Goal: Information Seeking & Learning: Learn about a topic

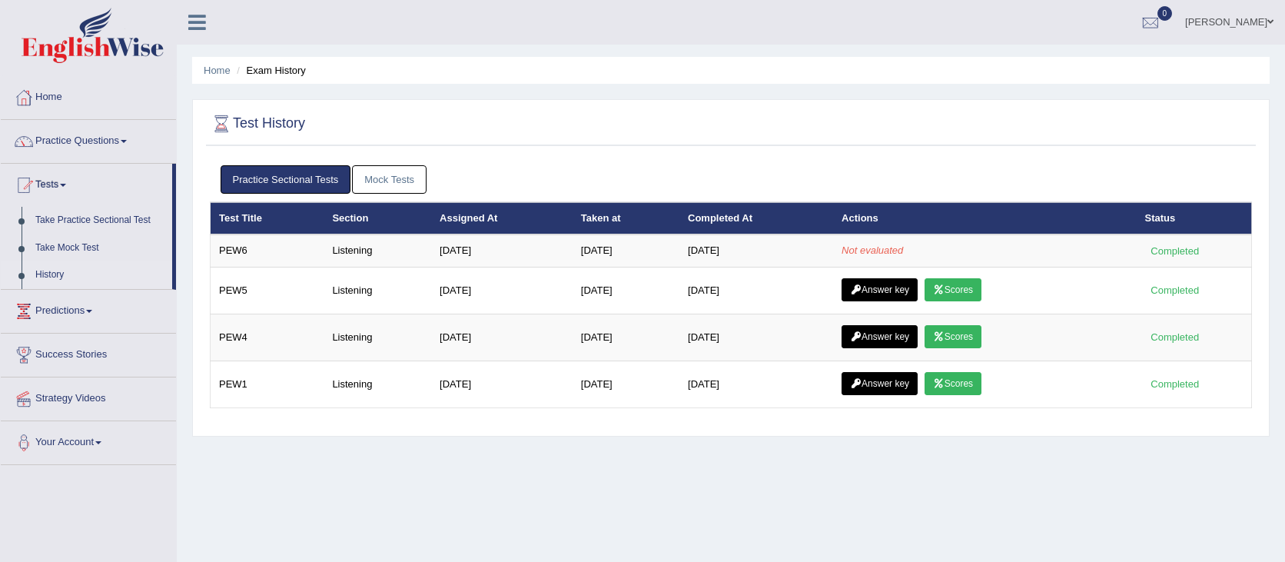
drag, startPoint x: 0, startPoint y: 0, endPoint x: 1053, endPoint y: 232, distance: 1078.0
click at [1046, 234] on table "Test Title Section Assigned At Taken at Completed At Actions Status PEW6 Listen…" at bounding box center [731, 305] width 1042 height 206
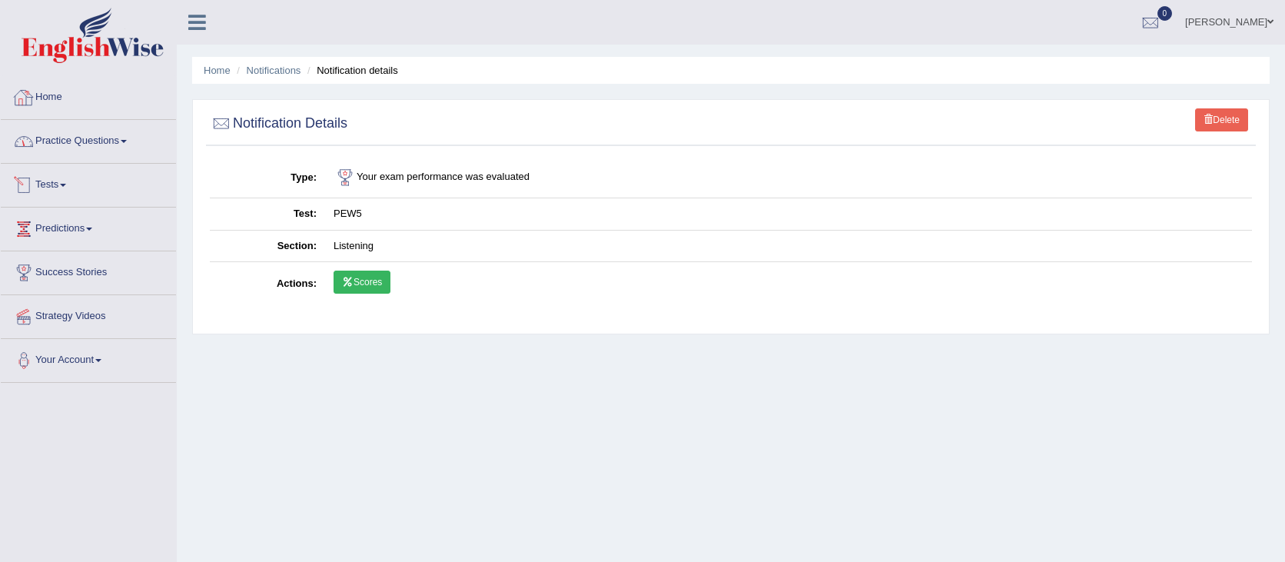
click at [108, 147] on link "Practice Questions" at bounding box center [88, 139] width 175 height 38
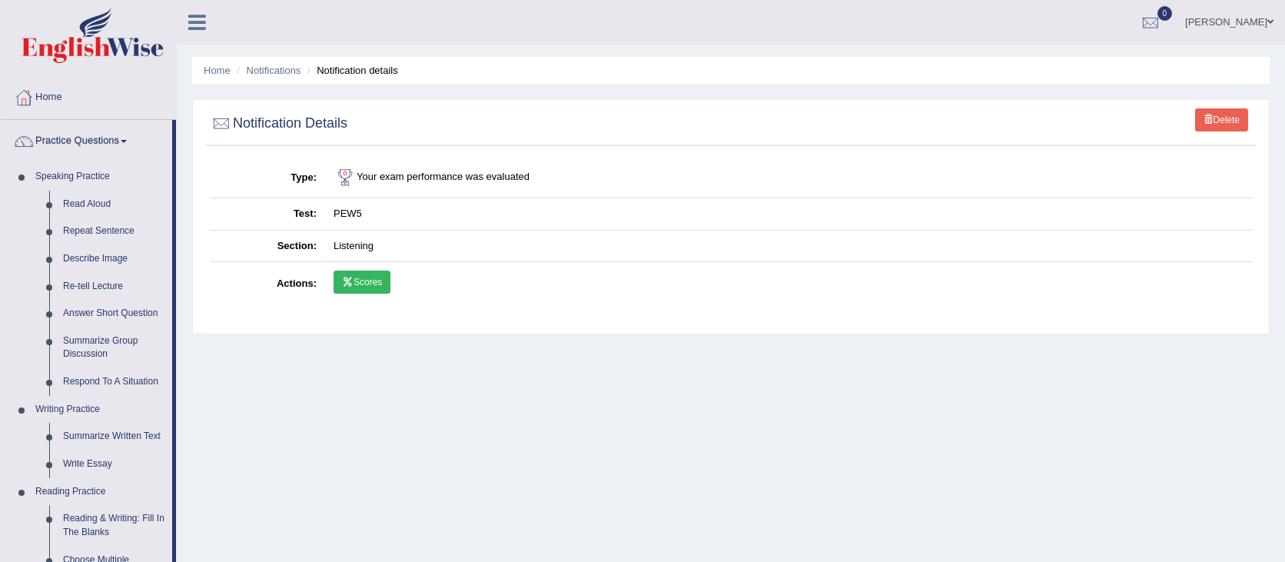
click at [50, 129] on link "Practice Questions" at bounding box center [86, 139] width 171 height 38
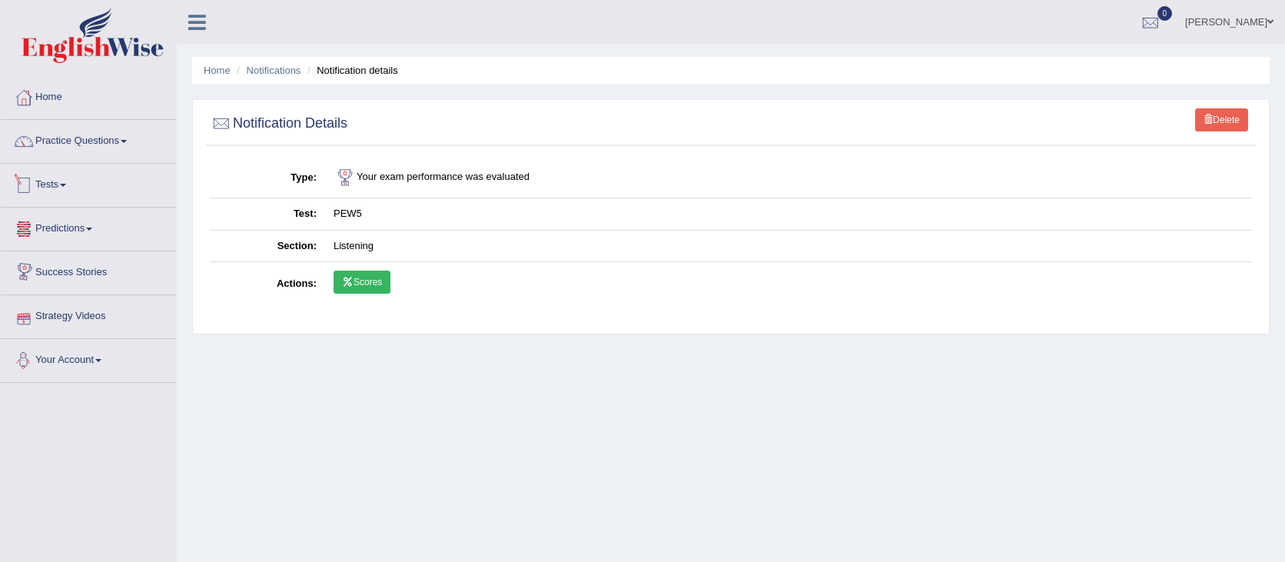
click at [54, 190] on link "Tests" at bounding box center [88, 183] width 175 height 38
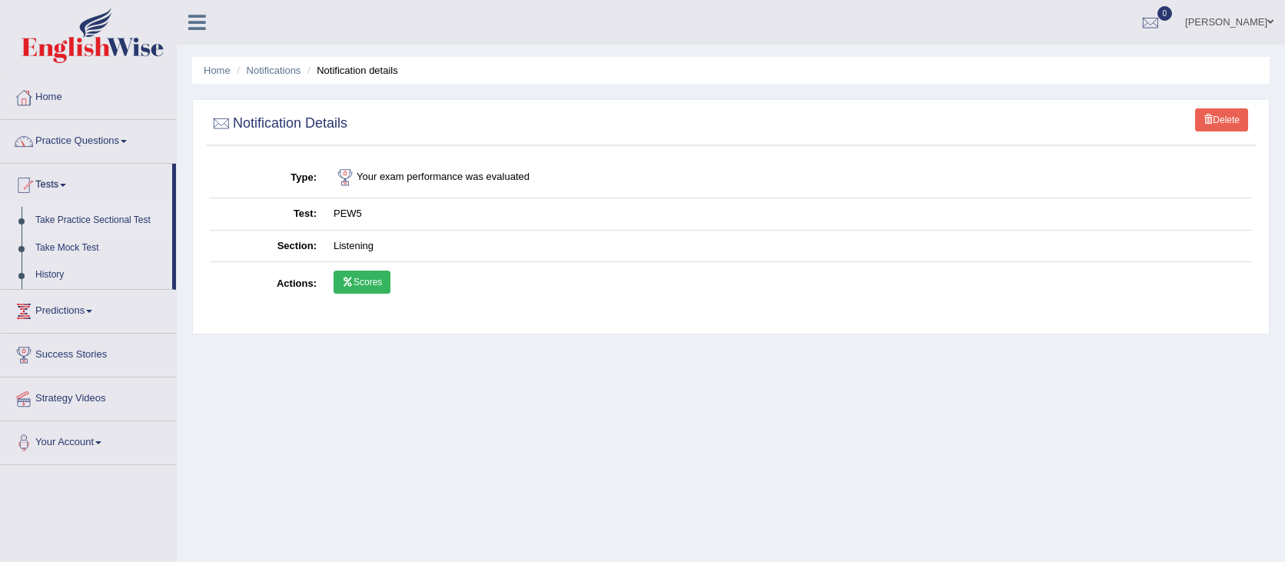
click at [68, 224] on link "Take Practice Sectional Test" at bounding box center [100, 221] width 144 height 28
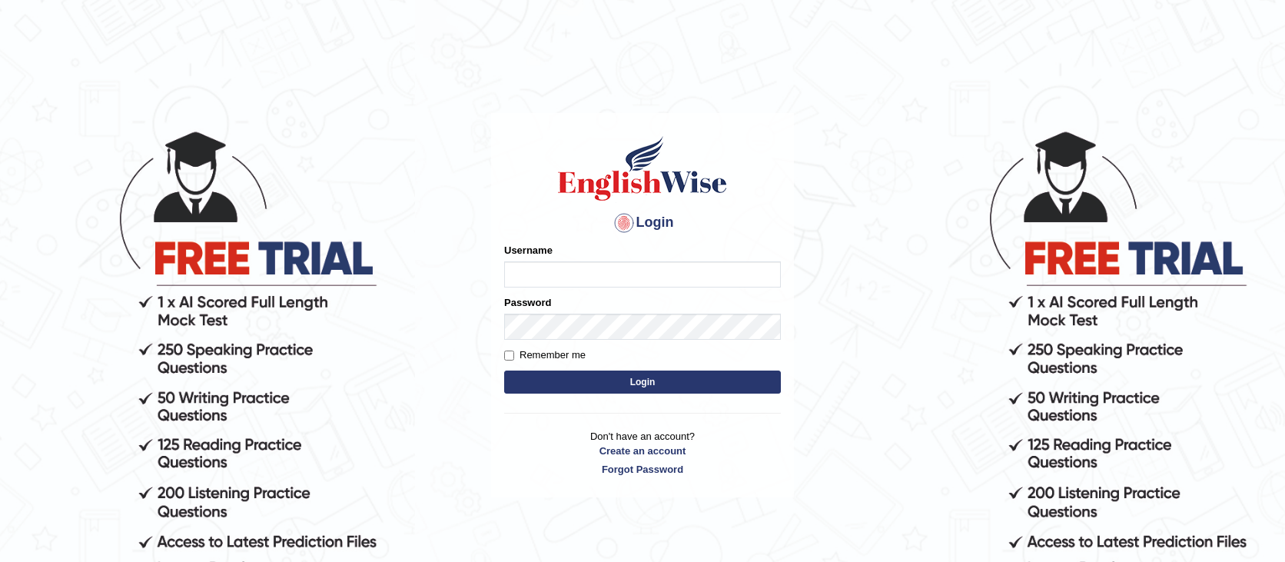
click at [543, 260] on div "Username" at bounding box center [642, 265] width 277 height 45
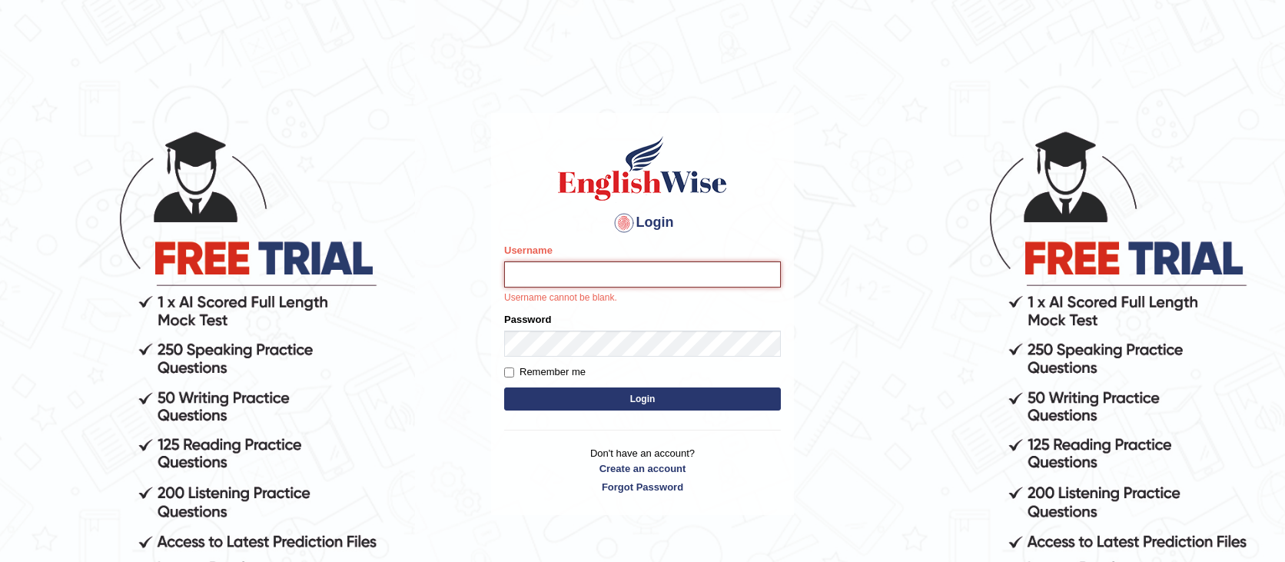
click at [543, 267] on input "Username" at bounding box center [642, 274] width 277 height 26
type input "rsantin"
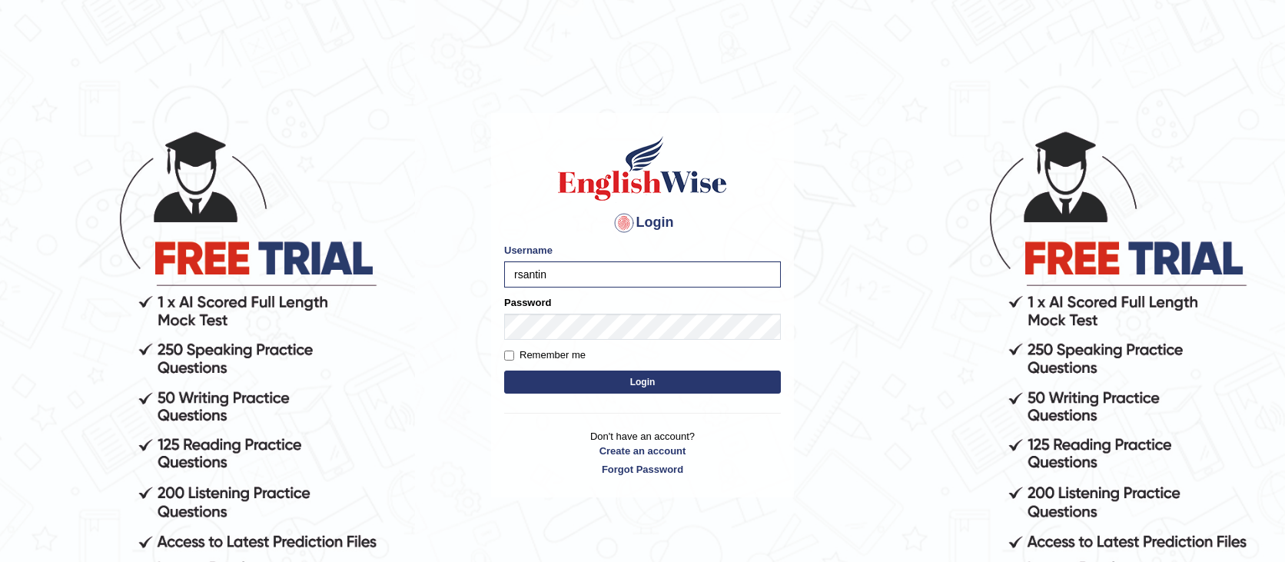
click at [570, 353] on label "Remember me" at bounding box center [544, 354] width 81 height 15
click at [514, 353] on input "Remember me" at bounding box center [509, 355] width 10 height 10
checkbox input "true"
click at [504, 370] on button "Login" at bounding box center [642, 381] width 277 height 23
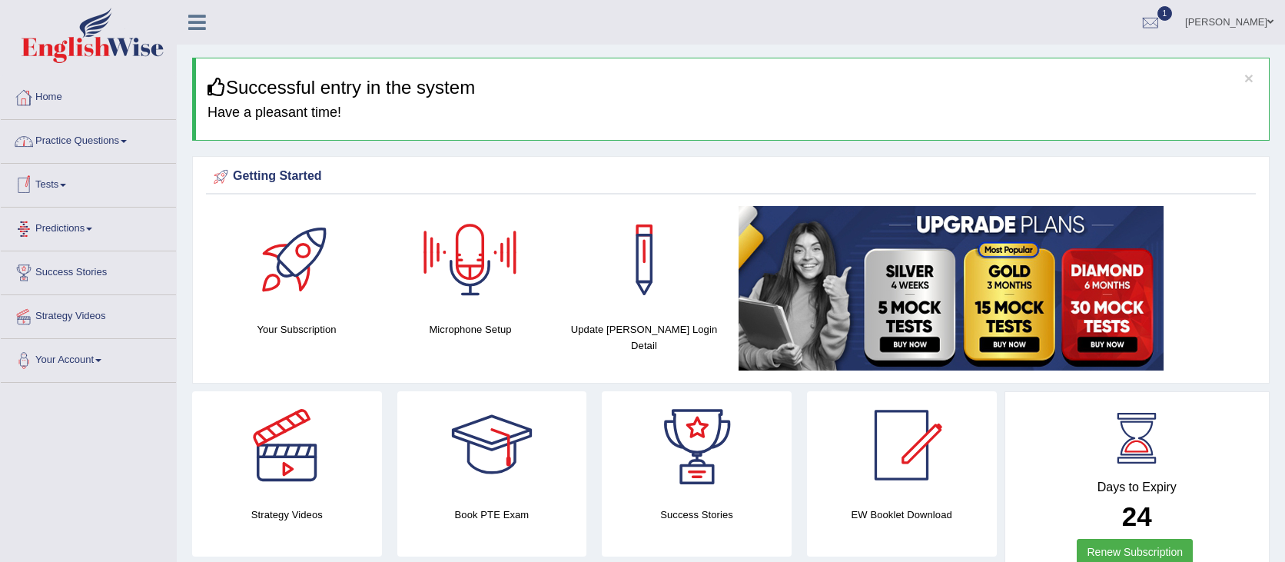
click at [42, 194] on link "Tests" at bounding box center [88, 183] width 175 height 38
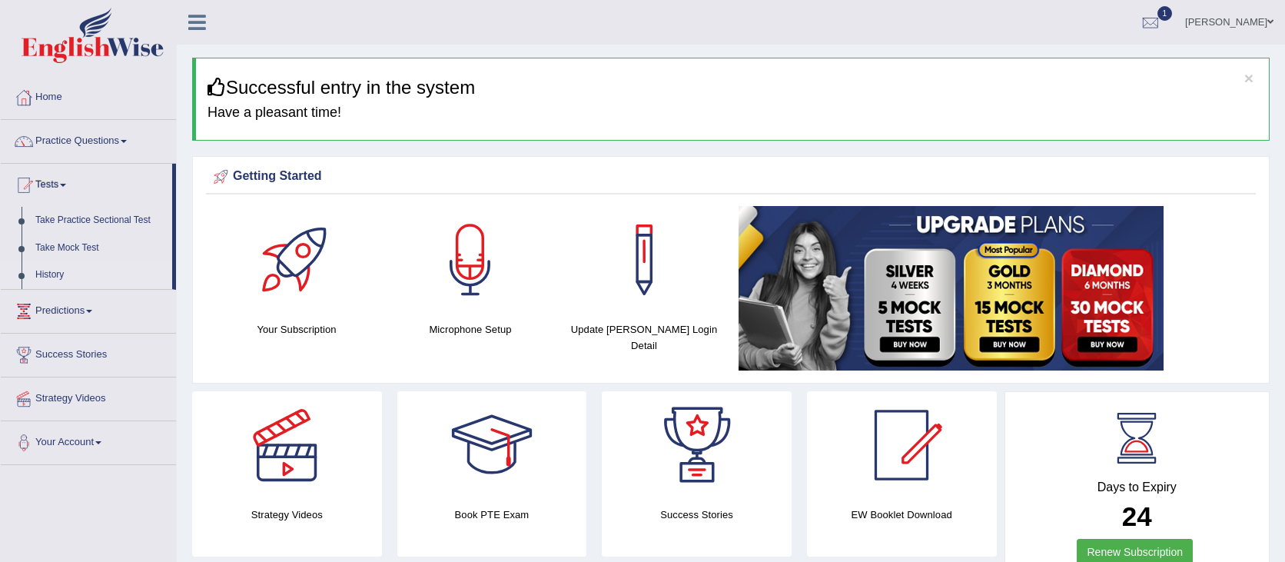
click at [46, 280] on link "History" at bounding box center [100, 275] width 144 height 28
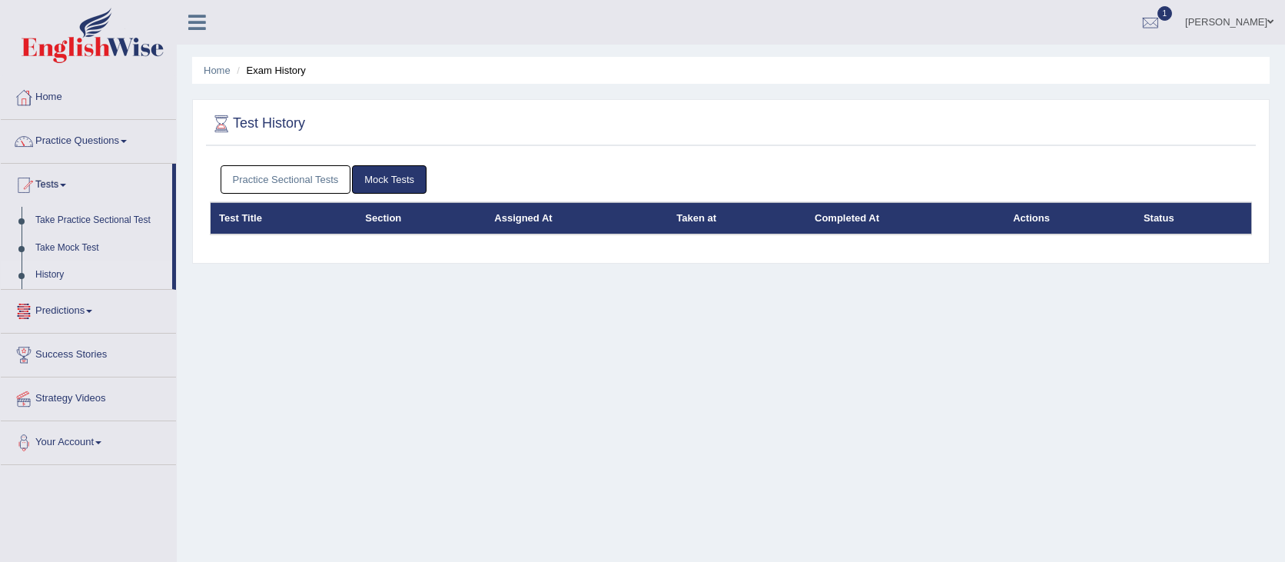
click at [303, 191] on link "Practice Sectional Tests" at bounding box center [286, 179] width 131 height 28
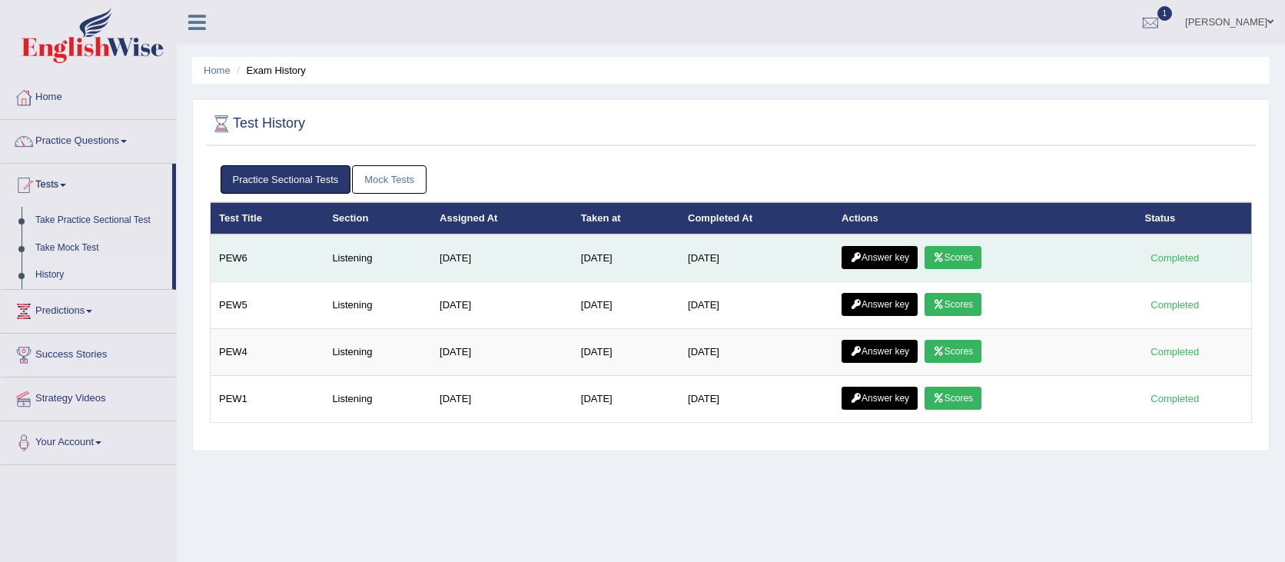
click at [981, 264] on link "Scores" at bounding box center [952, 257] width 57 height 23
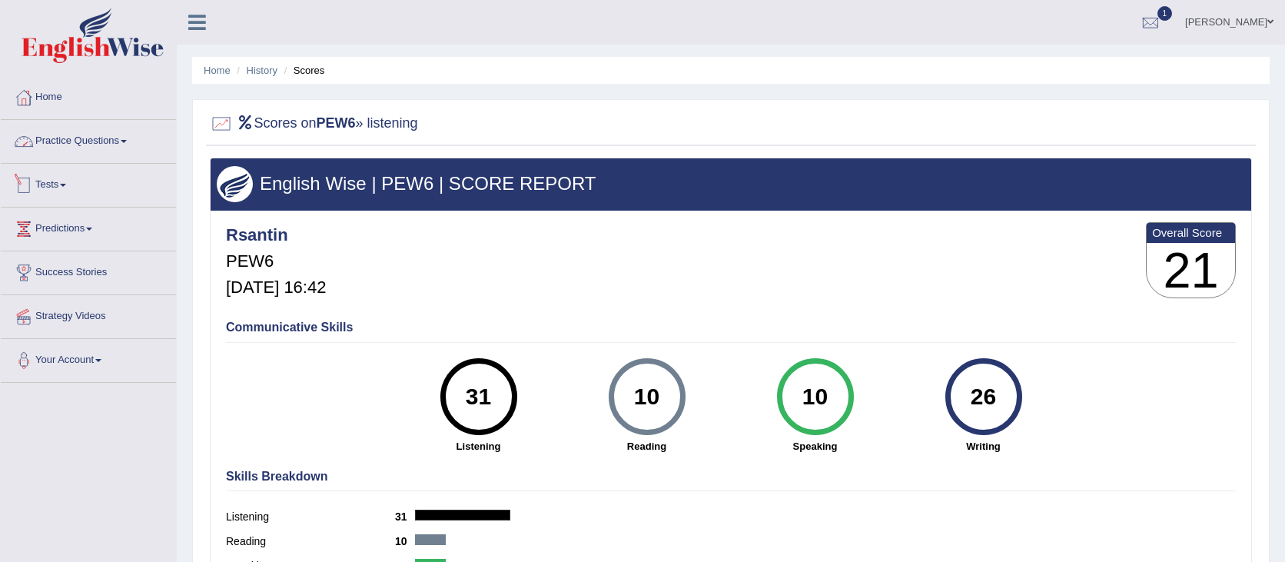
click at [85, 178] on link "Tests" at bounding box center [88, 183] width 175 height 38
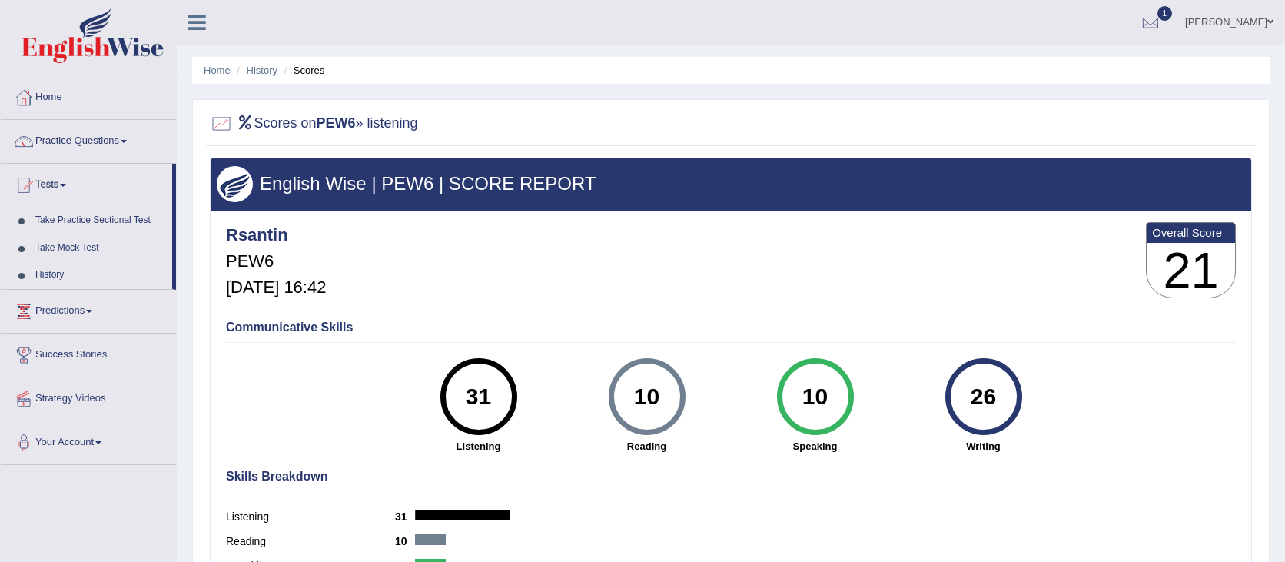
click at [91, 224] on link "Take Practice Sectional Test" at bounding box center [100, 221] width 144 height 28
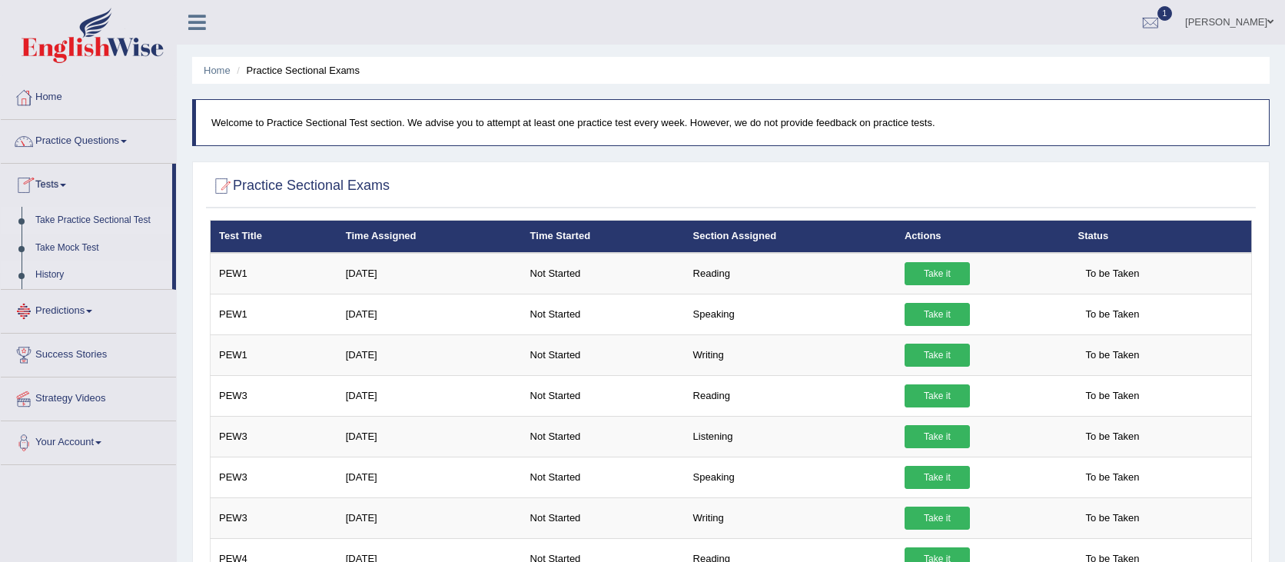
click at [31, 278] on link "History" at bounding box center [100, 275] width 144 height 28
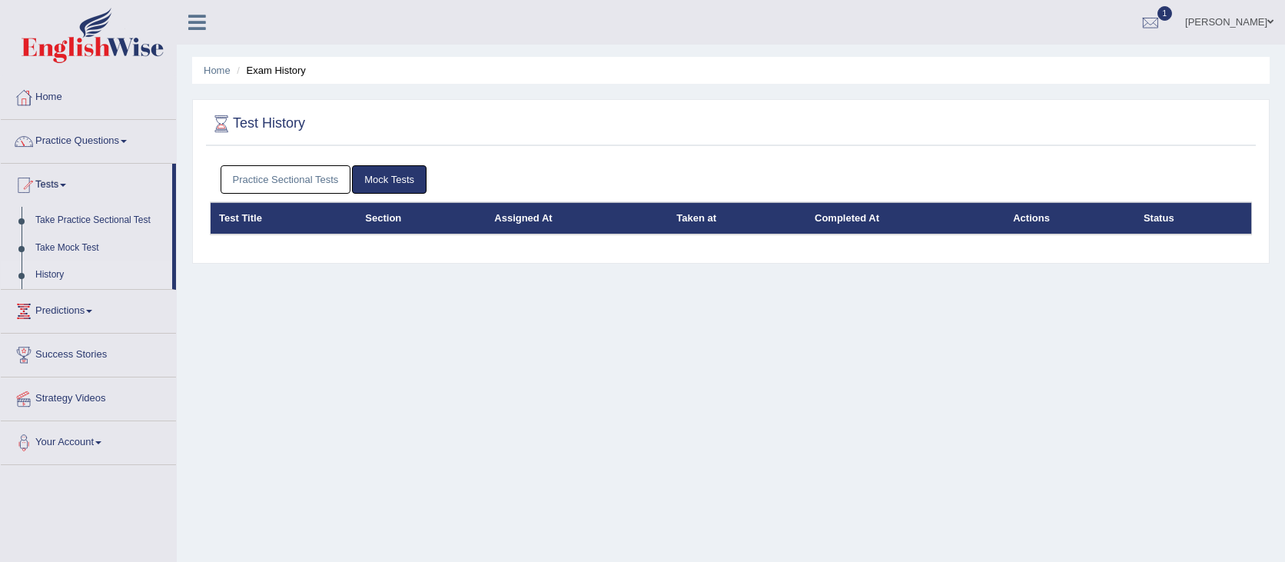
click at [327, 191] on link "Practice Sectional Tests" at bounding box center [286, 179] width 131 height 28
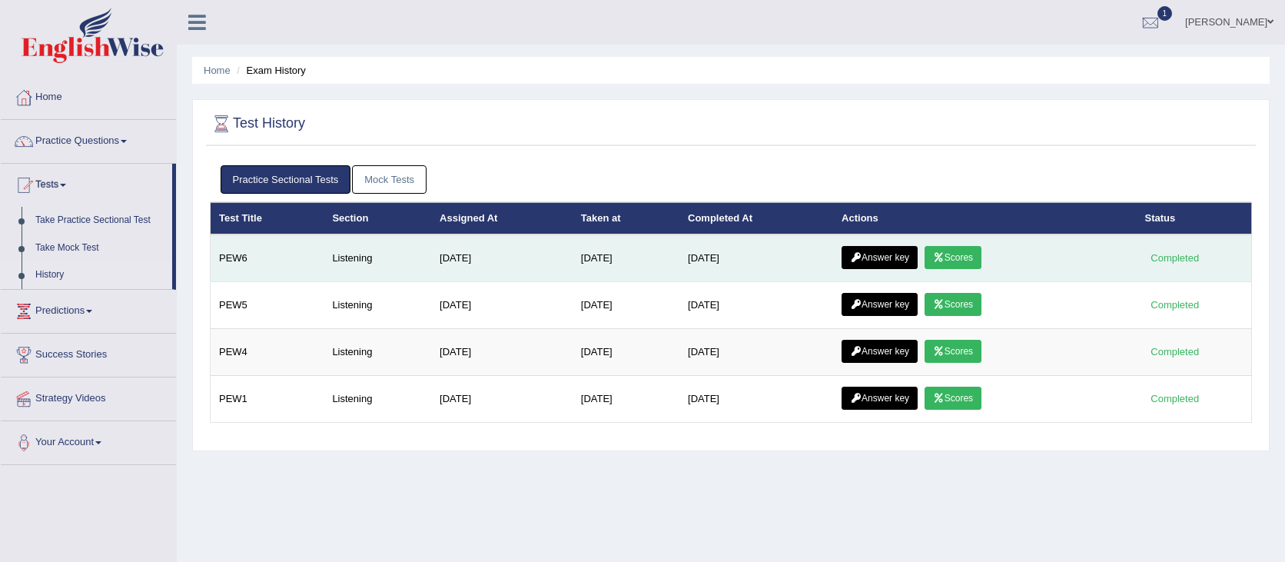
click at [869, 255] on link "Answer key" at bounding box center [879, 257] width 76 height 23
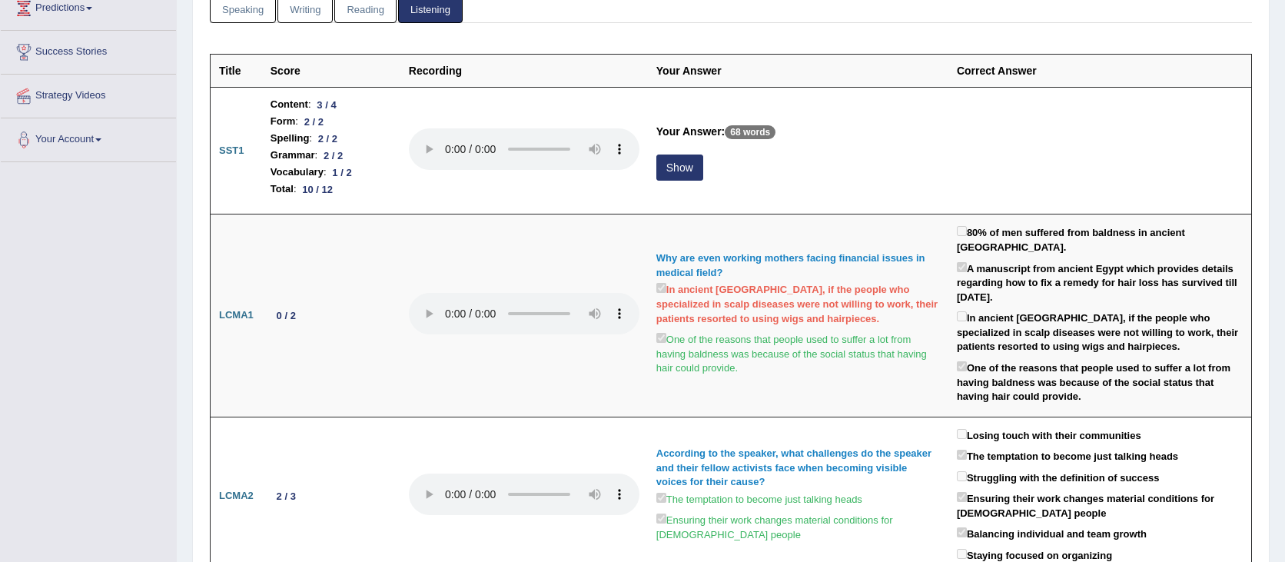
scroll to position [229, 0]
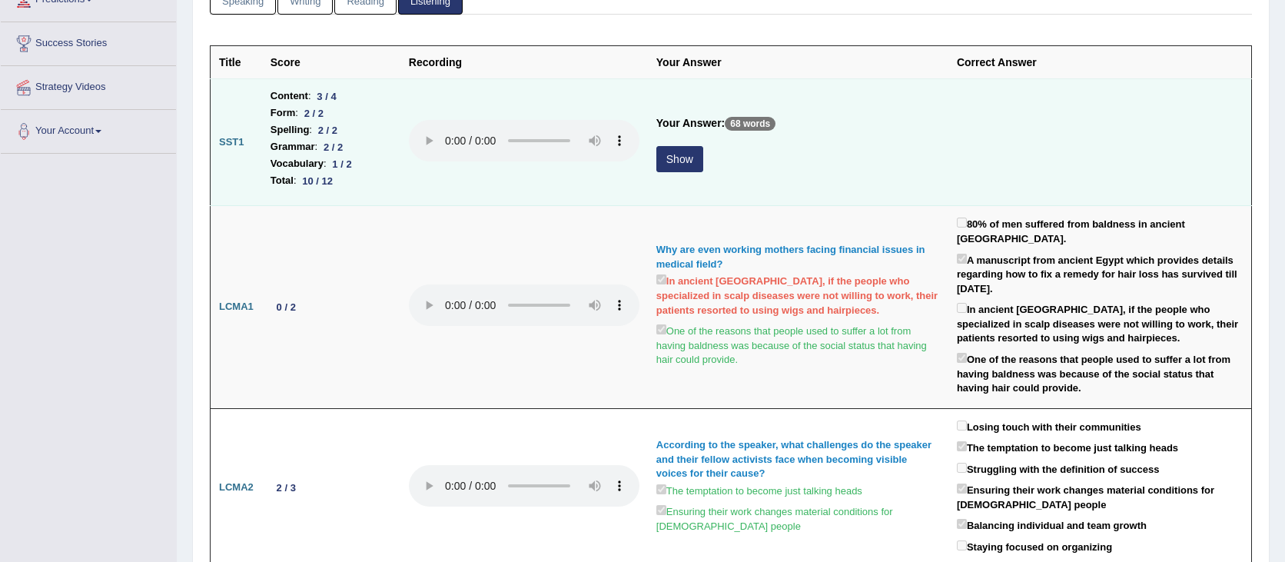
click at [692, 163] on button "Show" at bounding box center [679, 159] width 47 height 26
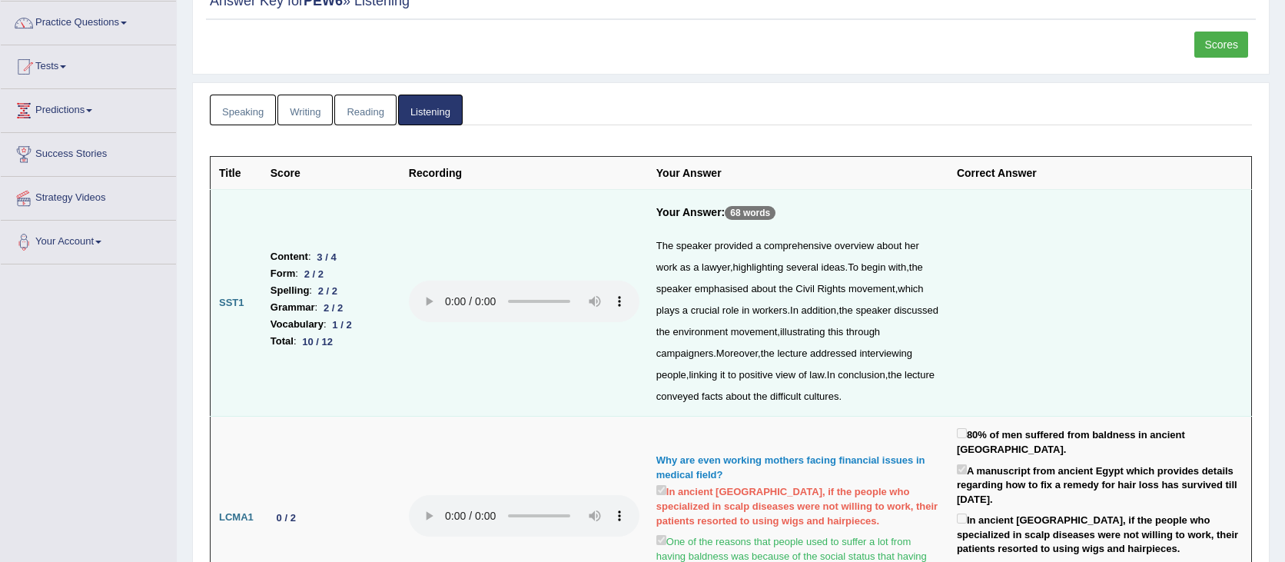
scroll to position [0, 0]
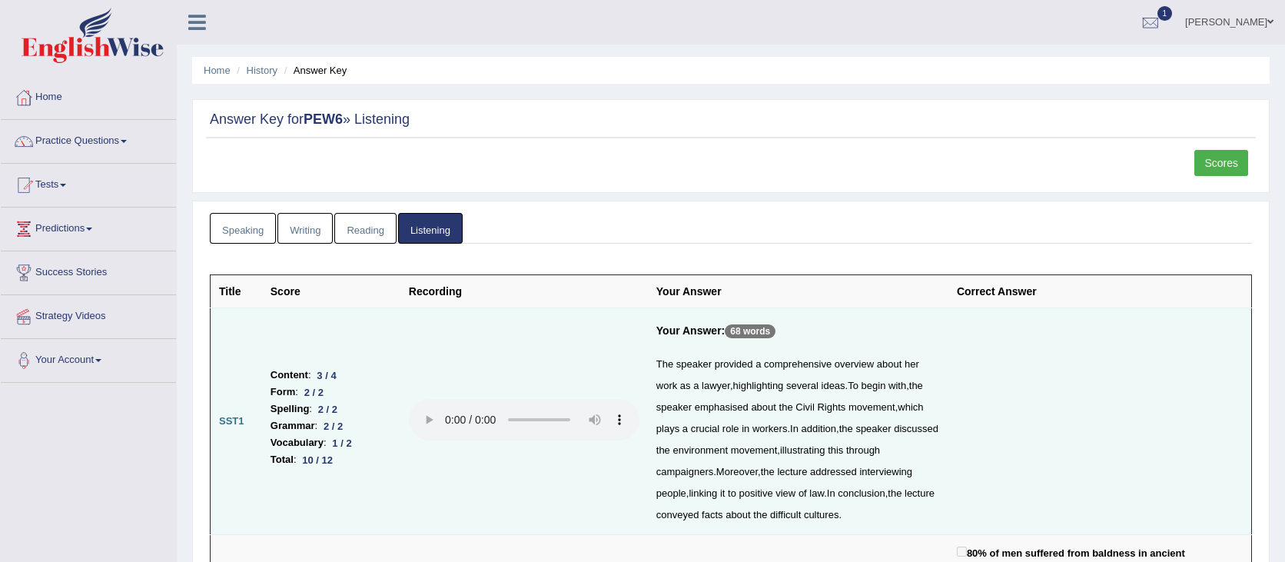
drag, startPoint x: 387, startPoint y: 205, endPoint x: 381, endPoint y: 221, distance: 17.3
click at [371, 231] on link "Reading" at bounding box center [364, 229] width 61 height 32
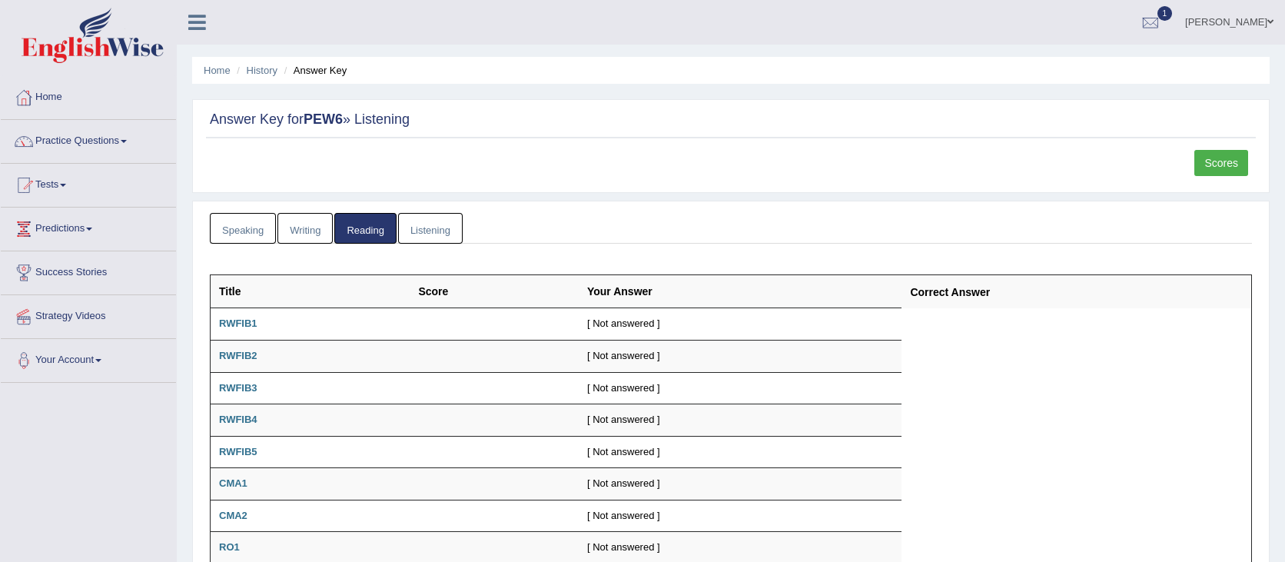
click at [292, 236] on link "Writing" at bounding box center [304, 229] width 55 height 32
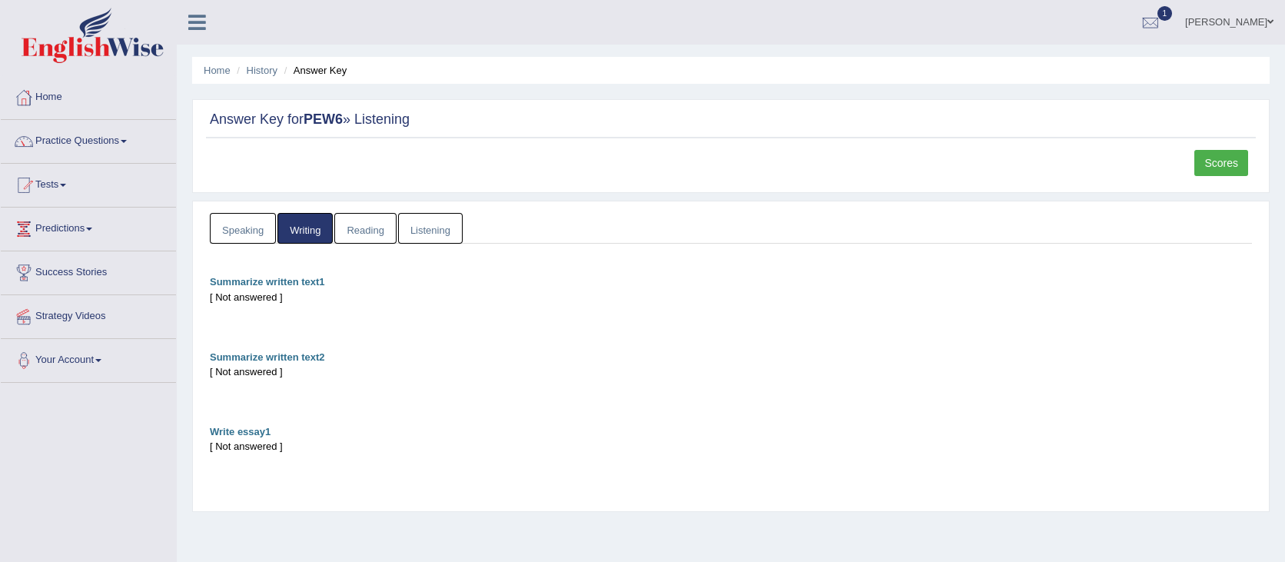
click at [257, 237] on link "Speaking" at bounding box center [243, 229] width 66 height 32
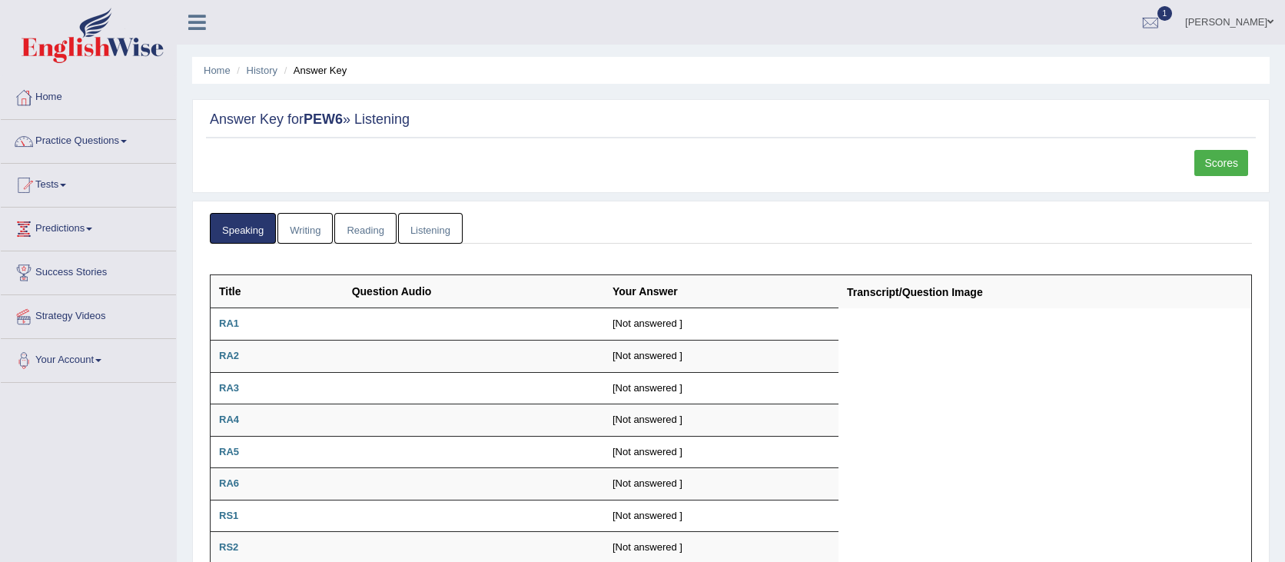
click at [436, 234] on link "Listening" at bounding box center [430, 229] width 65 height 32
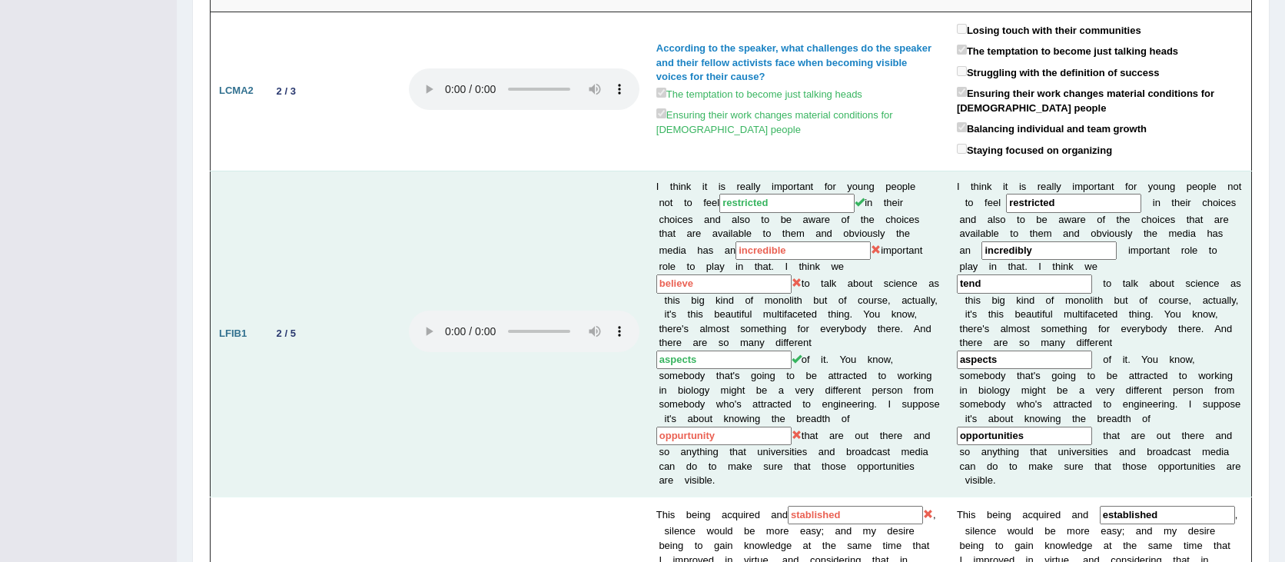
scroll to position [728, 0]
click at [491, 393] on td at bounding box center [523, 331] width 247 height 326
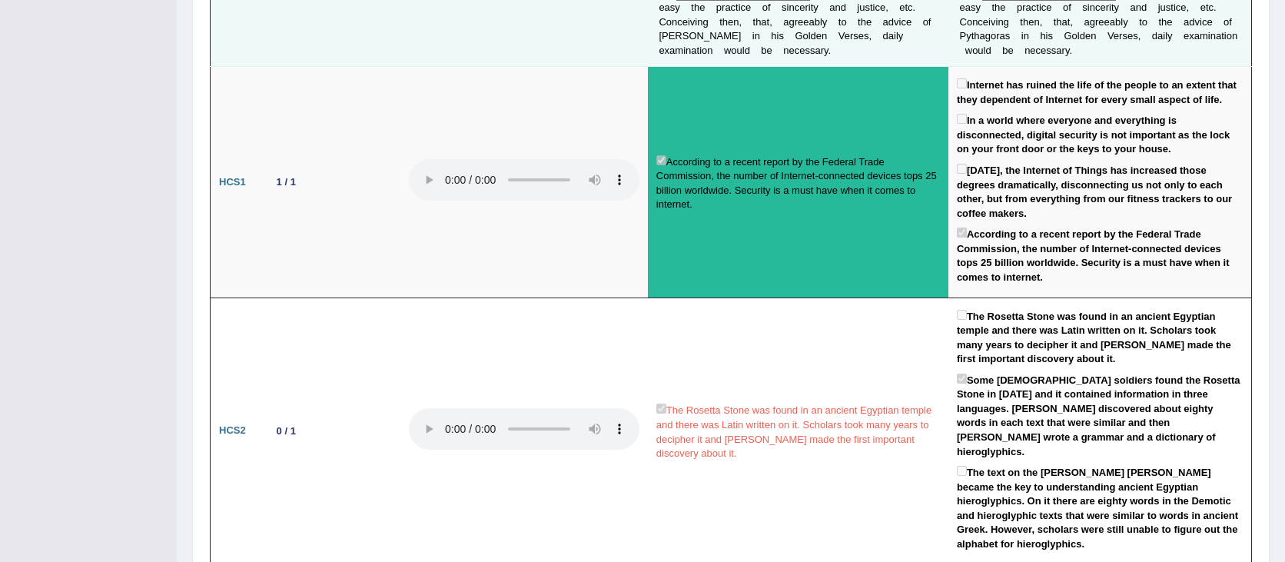
scroll to position [1509, 0]
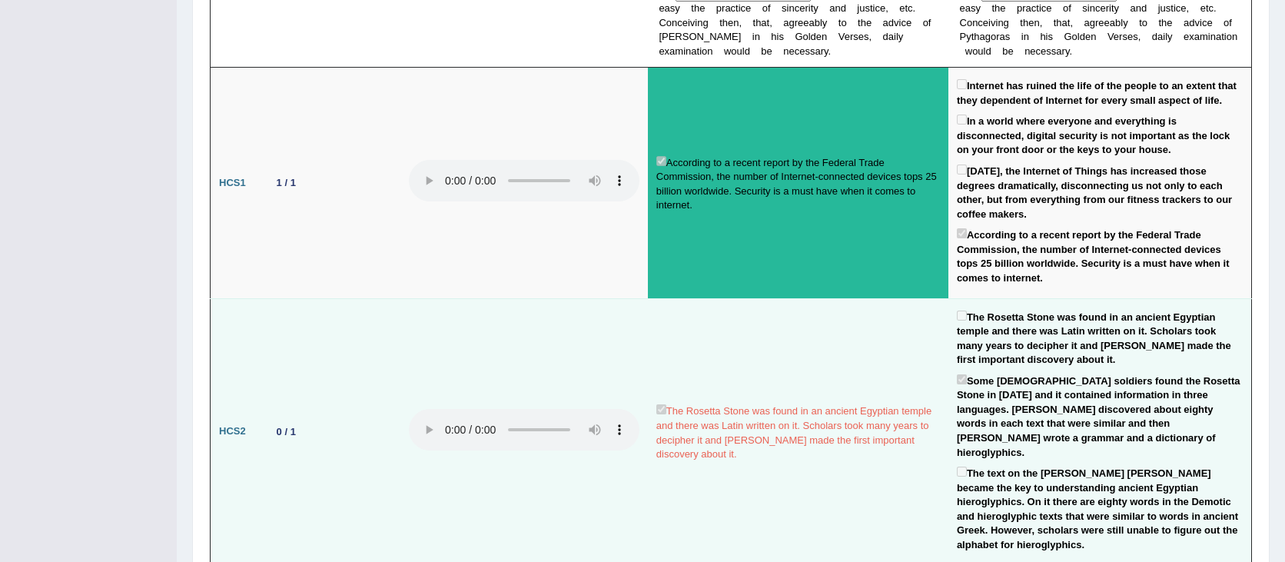
click at [855, 513] on td "The Rosetta Stone was found in an ancient Egyptian temple and there was Latin w…" at bounding box center [798, 431] width 300 height 267
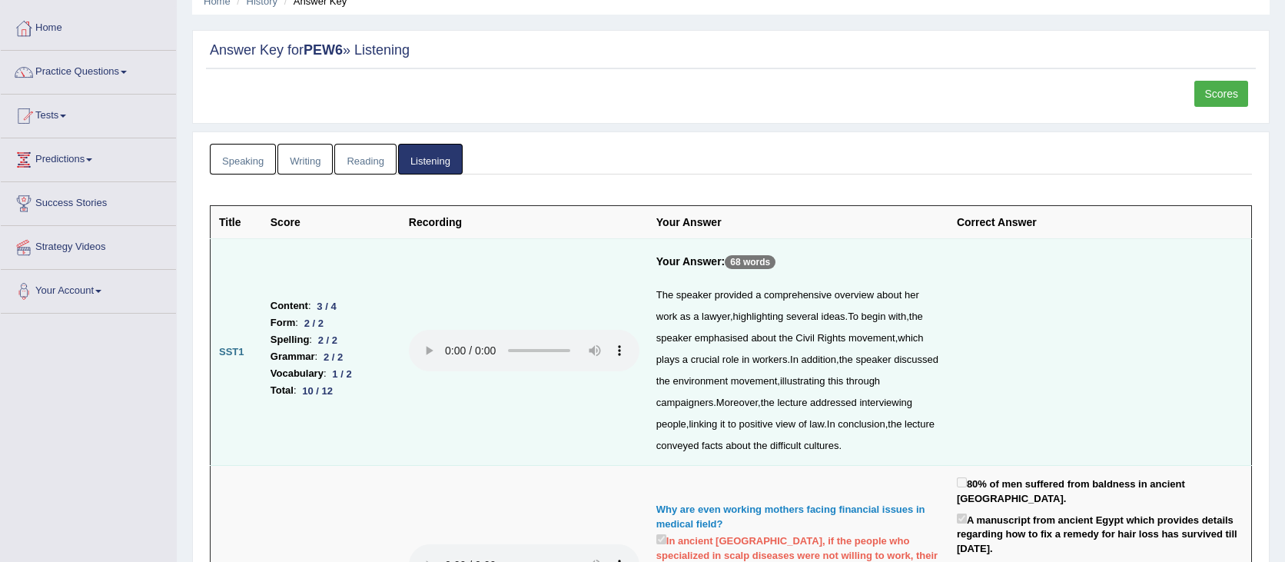
scroll to position [0, 0]
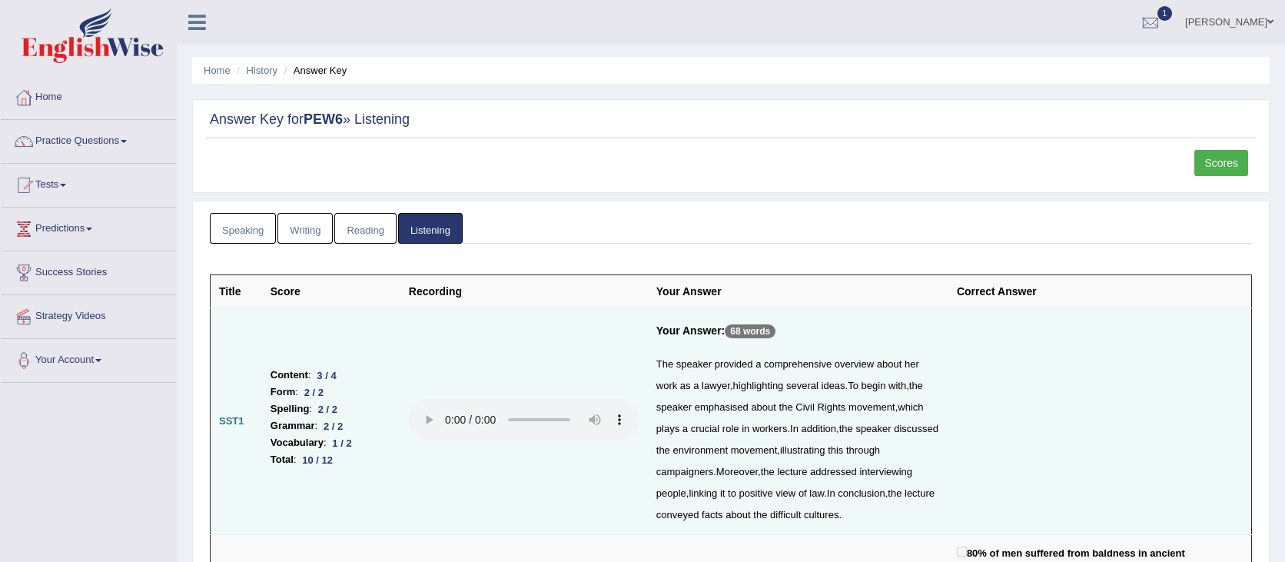
click at [745, 82] on ul "Home History Answer Key" at bounding box center [730, 70] width 1077 height 27
click at [85, 181] on link "Tests" at bounding box center [88, 183] width 175 height 38
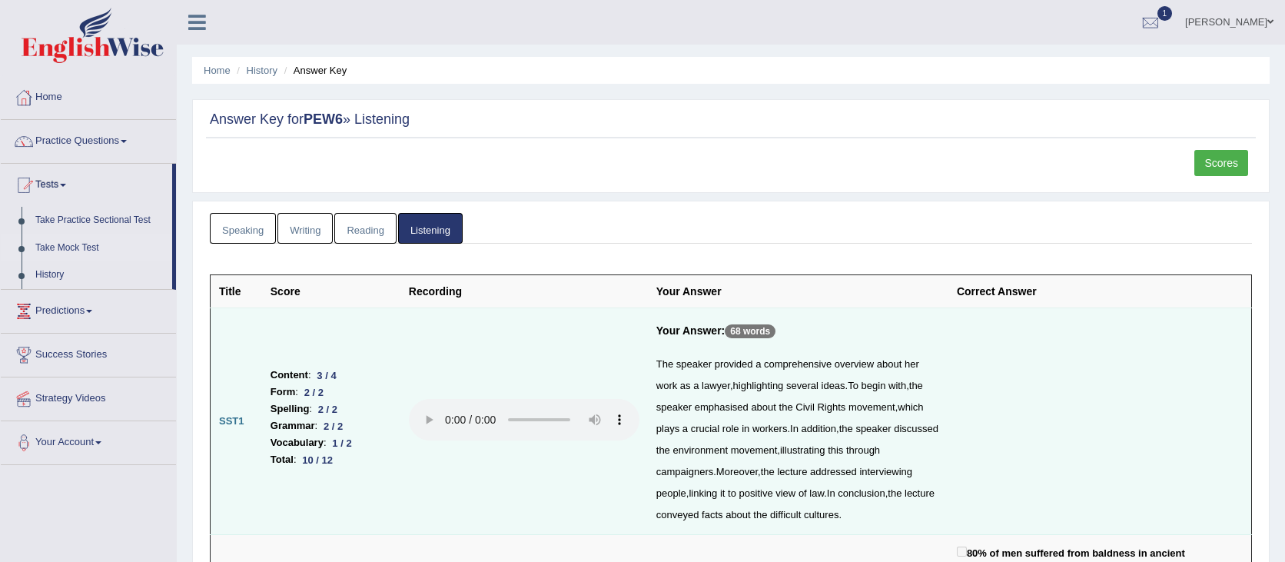
click at [75, 245] on link "Take Mock Test" at bounding box center [100, 248] width 144 height 28
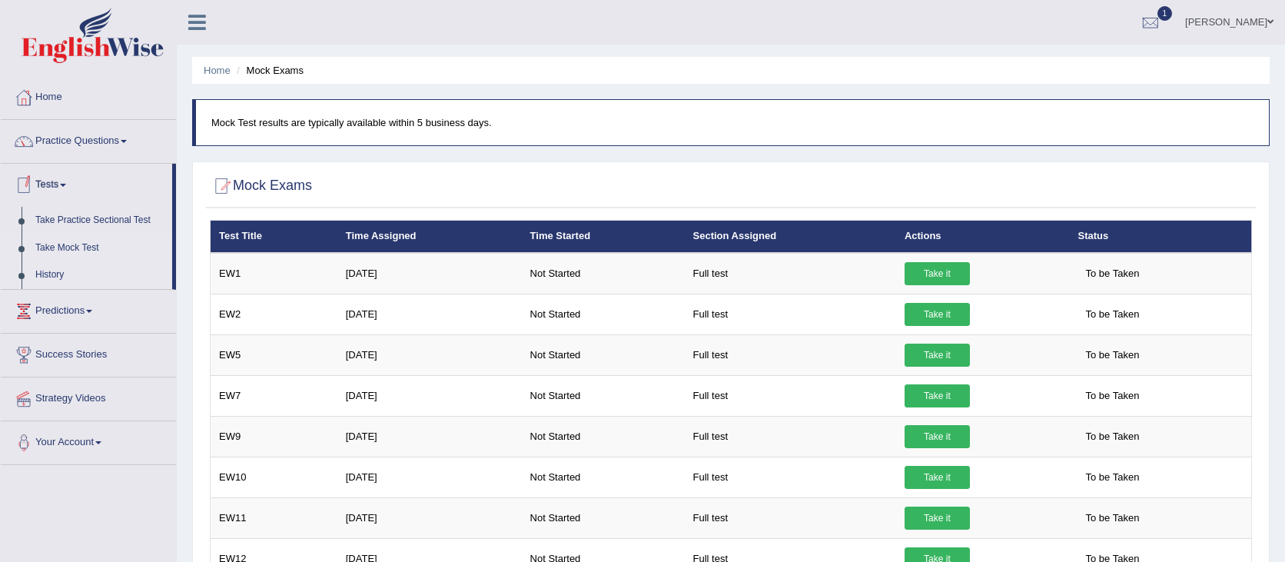
click at [56, 276] on link "History" at bounding box center [100, 275] width 144 height 28
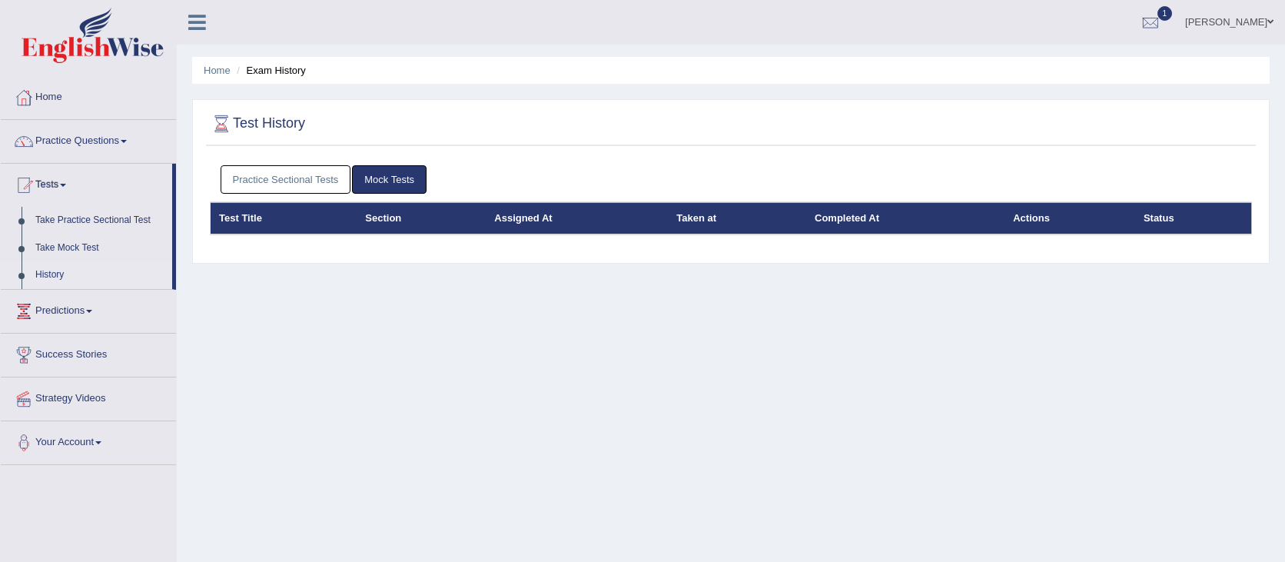
click at [267, 181] on link "Practice Sectional Tests" at bounding box center [286, 179] width 131 height 28
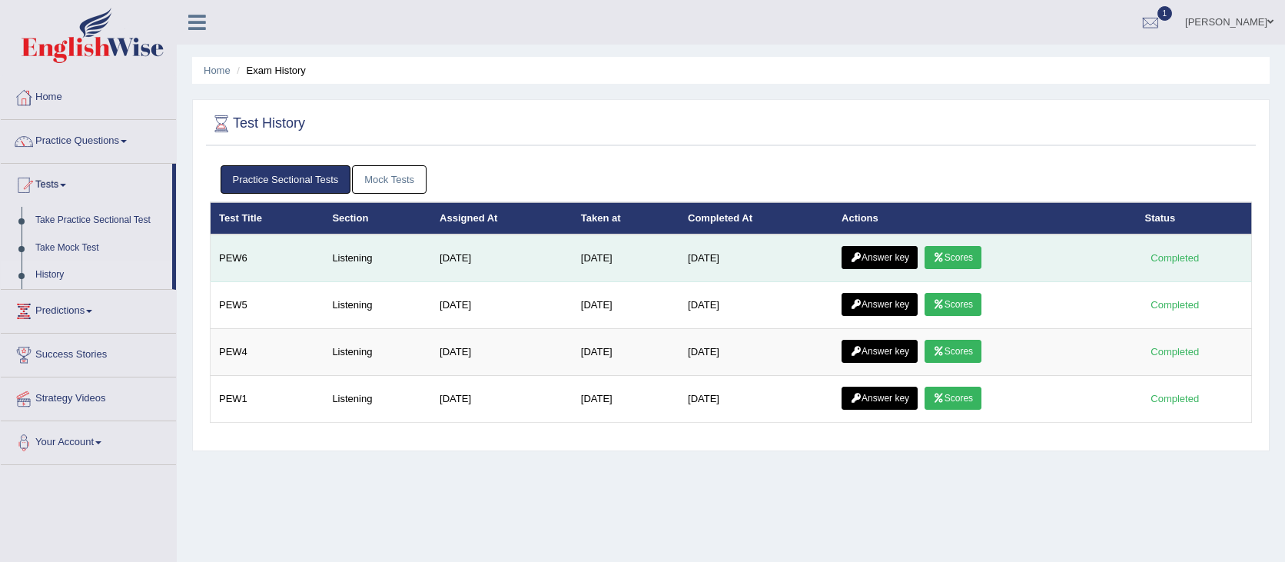
click at [981, 259] on link "Scores" at bounding box center [952, 257] width 57 height 23
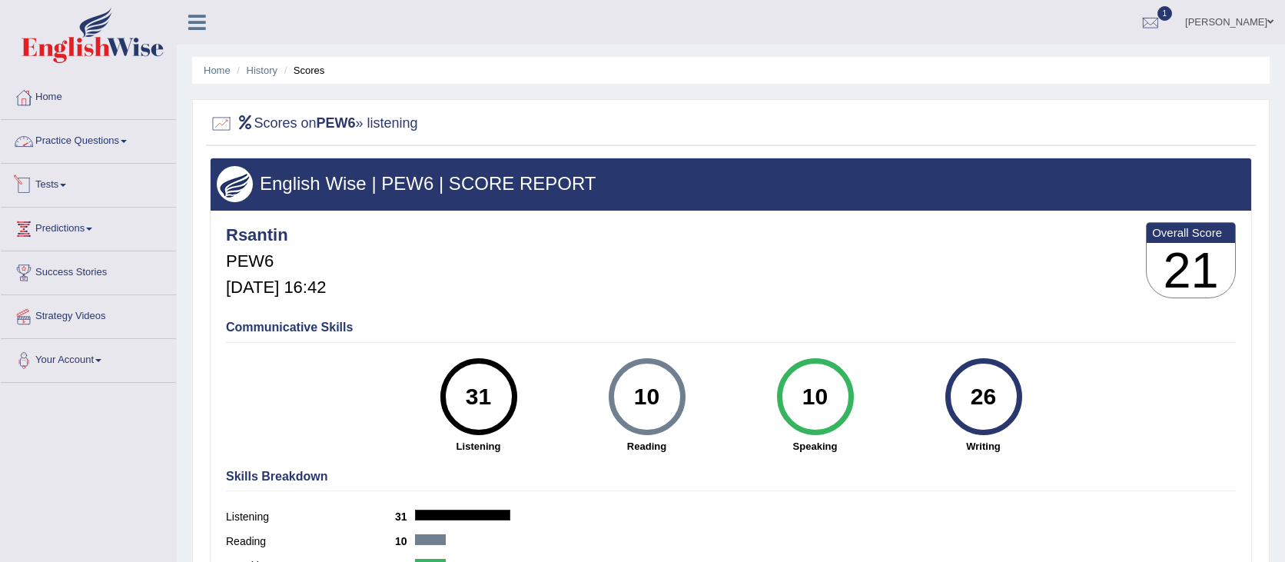
click at [35, 194] on link "Tests" at bounding box center [88, 183] width 175 height 38
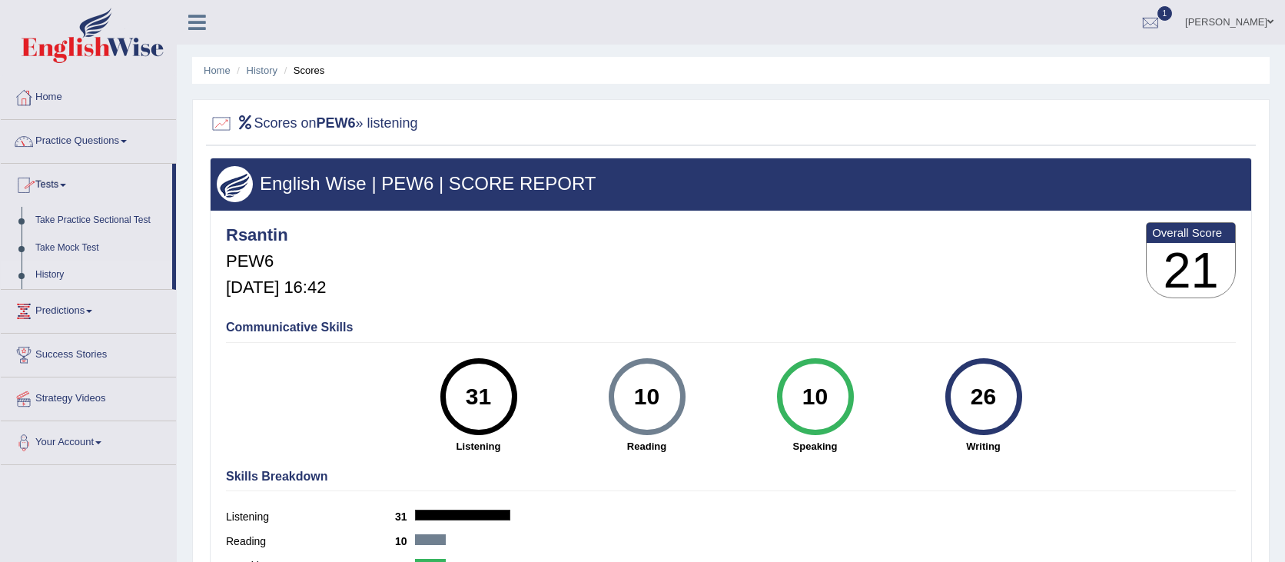
click at [66, 270] on link "History" at bounding box center [100, 275] width 144 height 28
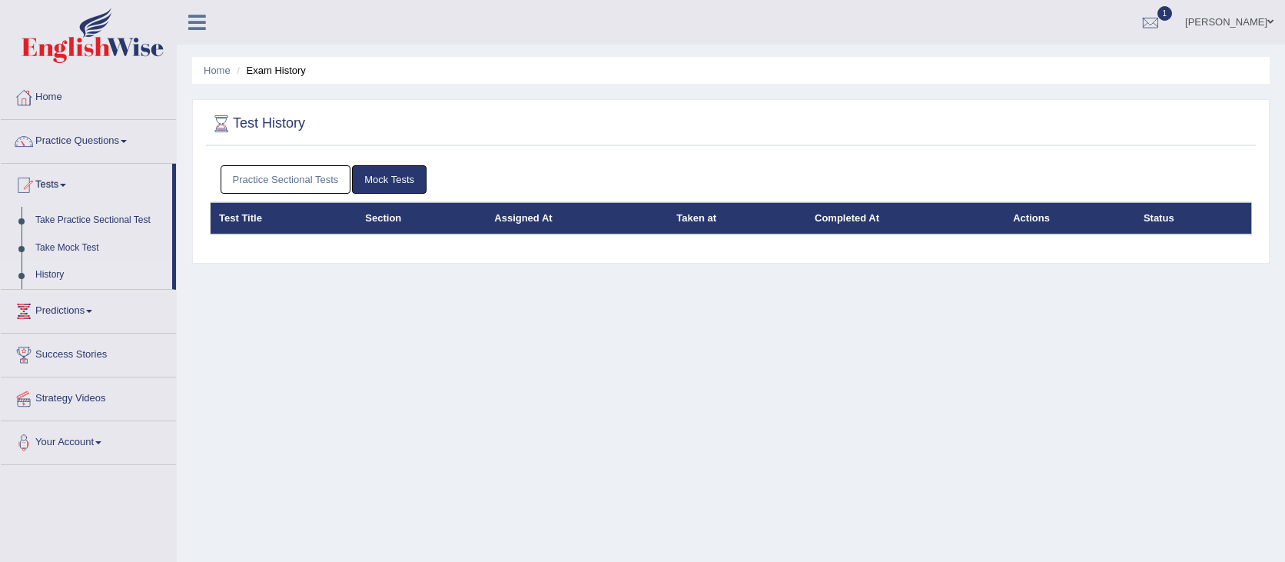
click at [16, 277] on li "History" at bounding box center [86, 275] width 171 height 28
click at [48, 268] on link "History" at bounding box center [100, 275] width 144 height 28
click at [44, 274] on link "History" at bounding box center [100, 275] width 144 height 28
click at [296, 183] on link "Practice Sectional Tests" at bounding box center [286, 179] width 131 height 28
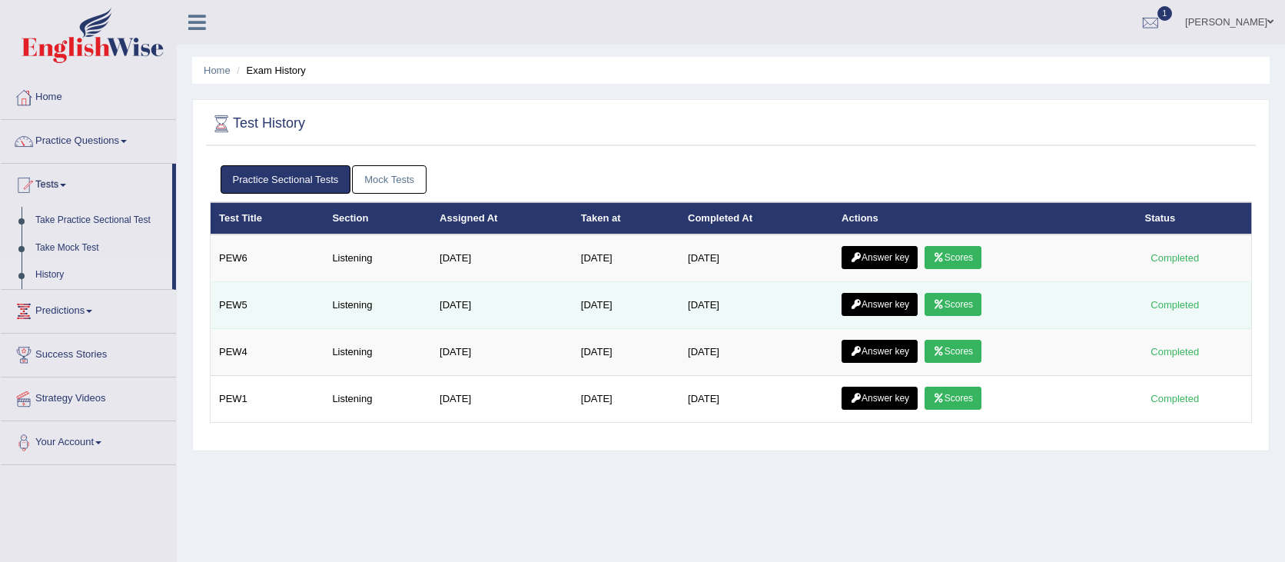
click at [970, 302] on link "Scores" at bounding box center [952, 304] width 57 height 23
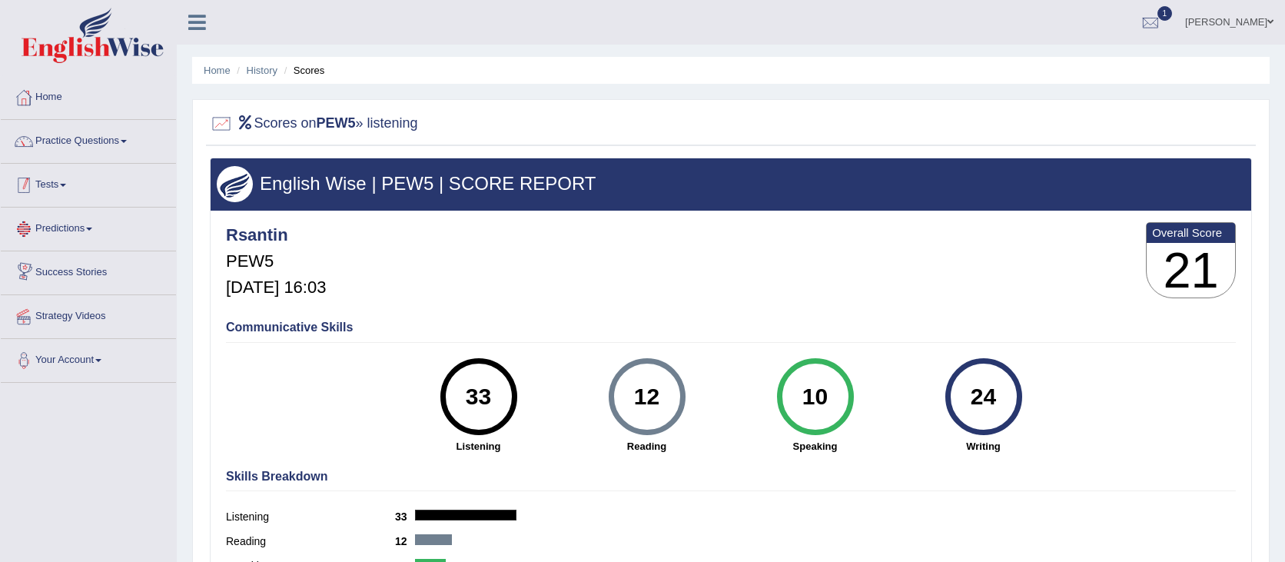
click at [41, 166] on link "Tests" at bounding box center [88, 183] width 175 height 38
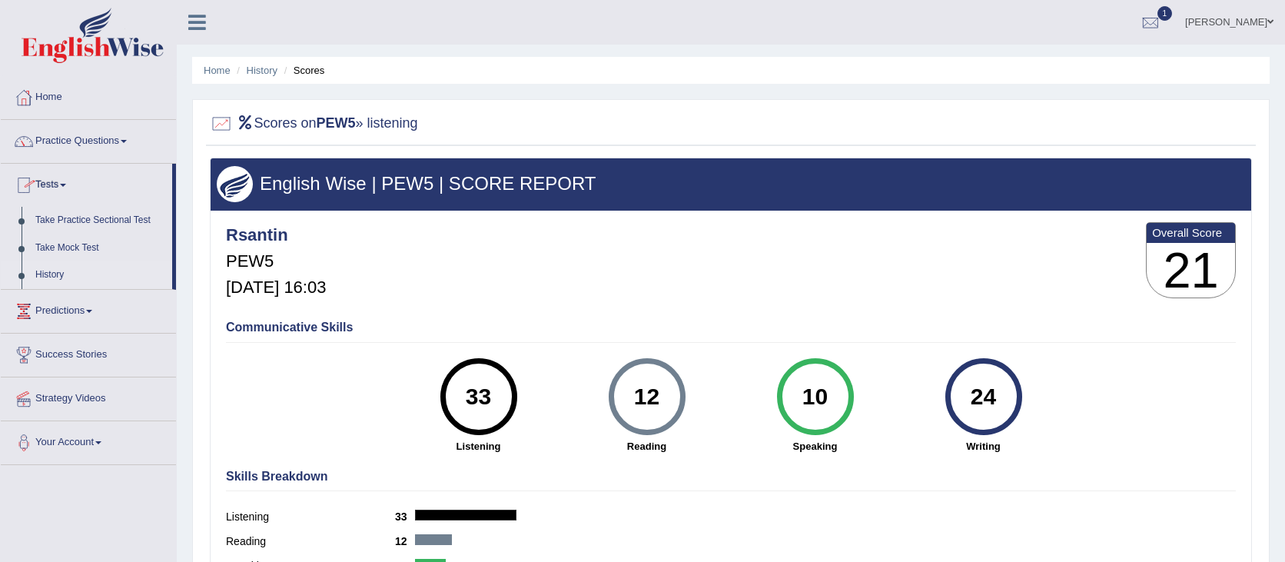
click at [51, 278] on link "History" at bounding box center [100, 275] width 144 height 28
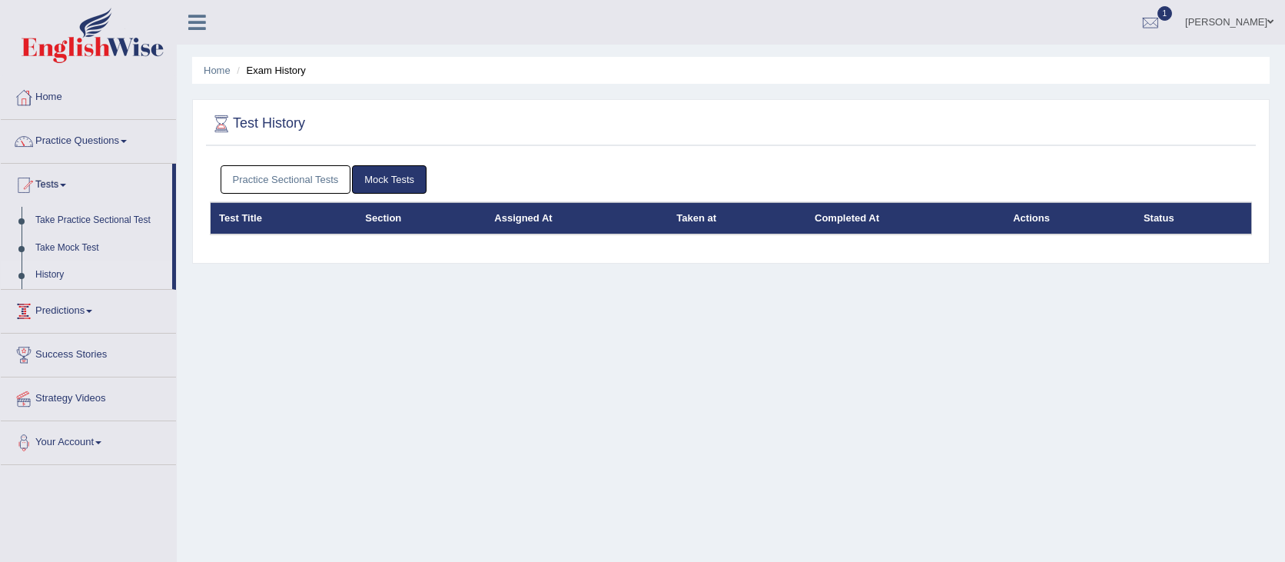
click at [326, 177] on link "Practice Sectional Tests" at bounding box center [286, 179] width 131 height 28
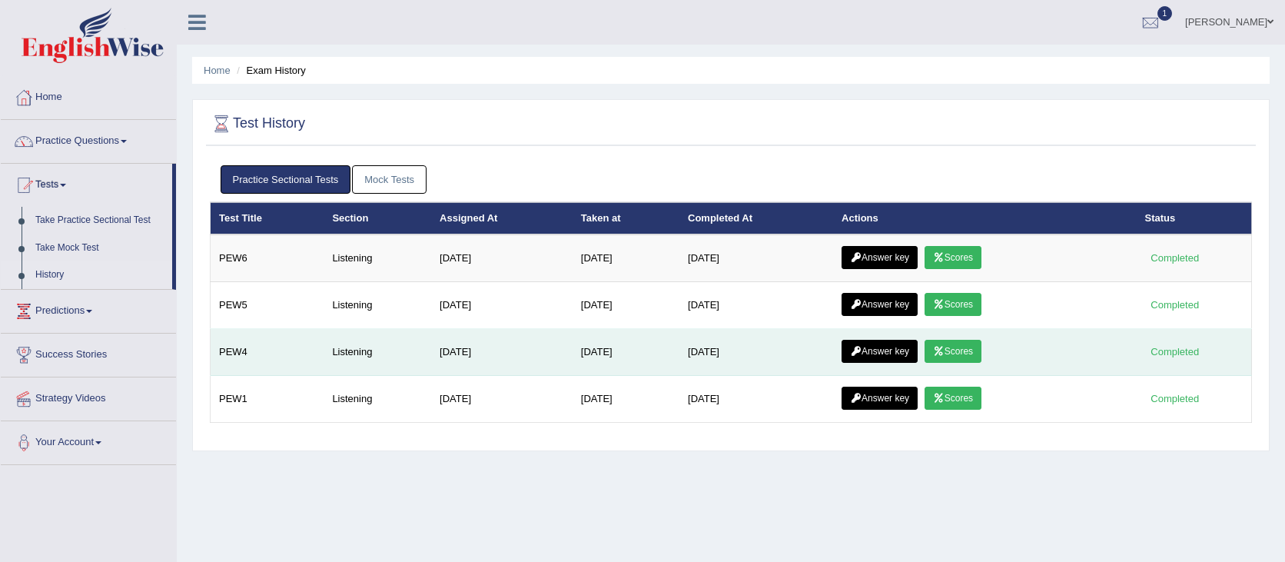
click at [969, 350] on link "Scores" at bounding box center [952, 351] width 57 height 23
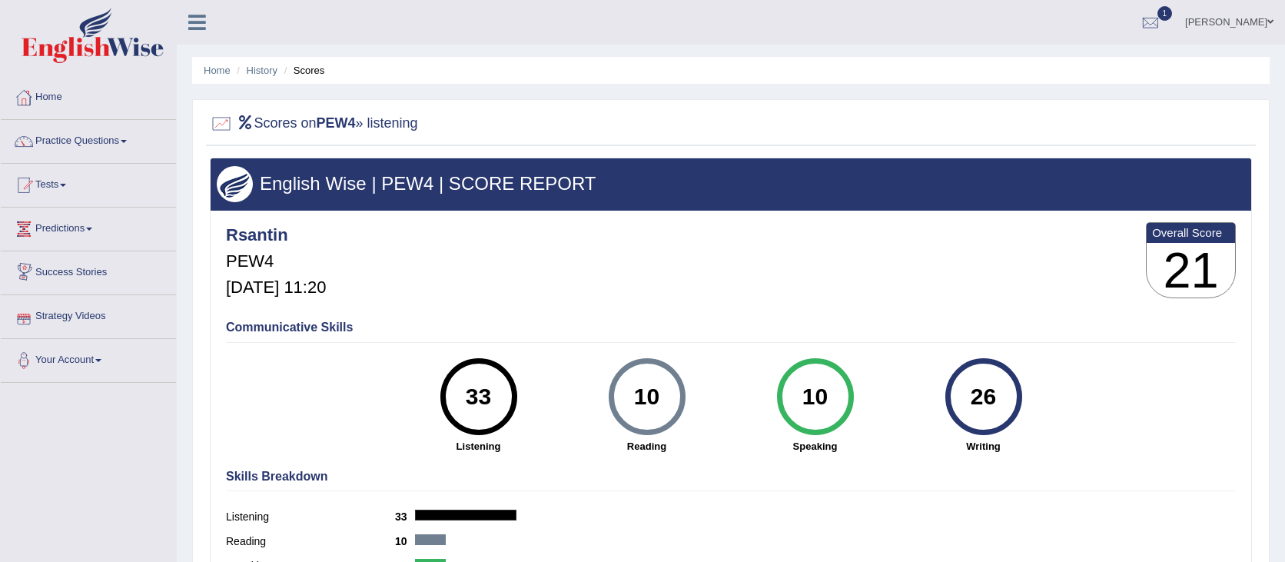
click at [57, 234] on link "Predictions" at bounding box center [88, 226] width 175 height 38
click at [60, 190] on link "Tests" at bounding box center [88, 183] width 175 height 38
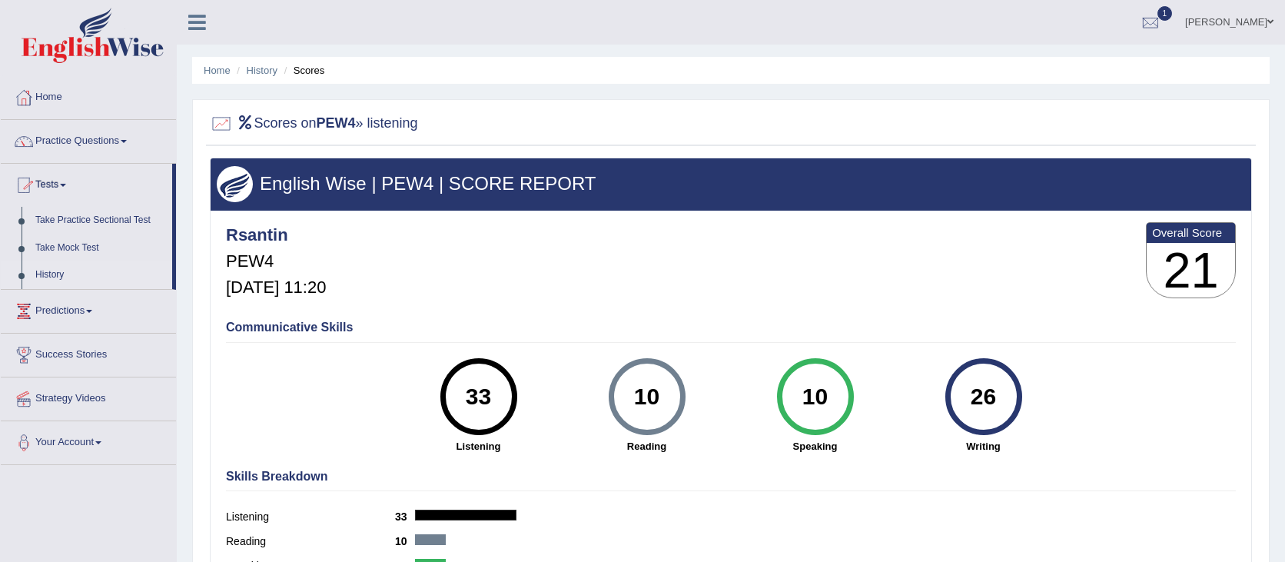
click at [57, 275] on link "History" at bounding box center [100, 275] width 144 height 28
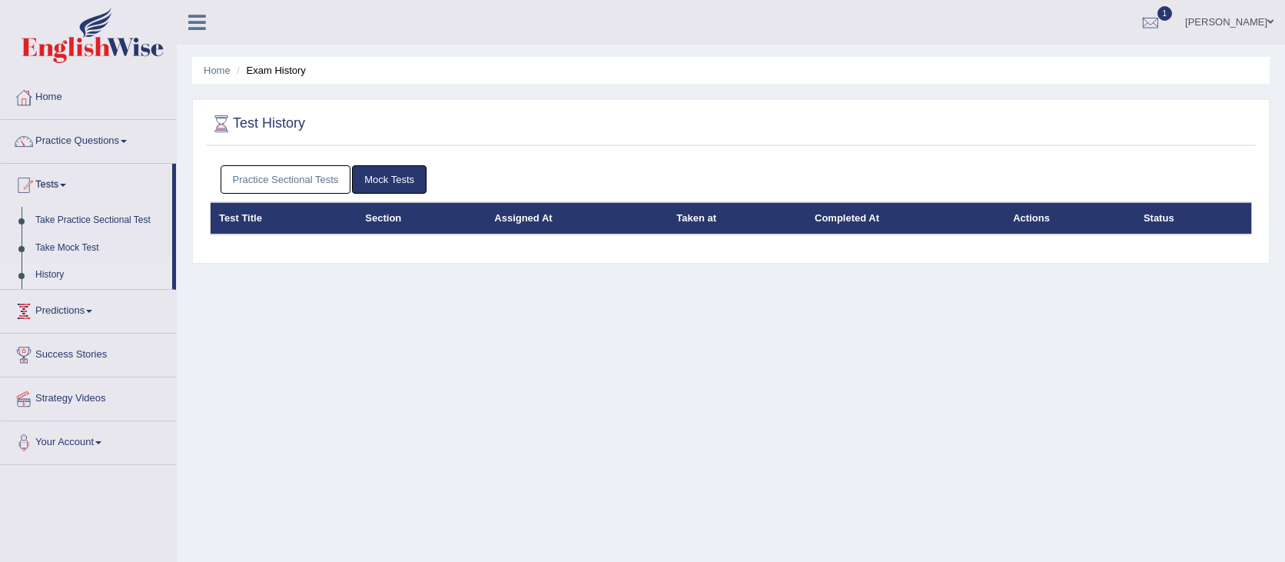
click at [357, 179] on link "Mock Tests" at bounding box center [389, 179] width 75 height 28
click at [323, 178] on link "Practice Sectional Tests" at bounding box center [286, 179] width 131 height 28
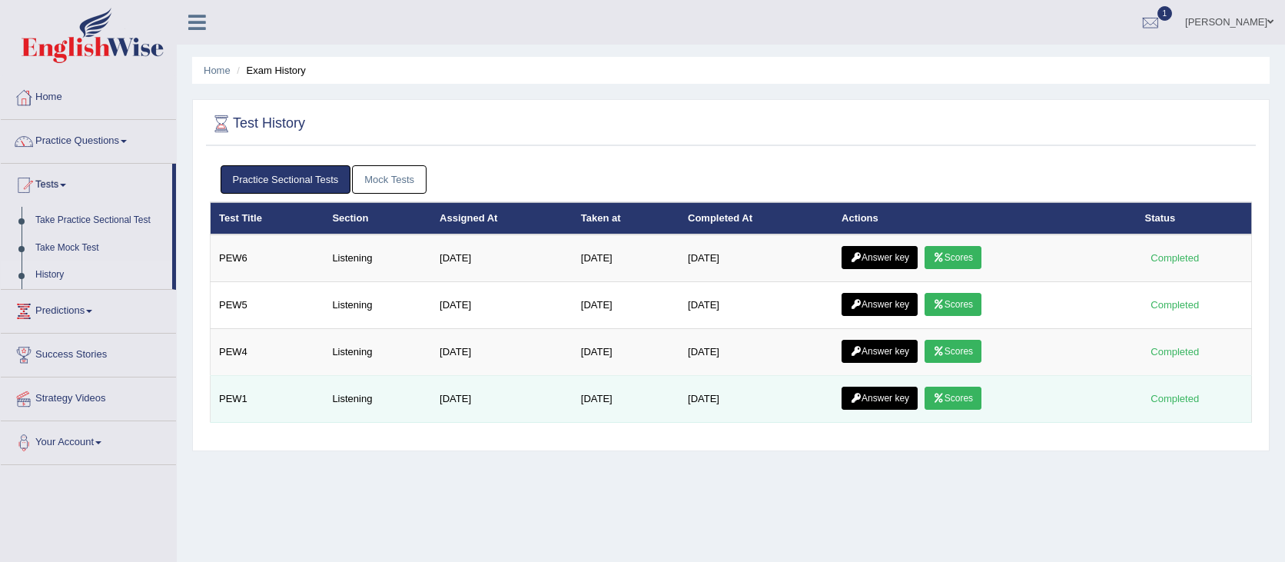
click at [970, 402] on link "Scores" at bounding box center [952, 398] width 57 height 23
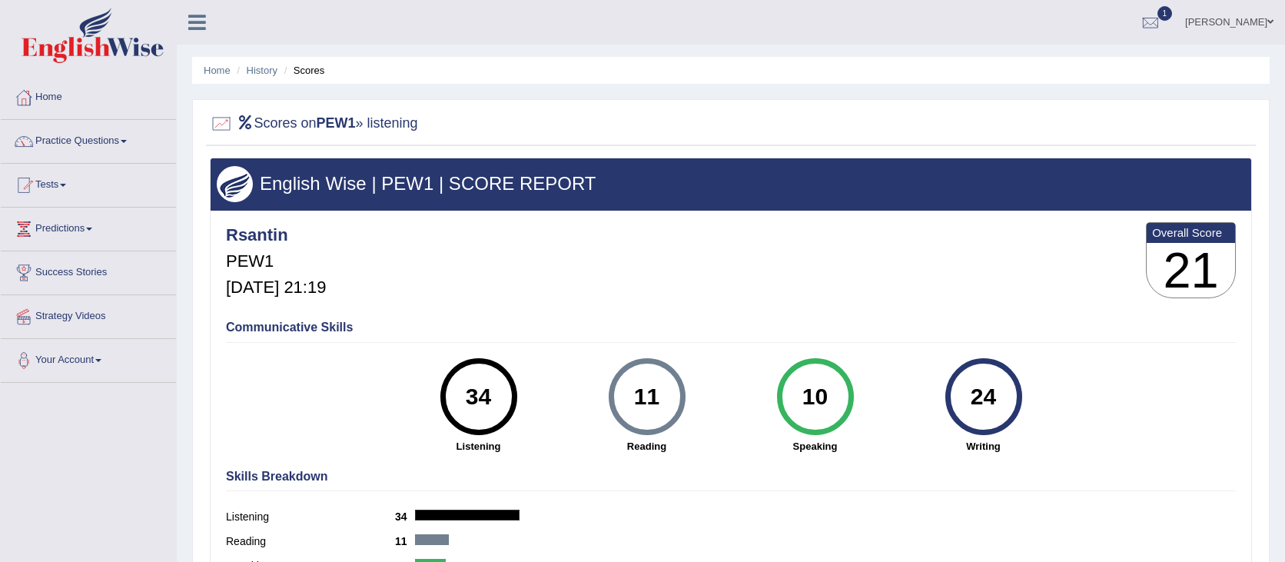
click at [559, 470] on h4 "Skills Breakdown" at bounding box center [731, 477] width 1010 height 14
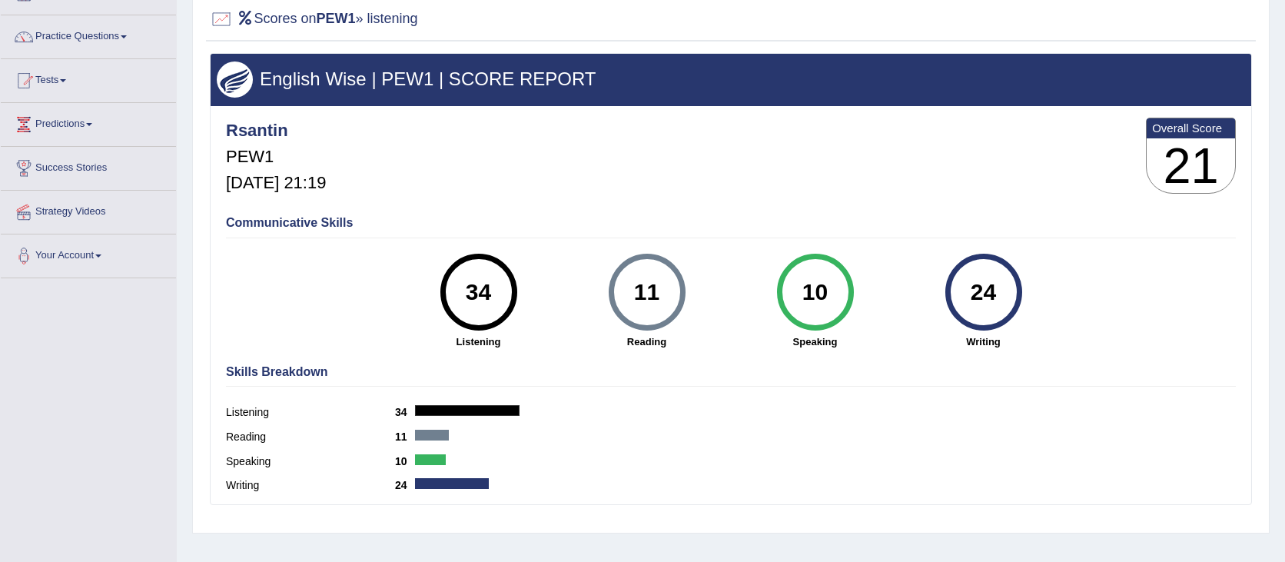
scroll to position [245, 0]
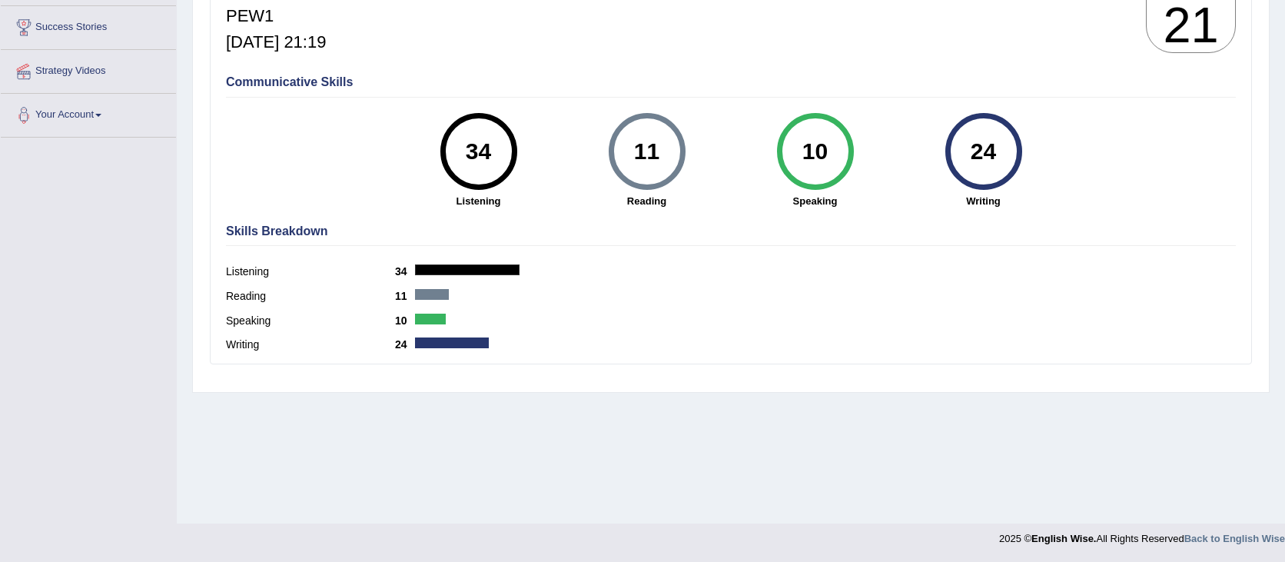
drag, startPoint x: 449, startPoint y: 549, endPoint x: 462, endPoint y: 553, distance: 13.6
click at [461, 553] on footer "2025 © English Wise. All Rights Reserved Back to English Wise" at bounding box center [642, 542] width 1285 height 38
drag, startPoint x: 810, startPoint y: 389, endPoint x: 800, endPoint y: 372, distance: 19.6
click at [808, 387] on div "Scores on PEW1 » listening English Wise | PEW1 | SCORE REPORT Rsantin PEW1 Sep …" at bounding box center [730, 123] width 1077 height 539
click at [80, 64] on link "Strategy Videos" at bounding box center [88, 69] width 175 height 38
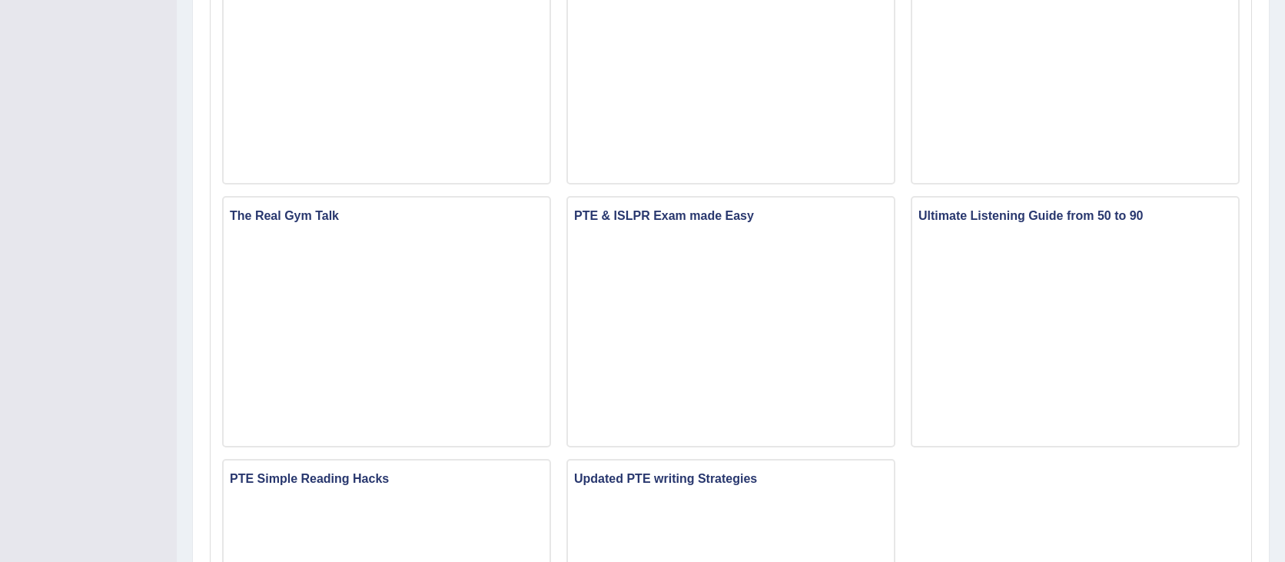
scroll to position [807, 0]
click at [1132, 524] on div "Why Students fail in IELTS Why Students Panic in PTE & IELTS Exams From Lonelin…" at bounding box center [730, 57] width 1033 height 1326
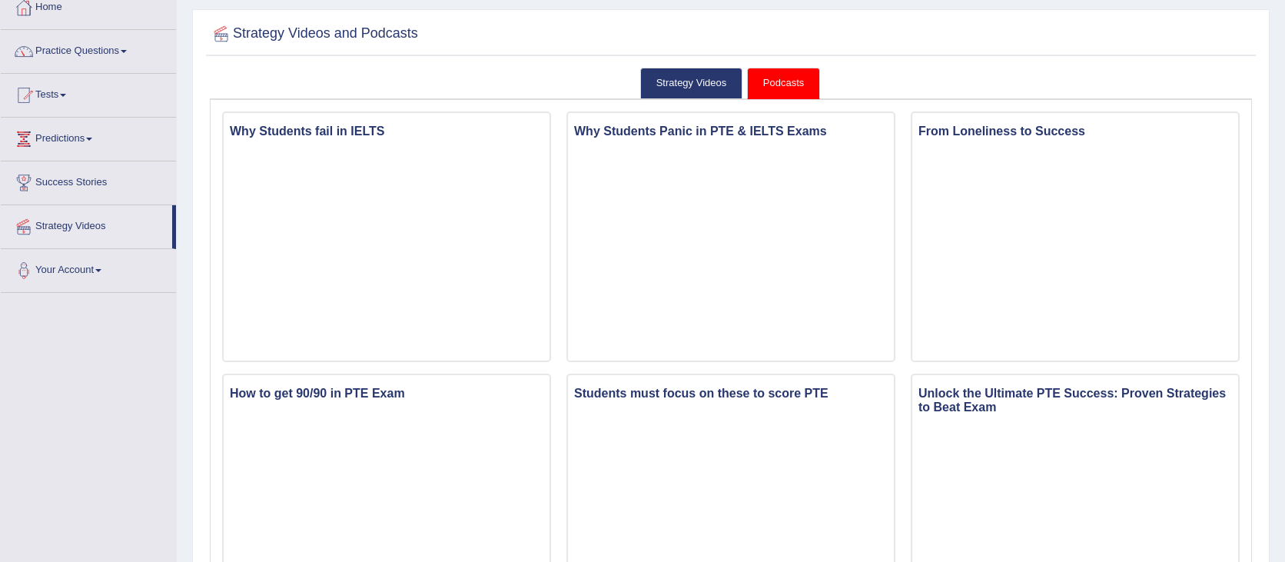
scroll to position [0, 0]
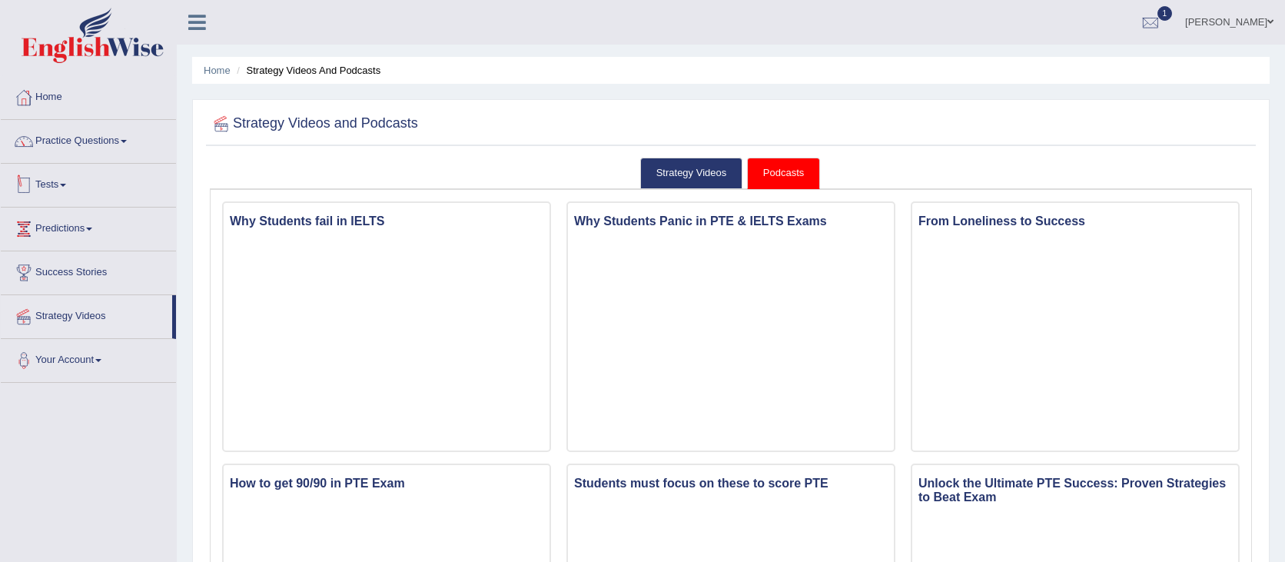
click at [103, 196] on link "Tests" at bounding box center [88, 183] width 175 height 38
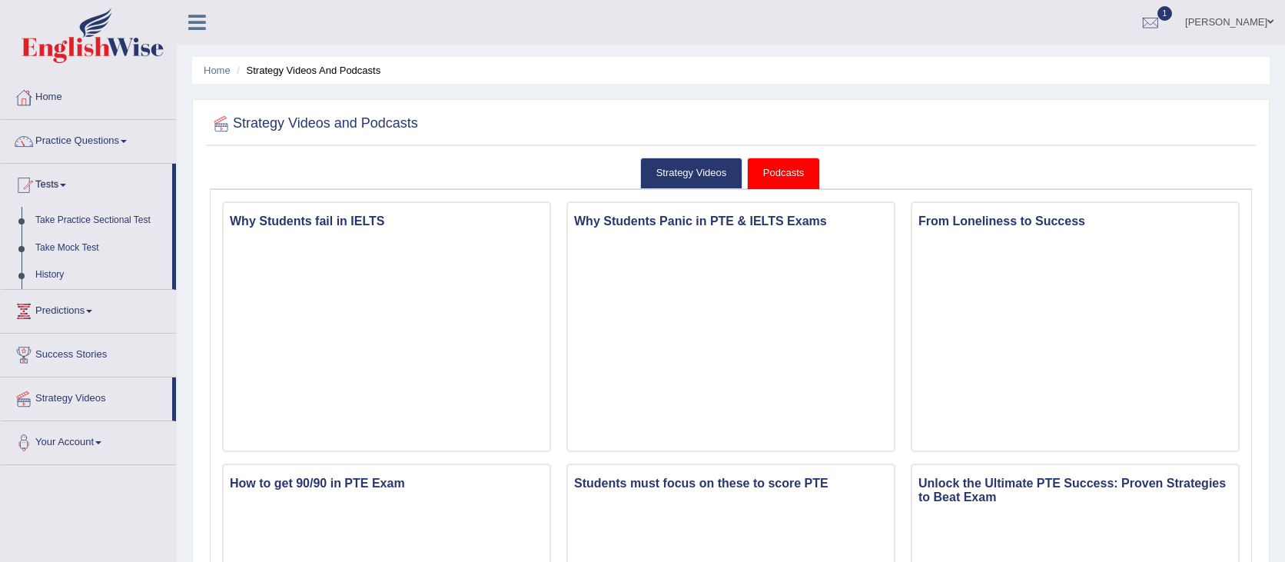
click at [86, 222] on link "Take Practice Sectional Test" at bounding box center [100, 221] width 144 height 28
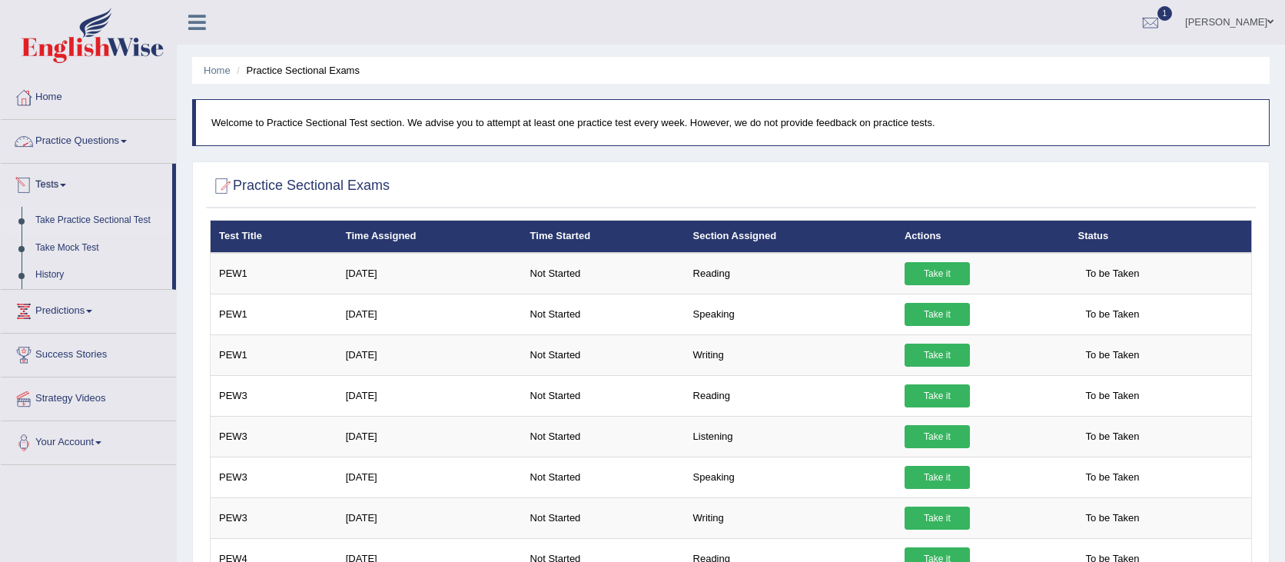
click at [67, 137] on link "Practice Questions" at bounding box center [88, 139] width 175 height 38
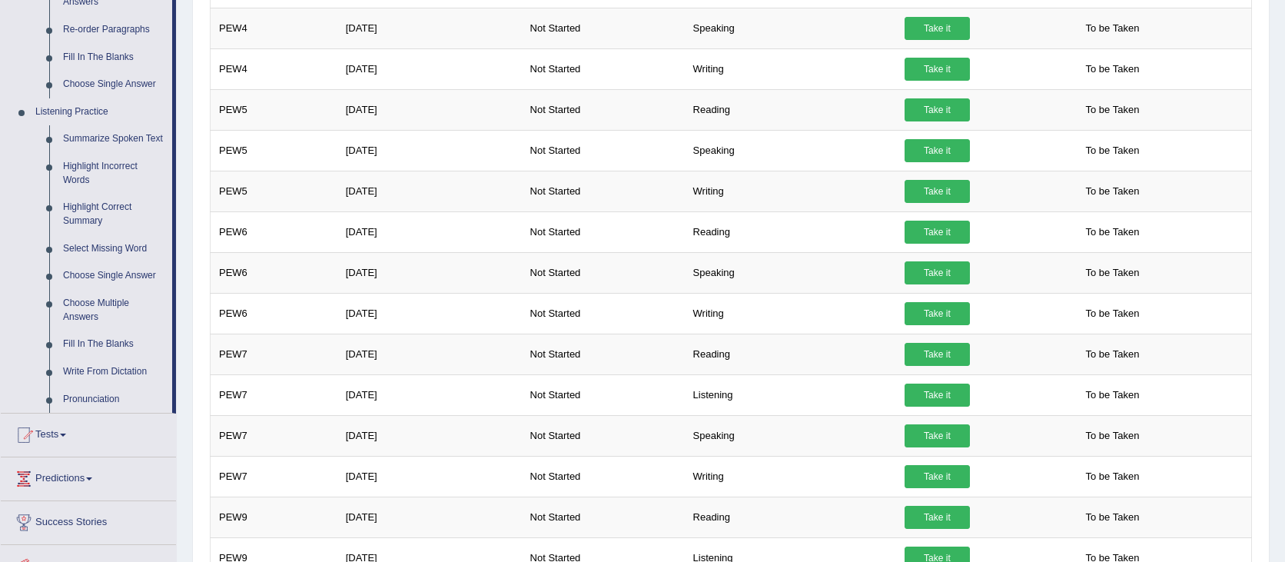
scroll to position [568, 0]
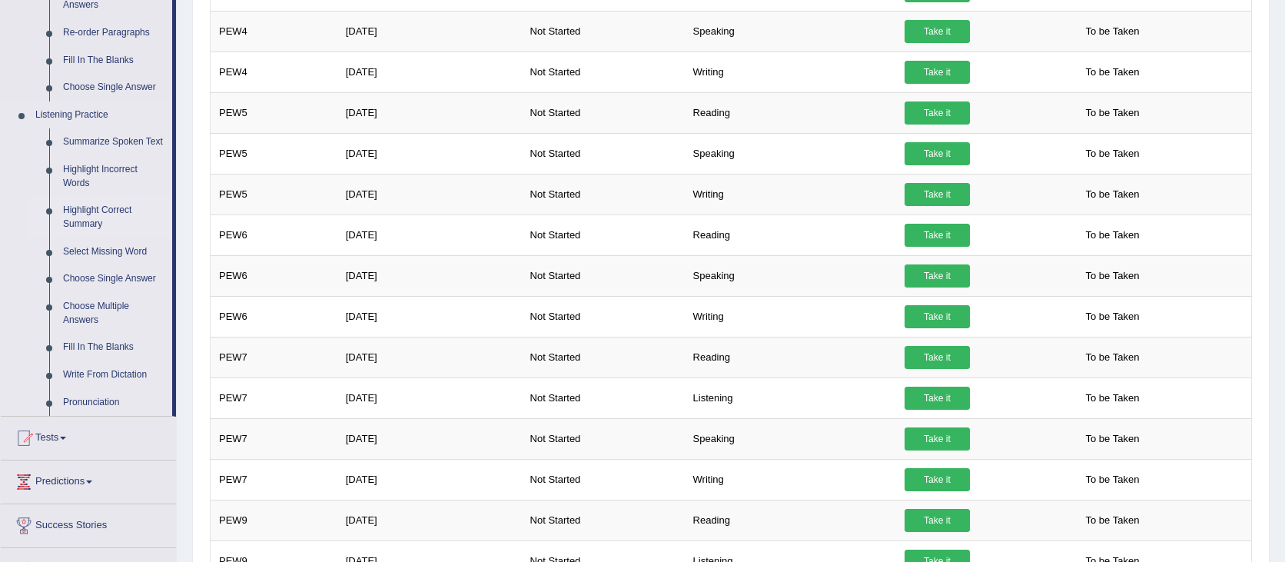
click at [87, 223] on link "Highlight Correct Summary" at bounding box center [114, 217] width 116 height 41
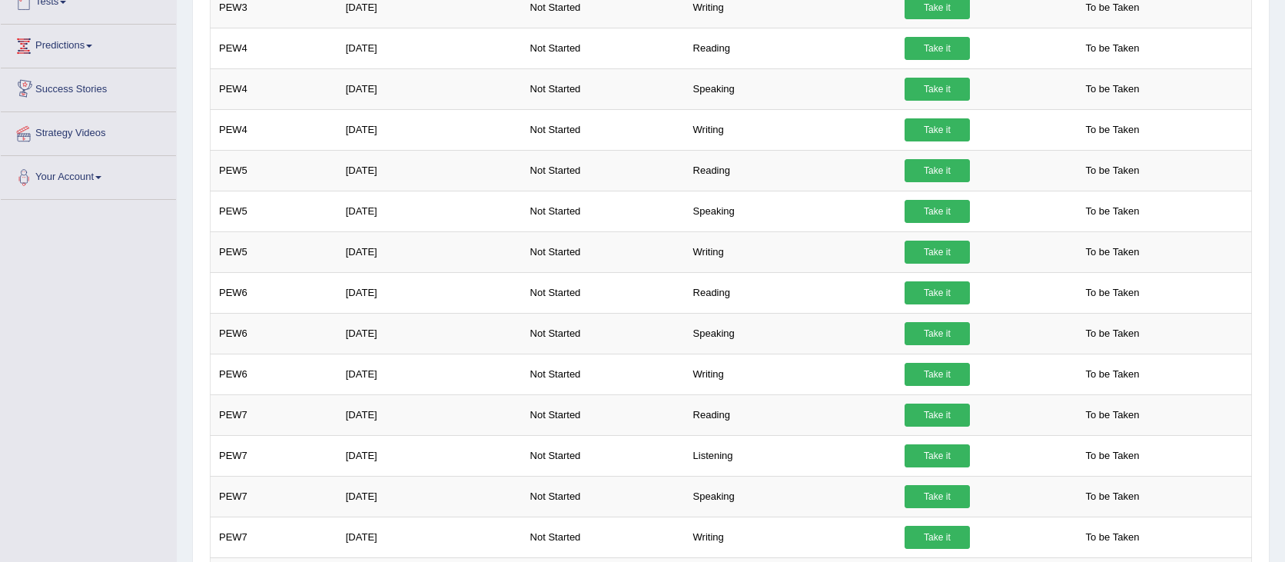
scroll to position [593, 0]
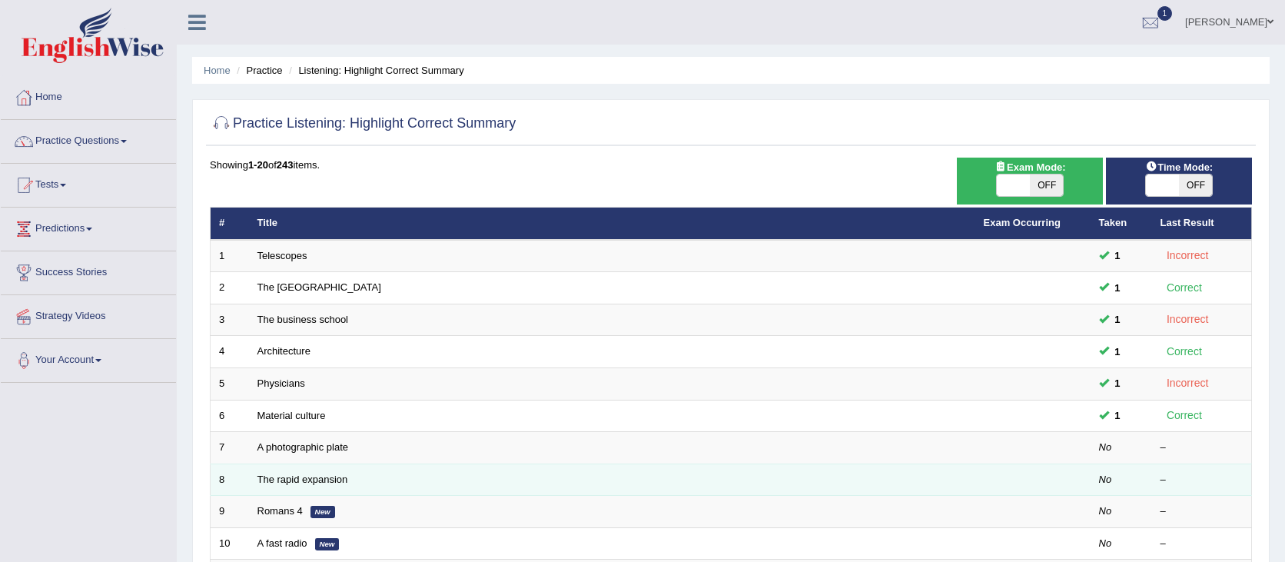
scroll to position [7, 0]
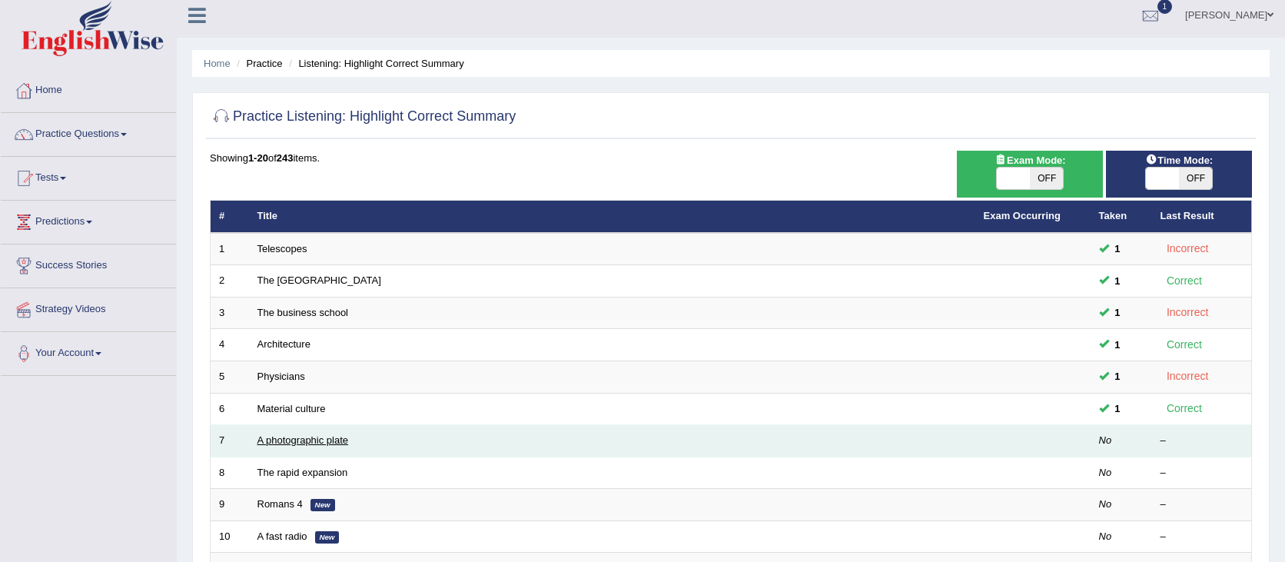
click at [326, 446] on link "A photographic plate" at bounding box center [302, 440] width 91 height 12
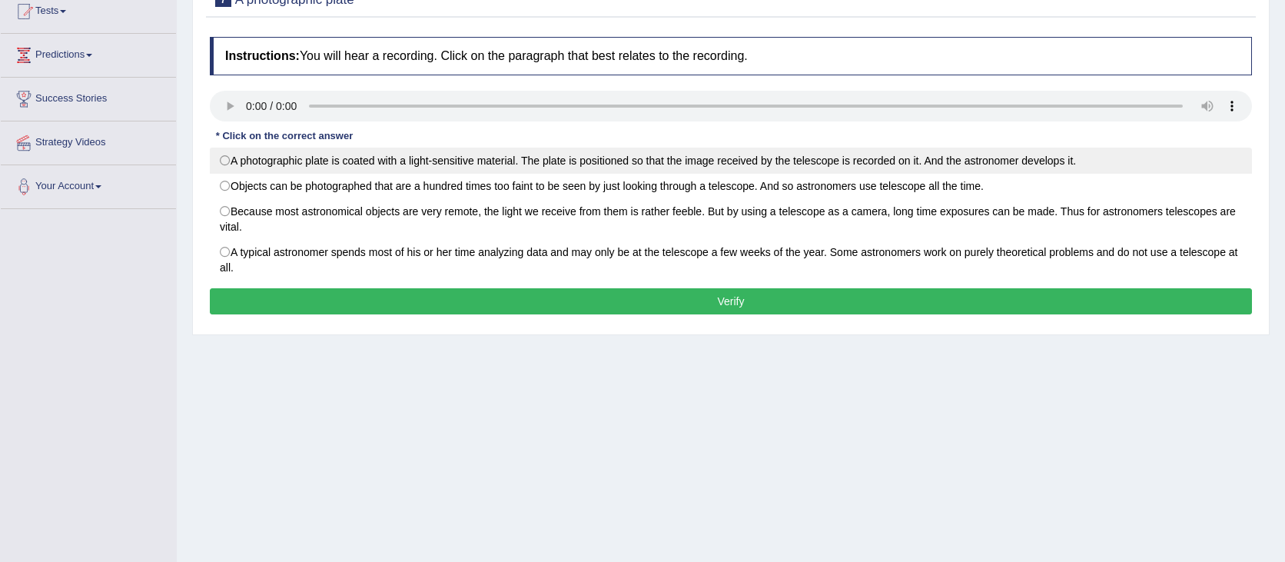
scroll to position [141, 0]
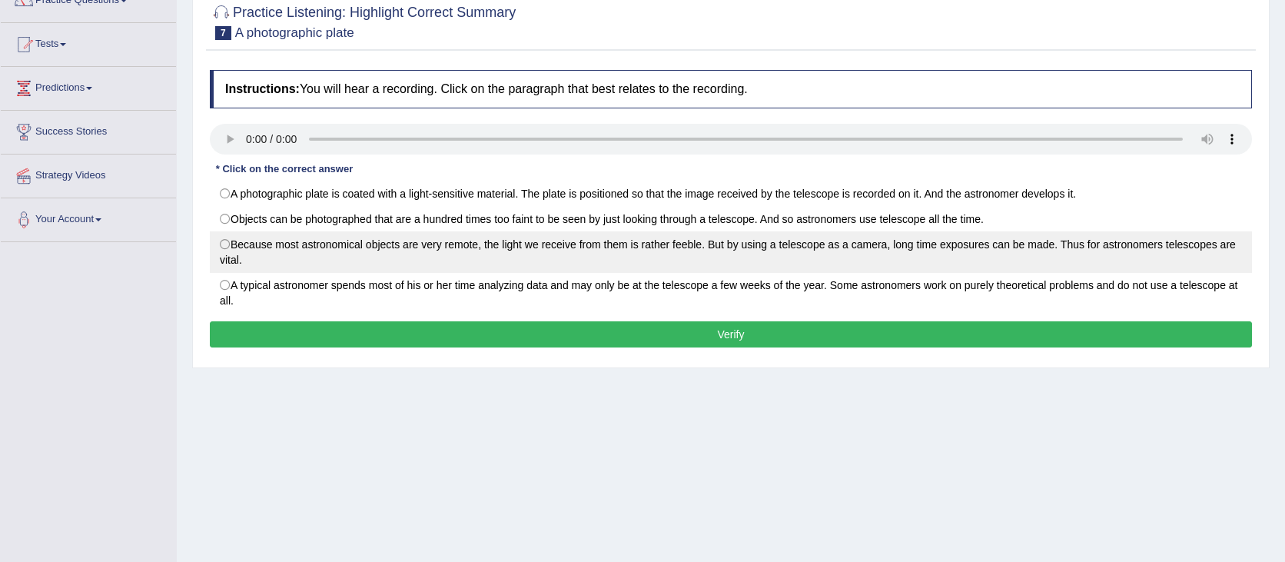
click at [644, 254] on label "Because most astronomical objects are very remote, the light we receive from th…" at bounding box center [731, 251] width 1042 height 41
radio input "true"
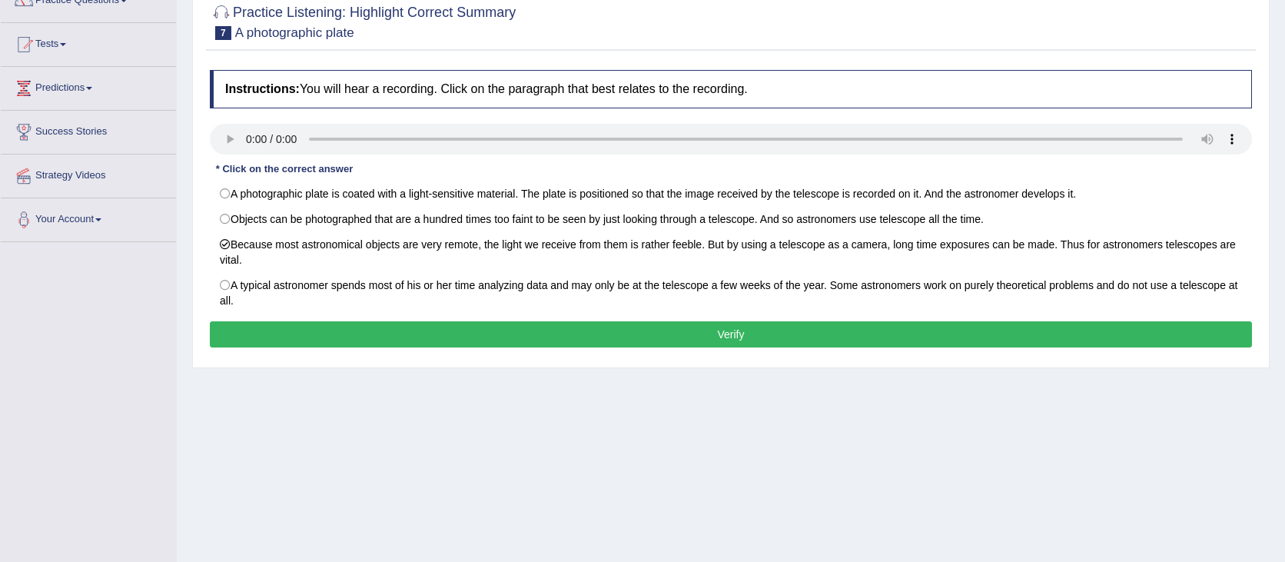
click at [648, 320] on div "Instructions: You will hear a recording. Click on the paragraph that best relat…" at bounding box center [731, 210] width 1050 height 297
click at [647, 337] on button "Verify" at bounding box center [731, 334] width 1042 height 26
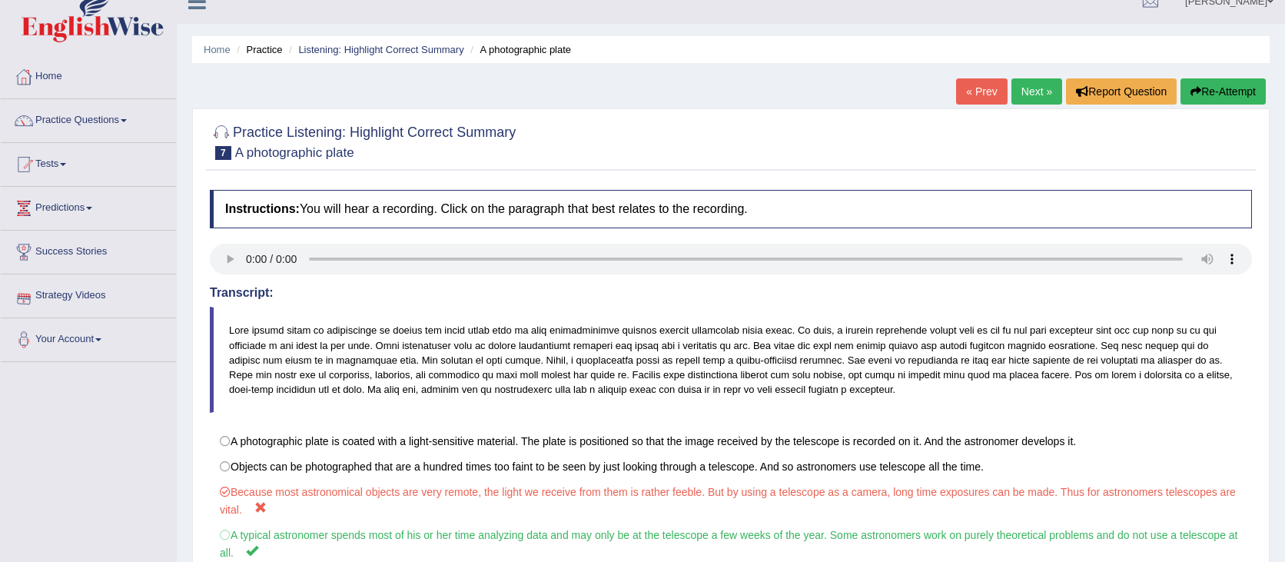
scroll to position [0, 0]
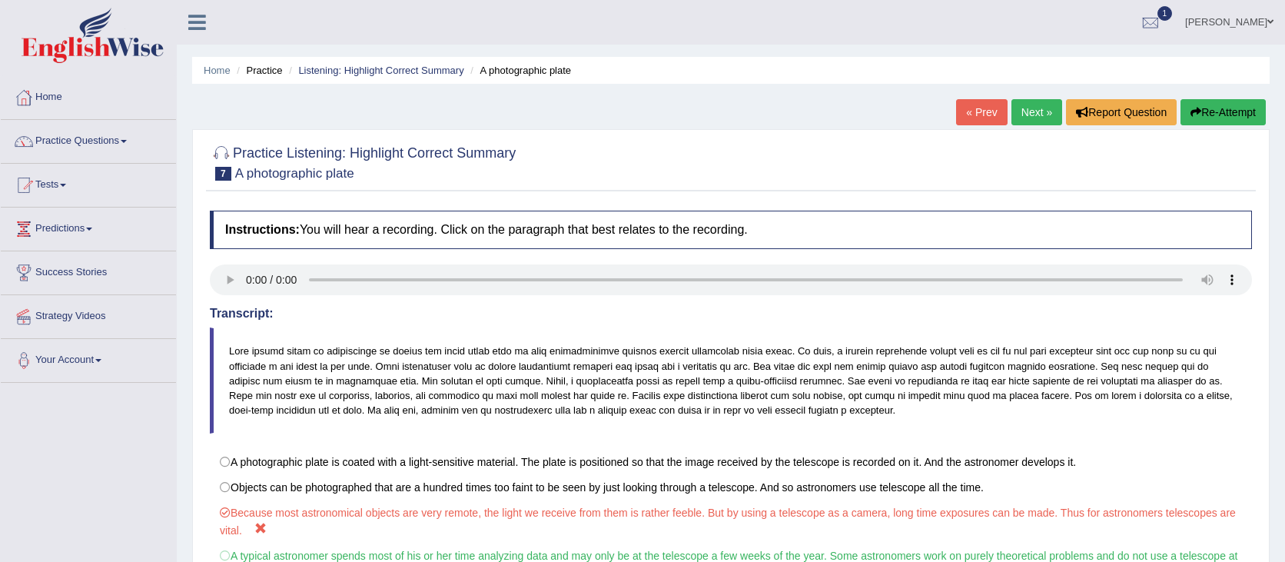
click at [1219, 111] on button "Re-Attempt" at bounding box center [1222, 112] width 85 height 26
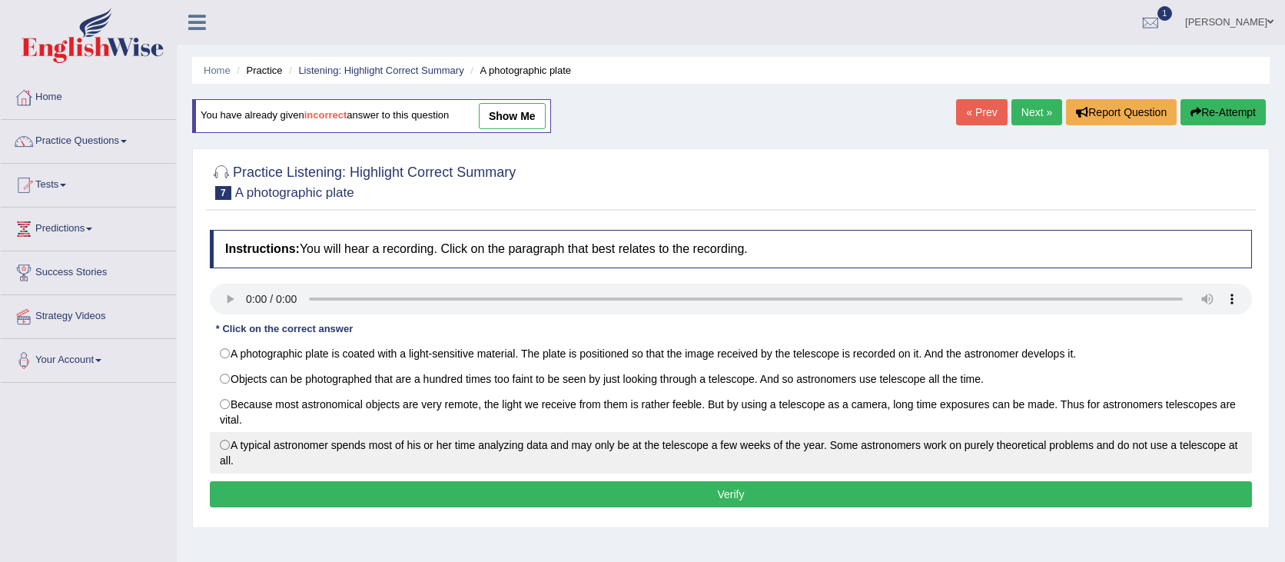
click at [317, 448] on label "A typical astronomer spends most of his or her time analyzing data and may only…" at bounding box center [731, 452] width 1042 height 41
radio input "true"
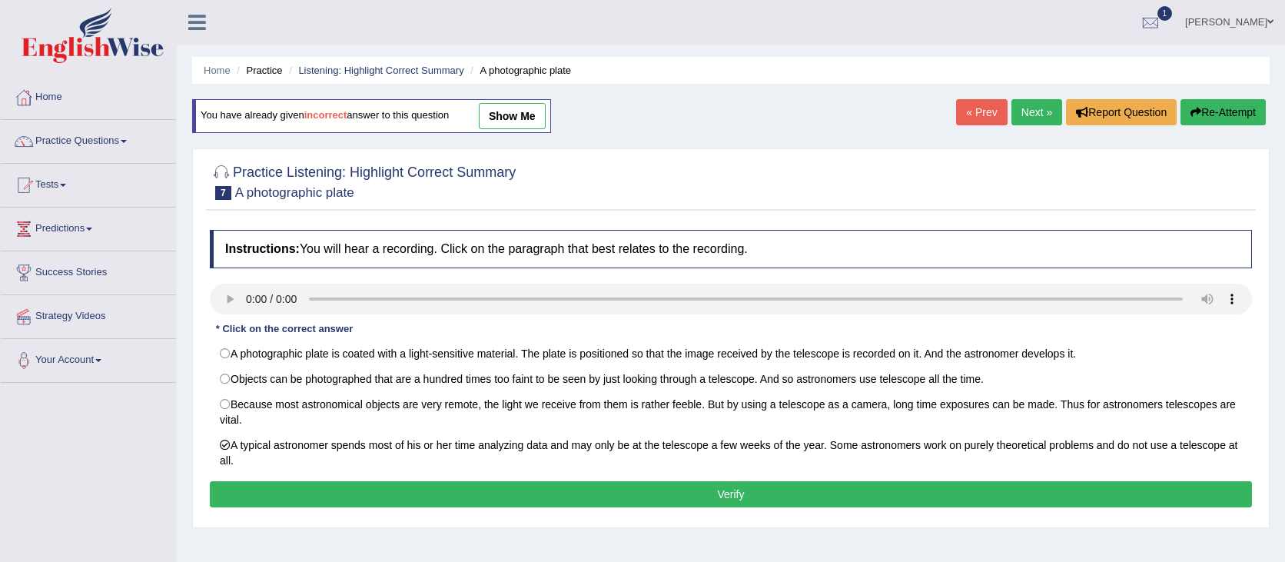
click at [344, 491] on button "Verify" at bounding box center [731, 494] width 1042 height 26
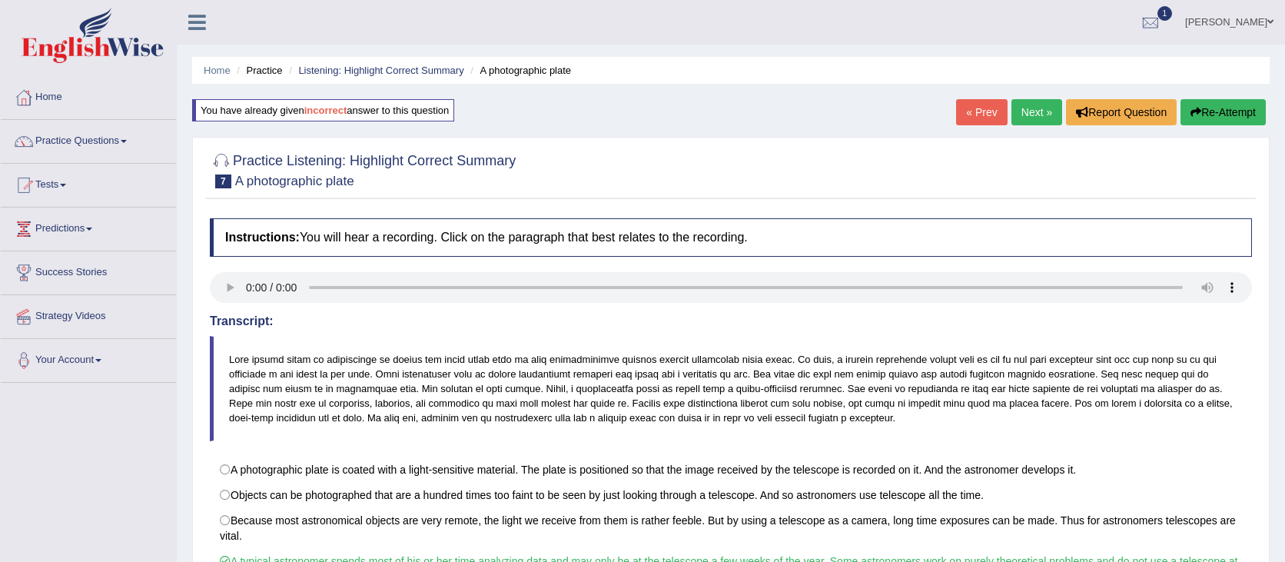
click at [1047, 105] on link "Next »" at bounding box center [1036, 112] width 51 height 26
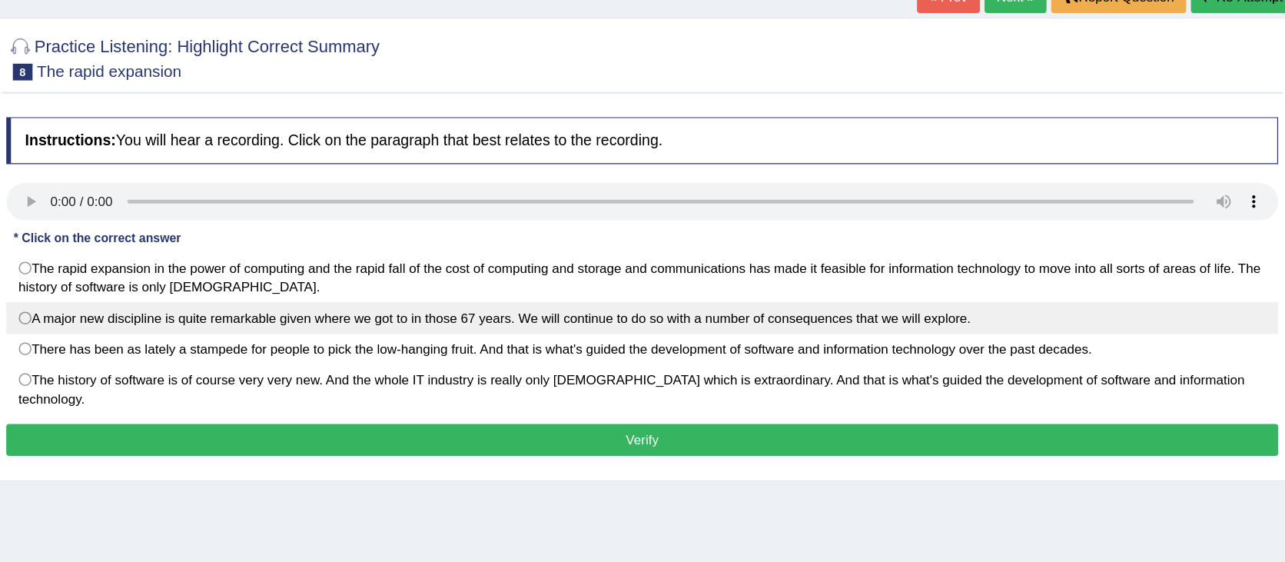
scroll to position [57, 0]
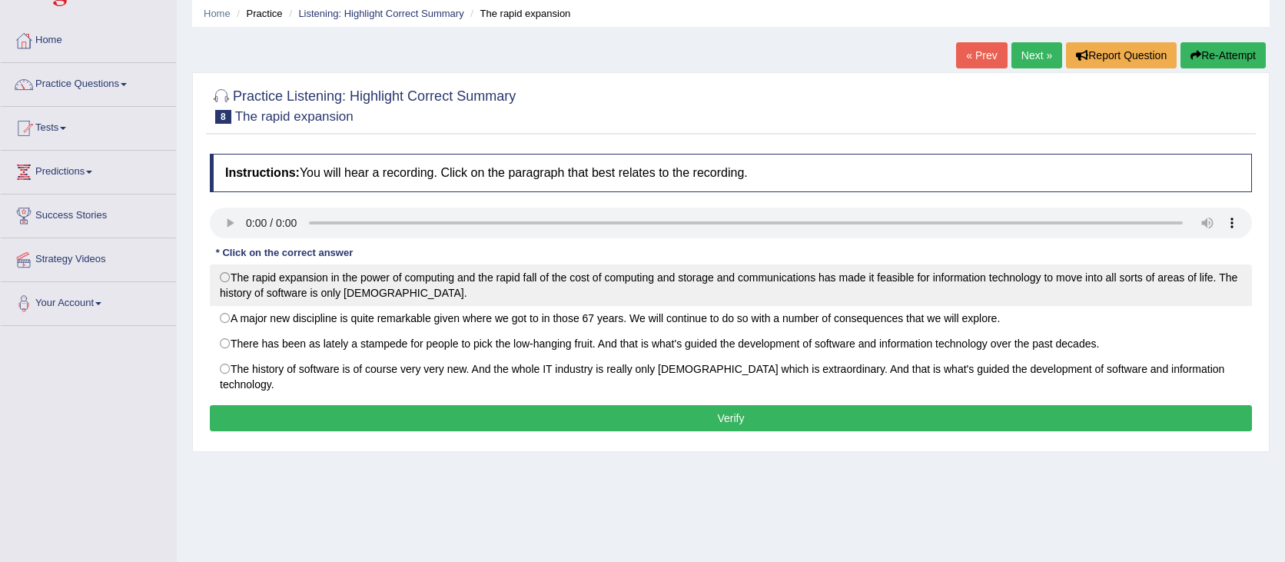
click at [234, 278] on label "The rapid expansion in the power of computing and the rapid fall of the cost of…" at bounding box center [731, 284] width 1042 height 41
radio input "true"
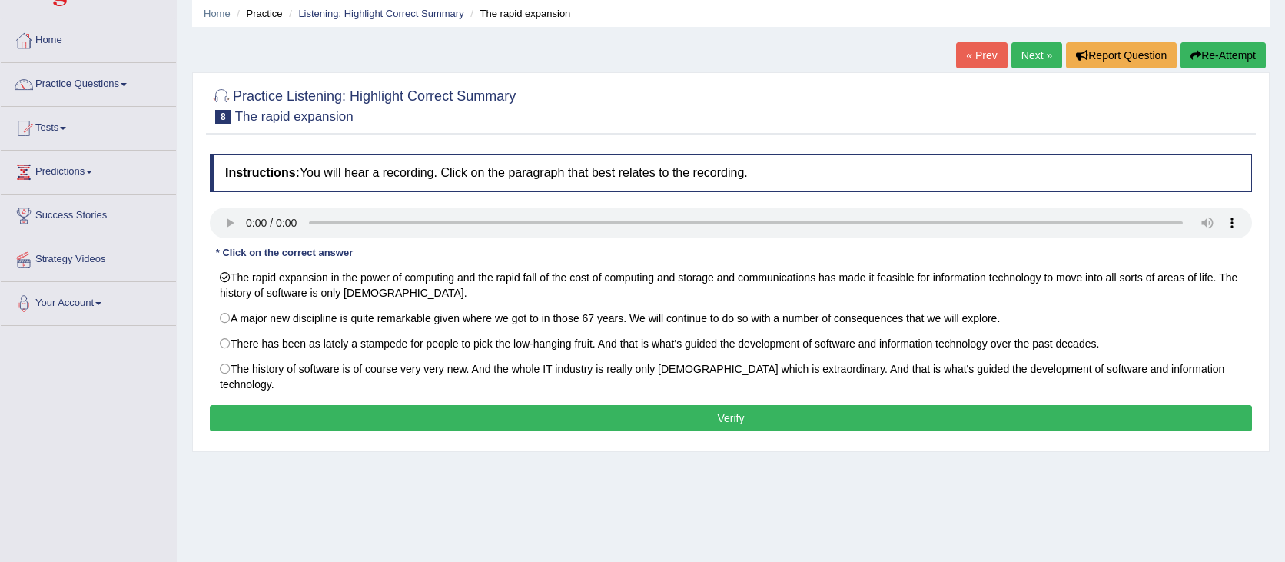
click at [463, 409] on button "Verify" at bounding box center [731, 418] width 1042 height 26
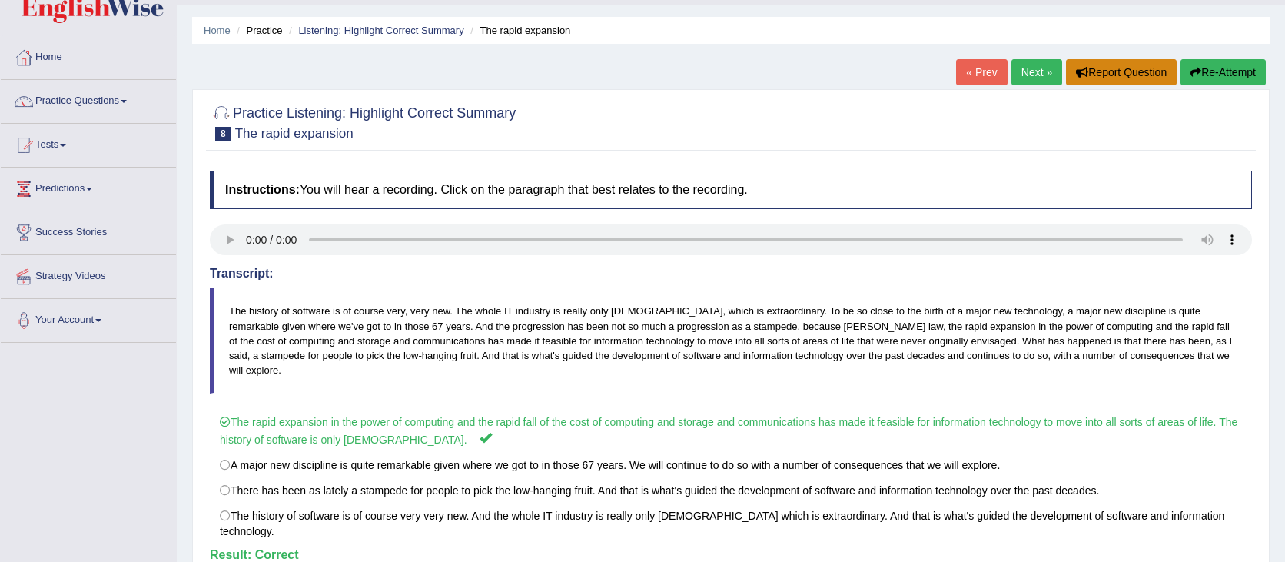
scroll to position [0, 0]
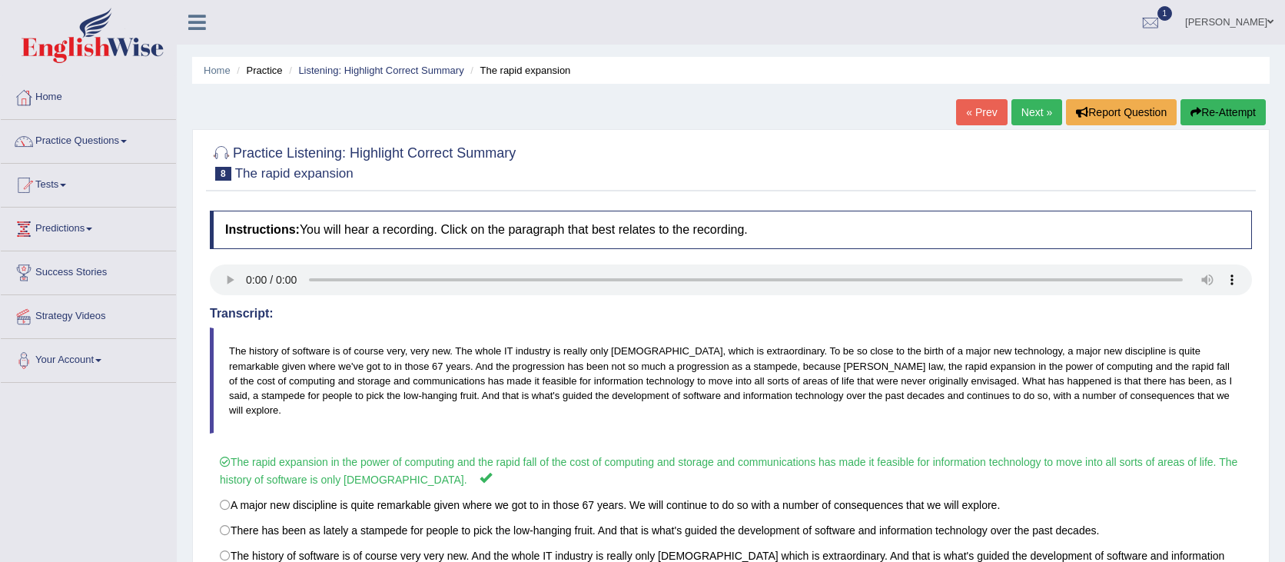
click at [1022, 113] on link "Next »" at bounding box center [1036, 112] width 51 height 26
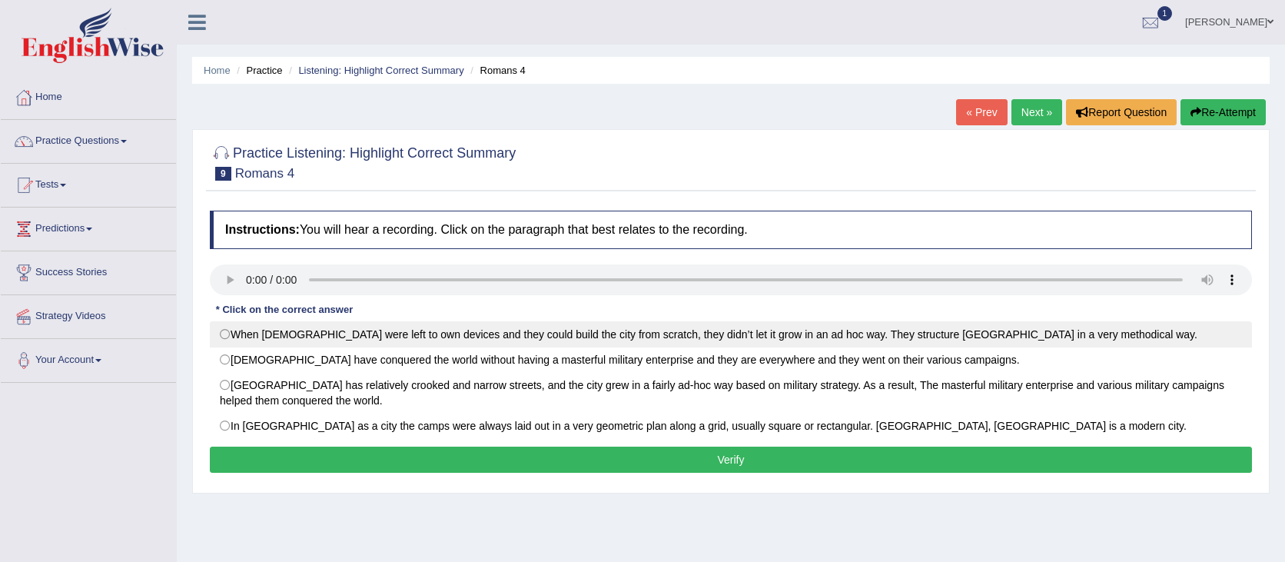
click at [274, 326] on label "When [DEMOGRAPHIC_DATA] were left to own devices and they could build the city …" at bounding box center [731, 334] width 1042 height 26
radio input "true"
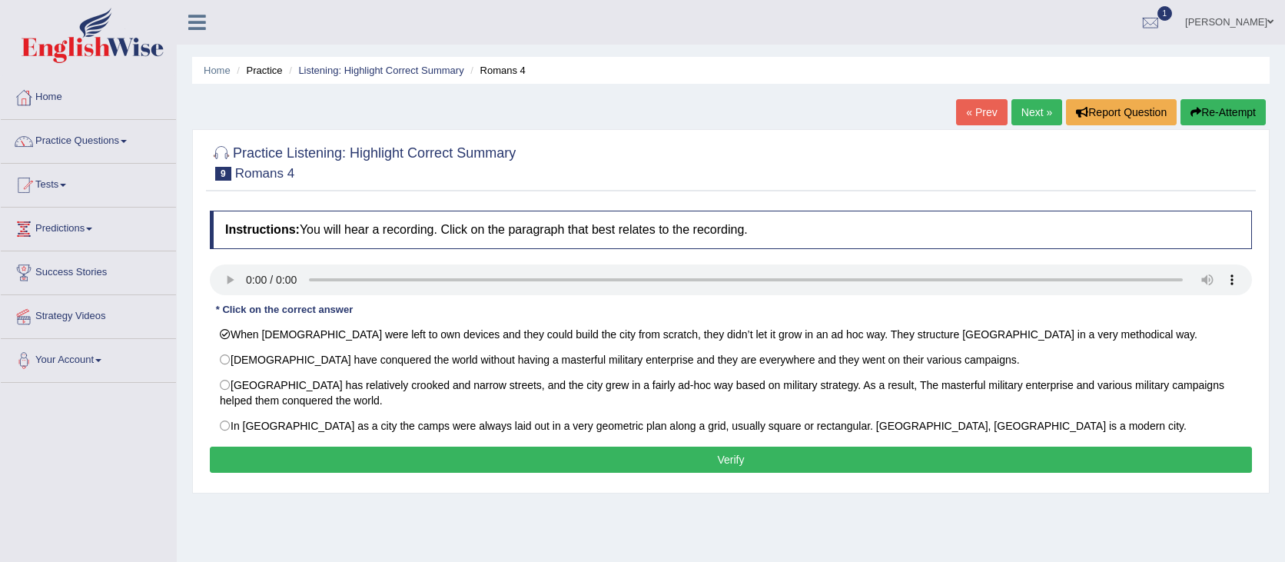
click at [327, 449] on button "Verify" at bounding box center [731, 459] width 1042 height 26
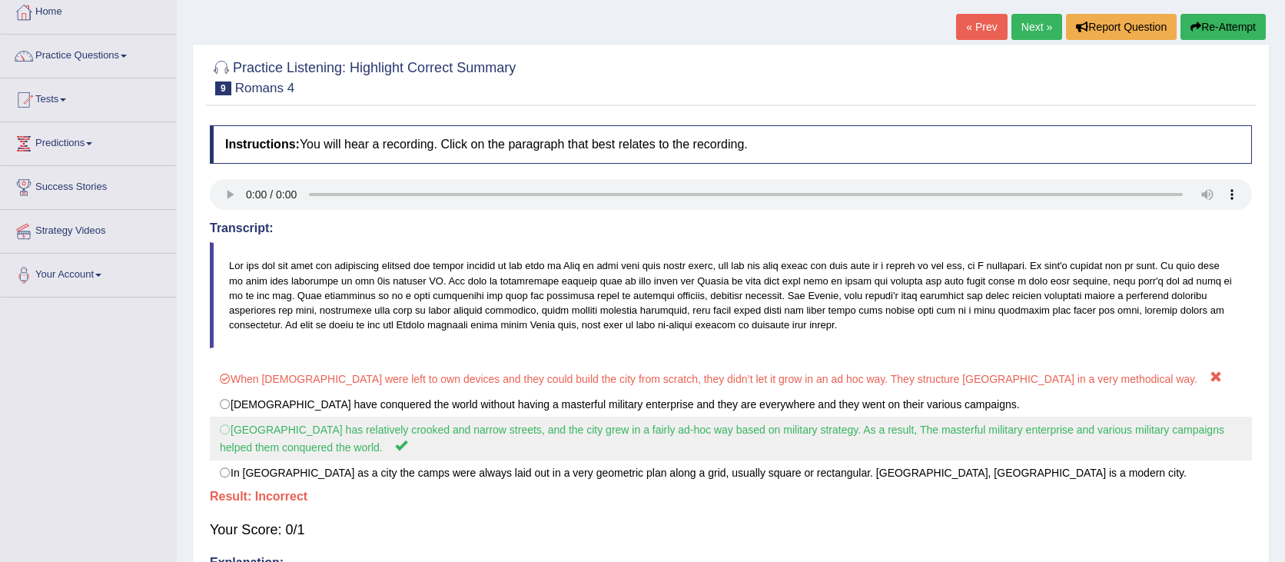
scroll to position [83, 0]
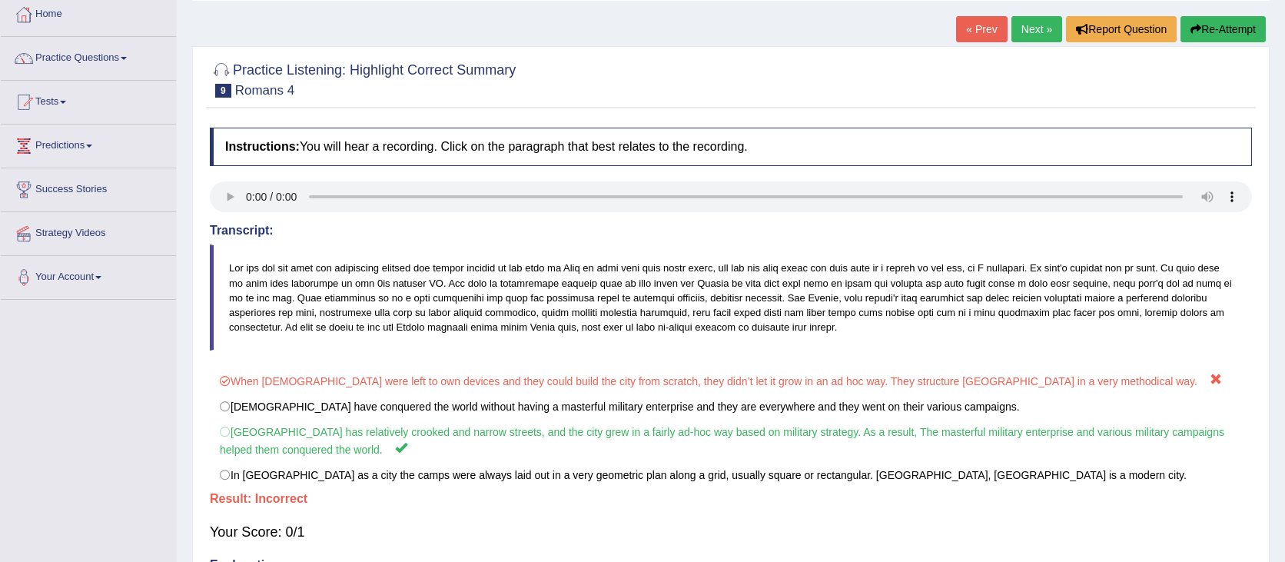
click at [1239, 24] on button "Re-Attempt" at bounding box center [1222, 29] width 85 height 26
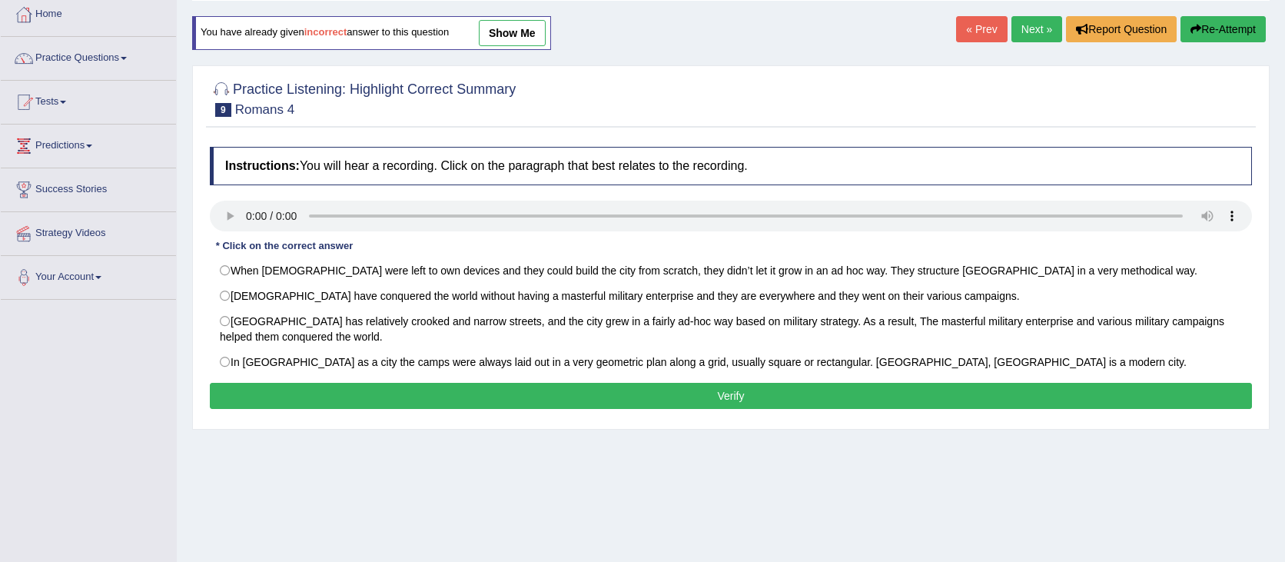
click at [74, 467] on div "Toggle navigation Home Practice Questions Speaking Practice Read Aloud Repeat S…" at bounding box center [642, 316] width 1285 height 799
click at [906, 430] on div "Home Practice Listening: Highlight Correct Summary Romans 4 You have already gi…" at bounding box center [731, 301] width 1108 height 768
click at [61, 100] on link "Tests" at bounding box center [88, 100] width 175 height 38
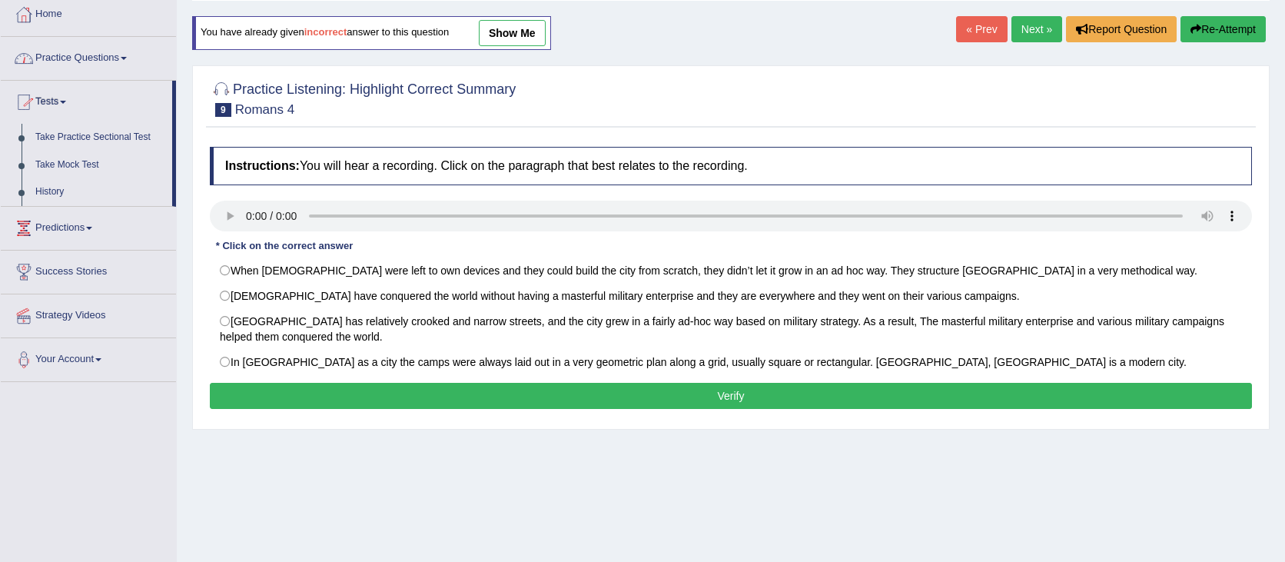
click at [61, 53] on link "Practice Questions" at bounding box center [88, 56] width 175 height 38
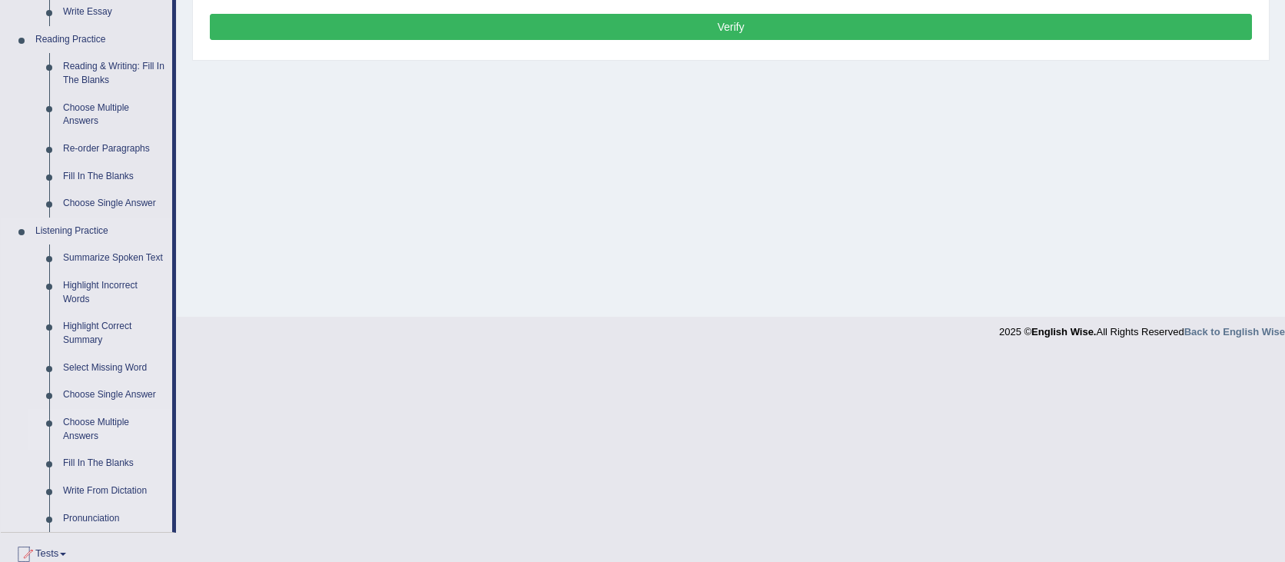
scroll to position [453, 0]
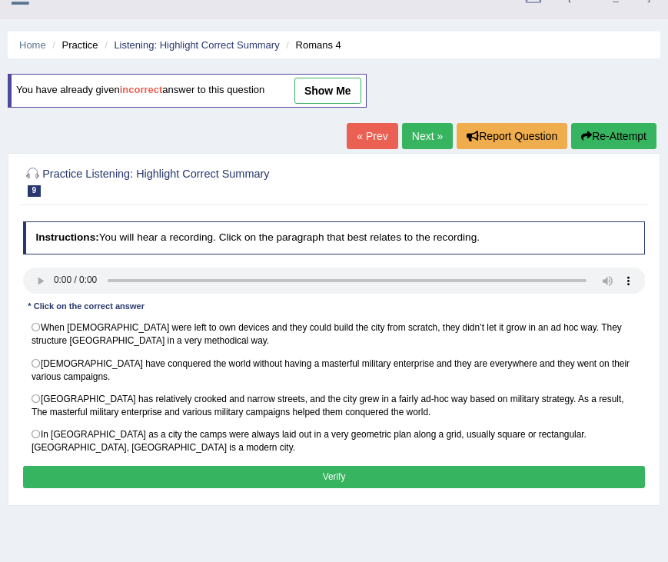
scroll to position [0, 0]
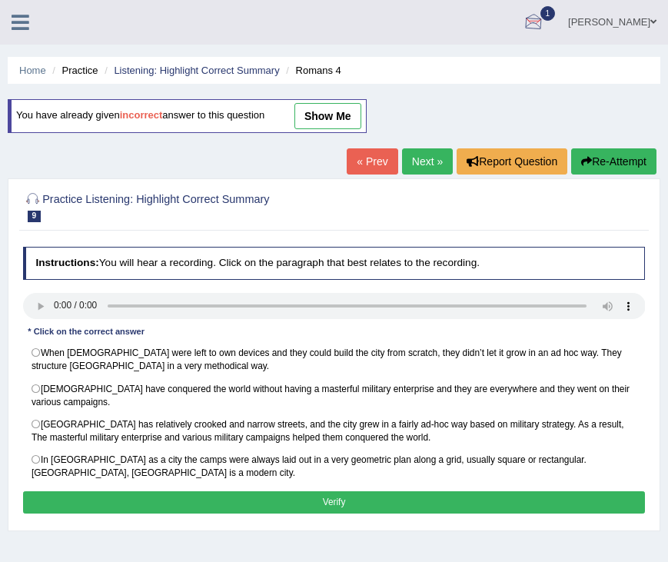
click at [545, 25] on div at bounding box center [533, 23] width 23 height 23
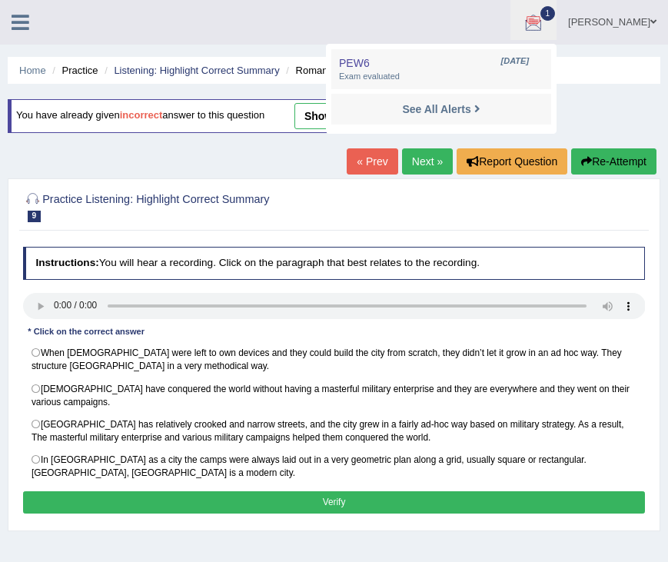
click at [262, 15] on ul "Runeza Santin Toggle navigation Username: rsantin Access Type: Online Subscript…" at bounding box center [434, 22] width 467 height 44
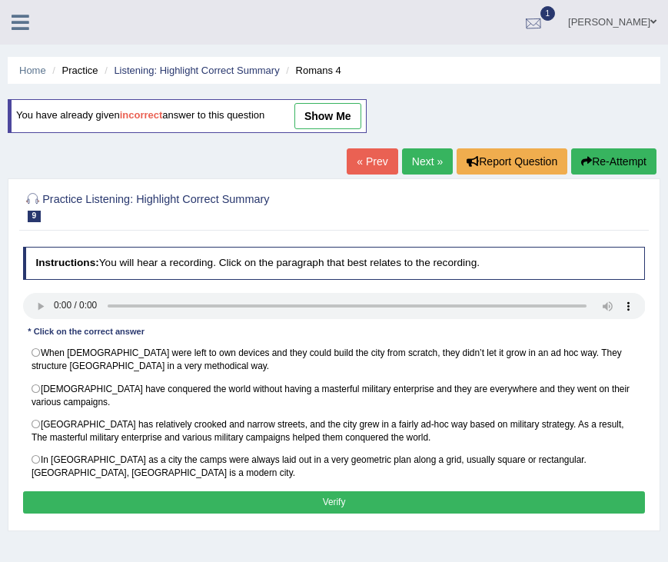
click at [545, 23] on div at bounding box center [533, 23] width 23 height 23
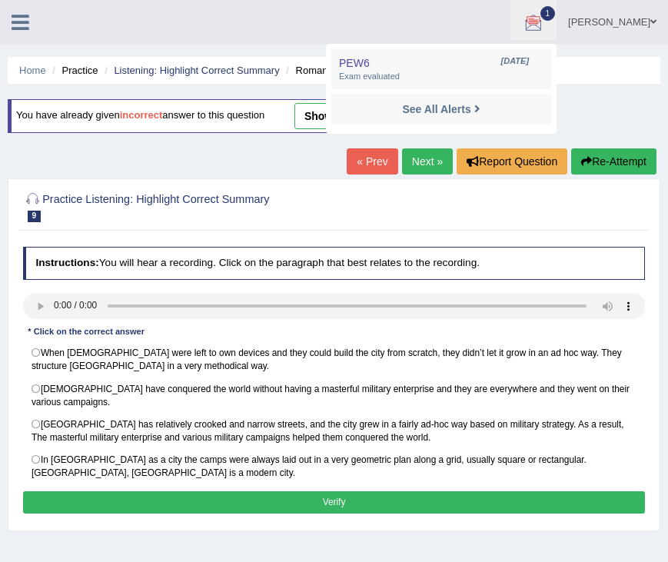
click at [270, 18] on ul "Runeza Santin Toggle navigation Username: rsantin Access Type: Online Subscript…" at bounding box center [434, 22] width 467 height 44
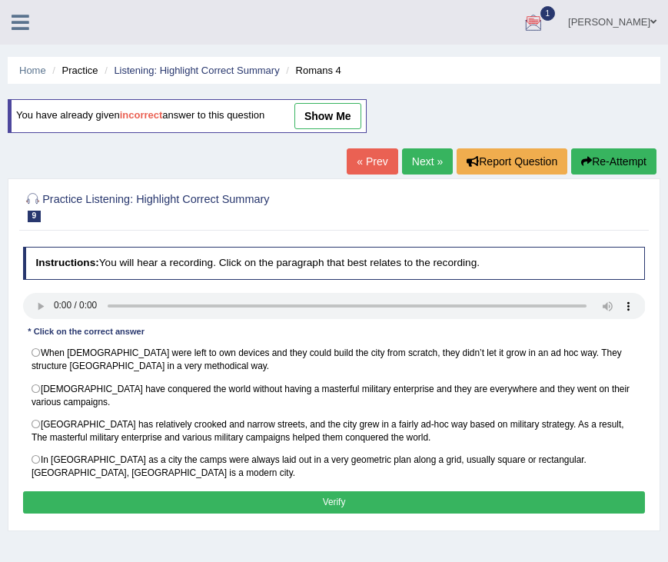
drag, startPoint x: 387, startPoint y: 70, endPoint x: 442, endPoint y: 32, distance: 66.9
click at [394, 65] on ul "Home Practice Listening: Highlight Correct Summary Romans 4" at bounding box center [334, 70] width 652 height 27
click at [23, 9] on link at bounding box center [20, 20] width 41 height 23
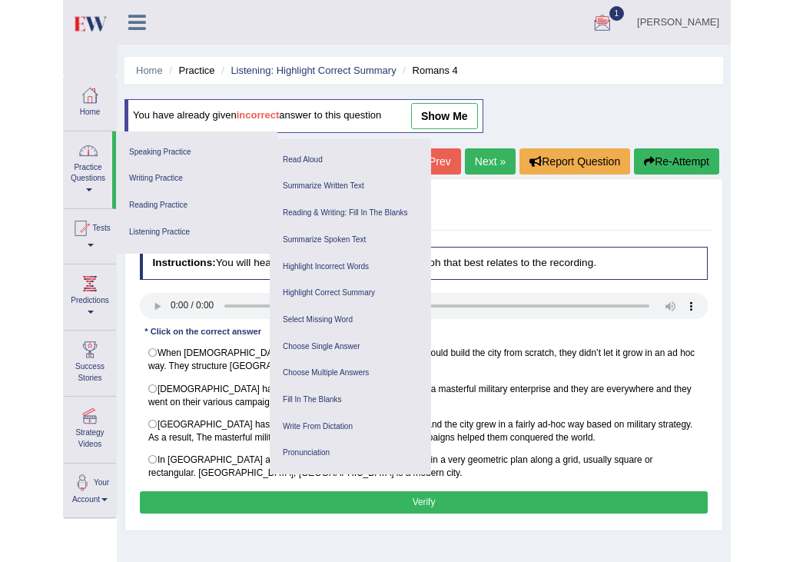
scroll to position [2, 0]
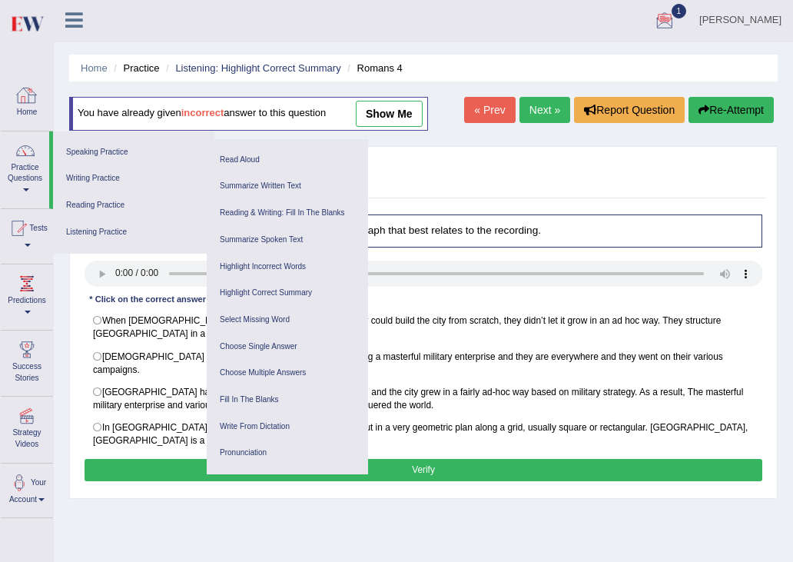
click at [32, 71] on div at bounding box center [27, 37] width 54 height 75
click at [15, 108] on link "Home" at bounding box center [27, 101] width 52 height 50
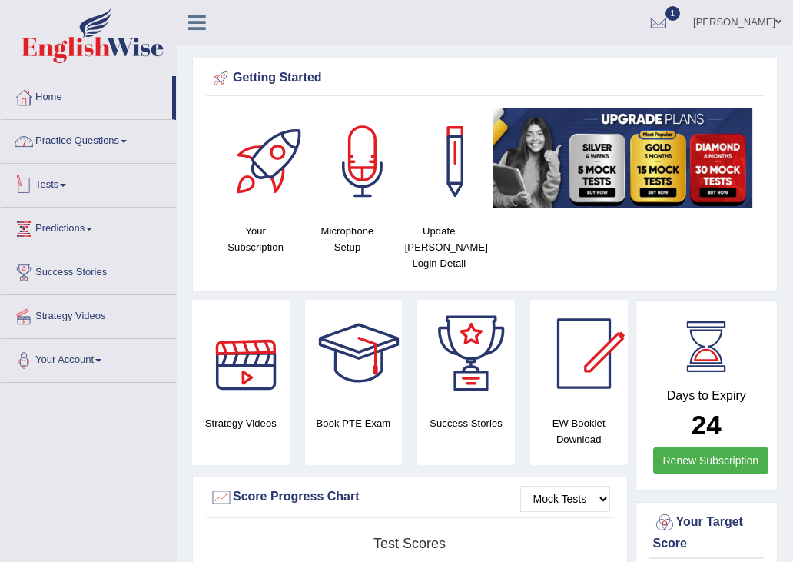
click at [103, 141] on link "Practice Questions" at bounding box center [88, 139] width 175 height 38
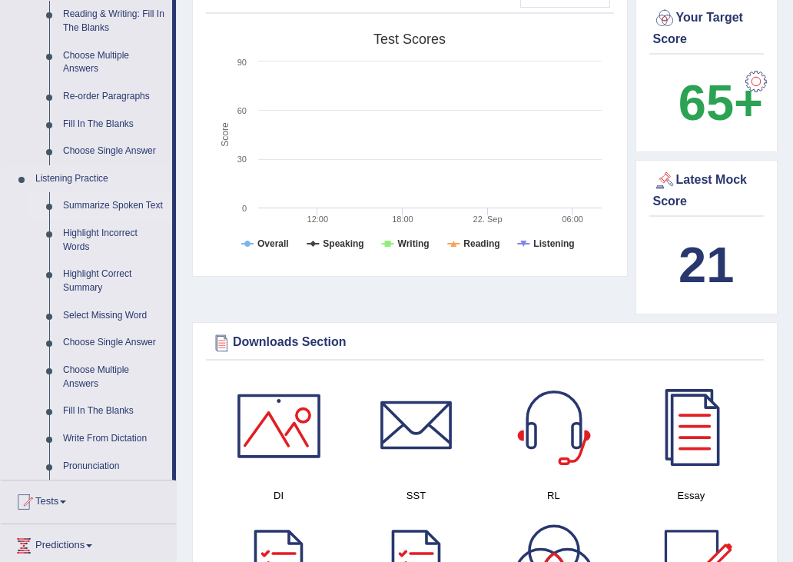
click at [101, 211] on link "Summarize Spoken Text" at bounding box center [114, 206] width 116 height 28
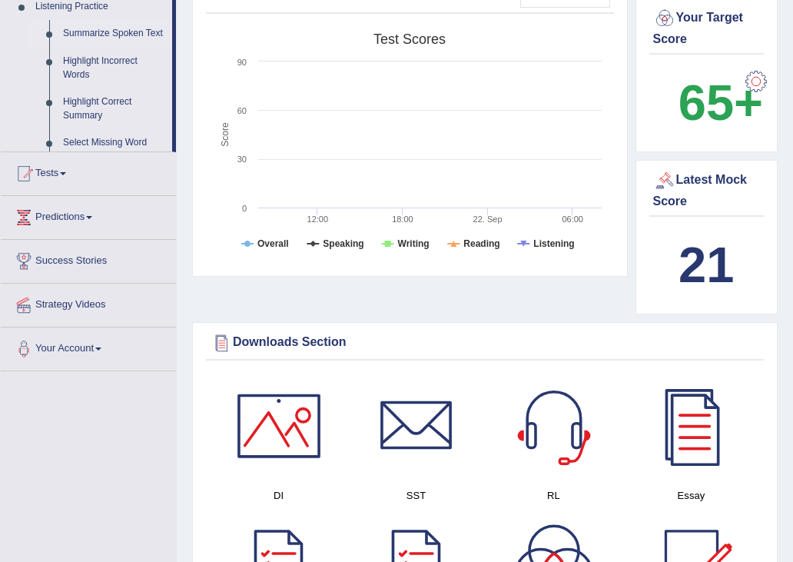
scroll to position [191, 0]
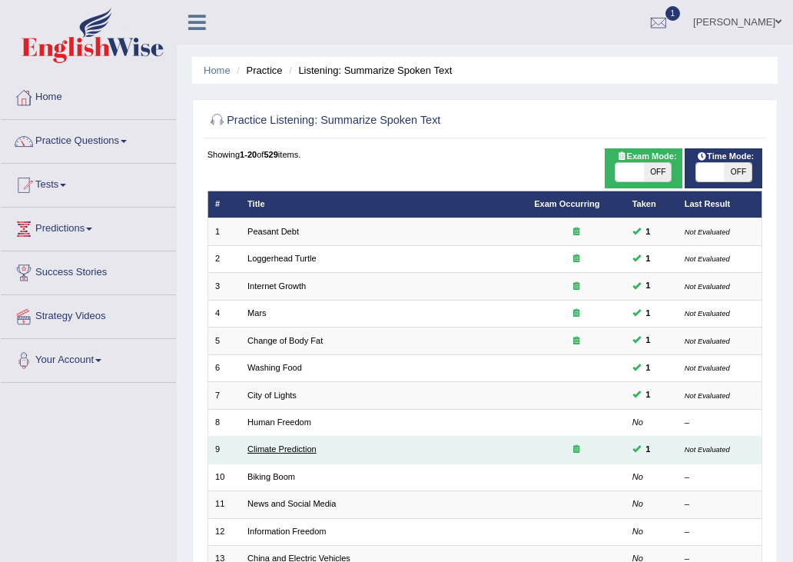
click at [278, 445] on link "Climate Prediction" at bounding box center [281, 448] width 69 height 9
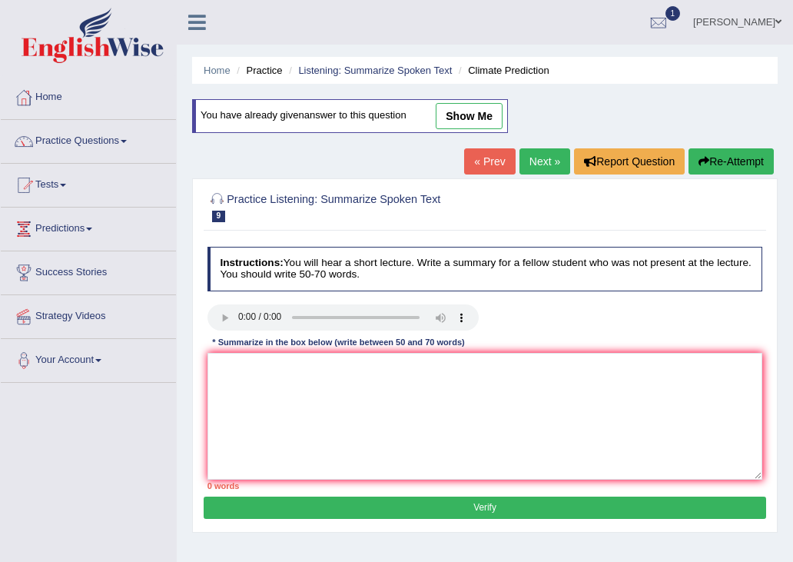
scroll to position [10, 0]
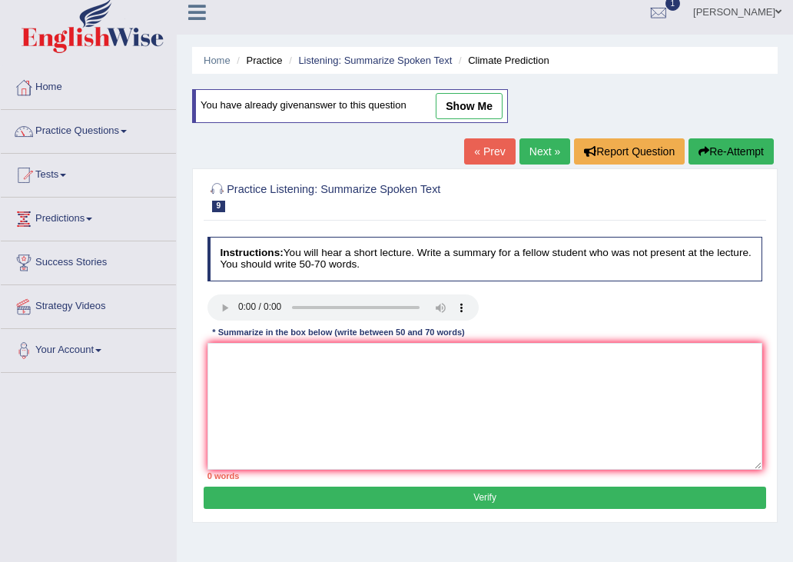
click at [488, 107] on link "show me" at bounding box center [469, 106] width 67 height 26
type textarea "The speaker provided a comprehensive overview of the climate, highlighting seve…"
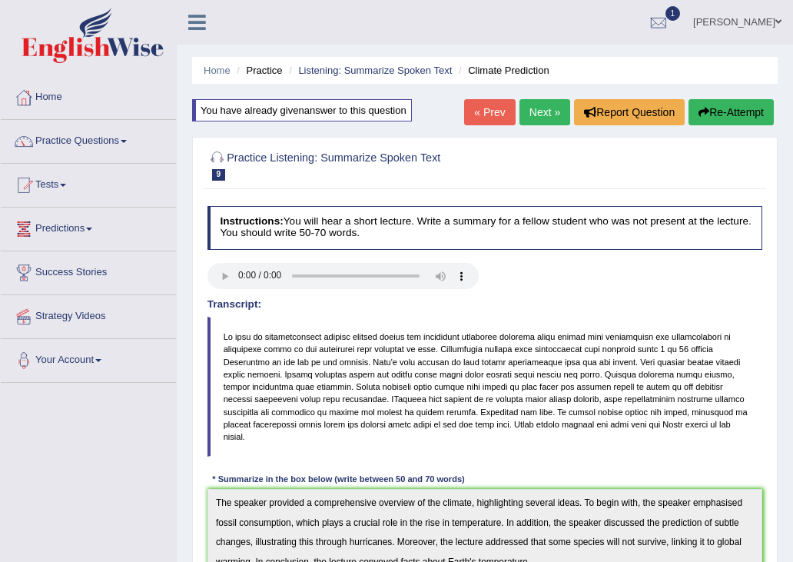
scroll to position [26, 0]
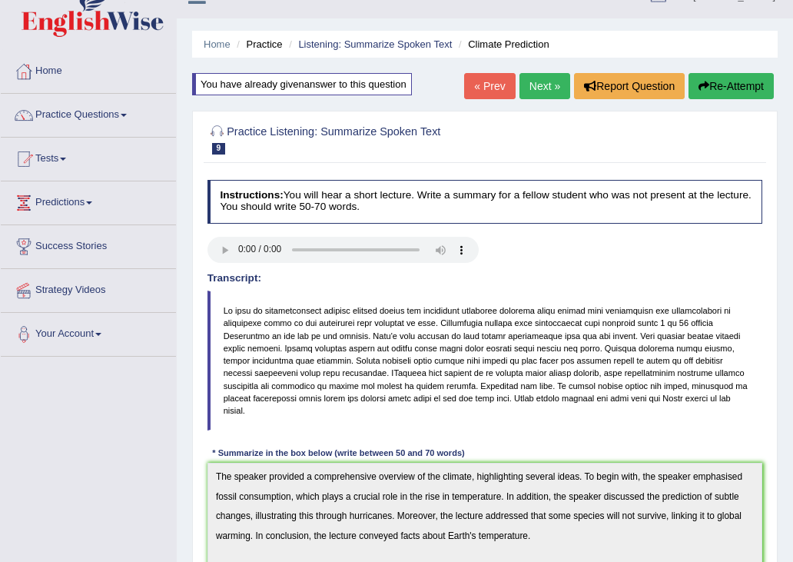
click at [534, 88] on link "Next »" at bounding box center [544, 86] width 51 height 26
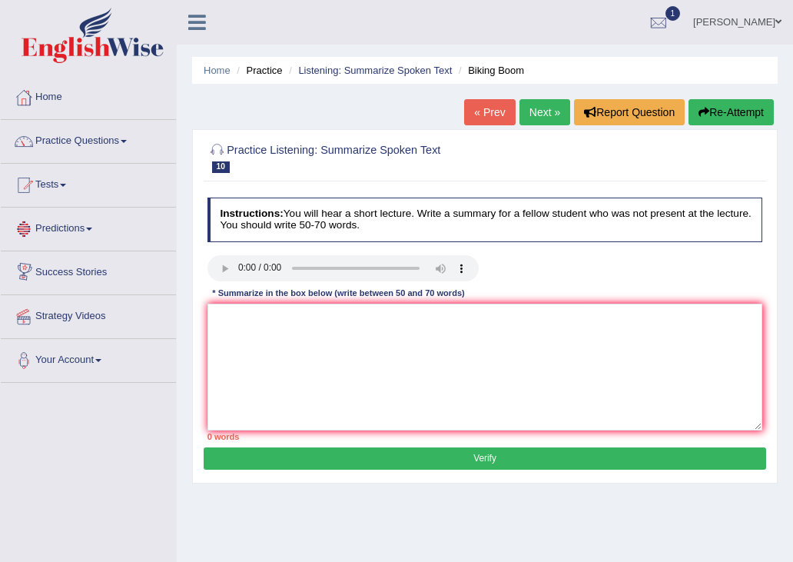
click at [509, 112] on div "« Prev Next » Report Question Re-Attempt" at bounding box center [621, 114] width 314 height 30
click at [506, 113] on link "« Prev" at bounding box center [489, 112] width 51 height 26
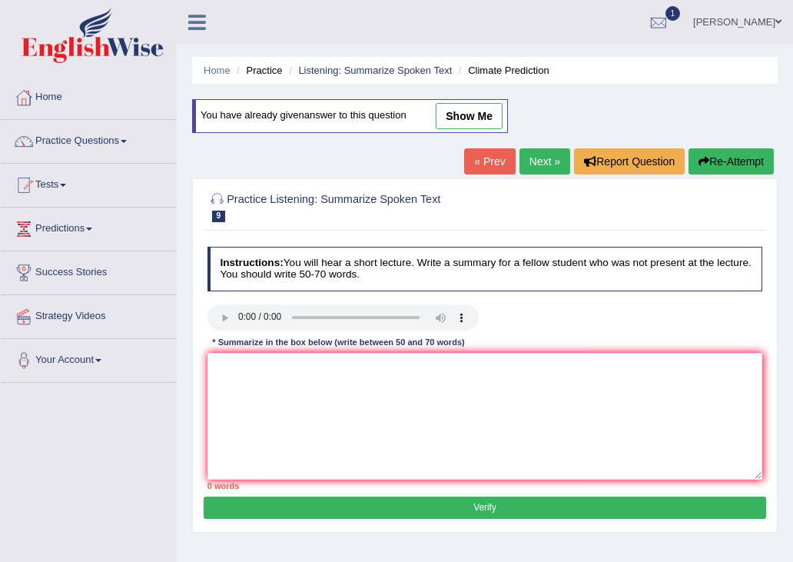
click at [486, 168] on link "« Prev" at bounding box center [489, 161] width 51 height 26
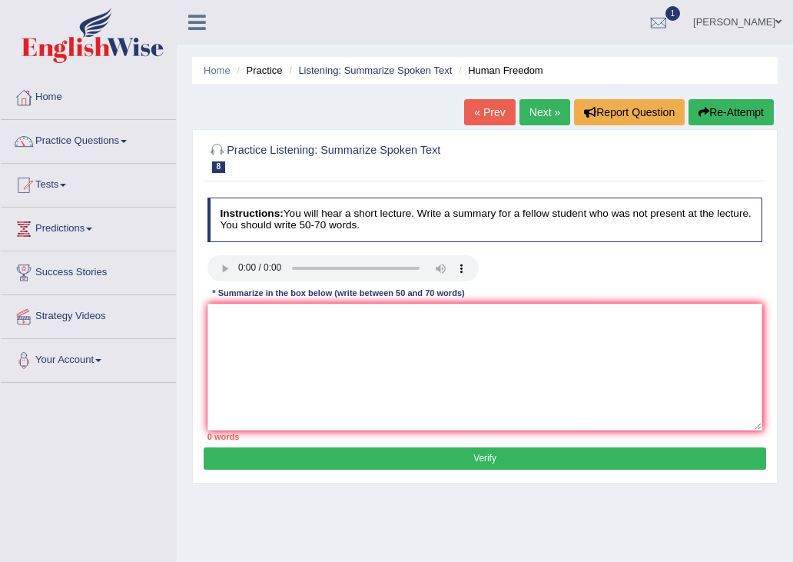
click at [482, 112] on link "« Prev" at bounding box center [489, 112] width 51 height 26
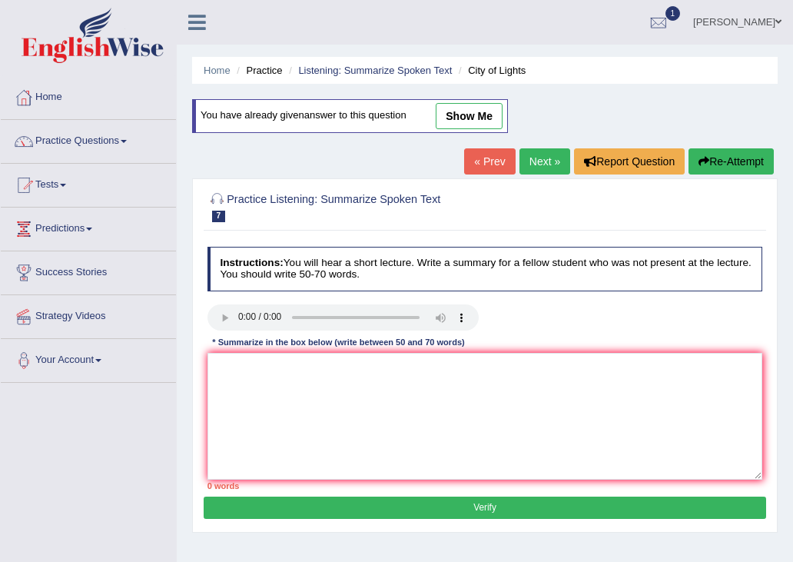
click at [470, 111] on link "show me" at bounding box center [469, 116] width 67 height 26
type textarea "The speaker provided a comprehensive overview of the lights in the city, highli…"
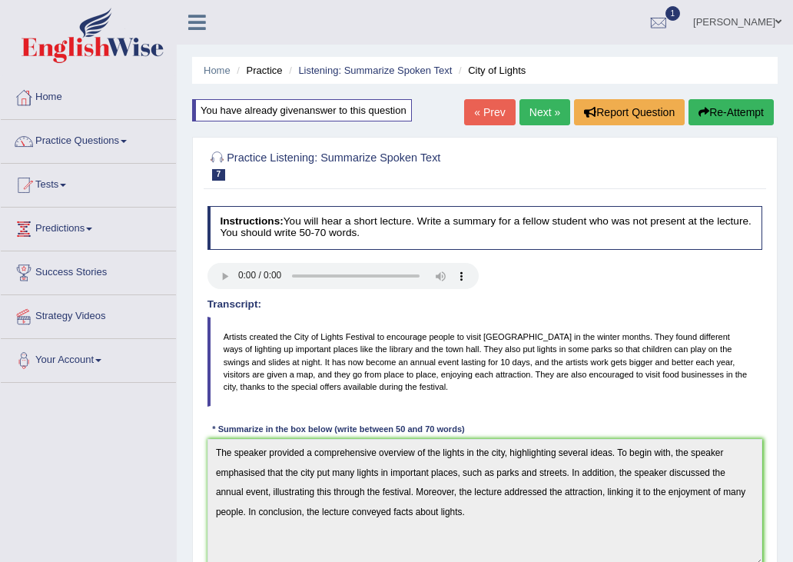
click at [479, 109] on link "« Prev" at bounding box center [489, 112] width 51 height 26
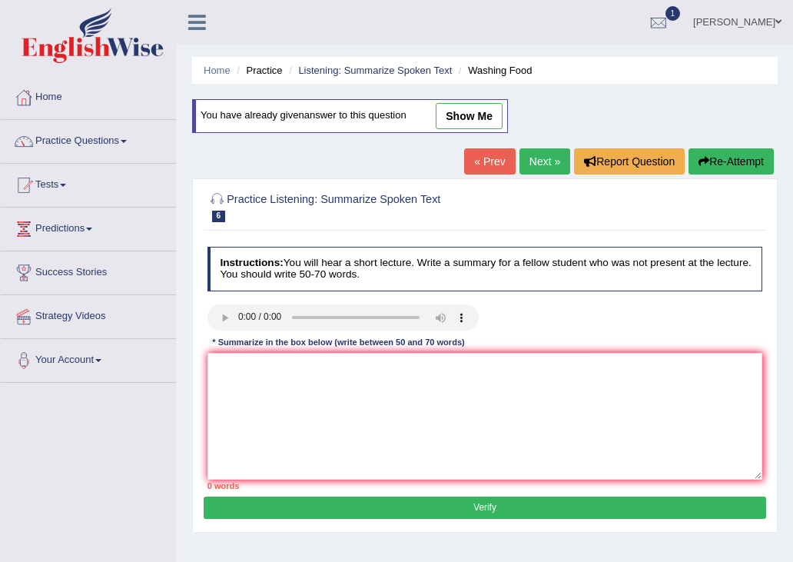
click at [472, 128] on link "show me" at bounding box center [469, 116] width 67 height 26
type textarea "The speaker provided a comprehensive overview of food safety, highlighting seve…"
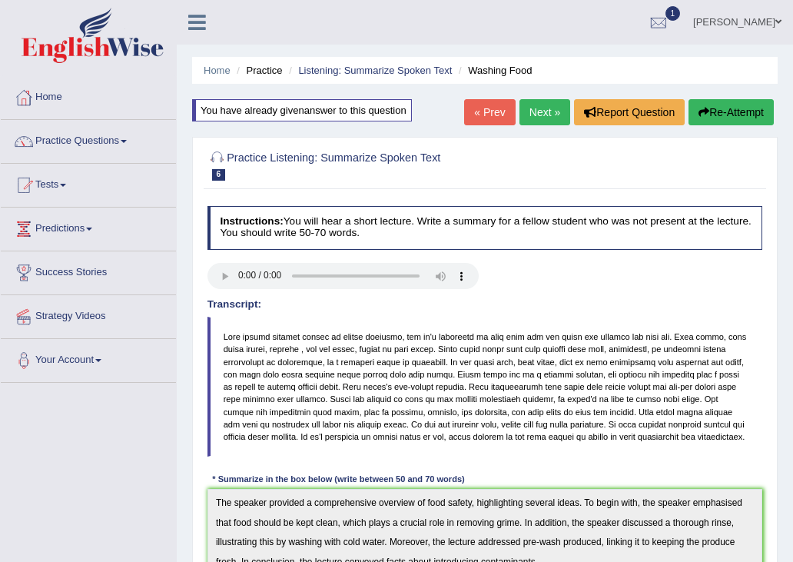
click at [470, 111] on link "« Prev" at bounding box center [489, 112] width 51 height 26
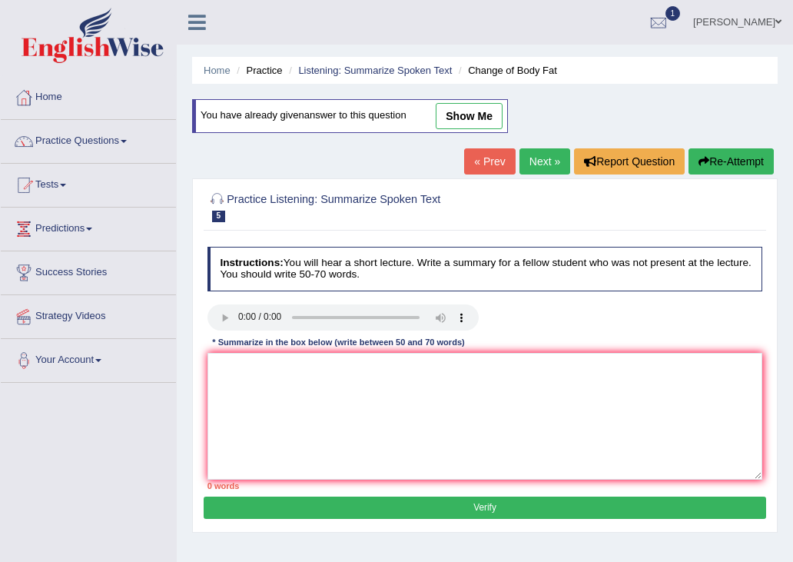
click at [493, 114] on link "show me" at bounding box center [469, 116] width 67 height 26
type textarea "The primary focus of the lecture was on the change in body fat. Initially, the …"
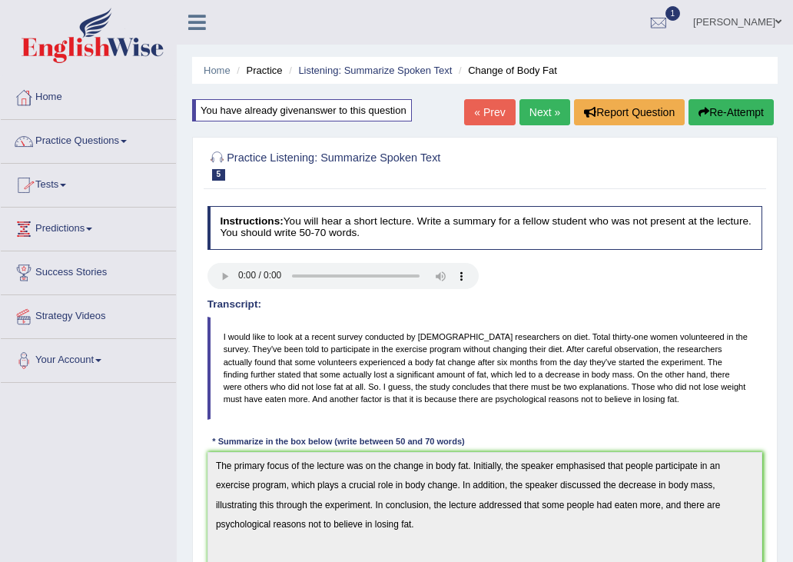
click at [66, 179] on link "Tests" at bounding box center [88, 183] width 175 height 38
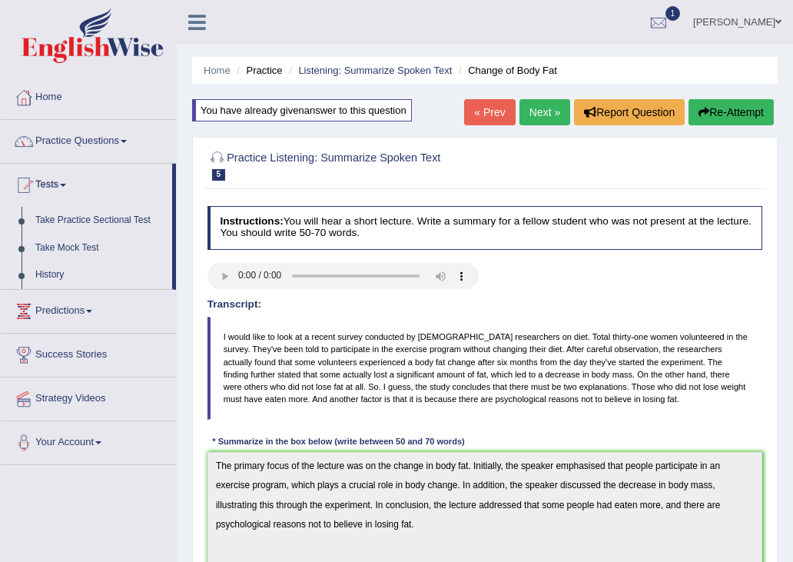
click at [75, 149] on link "Practice Questions" at bounding box center [88, 139] width 175 height 38
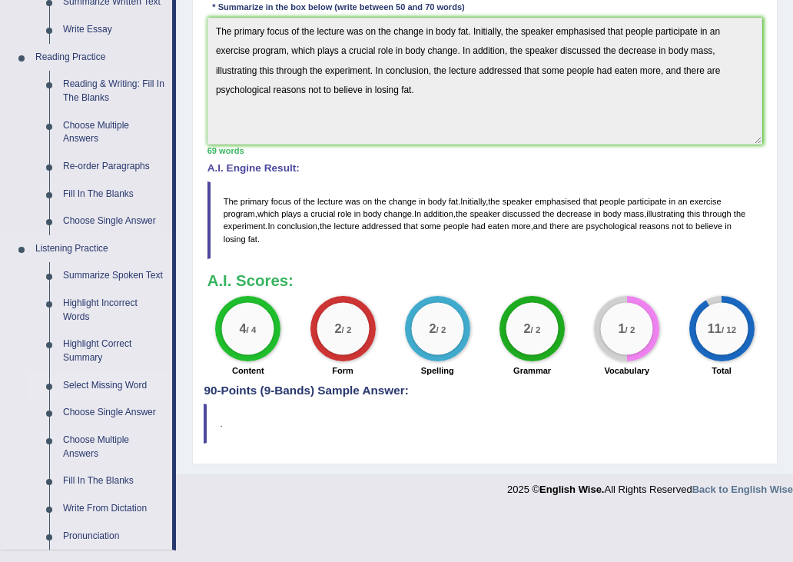
scroll to position [440, 0]
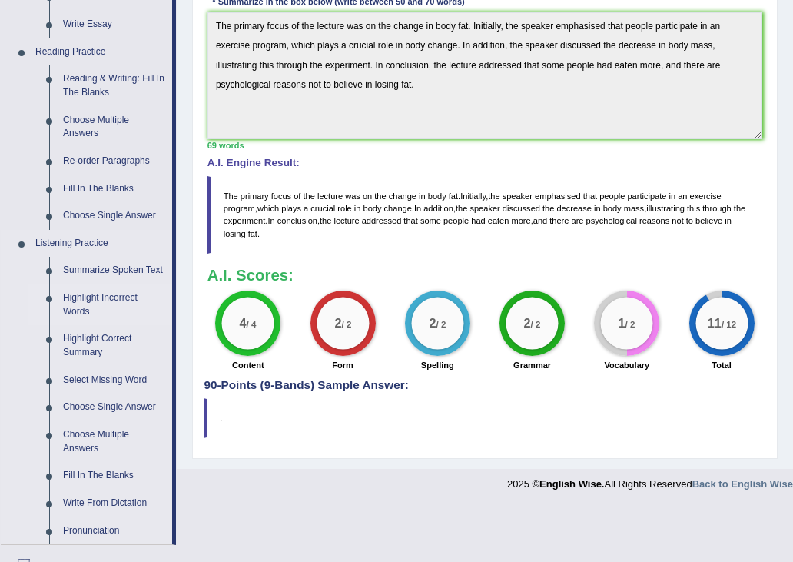
click at [77, 316] on link "Highlight Incorrect Words" at bounding box center [114, 304] width 116 height 41
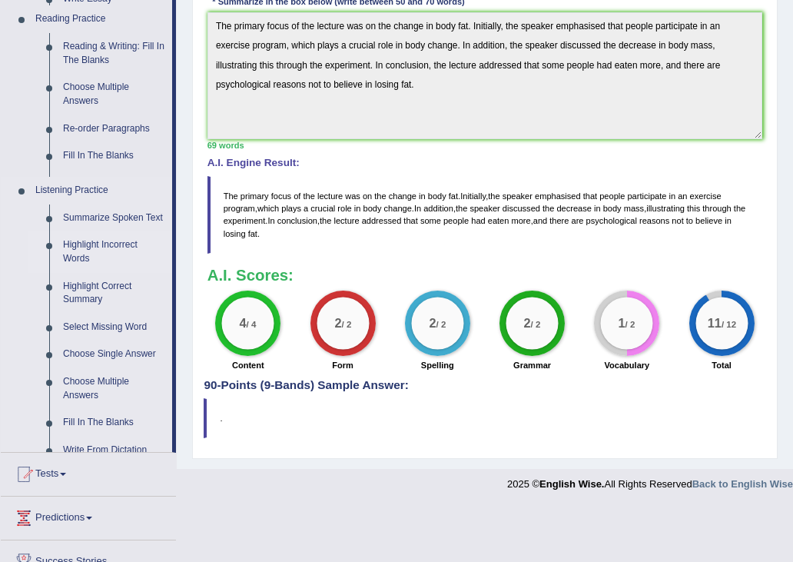
scroll to position [381, 0]
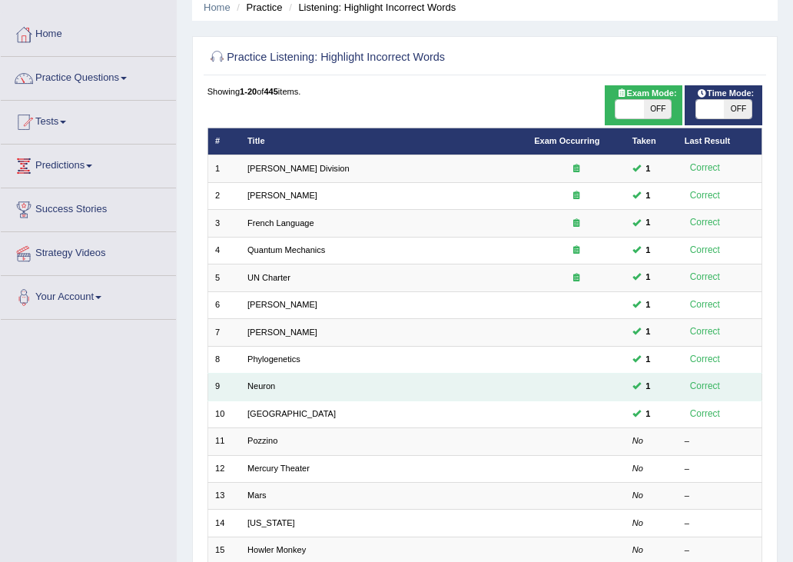
scroll to position [67, 0]
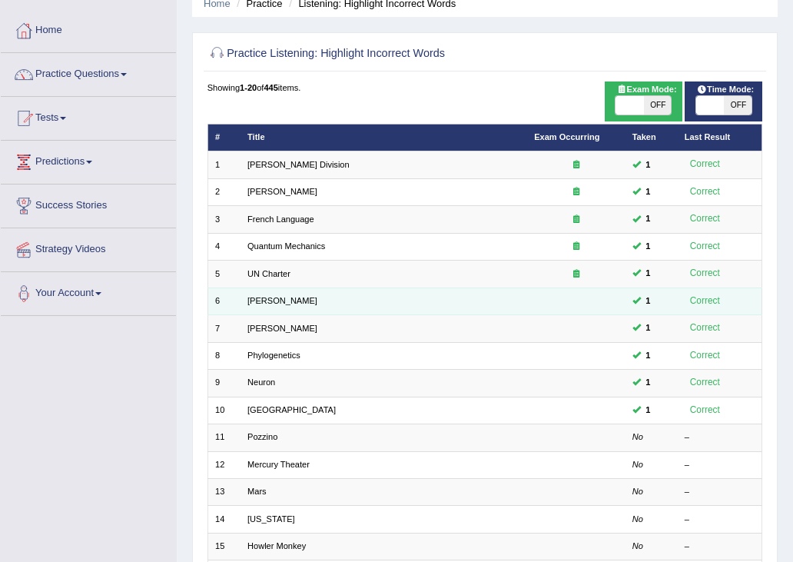
click at [243, 297] on td "[PERSON_NAME]" at bounding box center [384, 300] width 287 height 27
click at [249, 297] on link "[PERSON_NAME]" at bounding box center [282, 300] width 70 height 9
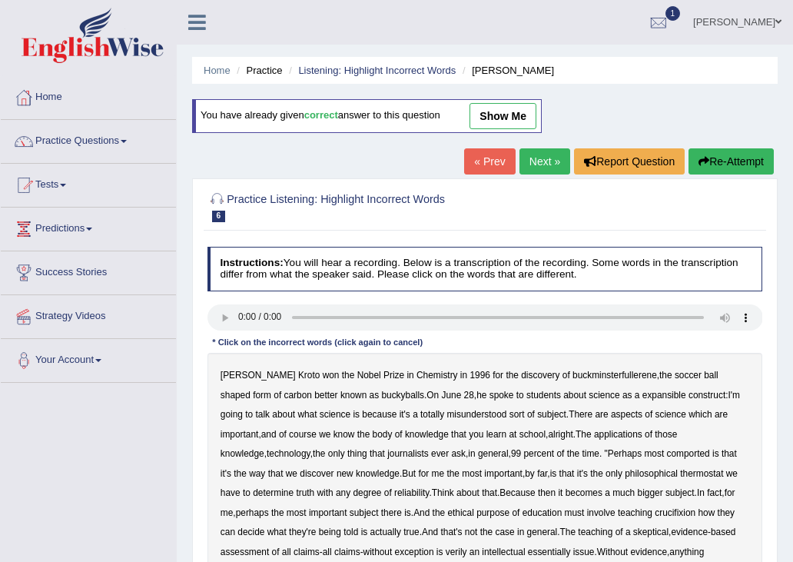
click at [516, 108] on link "show me" at bounding box center [503, 116] width 67 height 26
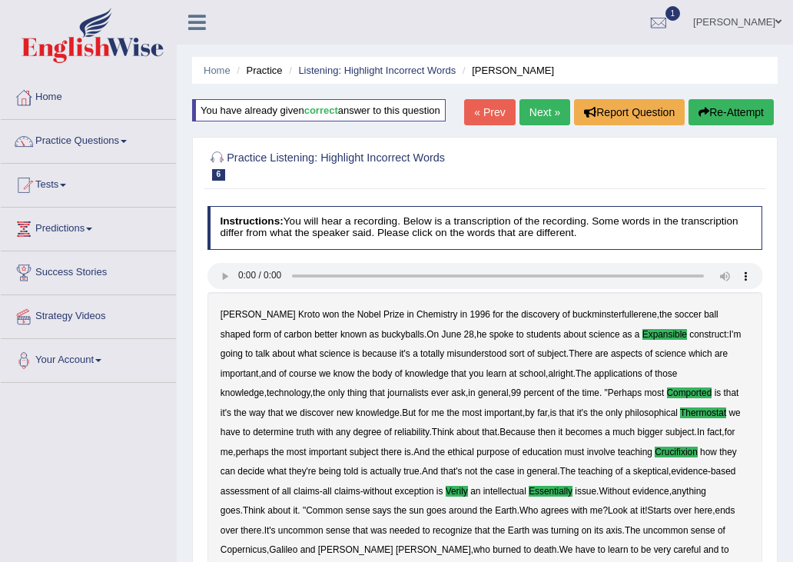
click at [547, 111] on link "Next »" at bounding box center [544, 112] width 51 height 26
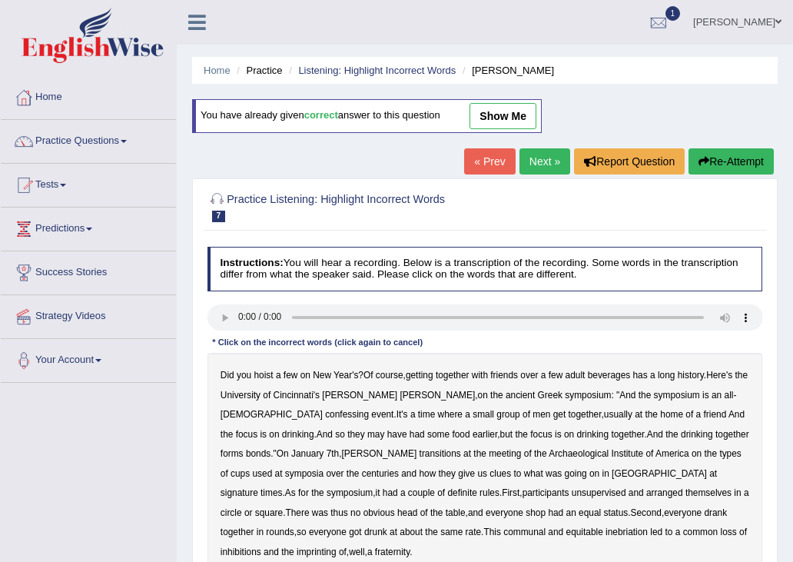
click at [503, 119] on link "show me" at bounding box center [503, 116] width 67 height 26
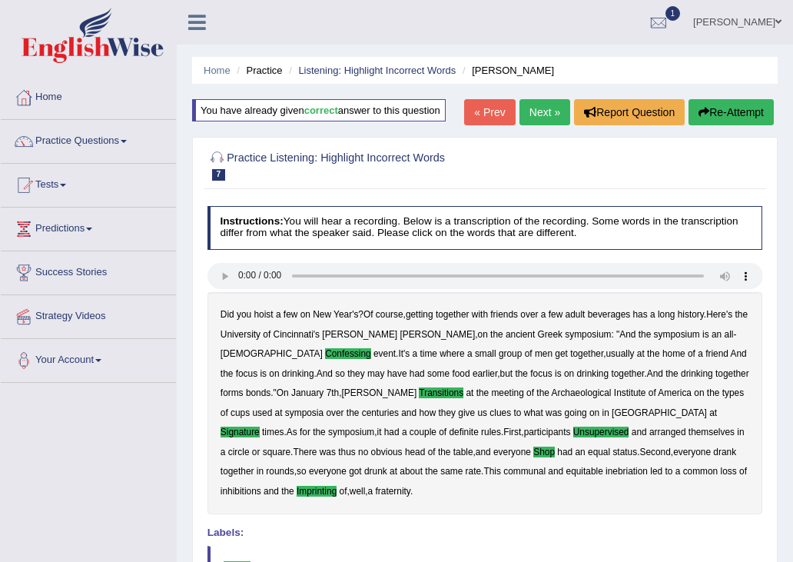
click at [543, 118] on link "Next »" at bounding box center [544, 112] width 51 height 26
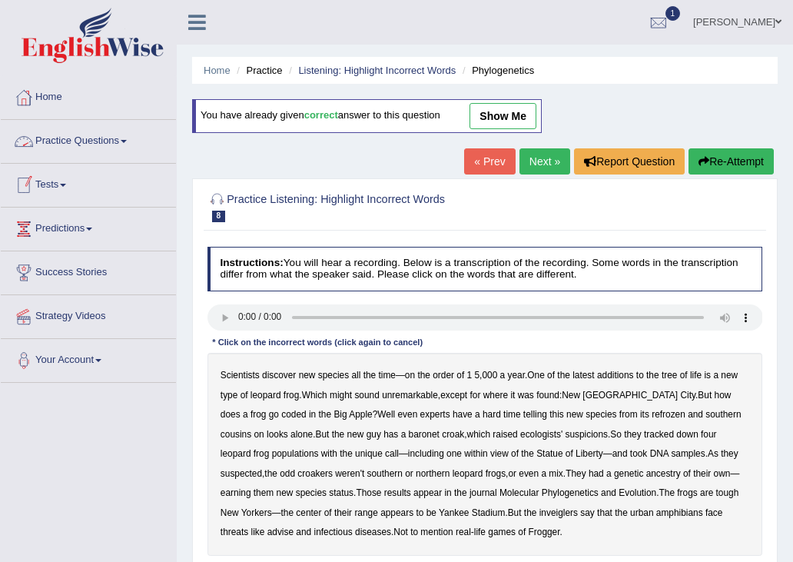
click at [53, 180] on link "Tests" at bounding box center [88, 183] width 175 height 38
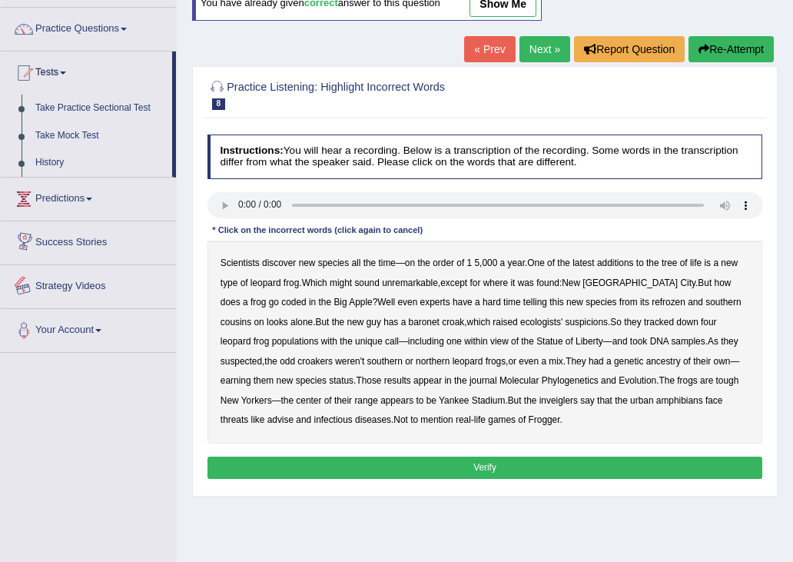
scroll to position [134, 0]
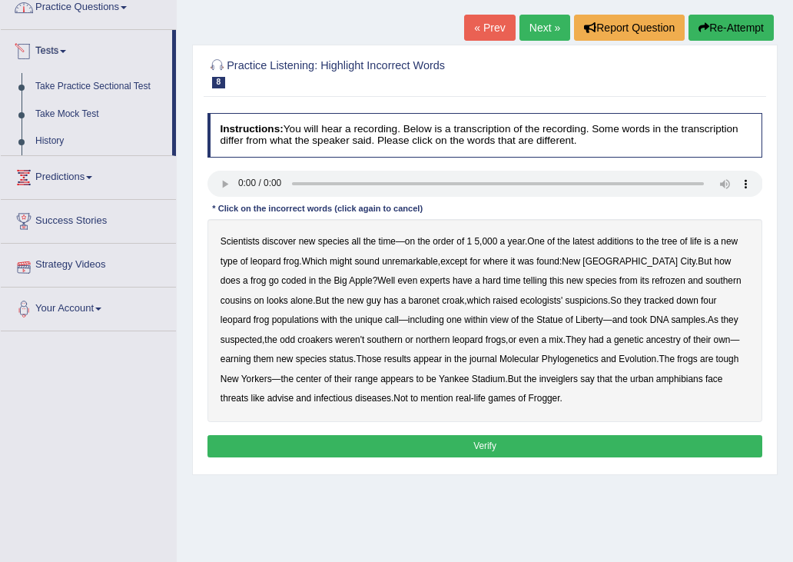
click at [62, 16] on link "Practice Questions" at bounding box center [88, 5] width 175 height 38
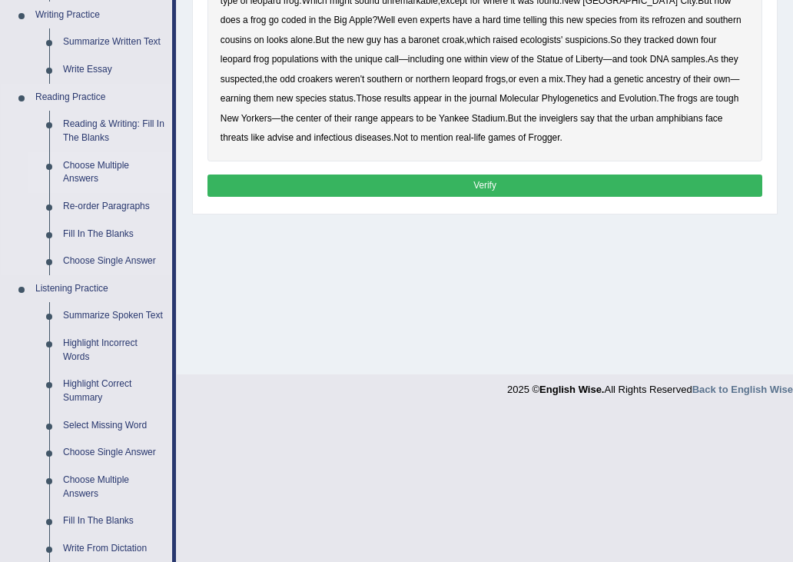
scroll to position [397, 0]
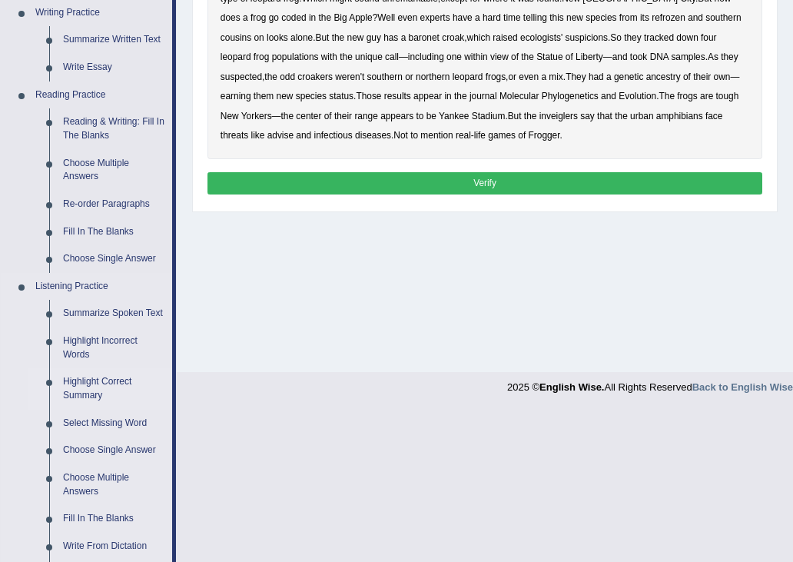
click at [91, 405] on link "Highlight Correct Summary" at bounding box center [114, 388] width 116 height 41
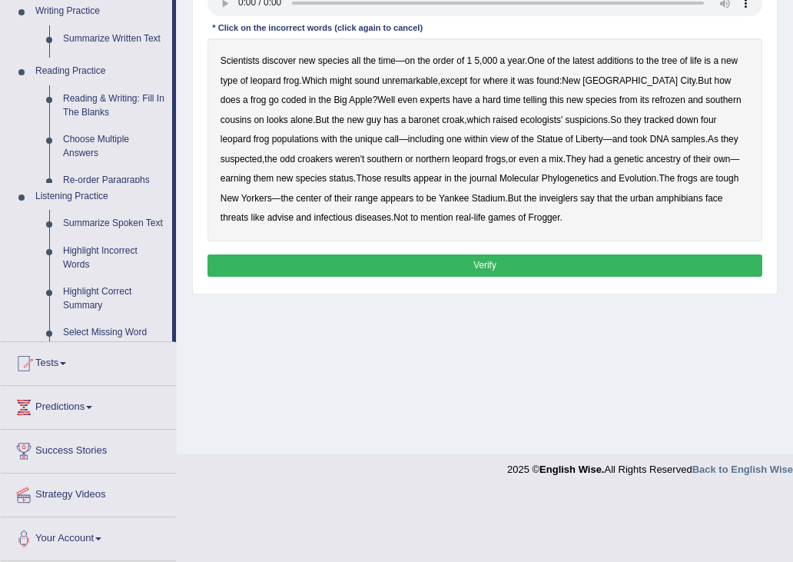
scroll to position [245, 0]
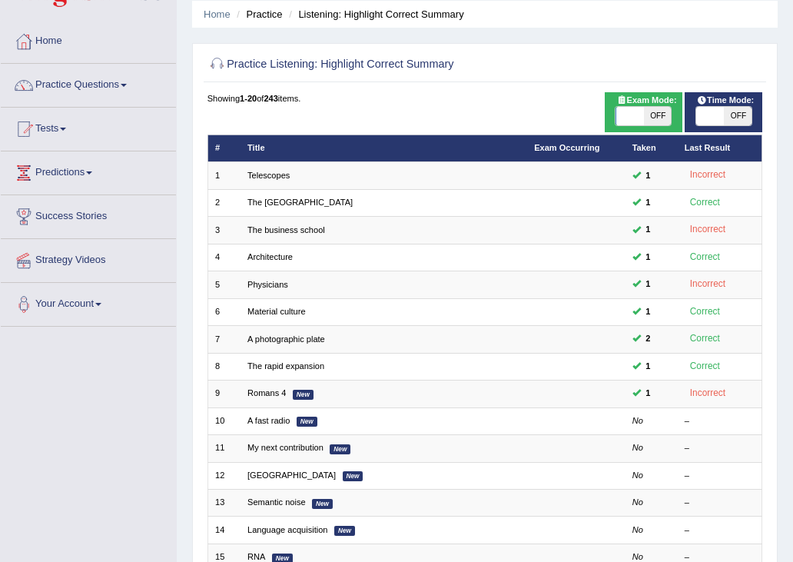
scroll to position [59, 0]
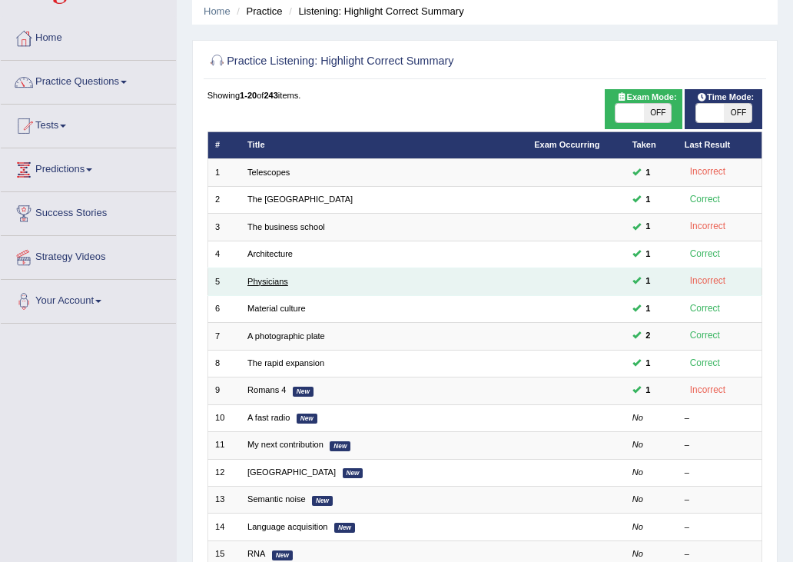
click at [254, 279] on link "Physicians" at bounding box center [267, 281] width 41 height 9
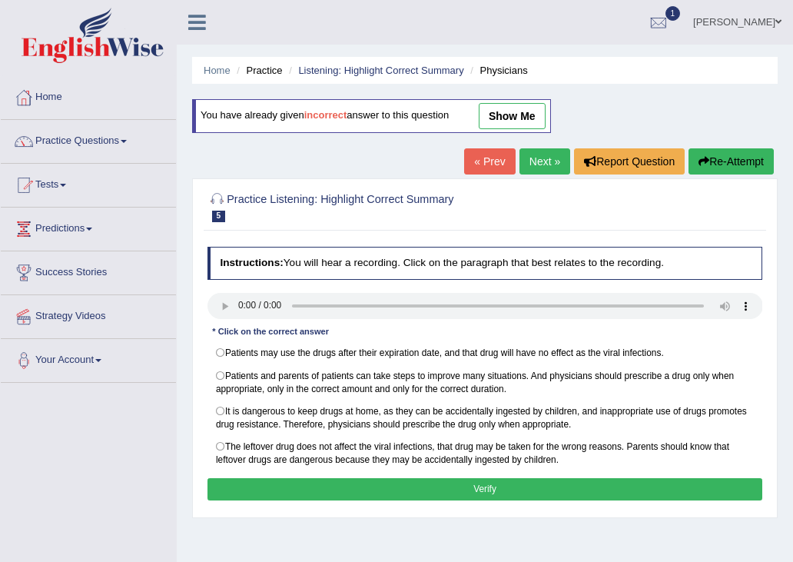
drag, startPoint x: 502, startPoint y: 115, endPoint x: 505, endPoint y: 124, distance: 9.0
click at [502, 115] on link "show me" at bounding box center [512, 116] width 67 height 26
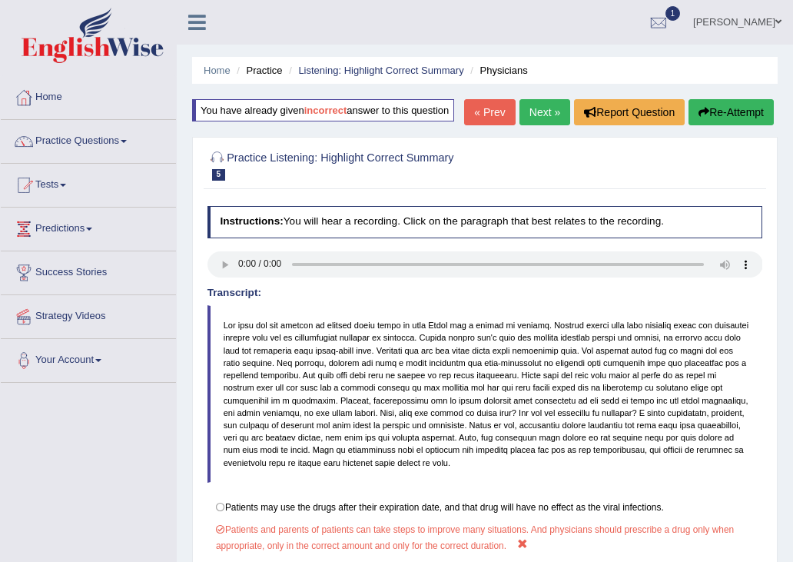
click at [69, 189] on link "Tests" at bounding box center [88, 183] width 175 height 38
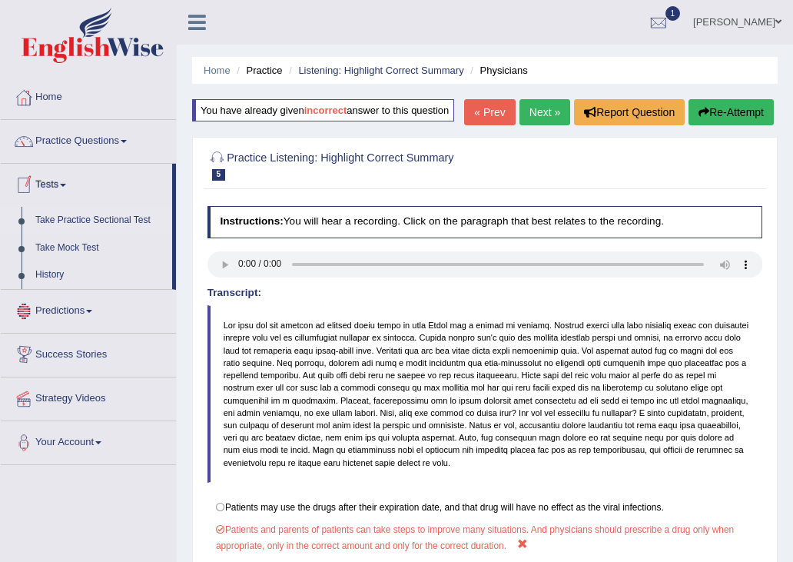
click at [82, 219] on link "Take Practice Sectional Test" at bounding box center [100, 221] width 144 height 28
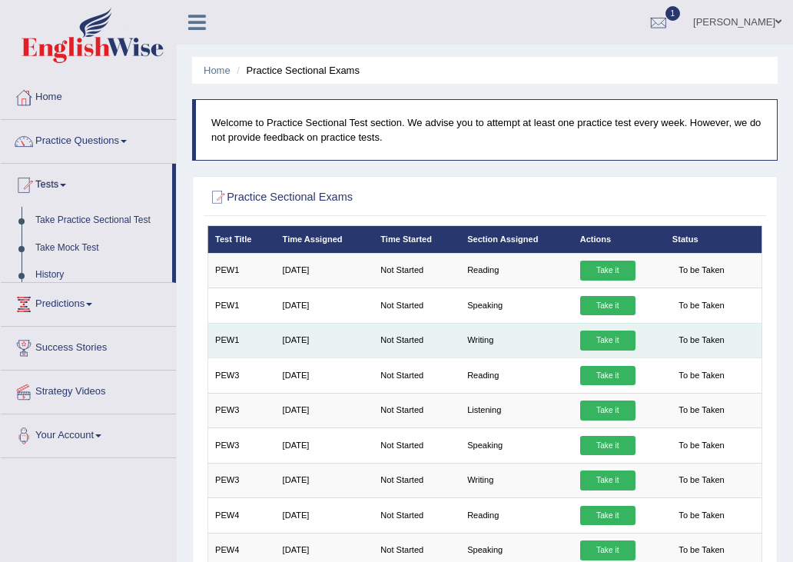
scroll to position [23, 0]
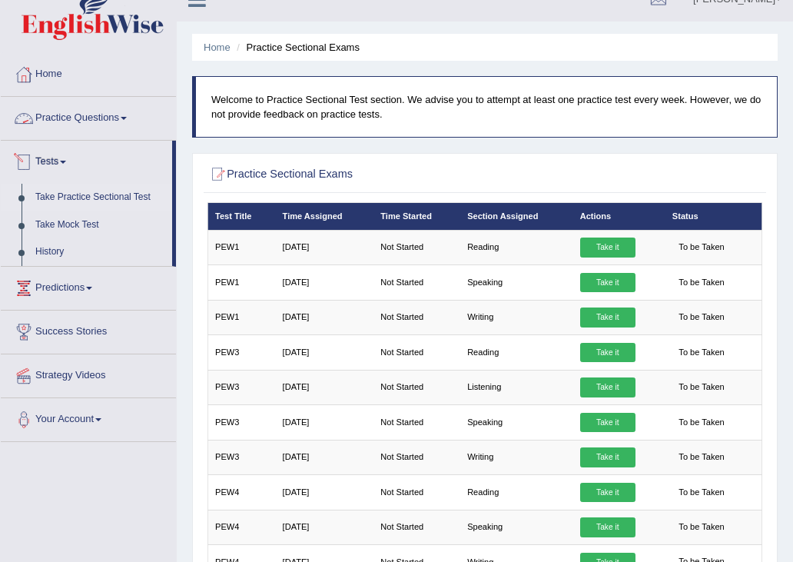
click at [71, 115] on link "Practice Questions" at bounding box center [88, 116] width 175 height 38
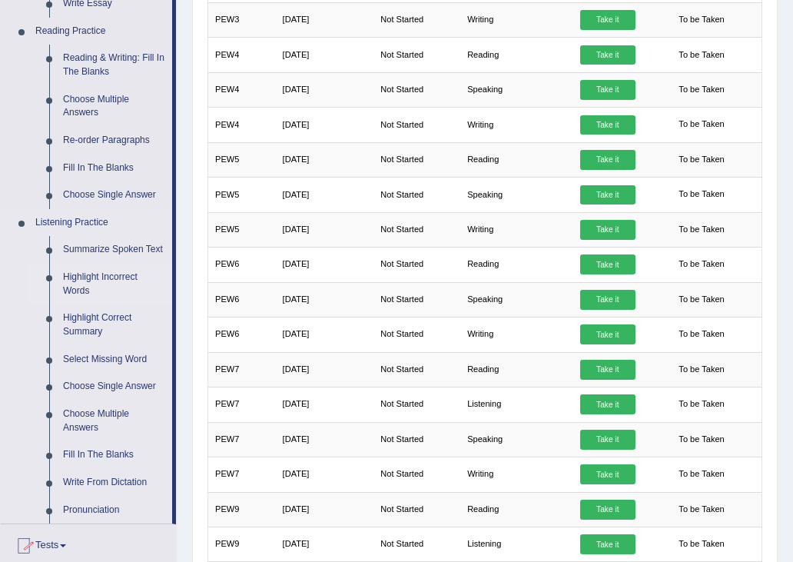
scroll to position [463, 0]
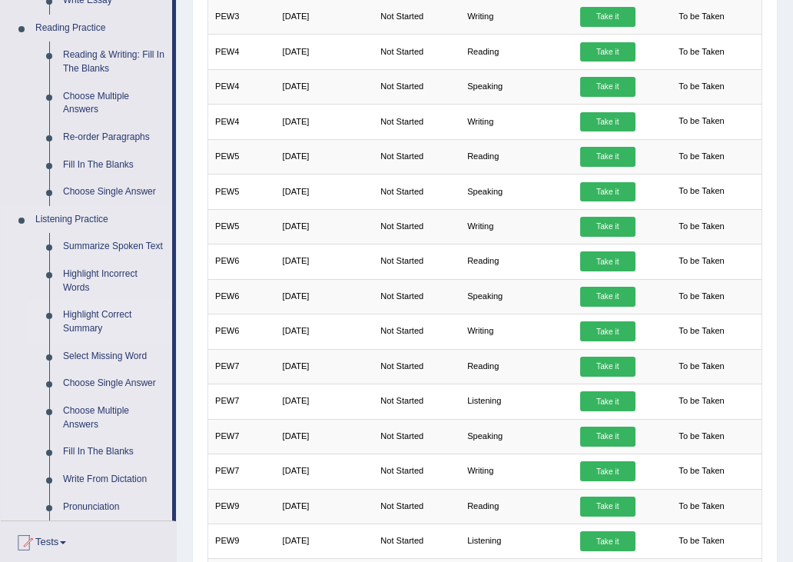
click at [81, 324] on link "Highlight Correct Summary" at bounding box center [114, 321] width 116 height 41
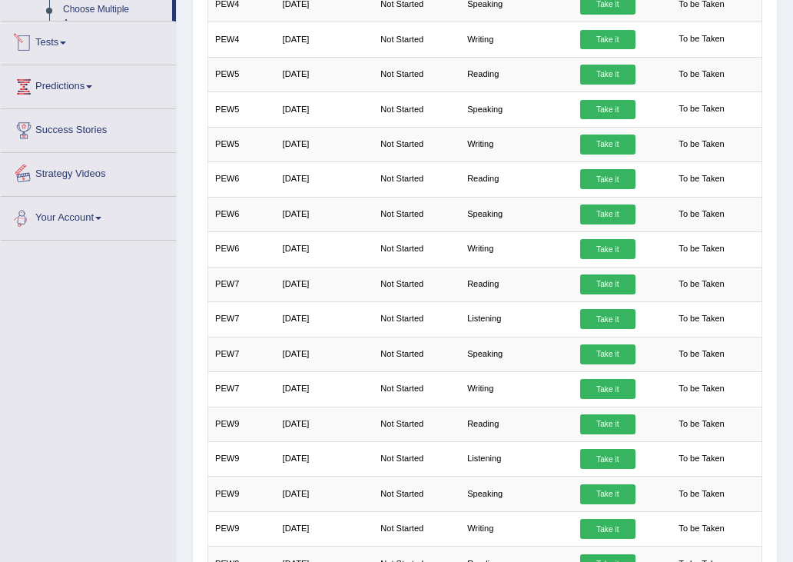
scroll to position [1004, 0]
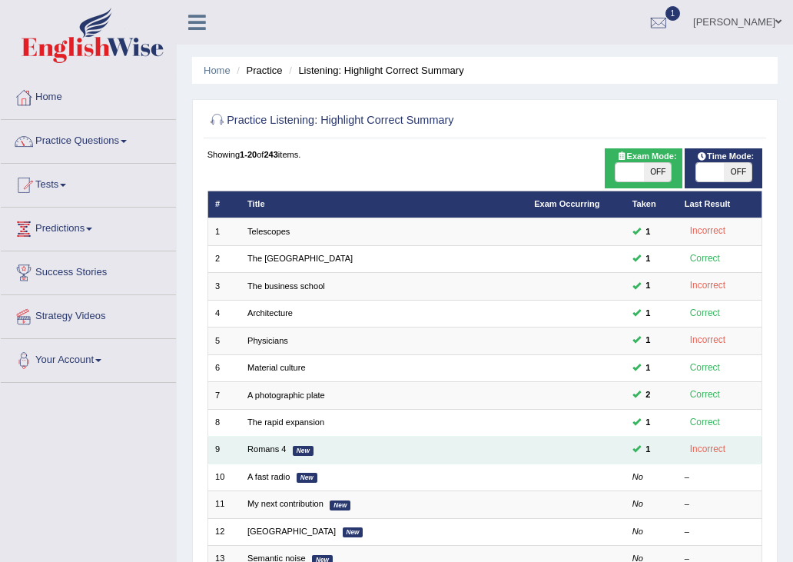
scroll to position [1, 0]
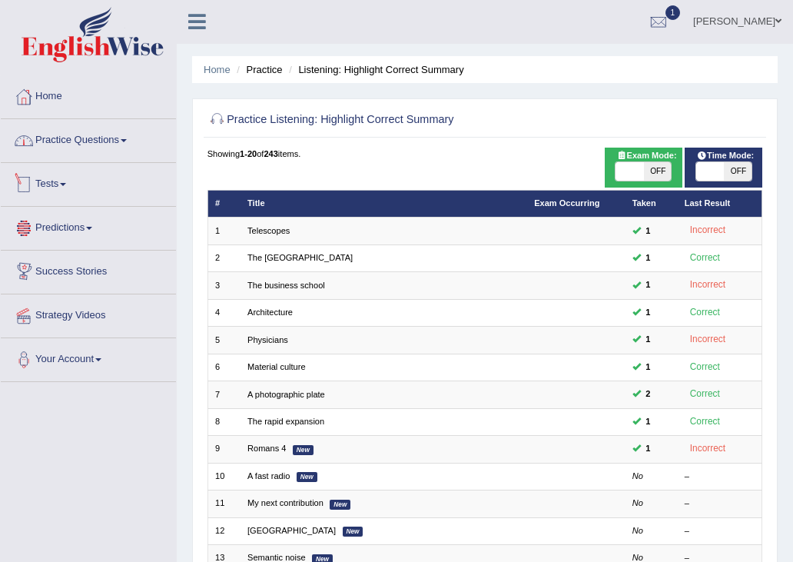
click at [71, 144] on link "Practice Questions" at bounding box center [88, 138] width 175 height 38
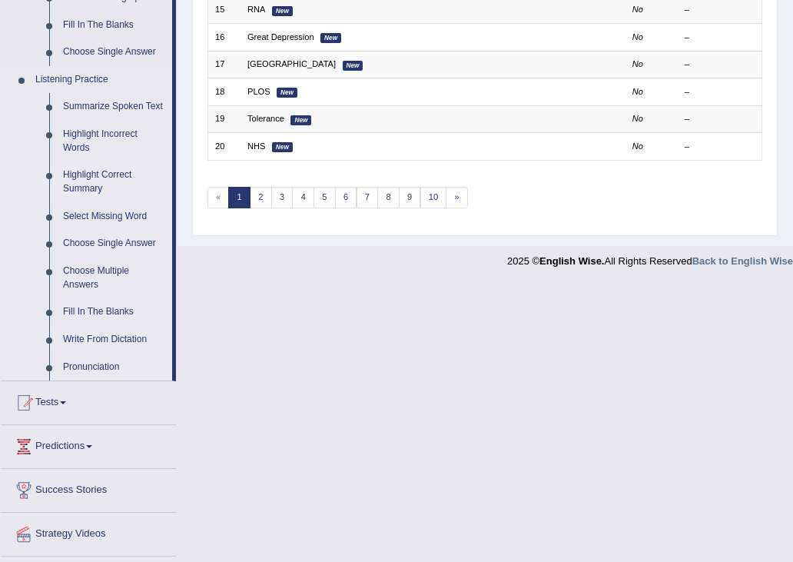
scroll to position [599, 0]
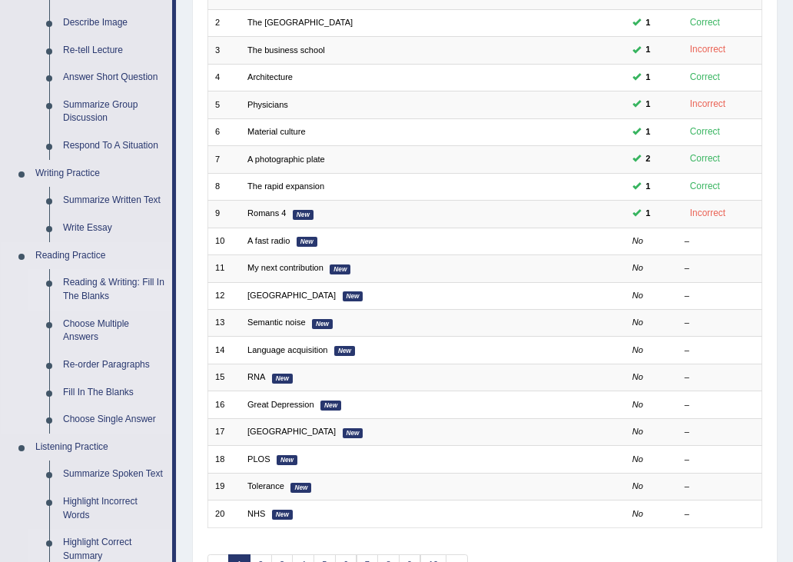
scroll to position [240, 0]
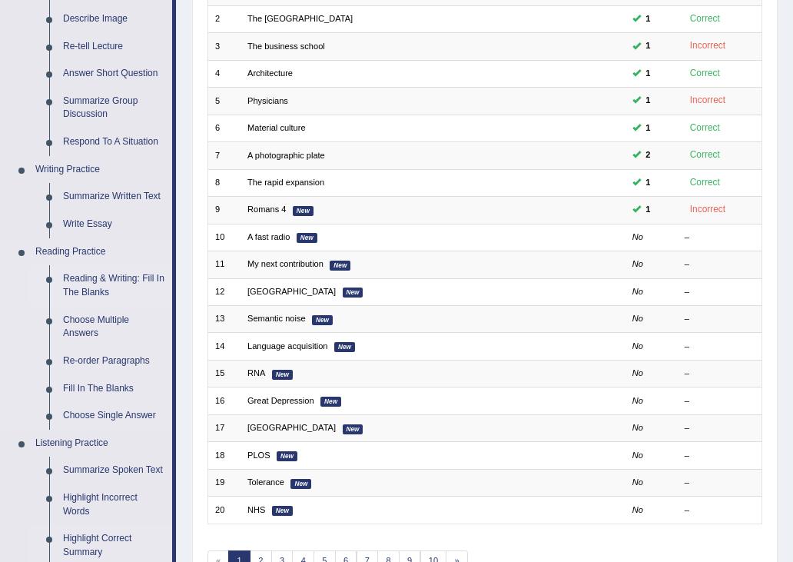
click at [68, 297] on link "Reading & Writing: Fill In The Blanks" at bounding box center [114, 285] width 116 height 41
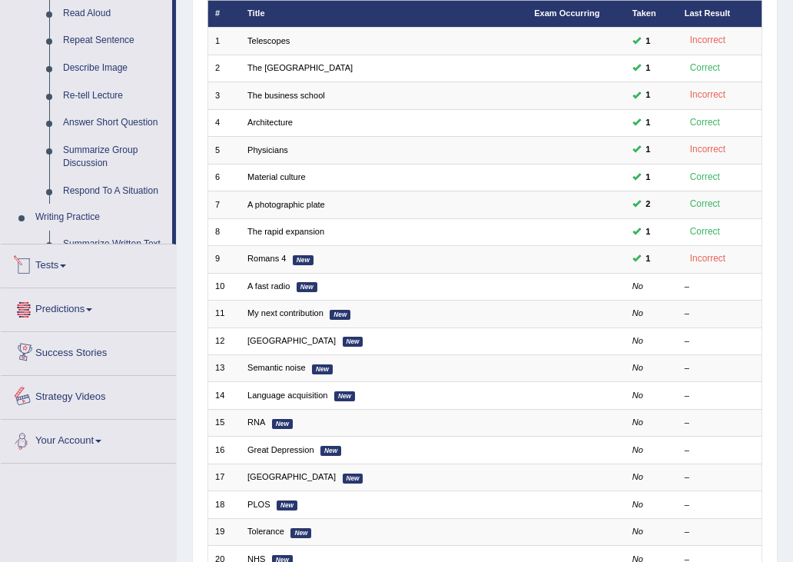
scroll to position [79, 0]
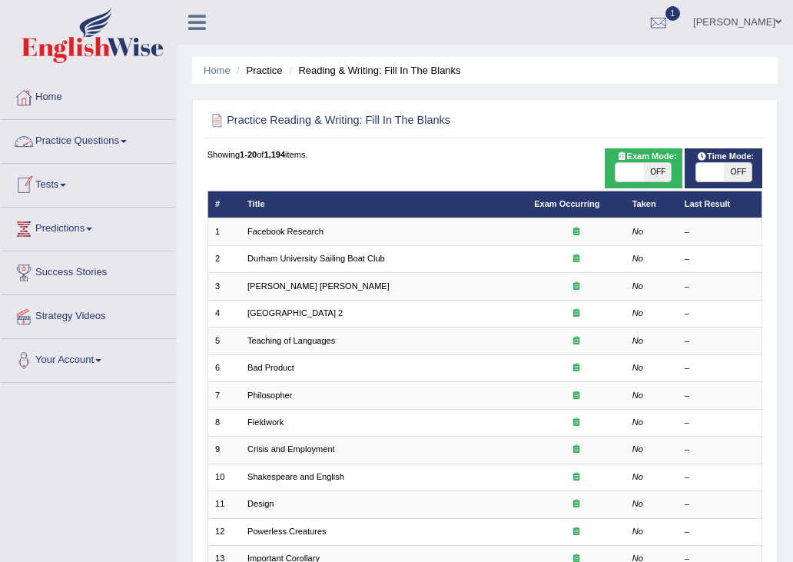
click at [56, 137] on link "Practice Questions" at bounding box center [88, 139] width 175 height 38
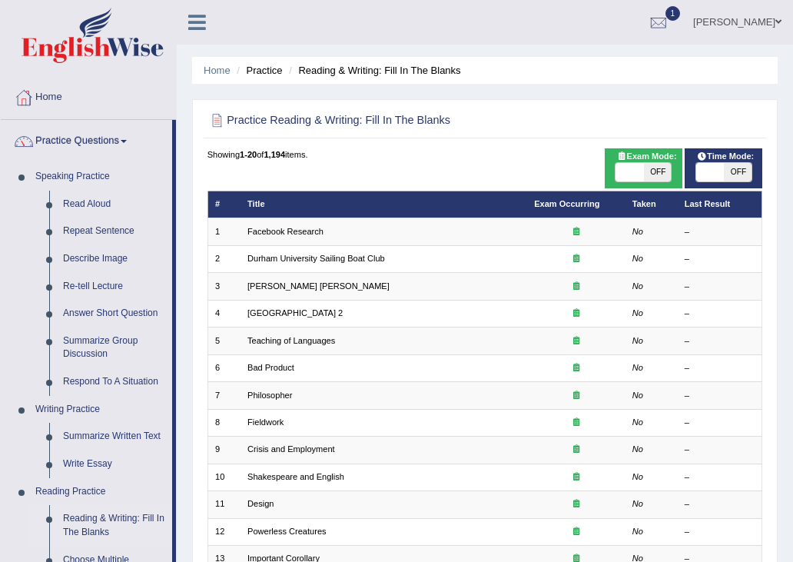
click at [316, 178] on div "Showing 1-20 of 1,194 items. # Title Exam Occurring Taken Last Result 1 Faceboo…" at bounding box center [485, 487] width 556 height 679
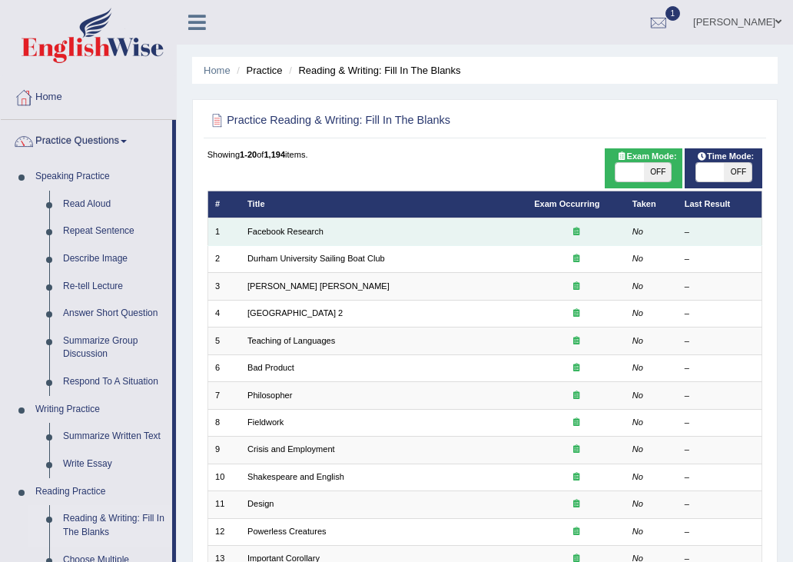
click at [354, 234] on td "Facebook Research" at bounding box center [384, 231] width 287 height 27
click at [569, 226] on div at bounding box center [576, 232] width 84 height 12
click at [296, 227] on link "Facebook Research" at bounding box center [285, 231] width 76 height 9
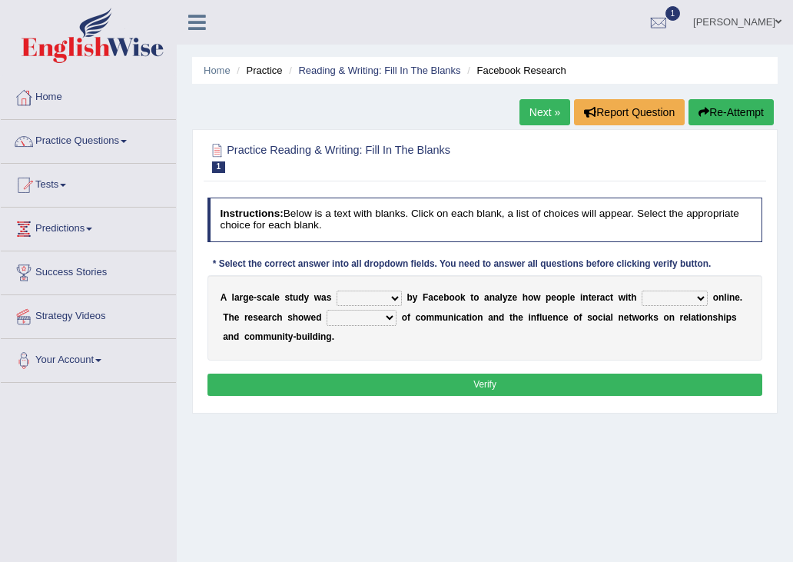
click at [569, 477] on div "Home Practice Reading & Writing: Fill In The Blanks Facebook Research Next » Re…" at bounding box center [485, 384] width 616 height 768
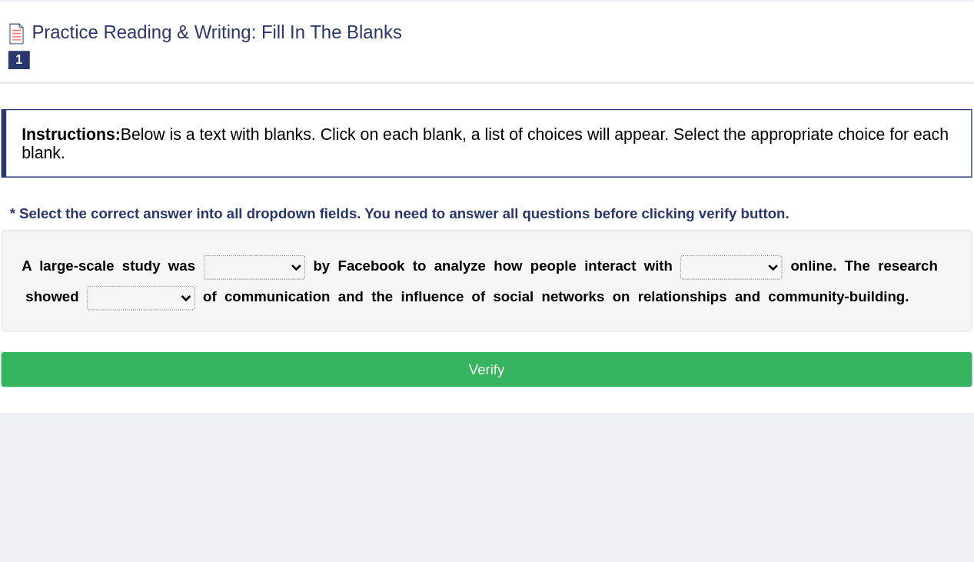
scroll to position [20, 0]
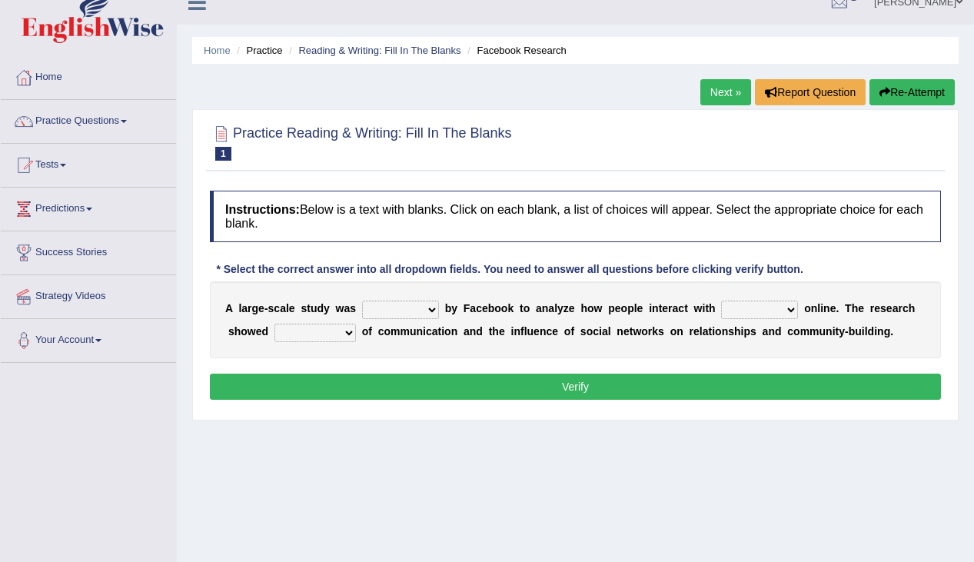
click at [411, 306] on select "surveyed had asked made" at bounding box center [400, 309] width 77 height 18
select select "surveyed"
click at [362, 300] on select "surveyed had asked made" at bounding box center [400, 309] width 77 height 18
click at [402, 300] on select "surveyed had asked made" at bounding box center [400, 309] width 77 height 18
click at [388, 310] on select "surveyed had asked made" at bounding box center [400, 309] width 77 height 18
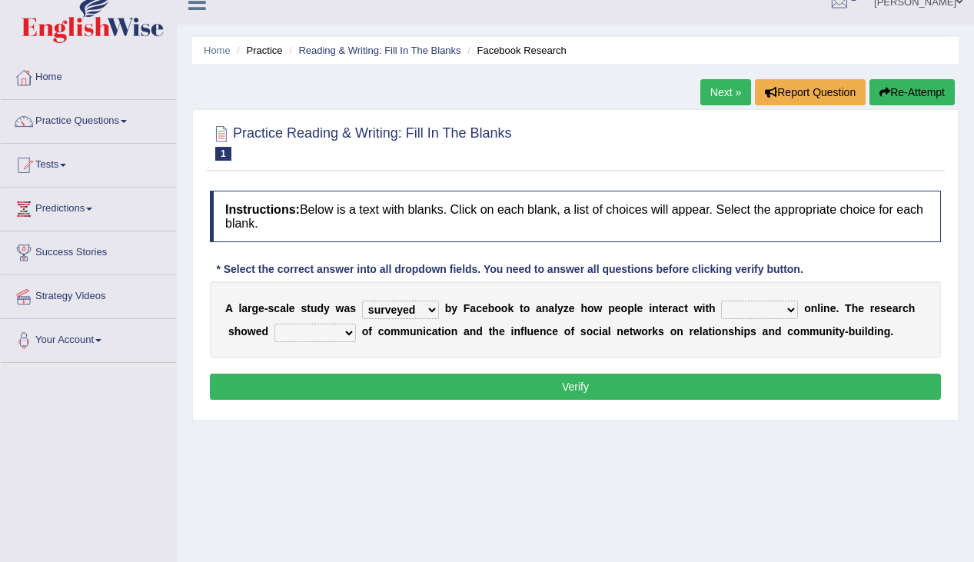
click at [749, 311] on select "together all each other another" at bounding box center [759, 309] width 77 height 18
select select "each other"
click at [722, 300] on select "together all each other another" at bounding box center [759, 309] width 77 height 18
click at [342, 333] on select "advantages standards fellowships patterns" at bounding box center [314, 333] width 81 height 18
click at [315, 333] on select "advantages standards fellowships patterns" at bounding box center [314, 333] width 81 height 18
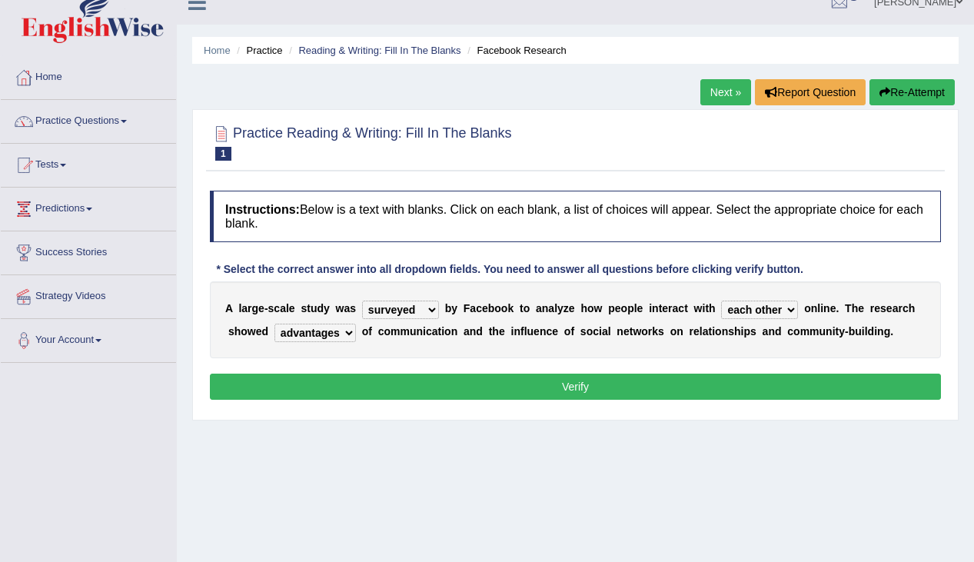
click at [274, 324] on select "advantages standards fellowships patterns" at bounding box center [314, 333] width 81 height 18
click at [314, 334] on select "advantages standards fellowships patterns" at bounding box center [314, 333] width 81 height 18
click at [274, 324] on select "advantages standards fellowships patterns" at bounding box center [314, 333] width 81 height 18
click at [314, 334] on select "advantages standards fellowships patterns" at bounding box center [314, 333] width 81 height 18
click at [274, 324] on select "advantages standards fellowships patterns" at bounding box center [314, 333] width 81 height 18
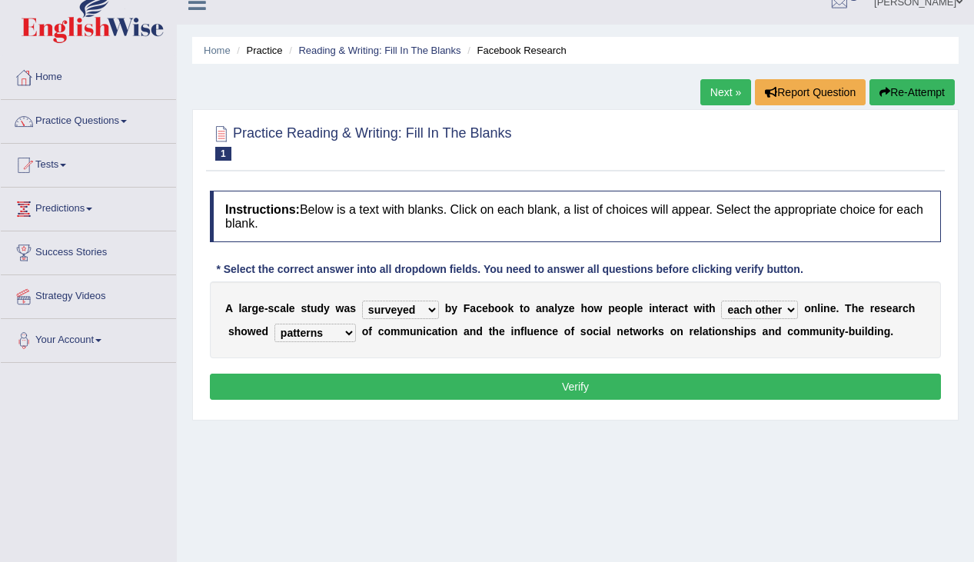
click at [319, 337] on select "advantages standards fellowships patterns" at bounding box center [314, 333] width 81 height 18
select select "advantages"
click at [274, 324] on select "advantages standards fellowships patterns" at bounding box center [314, 333] width 81 height 18
click at [290, 337] on select "advantages standards fellowships patterns" at bounding box center [314, 333] width 81 height 18
click at [546, 387] on button "Verify" at bounding box center [575, 386] width 731 height 26
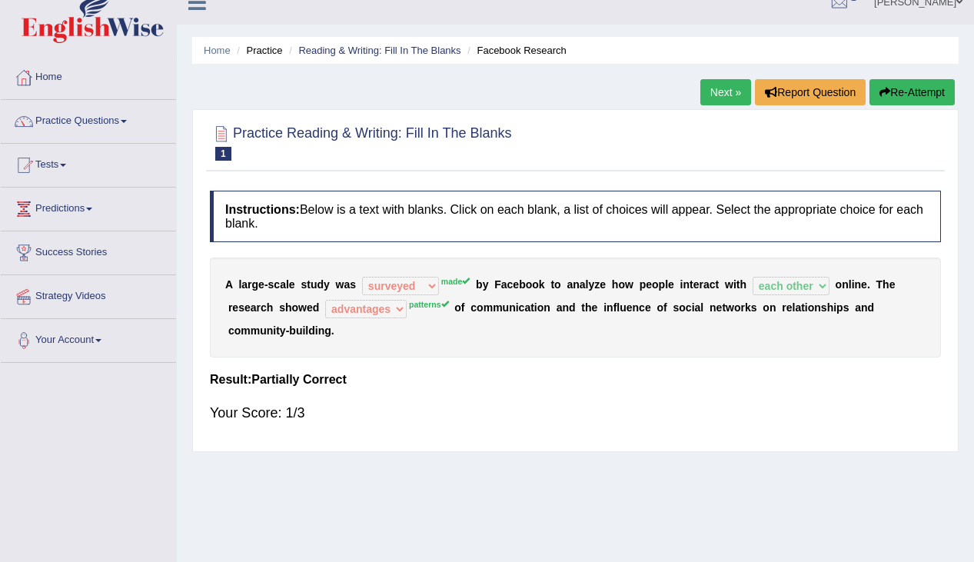
click at [480, 357] on div "A l a r g e - s c a l e s t u d y w a s surveyed had asked made made b y F a c …" at bounding box center [575, 307] width 731 height 100
click at [443, 385] on h4 "Result:" at bounding box center [575, 380] width 731 height 14
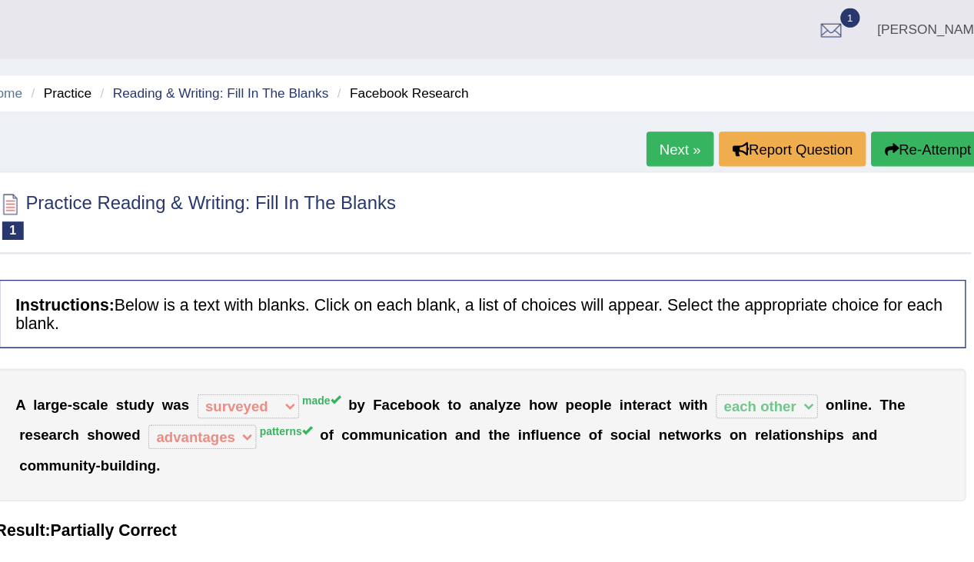
scroll to position [0, 0]
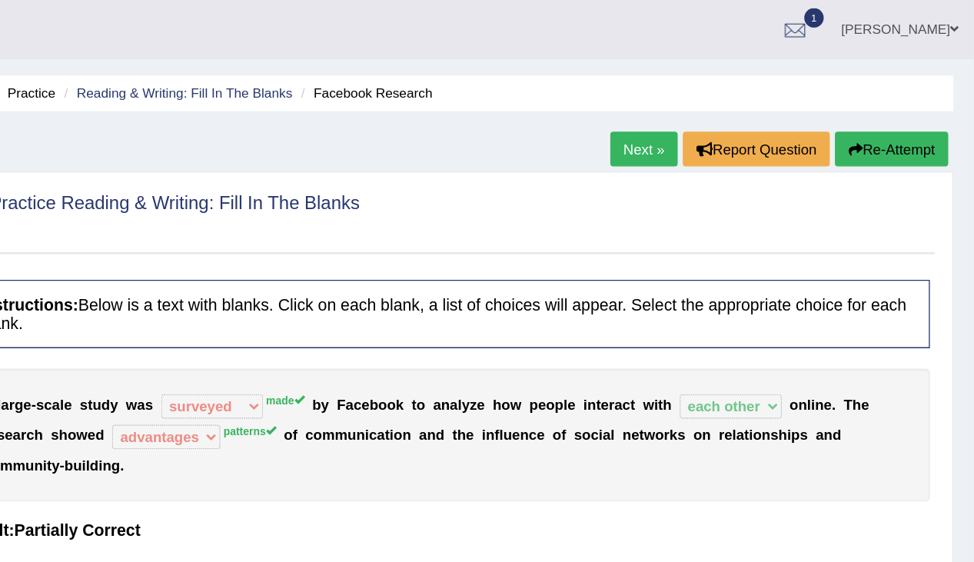
click at [792, 115] on button "Re-Attempt" at bounding box center [911, 112] width 85 height 26
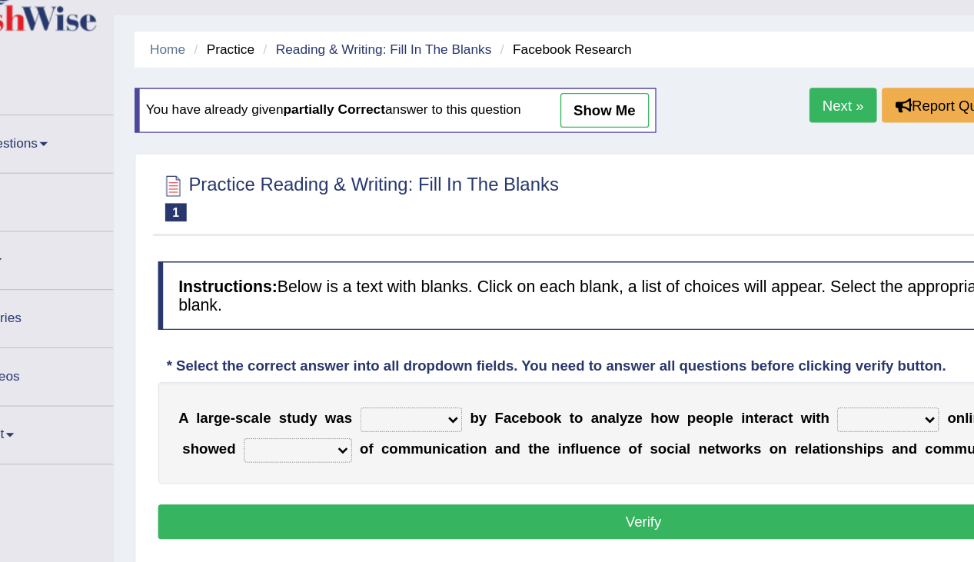
click at [401, 348] on select "surveyed had asked made" at bounding box center [400, 349] width 77 height 18
select select "made"
click at [362, 340] on select "surveyed had asked made" at bounding box center [400, 349] width 77 height 18
click at [413, 350] on select "surveyed had asked made" at bounding box center [400, 349] width 77 height 18
click at [745, 353] on select "together all each other another" at bounding box center [759, 349] width 77 height 18
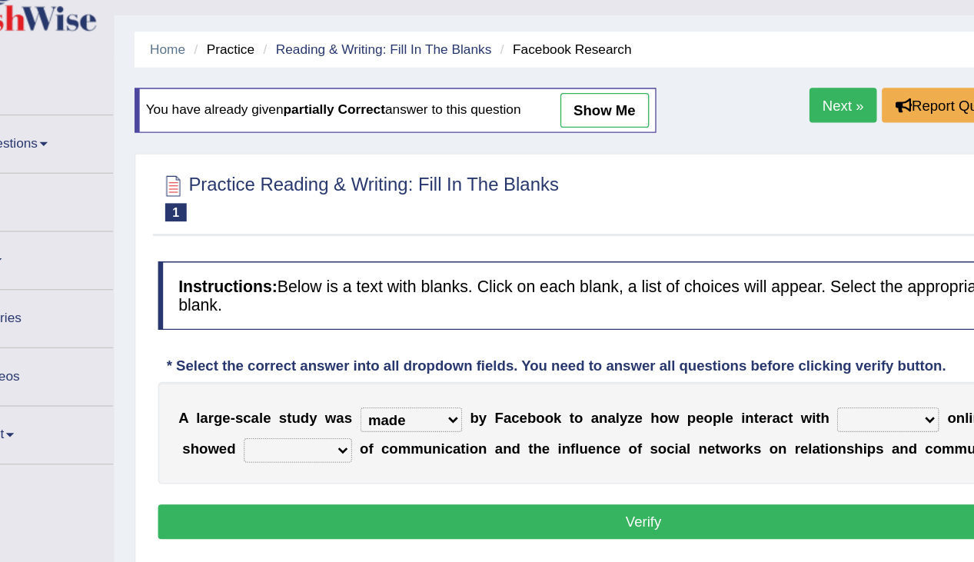
select select "each other"
click at [722, 340] on select "together all each other another" at bounding box center [759, 349] width 77 height 18
click at [330, 373] on select "advantages standards fellowships patterns" at bounding box center [314, 372] width 81 height 18
select select "patterns"
click at [274, 363] on select "advantages standards fellowships patterns" at bounding box center [314, 372] width 81 height 18
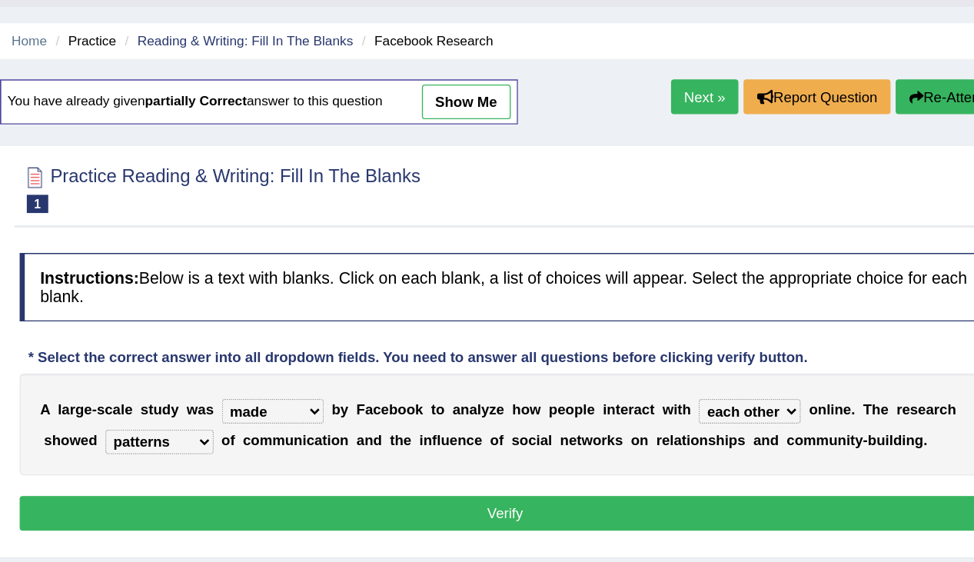
click at [628, 427] on button "Verify" at bounding box center [575, 426] width 731 height 26
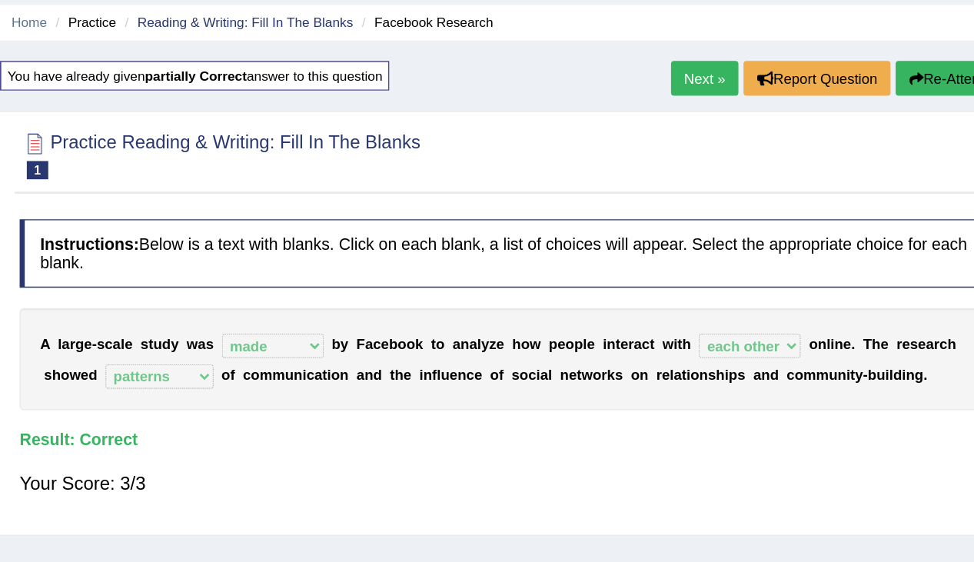
click at [736, 113] on link "Next »" at bounding box center [725, 112] width 51 height 26
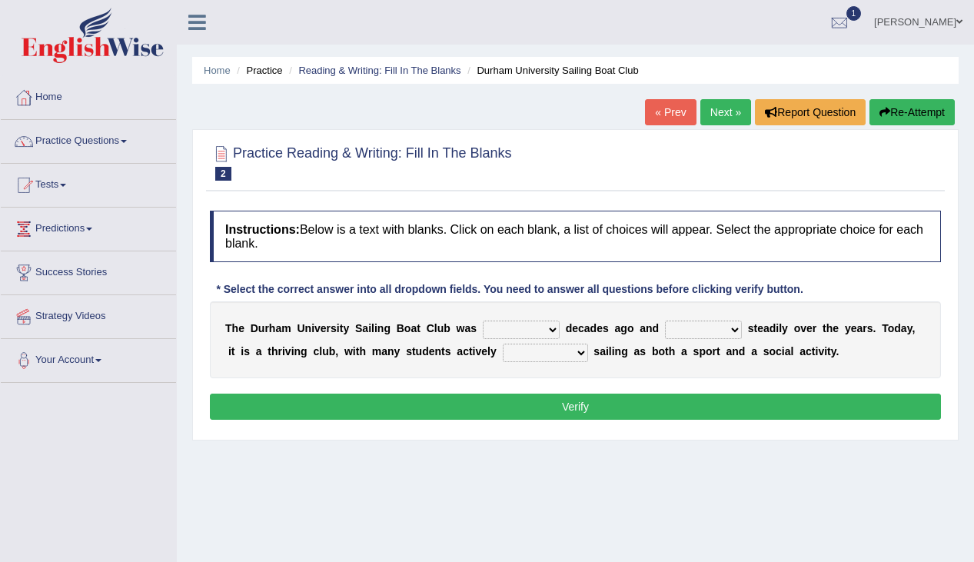
click at [548, 330] on select "found fund founded find" at bounding box center [521, 329] width 77 height 18
select select "founded"
click at [483, 320] on select "found fund founded find" at bounding box center [521, 329] width 77 height 18
click at [695, 330] on select "grow growing has grown grown" at bounding box center [703, 329] width 77 height 18
click at [665, 320] on select "grow growing has grown grown" at bounding box center [703, 329] width 77 height 18
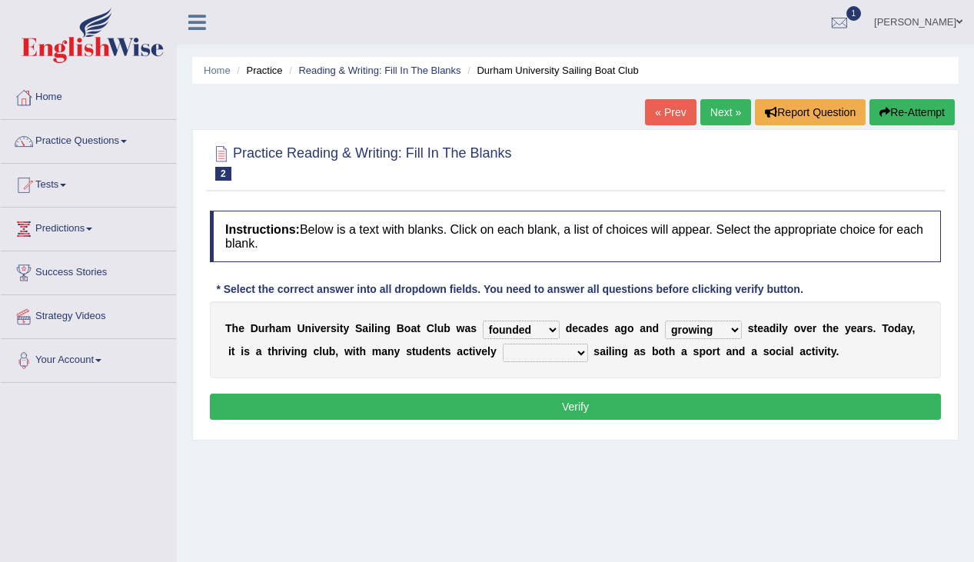
click at [732, 324] on select "grow growing has grown grown" at bounding box center [703, 329] width 77 height 18
click at [702, 330] on select "grow growing has grown grown" at bounding box center [703, 329] width 77 height 18
select select "has grown"
click at [665, 320] on select "grow growing has grown grown" at bounding box center [703, 329] width 77 height 18
click at [544, 350] on select "enjoy enjoyed are enjoying enjoying" at bounding box center [545, 352] width 85 height 18
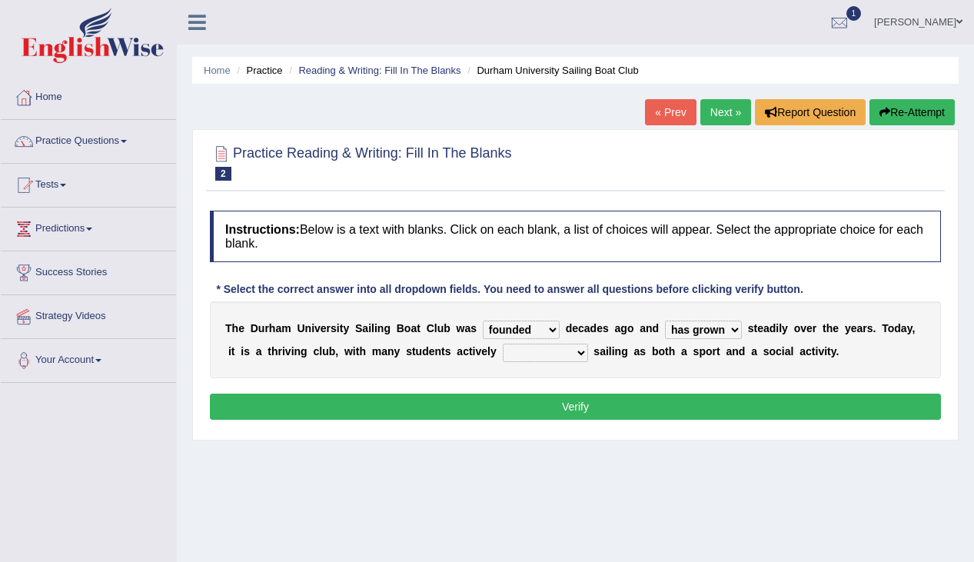
select select "enjoying"
click at [503, 343] on select "enjoy enjoyed are enjoying enjoying" at bounding box center [545, 352] width 85 height 18
click at [541, 408] on button "Verify" at bounding box center [575, 406] width 731 height 26
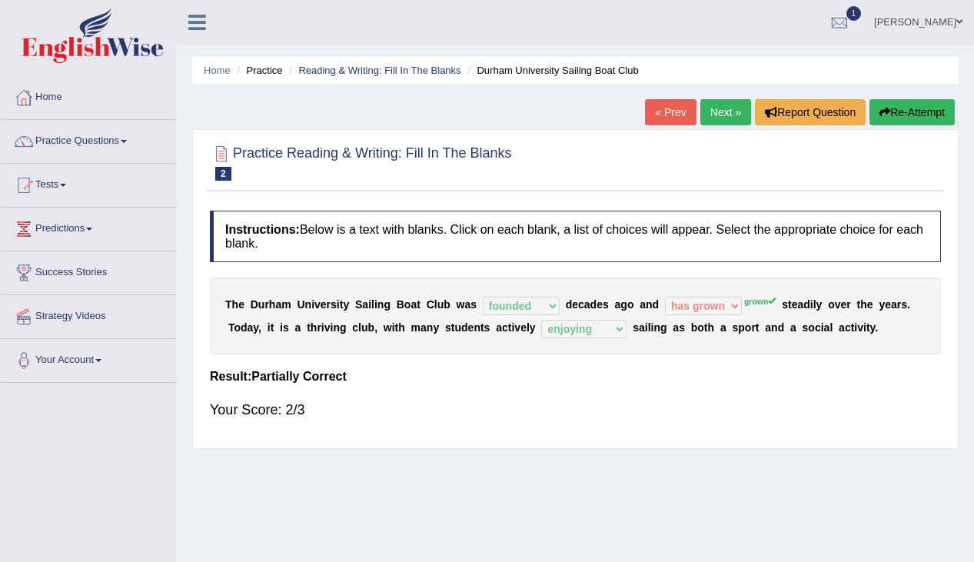
click at [889, 111] on button "Re-Attempt" at bounding box center [911, 112] width 85 height 26
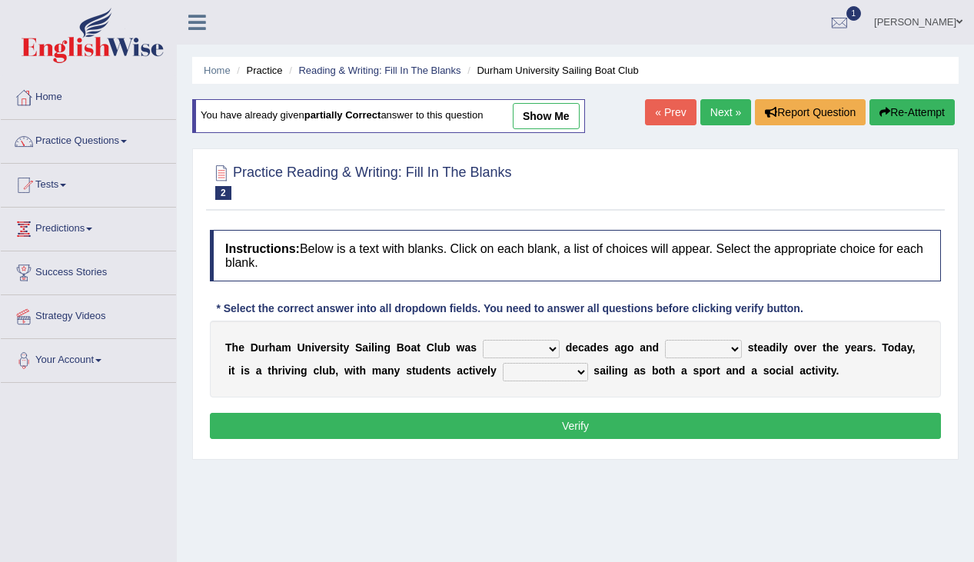
click at [733, 355] on select "grow growing has grown grown" at bounding box center [703, 349] width 77 height 18
click at [542, 345] on select "found fund founded find" at bounding box center [521, 349] width 77 height 18
select select "founded"
click at [483, 340] on select "found fund founded find" at bounding box center [521, 349] width 77 height 18
click at [685, 346] on select "grow growing has grown grown" at bounding box center [703, 349] width 77 height 18
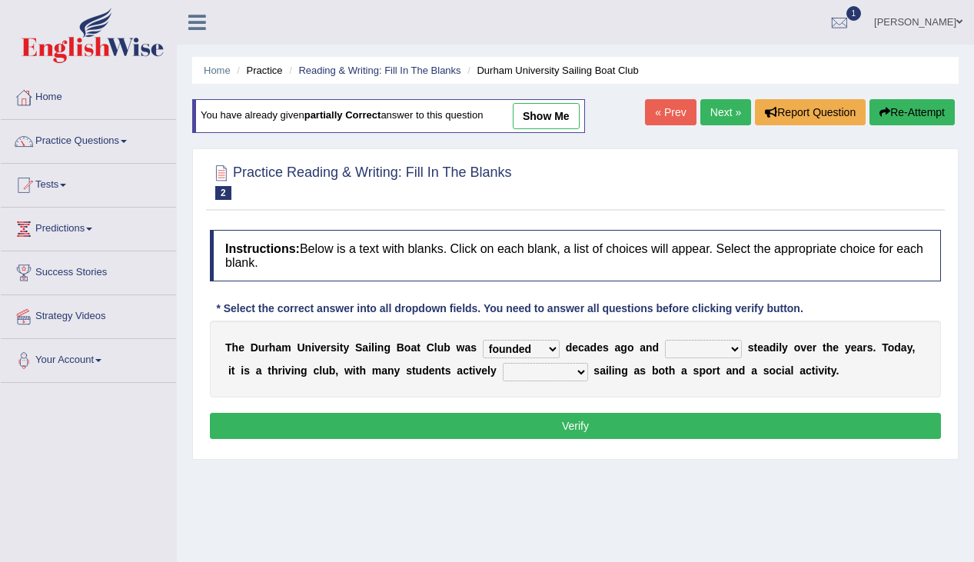
select select "grown"
click at [665, 340] on select "grow growing has grown grown" at bounding box center [703, 349] width 77 height 18
click at [556, 373] on select "enjoy enjoyed are enjoying enjoying" at bounding box center [545, 372] width 85 height 18
select select "enjoying"
click at [503, 363] on select "enjoy enjoyed are enjoying enjoying" at bounding box center [545, 372] width 85 height 18
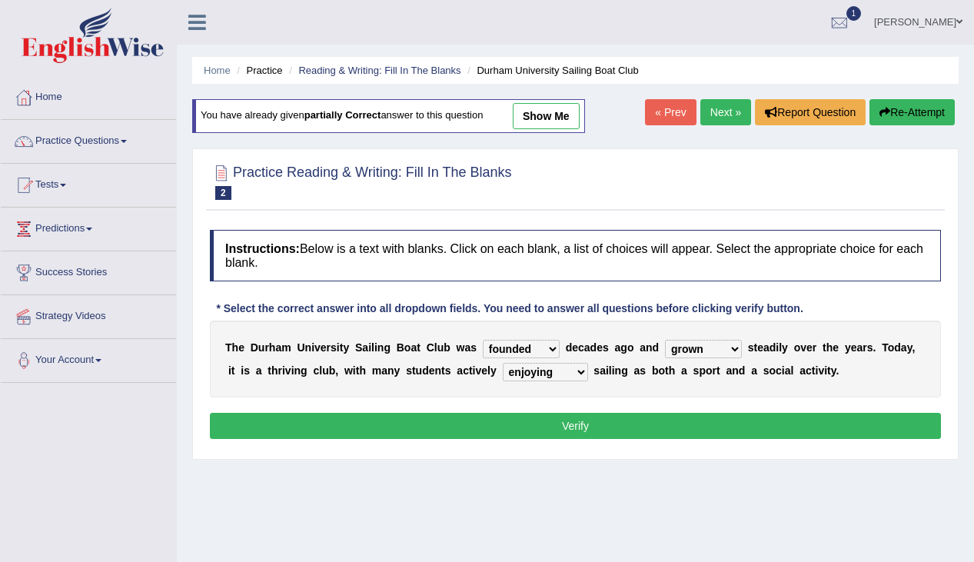
click at [758, 461] on div "Home Practice Reading & Writing: Fill In The Blanks Durham University Sailing B…" at bounding box center [575, 384] width 797 height 768
click at [698, 346] on select "grow growing has grown grown" at bounding box center [703, 349] width 77 height 18
click at [778, 413] on button "Verify" at bounding box center [575, 426] width 731 height 26
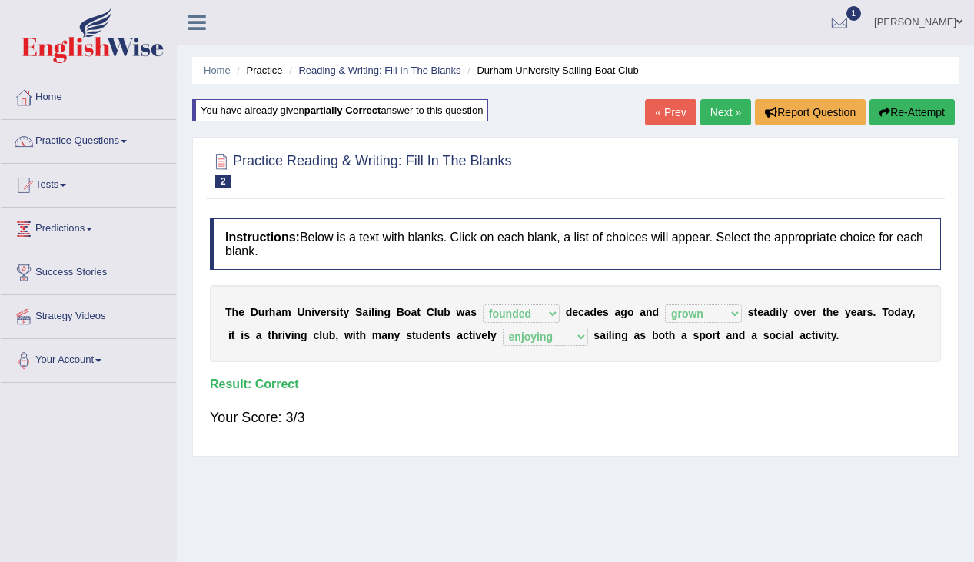
click at [709, 105] on link "Next »" at bounding box center [725, 112] width 51 height 26
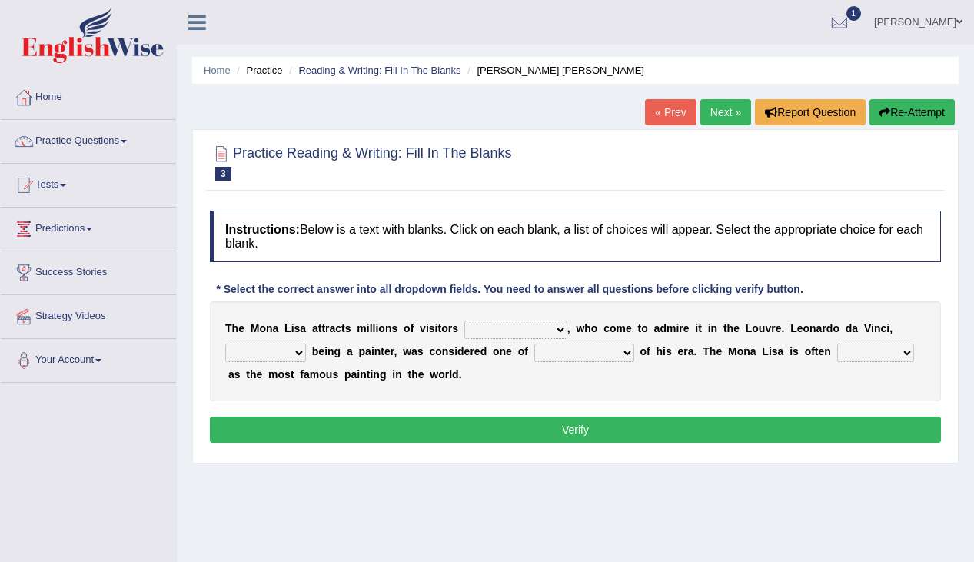
click at [443, 518] on div "Home Practice Reading & Writing: Fill In The [PERSON_NAME] [PERSON_NAME] « Prev…" at bounding box center [575, 384] width 797 height 768
click at [536, 329] on select "around the year the all year all year round per year" at bounding box center [515, 329] width 103 height 18
click at [306, 352] on b at bounding box center [309, 351] width 6 height 12
click at [294, 355] on select "rather than as much as as well as as long as" at bounding box center [265, 352] width 81 height 18
select select "as much as"
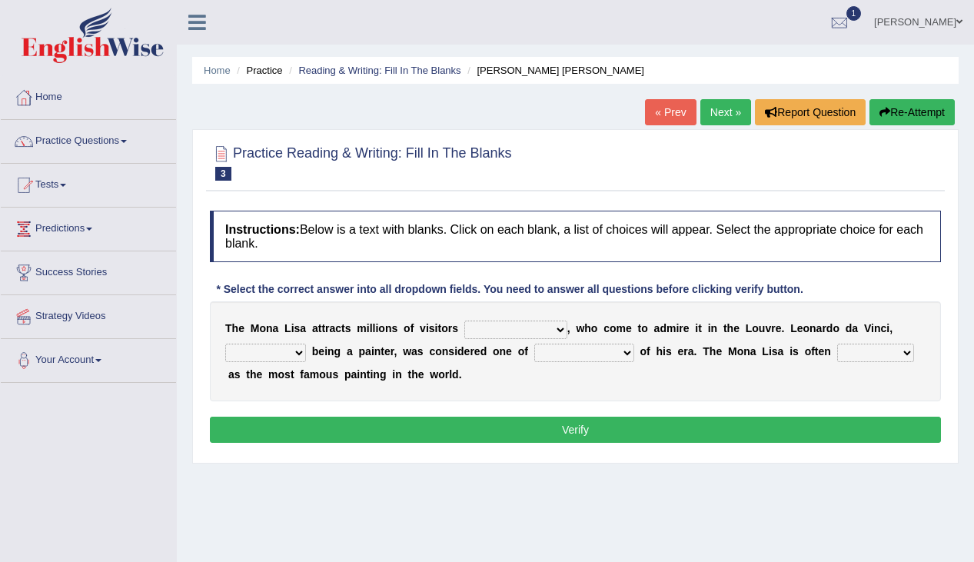
click at [225, 343] on select "rather than as much as as well as as long as" at bounding box center [265, 352] width 81 height 18
click at [526, 354] on b "f" at bounding box center [526, 351] width 4 height 12
click at [542, 353] on select "better artists artist the better artist the best artists" at bounding box center [584, 352] width 100 height 18
select select "the best artists"
click at [534, 343] on select "better artists artist the better artist the best artists" at bounding box center [584, 352] width 100 height 18
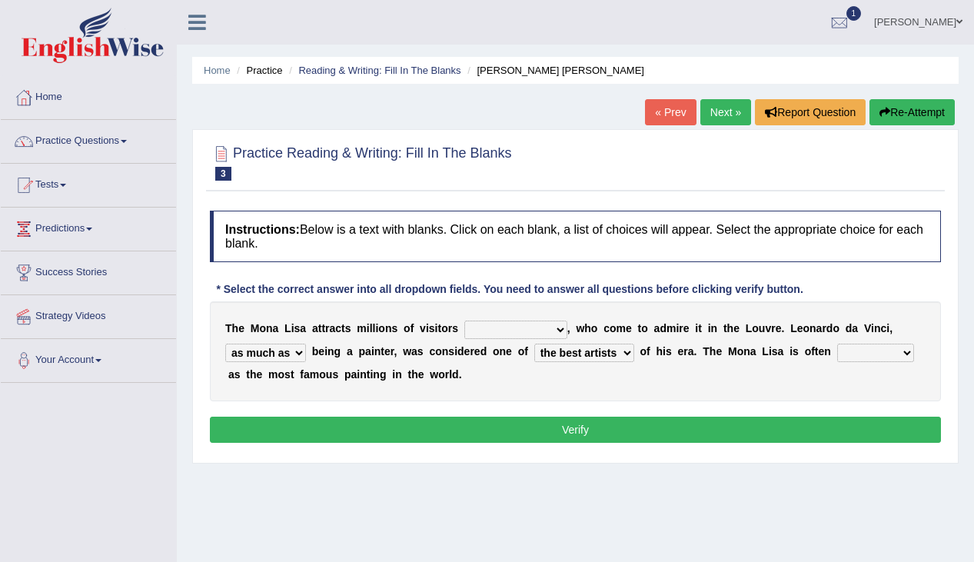
click at [858, 344] on select "classified suggested predicted described" at bounding box center [875, 352] width 77 height 18
select select "described"
click at [837, 343] on select "classified suggested predicted described" at bounding box center [875, 352] width 77 height 18
click at [703, 397] on div "T h e M o n a L i s a a t t r a c t s m i l l i o n s o f v i s i t o r s aroun…" at bounding box center [575, 351] width 731 height 100
click at [496, 338] on select "around the year the all year all year round per year" at bounding box center [515, 329] width 103 height 18
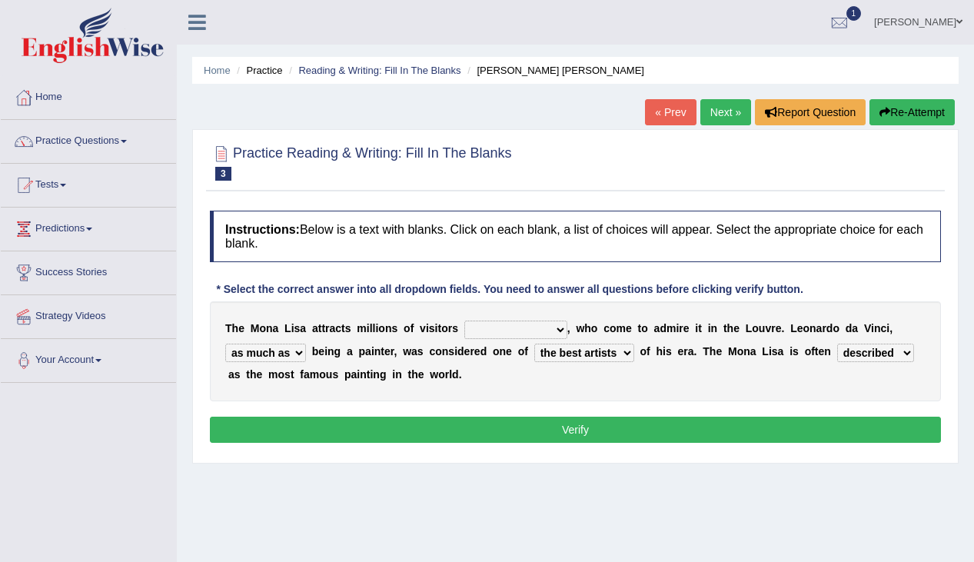
click at [464, 320] on select "around the year the all year all year round per year" at bounding box center [515, 329] width 103 height 18
click at [506, 333] on select "around the year the all year all year round per year" at bounding box center [515, 329] width 103 height 18
click at [464, 320] on select "around the year the all year all year round per year" at bounding box center [515, 329] width 103 height 18
click at [598, 392] on div "T h e M o n a L i s a a t t r a c t s m i l l i o n s o f v i s i t o r s aroun…" at bounding box center [575, 351] width 731 height 100
click at [512, 330] on select "around the year the all year all year round per year" at bounding box center [515, 329] width 103 height 18
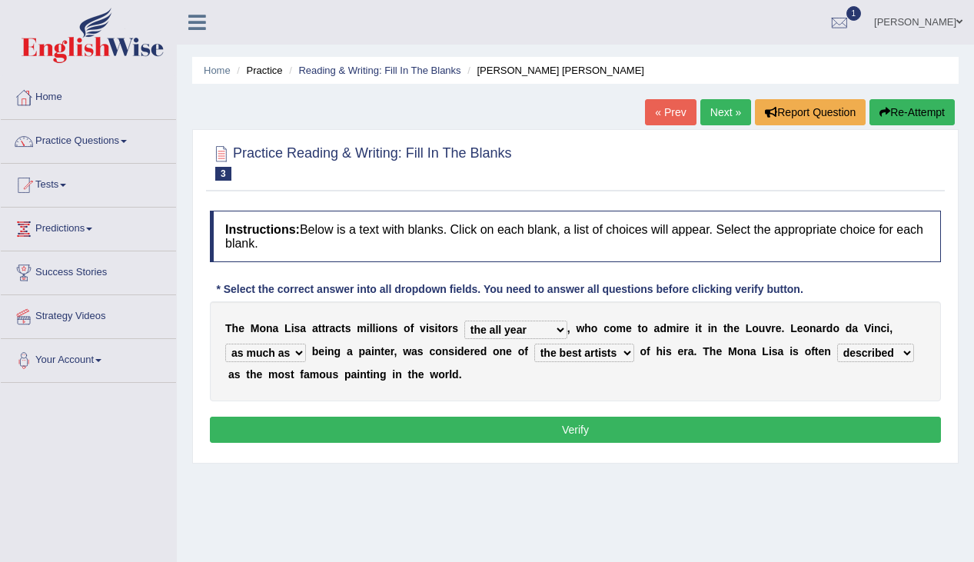
click at [519, 333] on select "around the year the all year all year round per year" at bounding box center [515, 329] width 103 height 18
select select "all year round"
click at [464, 320] on select "around the year the all year all year round per year" at bounding box center [515, 329] width 103 height 18
click at [562, 433] on button "Verify" at bounding box center [575, 429] width 731 height 26
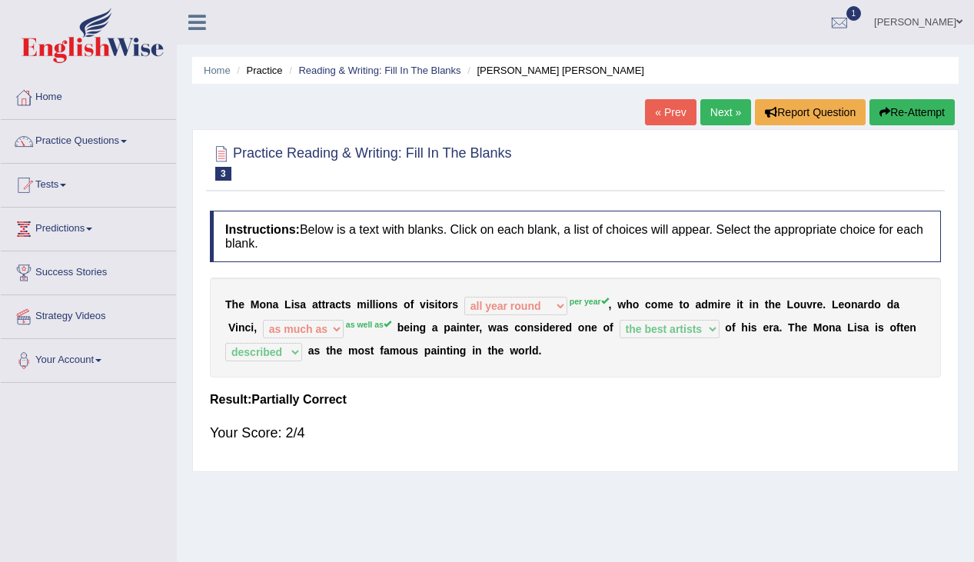
click at [566, 417] on div "Your Score: 2/4" at bounding box center [575, 432] width 731 height 37
click at [930, 109] on button "Re-Attempt" at bounding box center [911, 112] width 85 height 26
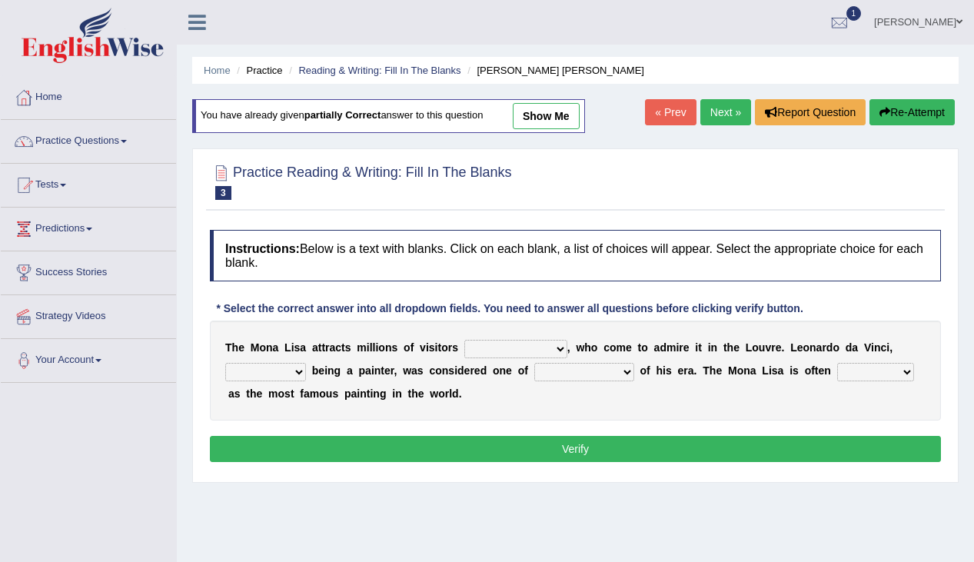
click at [530, 340] on select "around the year the all year all year round per year" at bounding box center [515, 349] width 103 height 18
select select "per year"
click at [464, 340] on select "around the year the all year all year round per year" at bounding box center [515, 349] width 103 height 18
click at [464, 348] on select "around the year the all year all year round per year" at bounding box center [515, 349] width 103 height 18
click at [294, 369] on select "rather than as much as as well as as long as" at bounding box center [265, 372] width 81 height 18
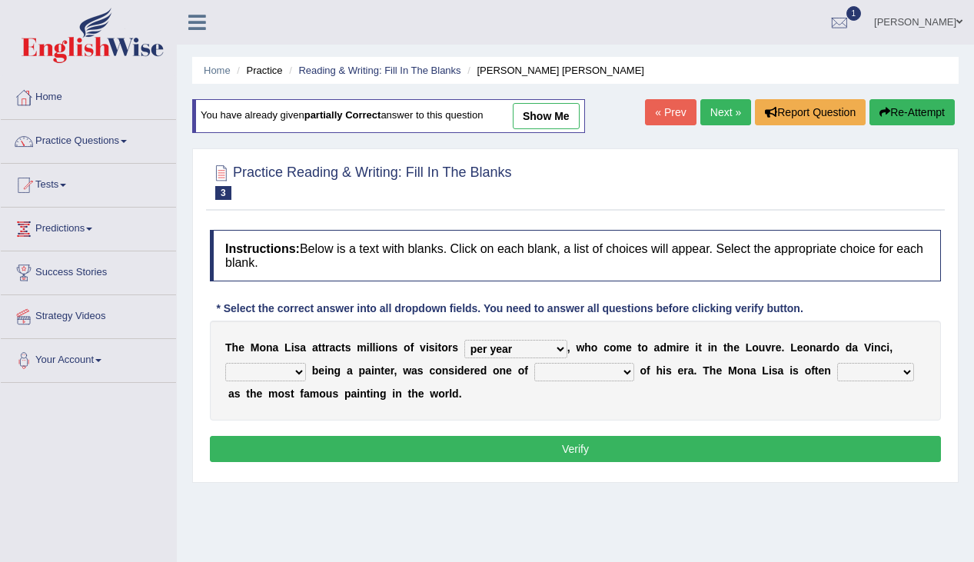
select select "as well as"
click at [225, 363] on select "rather than as much as as well as as long as" at bounding box center [265, 372] width 81 height 18
click at [612, 372] on select "better artists artist the better artist the best artists" at bounding box center [584, 372] width 100 height 18
select select "the best artists"
click at [534, 363] on select "better artists artist the better artist the best artists" at bounding box center [584, 372] width 100 height 18
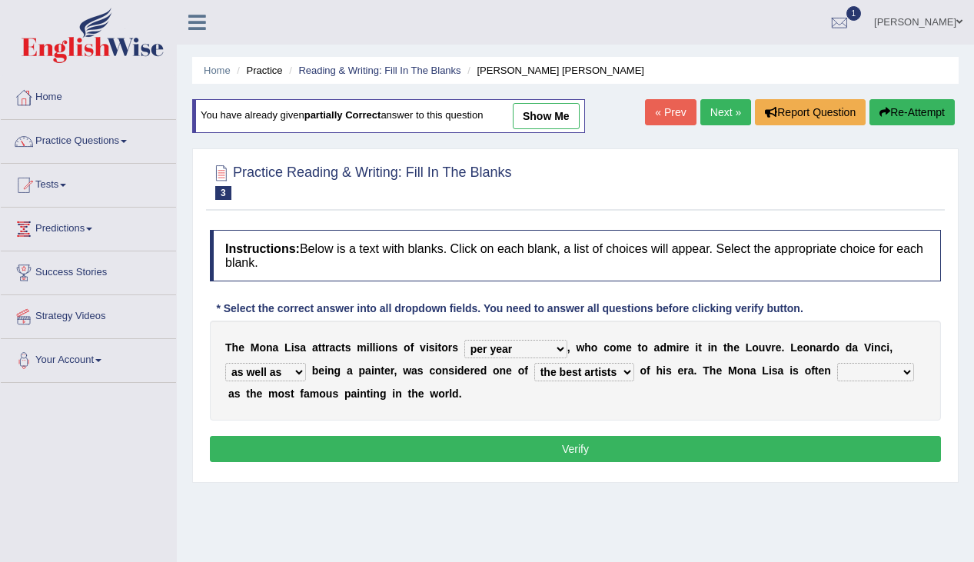
click at [851, 377] on select "classified suggested predicted described" at bounding box center [875, 372] width 77 height 18
select select "described"
click at [837, 363] on select "classified suggested predicted described" at bounding box center [875, 372] width 77 height 18
click at [709, 442] on button "Verify" at bounding box center [575, 449] width 731 height 26
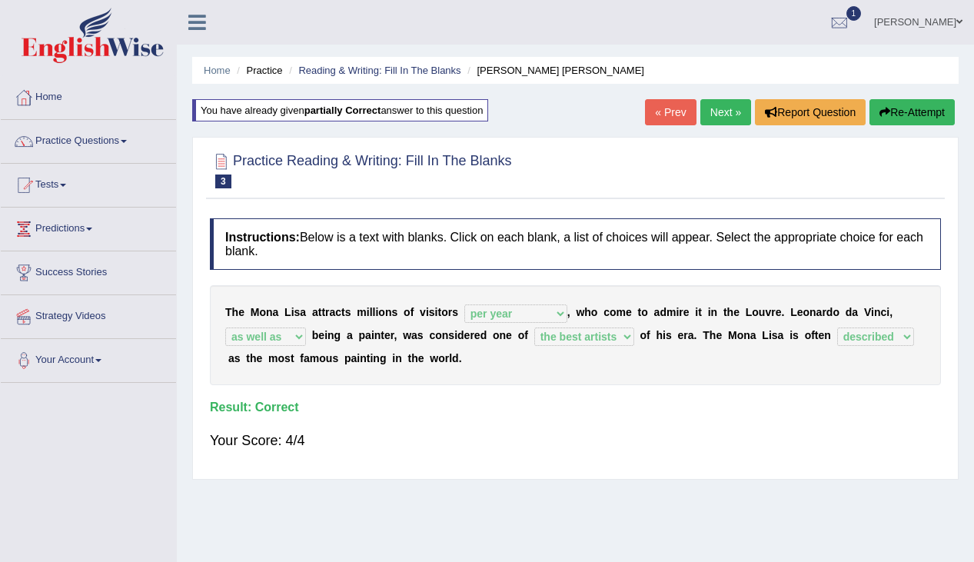
click at [727, 121] on link "Next »" at bounding box center [725, 112] width 51 height 26
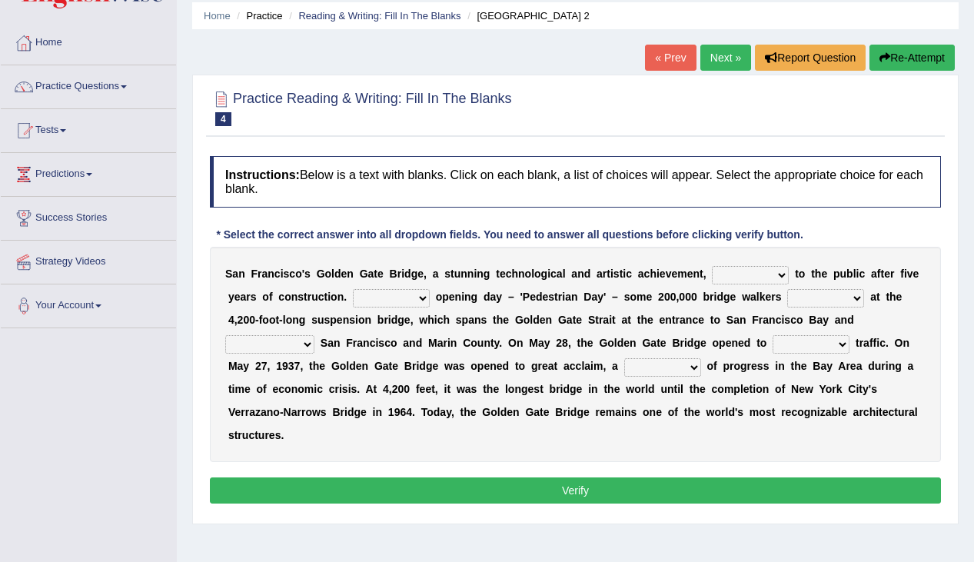
scroll to position [55, 0]
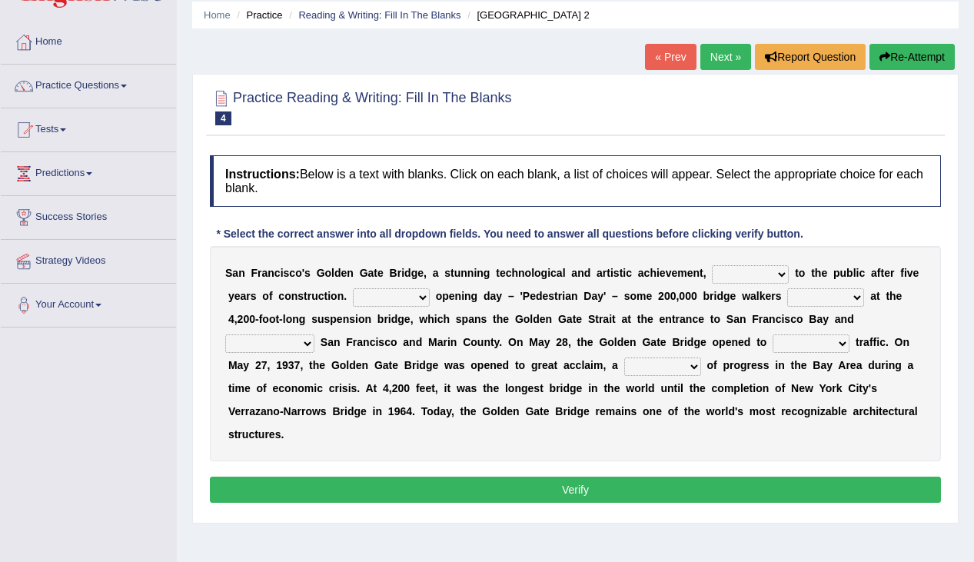
click at [745, 433] on div "S a n F r a n c i s c o ' [PERSON_NAME] G a t e B r i d g e , a s t u n n i n g…" at bounding box center [575, 353] width 731 height 215
click at [745, 277] on select "opens closes appears equals" at bounding box center [750, 274] width 77 height 18
select select "opens"
click at [712, 265] on select "opens closes appears equals" at bounding box center [750, 274] width 77 height 18
click at [753, 280] on select "opens closes appears equals" at bounding box center [750, 274] width 77 height 18
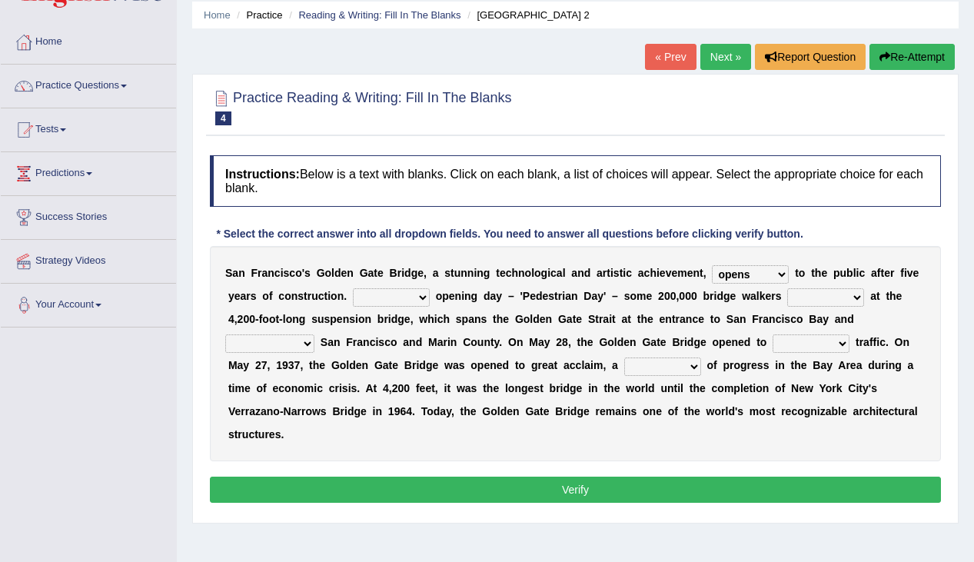
click at [384, 298] on select "On During Since When" at bounding box center [391, 297] width 77 height 18
select select "During"
click at [353, 288] on select "On During Since When" at bounding box center [391, 297] width 77 height 18
click at [856, 303] on select "stationed looked marveled laughed" at bounding box center [825, 297] width 77 height 18
click at [787, 288] on select "stationed looked marveled laughed" at bounding box center [825, 297] width 77 height 18
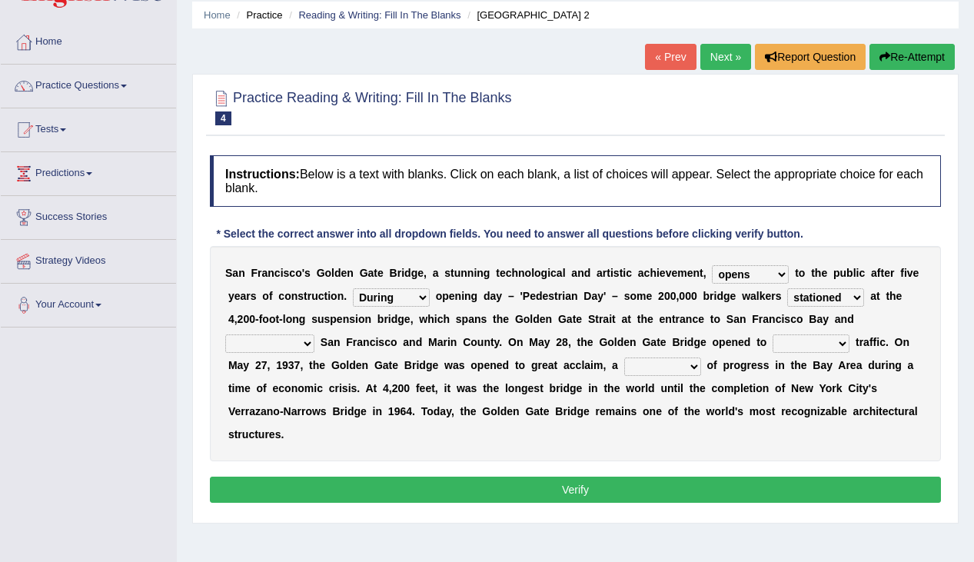
click at [847, 301] on select "stationed looked marveled laughed" at bounding box center [825, 297] width 77 height 18
select select "looked"
click at [787, 288] on select "stationed looked marveled laughed" at bounding box center [825, 297] width 77 height 18
click at [299, 344] on select "separates connects channels differentiates" at bounding box center [269, 343] width 89 height 18
select select "connects"
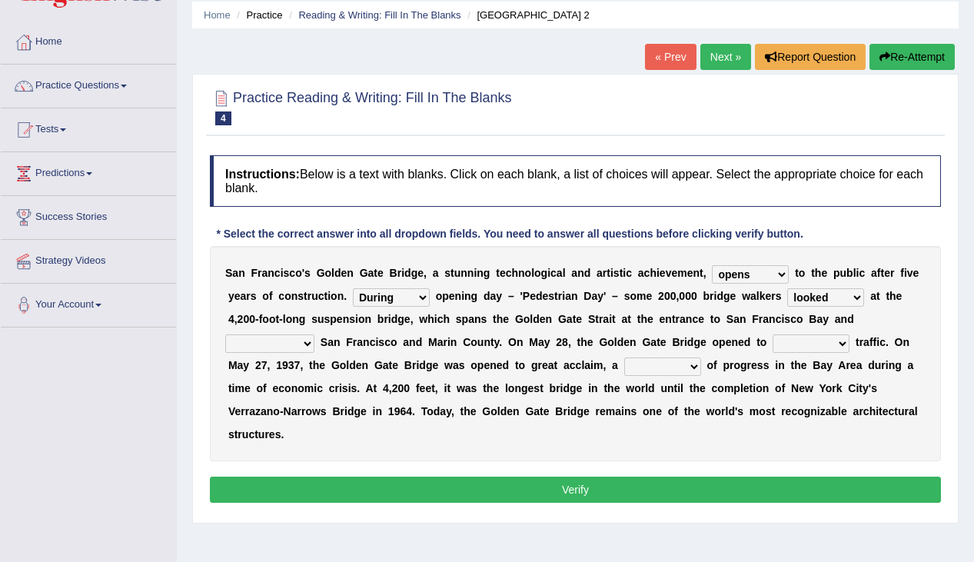
click at [225, 334] on select "separates connects channels differentiates" at bounding box center [269, 343] width 89 height 18
click at [280, 341] on select "separates connects channels differentiates" at bounding box center [269, 343] width 89 height 18
click at [225, 334] on select "separates connects channels differentiates" at bounding box center [269, 343] width 89 height 18
click at [855, 345] on b "t" at bounding box center [857, 342] width 4 height 12
click at [844, 347] on select "aquatic vehicular airborne watertight" at bounding box center [810, 343] width 77 height 18
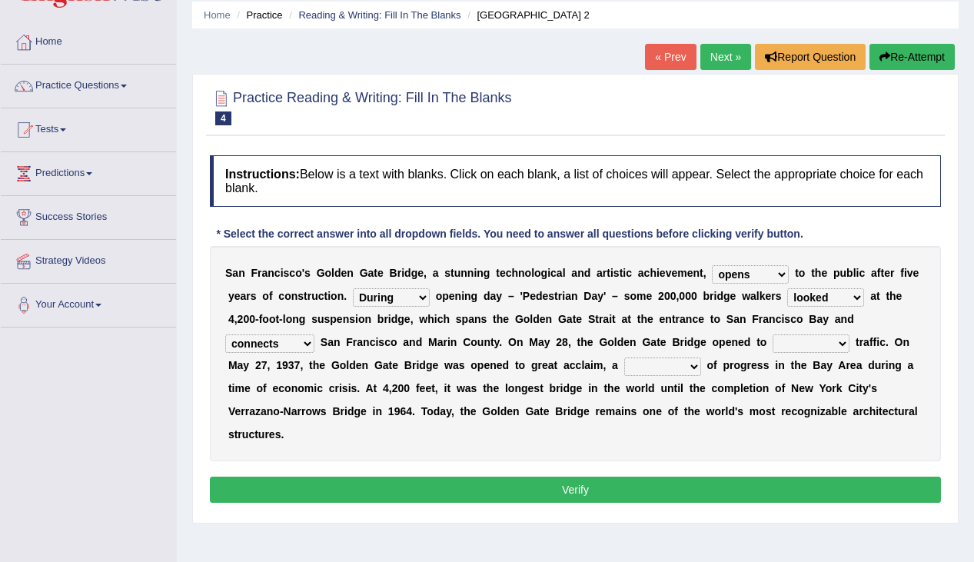
select select "vehicular"
click at [772, 334] on select "aquatic vehicular airborne watertight" at bounding box center [810, 343] width 77 height 18
click at [815, 341] on select "aquatic vehicular airborne watertight" at bounding box center [810, 343] width 77 height 18
click at [675, 373] on select "denial symbol technique yield" at bounding box center [662, 366] width 77 height 18
click at [683, 367] on select "denial symbol technique yield" at bounding box center [662, 366] width 77 height 18
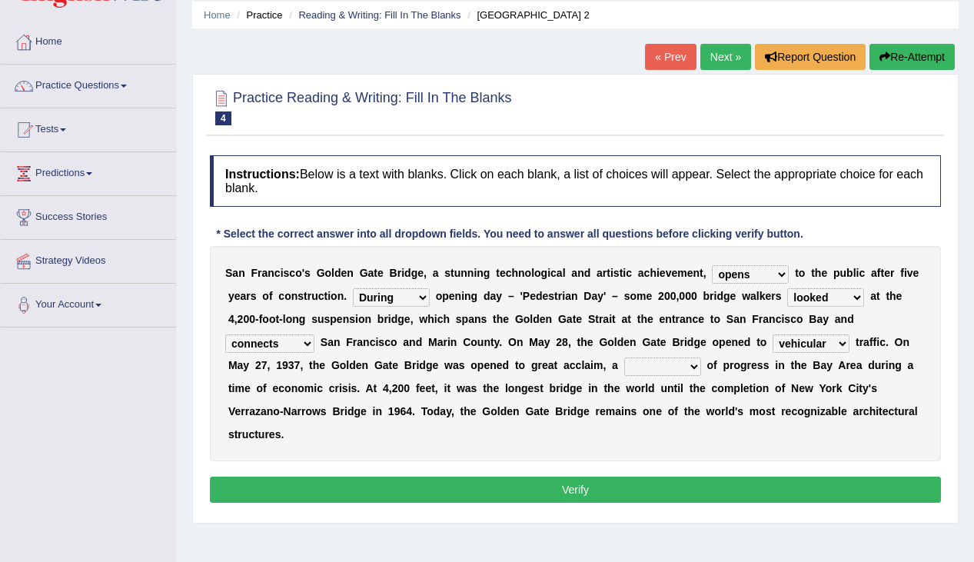
select select "symbol"
click at [625, 357] on select "denial symbol technique yield" at bounding box center [662, 366] width 77 height 18
click at [664, 366] on select "denial symbol technique yield" at bounding box center [662, 366] width 77 height 18
click at [791, 428] on div "S a n F r a n c i s c o ' s G o l d e n G a t e B r i d g e , a s t u n n i n g…" at bounding box center [575, 353] width 731 height 215
click at [648, 489] on button "Verify" at bounding box center [575, 489] width 731 height 26
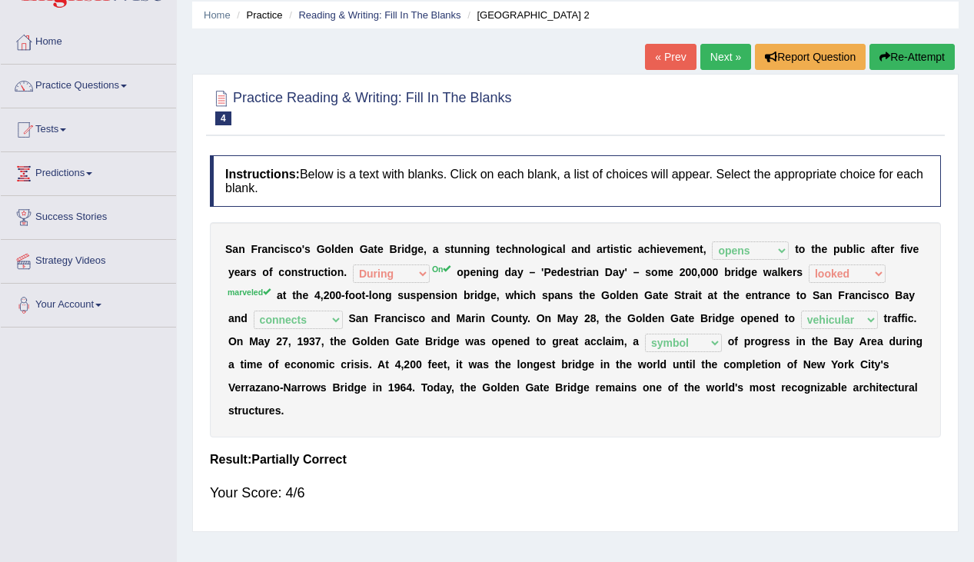
click at [851, 284] on div "S a n F r a n c i s c o ' s G o l d e n G a t e B r i d g e , a s t u n n i n g…" at bounding box center [575, 329] width 731 height 215
click at [705, 59] on link "Next »" at bounding box center [725, 57] width 51 height 26
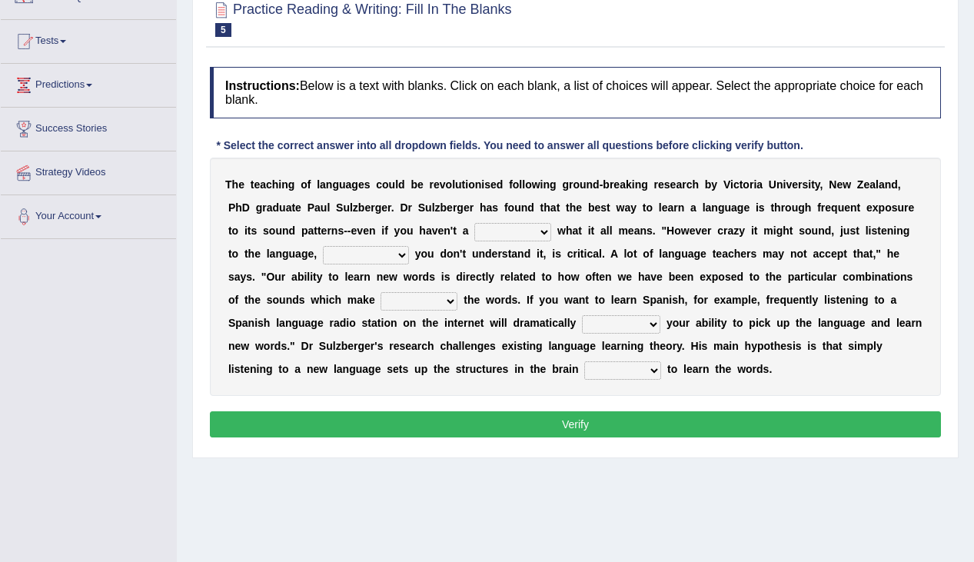
scroll to position [149, 0]
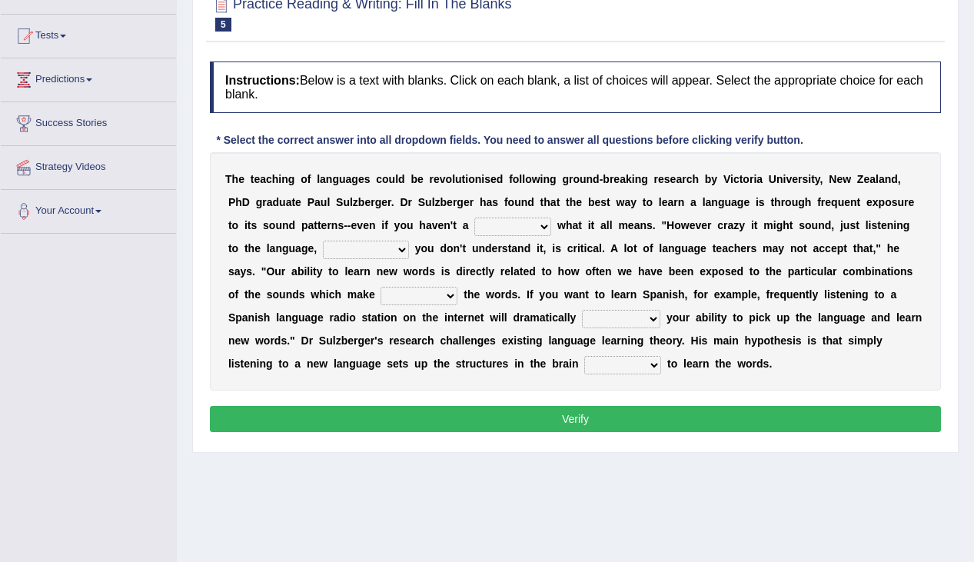
click at [521, 232] on select "dew claw clue due" at bounding box center [512, 226] width 77 height 18
click at [505, 227] on select "dew claw clue due" at bounding box center [512, 226] width 77 height 18
select select "clue"
click at [475, 217] on select "dew claw clue due" at bounding box center [512, 226] width 77 height 18
click at [380, 255] on select "but also all together even though if so" at bounding box center [366, 250] width 86 height 18
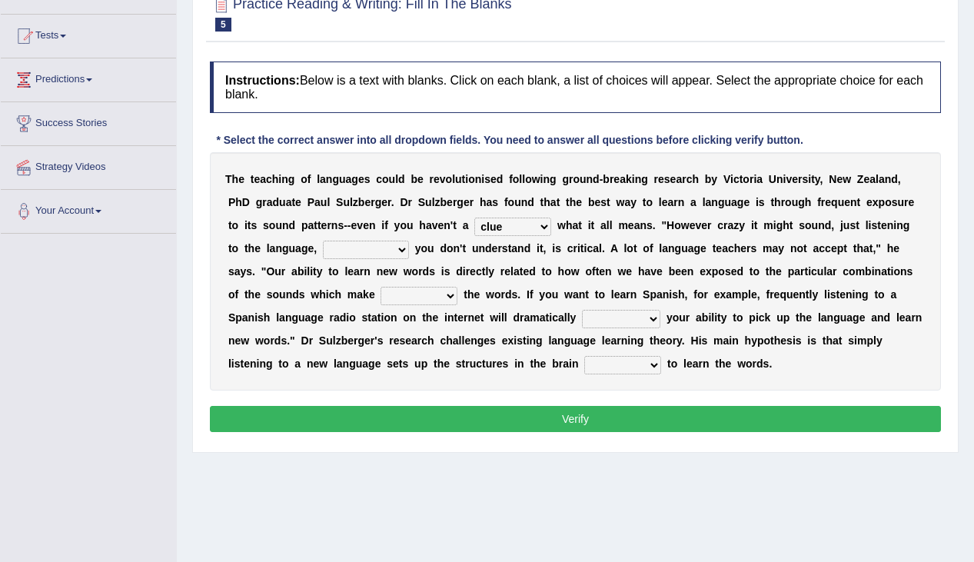
click at [375, 254] on select "but also all together even though if so" at bounding box center [366, 250] width 86 height 18
select select "even though"
click at [323, 241] on select "but also all together even though if so" at bounding box center [366, 250] width 86 height 18
click at [369, 241] on select "but also all together even though if so" at bounding box center [366, 250] width 86 height 18
click at [420, 299] on select "down up of on" at bounding box center [418, 296] width 77 height 18
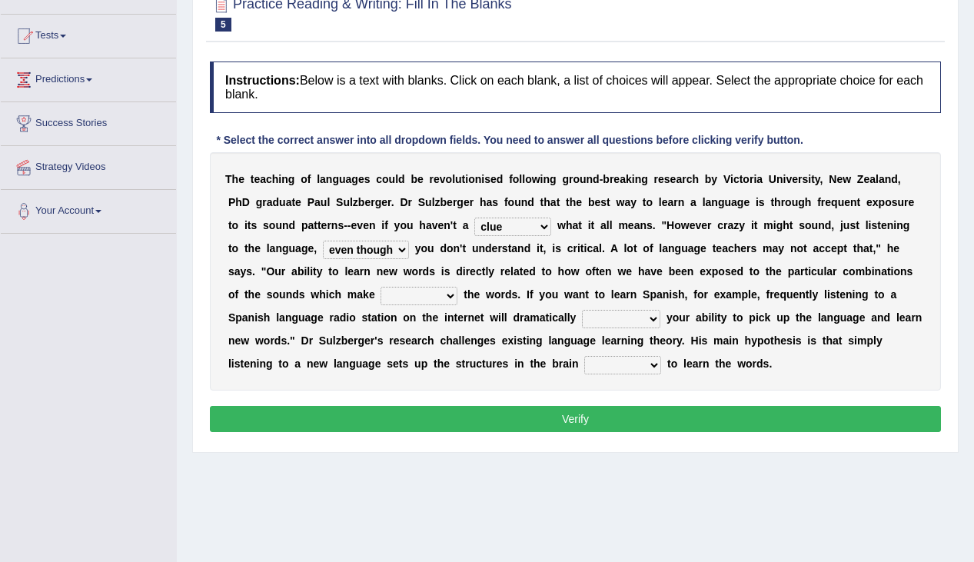
select select "up"
click at [380, 287] on select "down up of on" at bounding box center [418, 296] width 77 height 18
click at [625, 314] on select "evaluate exaggerate describe boost" at bounding box center [621, 319] width 78 height 18
click at [582, 310] on select "evaluate exaggerate describe boost" at bounding box center [621, 319] width 78 height 18
click at [596, 317] on select "evaluate exaggerate describe boost" at bounding box center [621, 319] width 78 height 18
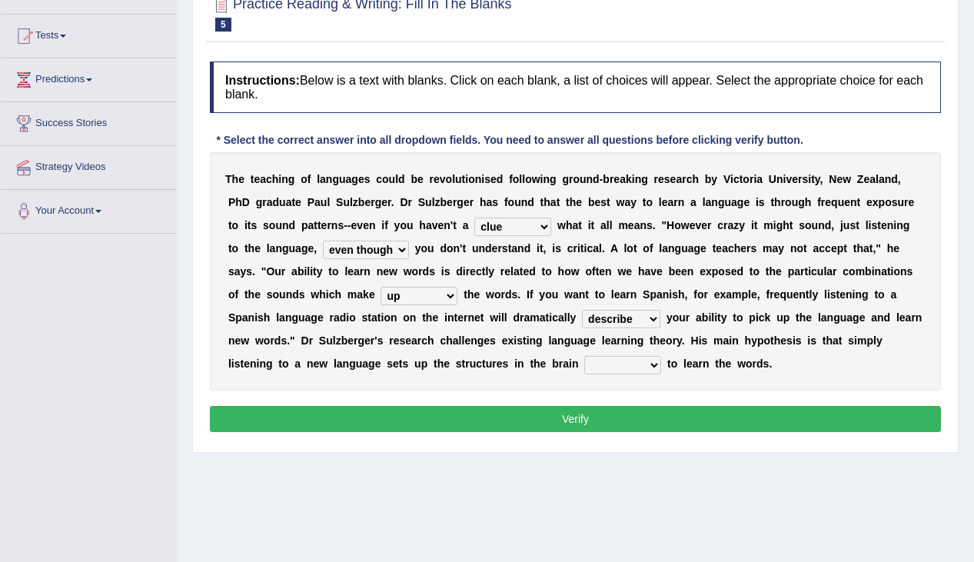
select select "boost"
click at [582, 310] on select "evaluate exaggerate describe boost" at bounding box center [621, 319] width 78 height 18
click at [644, 365] on select "requiring required directed to require" at bounding box center [622, 365] width 77 height 18
click at [606, 365] on select "requiring required directed to require" at bounding box center [622, 365] width 77 height 18
select select "requiring"
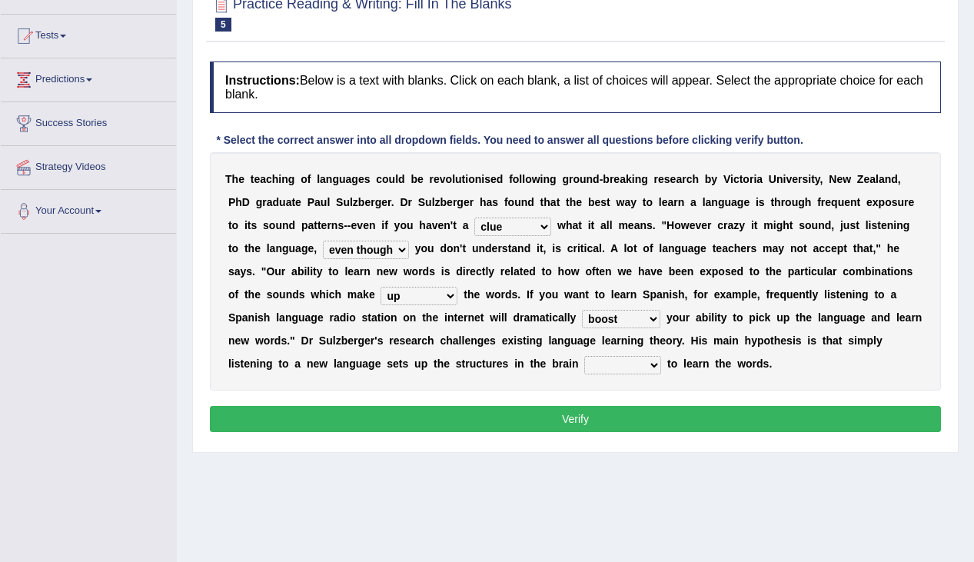
click at [584, 356] on select "requiring required directed to require" at bounding box center [622, 365] width 77 height 18
click at [630, 362] on select "requiring required directed to require" at bounding box center [622, 365] width 77 height 18
click at [570, 374] on div "T h e t e a c h i n g o f l a n g u a g e s c o u l d b e r e v o l u t i o n i…" at bounding box center [575, 271] width 731 height 238
click at [649, 363] on select "requiring required directed to require" at bounding box center [622, 365] width 77 height 18
click at [732, 414] on button "Verify" at bounding box center [575, 419] width 731 height 26
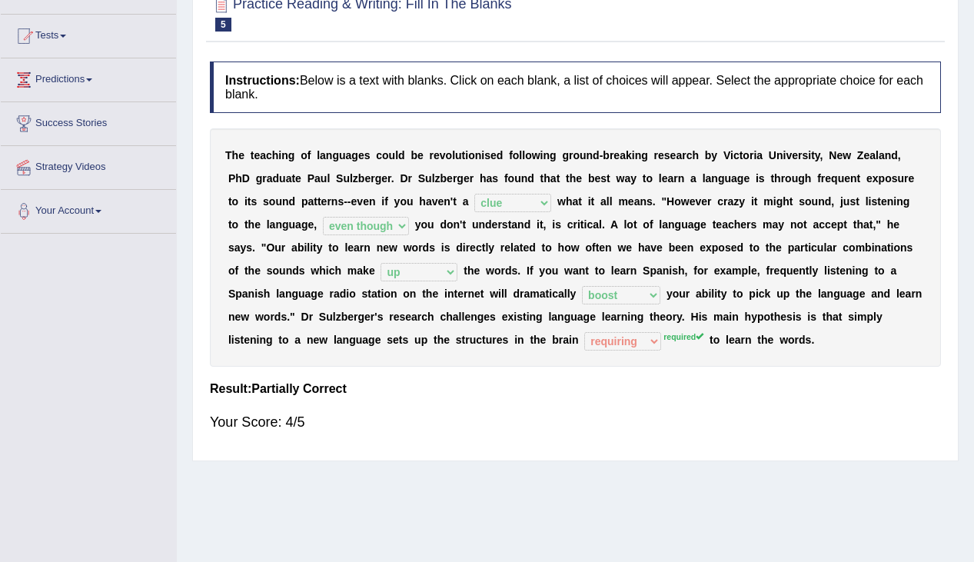
click at [871, 341] on div "T h e t e a c h i n g o f l a n g u a g e s c o u l d b e r e v o l u t i o n i…" at bounding box center [575, 247] width 731 height 238
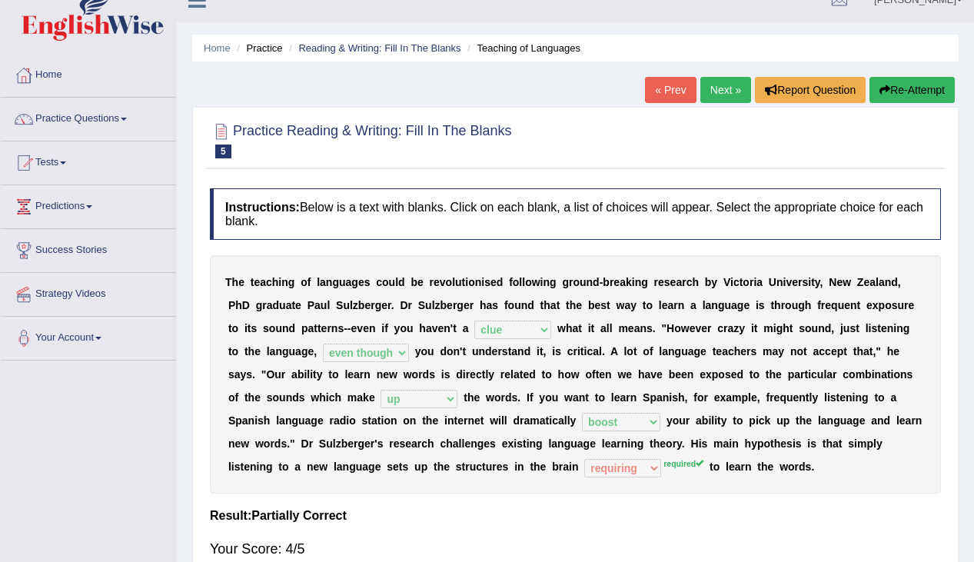
scroll to position [0, 0]
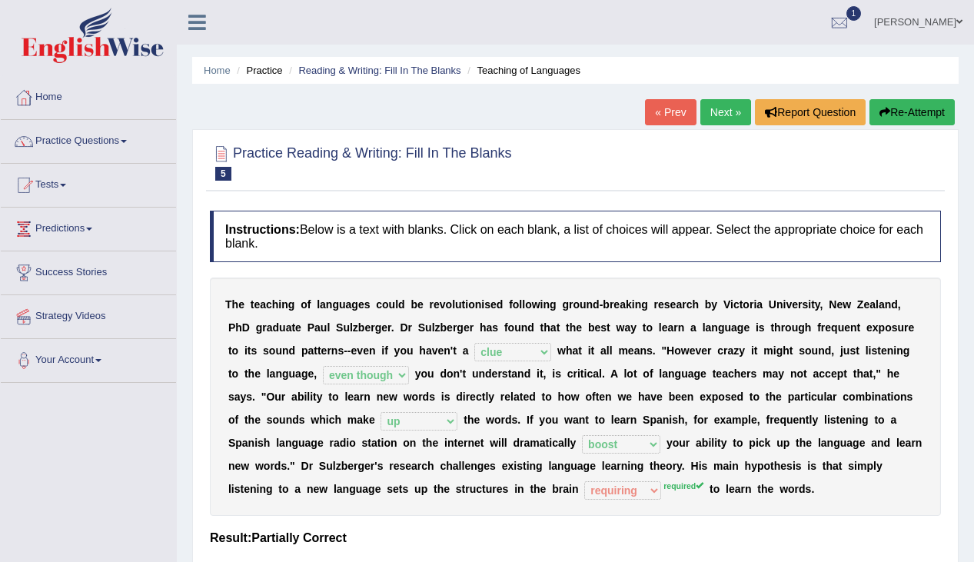
click at [737, 111] on link "Next »" at bounding box center [725, 112] width 51 height 26
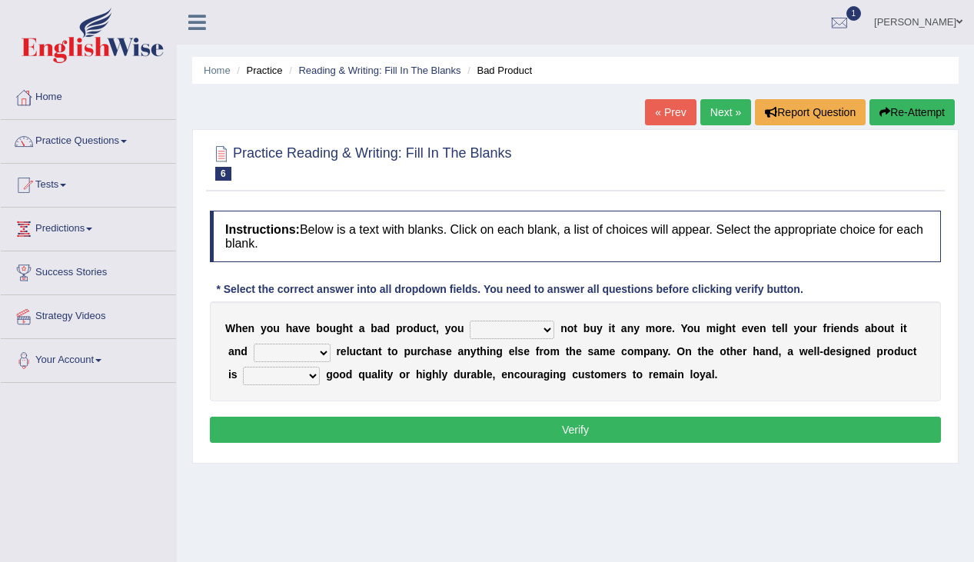
click at [526, 333] on select "would have should have should" at bounding box center [512, 329] width 85 height 18
click at [517, 326] on select "would have should have should" at bounding box center [512, 329] width 85 height 18
select select "should"
click at [470, 320] on select "would have should have should" at bounding box center [512, 329] width 85 height 18
click at [317, 356] on select "is are be being" at bounding box center [292, 352] width 77 height 18
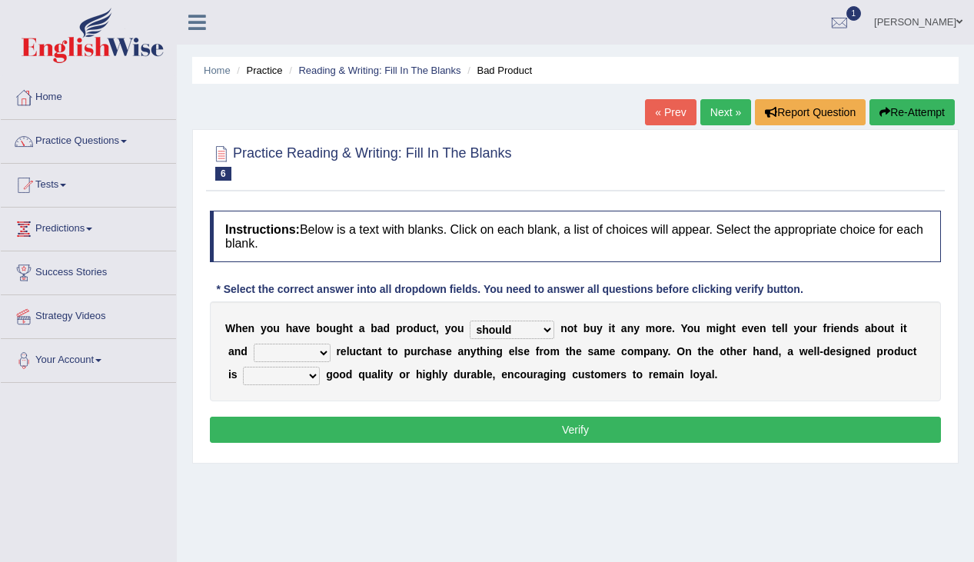
select select "be"
click at [254, 343] on select "is are be being" at bounding box center [292, 352] width 77 height 18
click at [264, 351] on select "is are be being" at bounding box center [292, 352] width 77 height 18
click at [303, 370] on select "both also neither either" at bounding box center [281, 376] width 77 height 18
click at [243, 367] on select "both also neither either" at bounding box center [281, 376] width 77 height 18
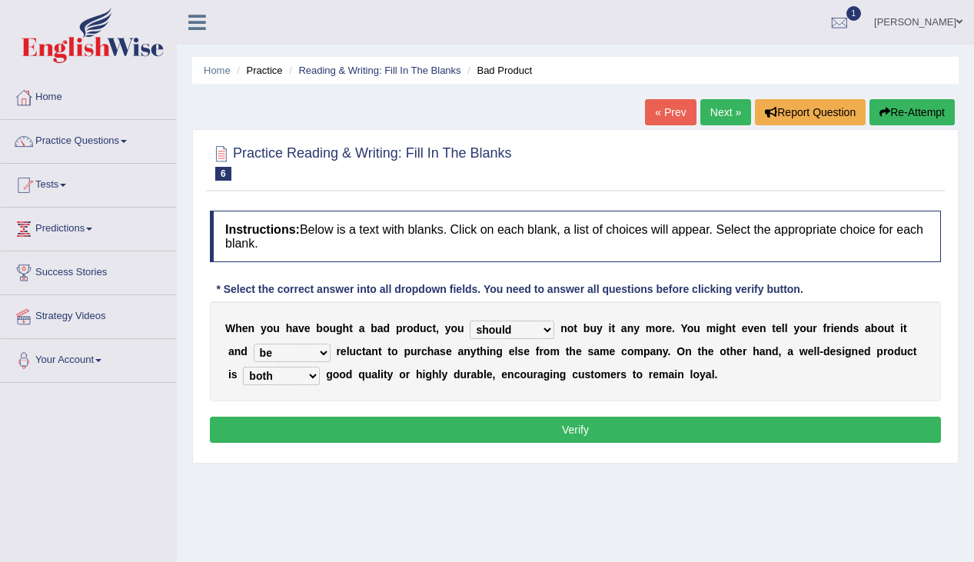
click at [263, 373] on select "both also neither either" at bounding box center [281, 376] width 77 height 18
select select "either"
click at [243, 367] on select "both also neither either" at bounding box center [281, 376] width 77 height 18
click at [698, 406] on div "Instructions: Below is a text with blanks. Click on each blank, a list of choic…" at bounding box center [575, 329] width 738 height 252
click at [576, 430] on button "Verify" at bounding box center [575, 429] width 731 height 26
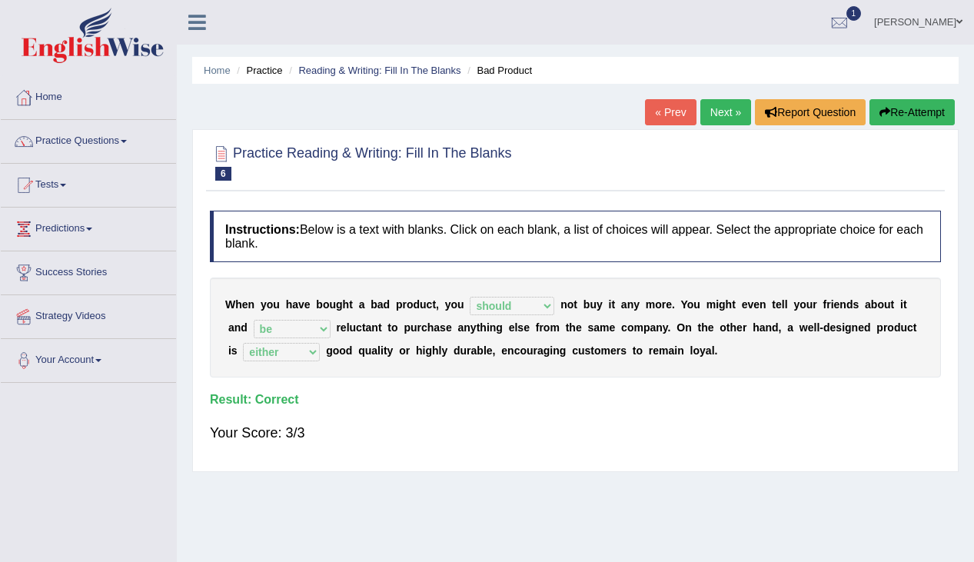
click at [733, 119] on link "Next »" at bounding box center [725, 112] width 51 height 26
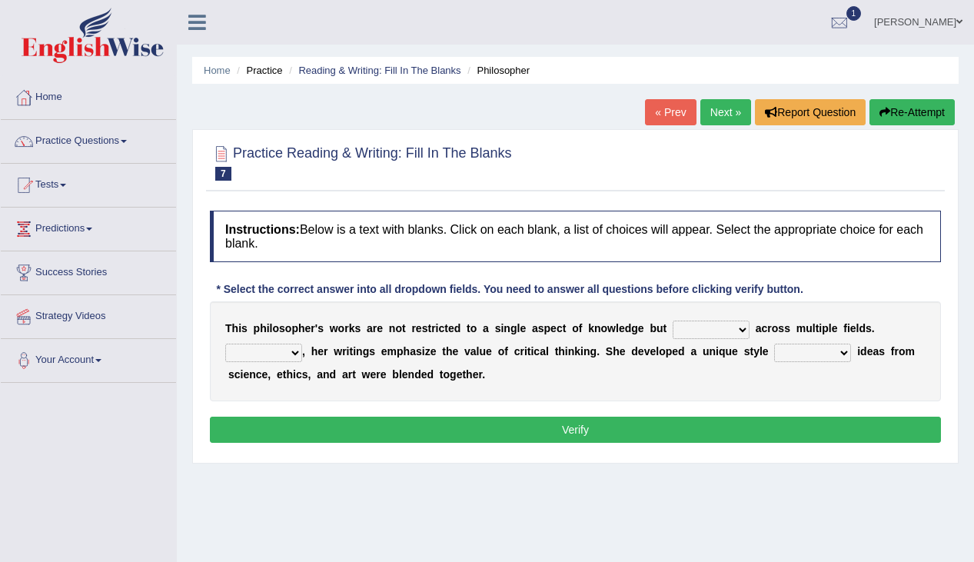
click at [696, 330] on select "constrain contain assemble extend" at bounding box center [710, 329] width 77 height 18
click at [293, 352] on select "Rather So Moreover Likely" at bounding box center [263, 352] width 77 height 18
select select "Moreover"
click at [225, 343] on select "Rather So Moreover Likely" at bounding box center [263, 352] width 77 height 18
click at [728, 327] on select "constrain contain assemble extend" at bounding box center [710, 329] width 77 height 18
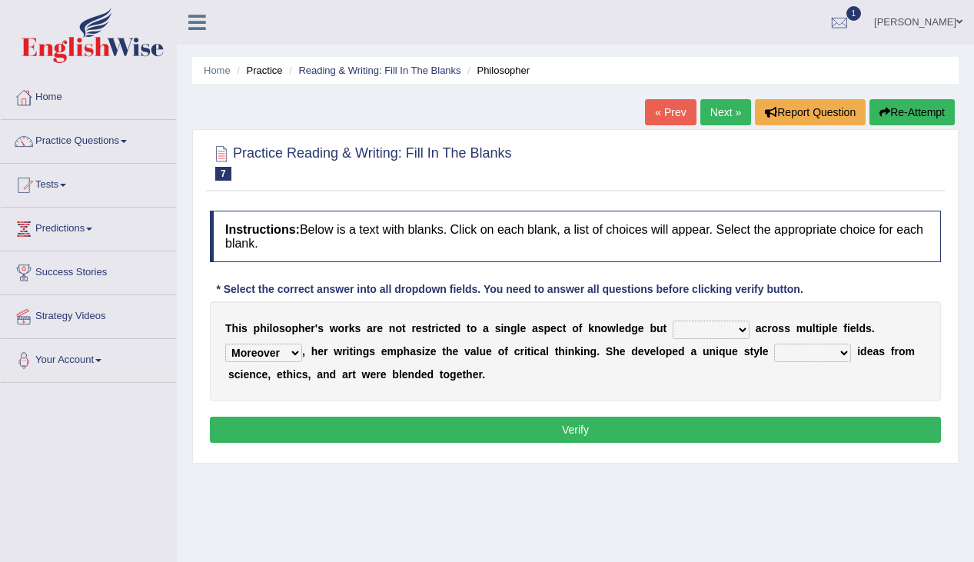
click at [705, 327] on select "constrain contain assemble extend" at bounding box center [710, 329] width 77 height 18
select select "extend"
click at [672, 320] on select "constrain contain assemble extend" at bounding box center [710, 329] width 77 height 18
click at [270, 352] on select "Rather So Moreover Likely" at bounding box center [263, 352] width 77 height 18
click at [277, 357] on select "Rather So Moreover Likely" at bounding box center [263, 352] width 77 height 18
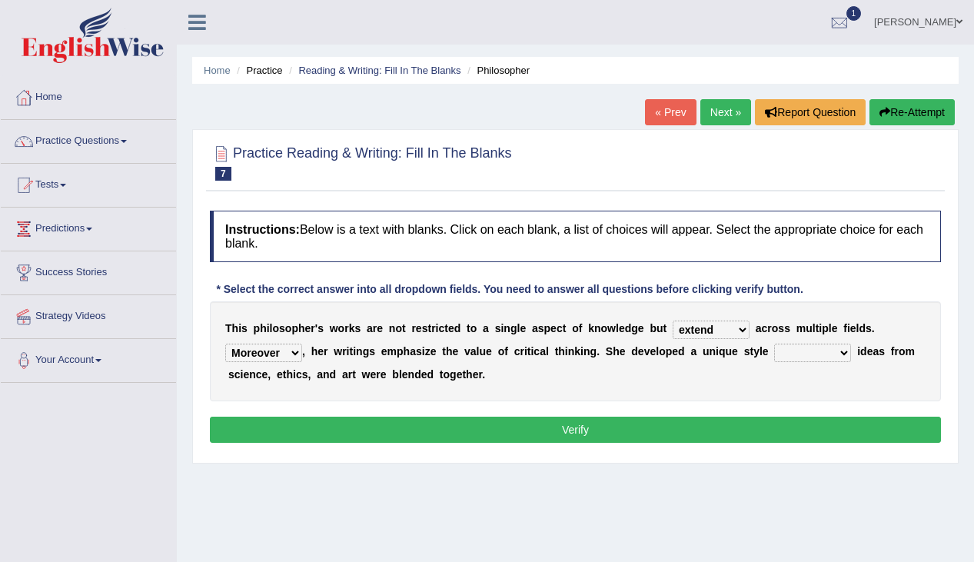
click at [805, 357] on select "in that that which in which" at bounding box center [812, 352] width 77 height 18
click at [774, 343] on select "in that that which in which" at bounding box center [812, 352] width 77 height 18
click at [807, 350] on select "in that that which in which" at bounding box center [812, 352] width 77 height 18
click at [830, 357] on select "in that that which in which" at bounding box center [812, 352] width 77 height 18
click at [774, 343] on select "in that that which in which" at bounding box center [812, 352] width 77 height 18
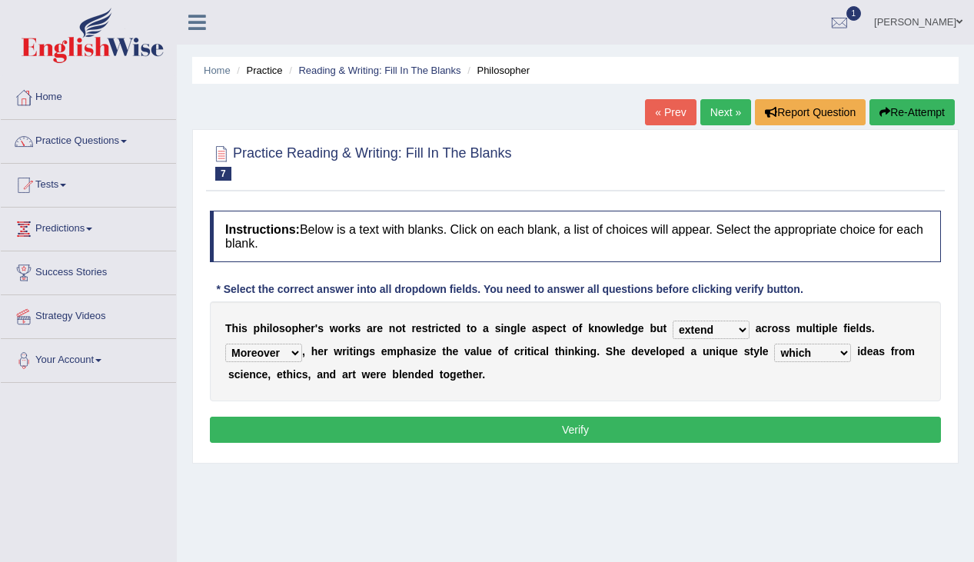
click at [831, 372] on div "T h i s p h i l o s o p h e r ' s w o r k s a r e n o t r e s t r i c t e d t o…" at bounding box center [575, 351] width 731 height 100
click at [808, 353] on select "in that that which in which" at bounding box center [812, 352] width 77 height 18
select select "in which"
click at [774, 343] on select "in that that which in which" at bounding box center [812, 352] width 77 height 18
drag, startPoint x: 831, startPoint y: 398, endPoint x: 835, endPoint y: 391, distance: 8.3
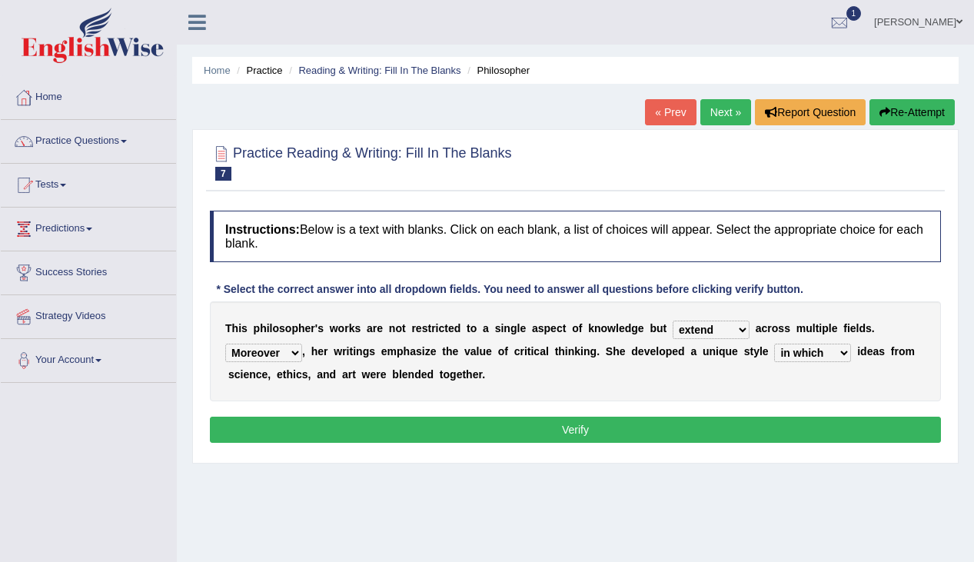
click at [831, 397] on div "T h i s p h i l o s o p h e r ' s w o r k s a r e n o t r e s t r i c t e d t o…" at bounding box center [575, 351] width 731 height 100
click at [260, 348] on select "Rather So Moreover Likely" at bounding box center [263, 352] width 77 height 18
click at [606, 417] on button "Verify" at bounding box center [575, 429] width 731 height 26
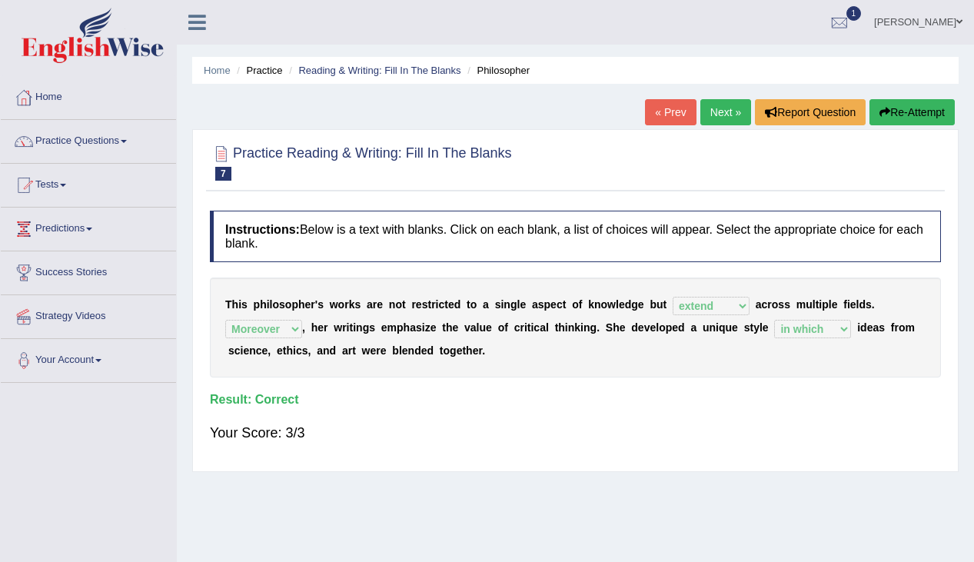
click at [722, 112] on link "Next »" at bounding box center [725, 112] width 51 height 26
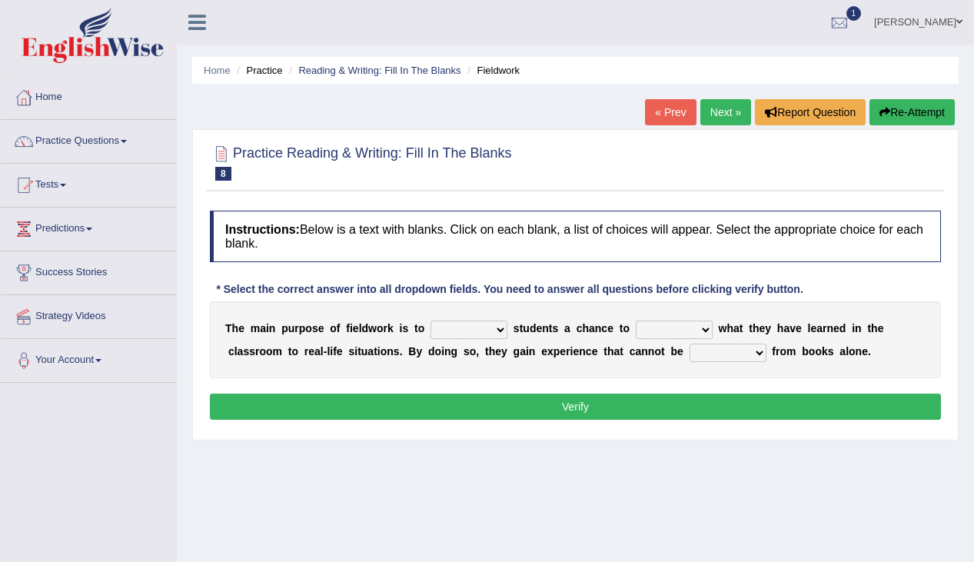
click at [460, 330] on select "resemble stow rave offer" at bounding box center [468, 329] width 77 height 18
click at [453, 329] on select "resemble stow rave offer" at bounding box center [468, 329] width 77 height 18
select select "offer"
click at [430, 320] on select "resemble stow rave offer" at bounding box center [468, 329] width 77 height 18
click at [654, 333] on select "compare align apply dismount" at bounding box center [673, 329] width 77 height 18
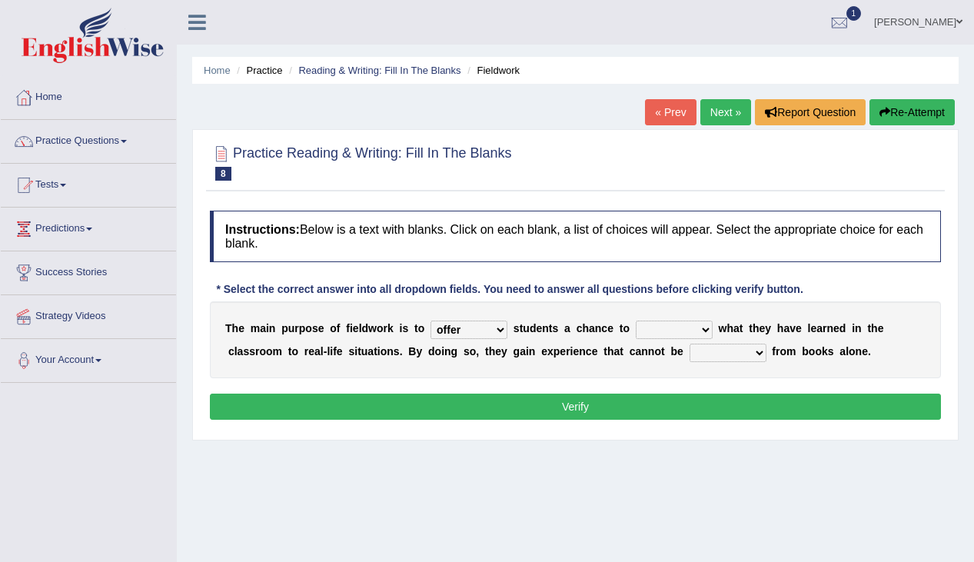
select select "align"
click at [635, 320] on select "compare align apply dismount" at bounding box center [673, 329] width 77 height 18
click at [748, 356] on select "originated prepared obtained touted" at bounding box center [727, 352] width 77 height 18
select select "obtained"
click at [689, 343] on select "originated prepared obtained touted" at bounding box center [727, 352] width 77 height 18
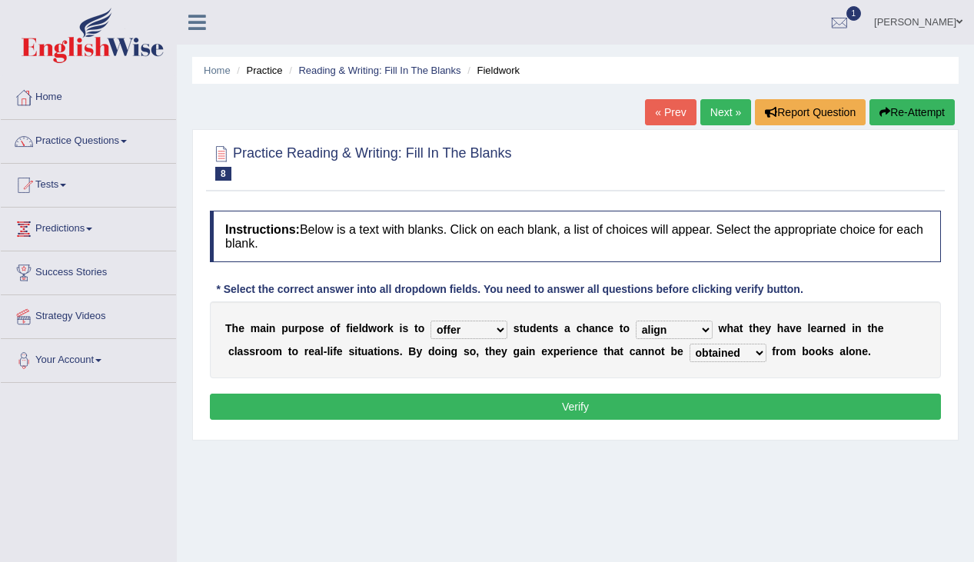
click at [717, 354] on select "originated prepared obtained touted" at bounding box center [727, 352] width 77 height 18
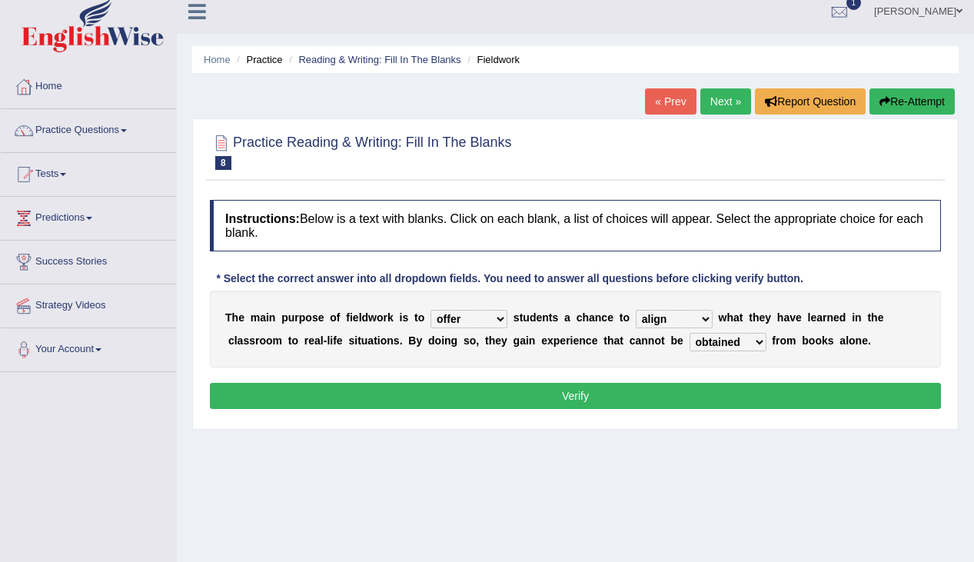
click at [713, 344] on select "originated prepared obtained touted" at bounding box center [727, 342] width 77 height 18
click at [795, 392] on button "Verify" at bounding box center [575, 396] width 731 height 26
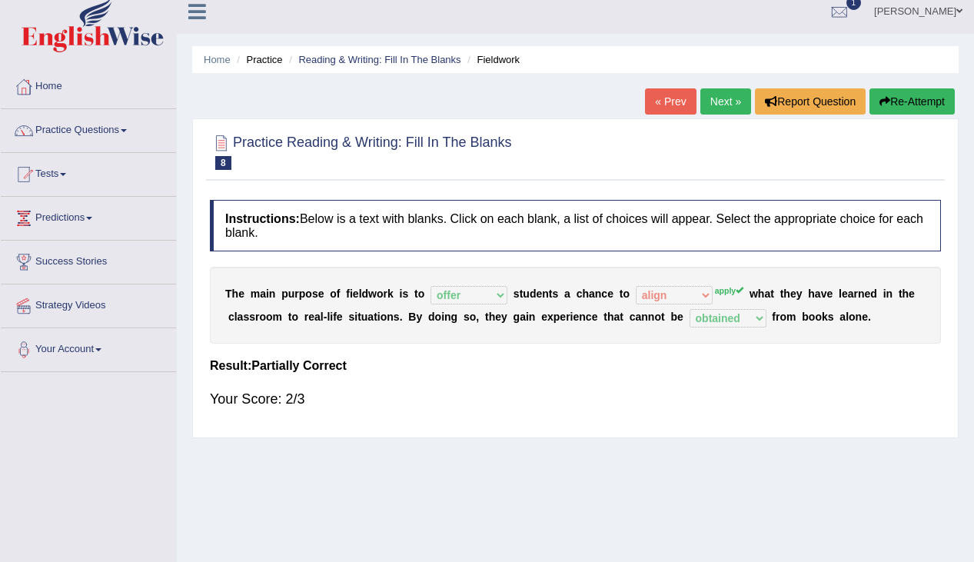
click at [720, 103] on link "Next »" at bounding box center [725, 101] width 51 height 26
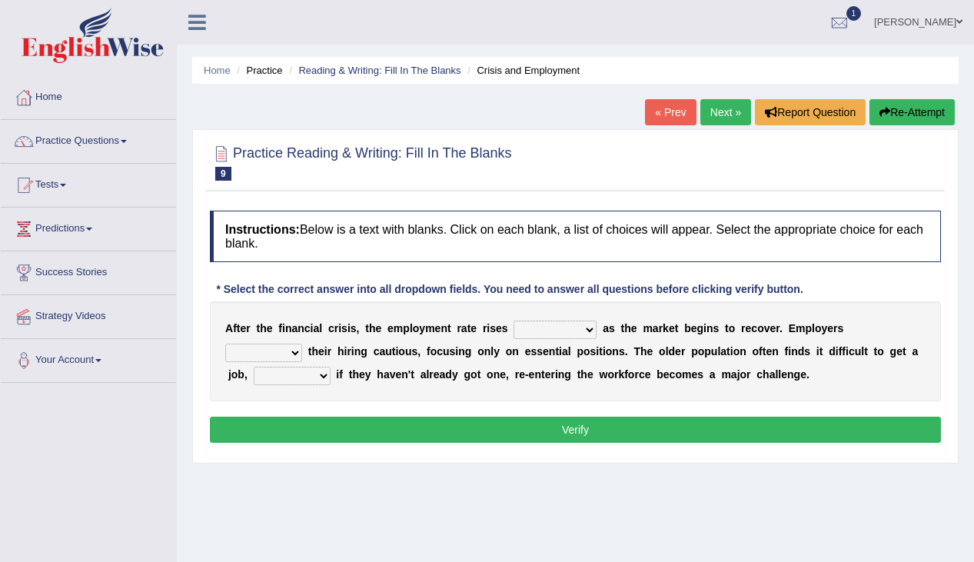
click at [567, 327] on select "normally conversely strenuously sharply" at bounding box center [554, 329] width 83 height 18
click at [447, 164] on h2 "Practice Reading & Writing: Fill In The Blanks 9 Crisis and Employment" at bounding box center [361, 161] width 302 height 38
click at [76, 140] on link "Practice Questions" at bounding box center [88, 139] width 175 height 38
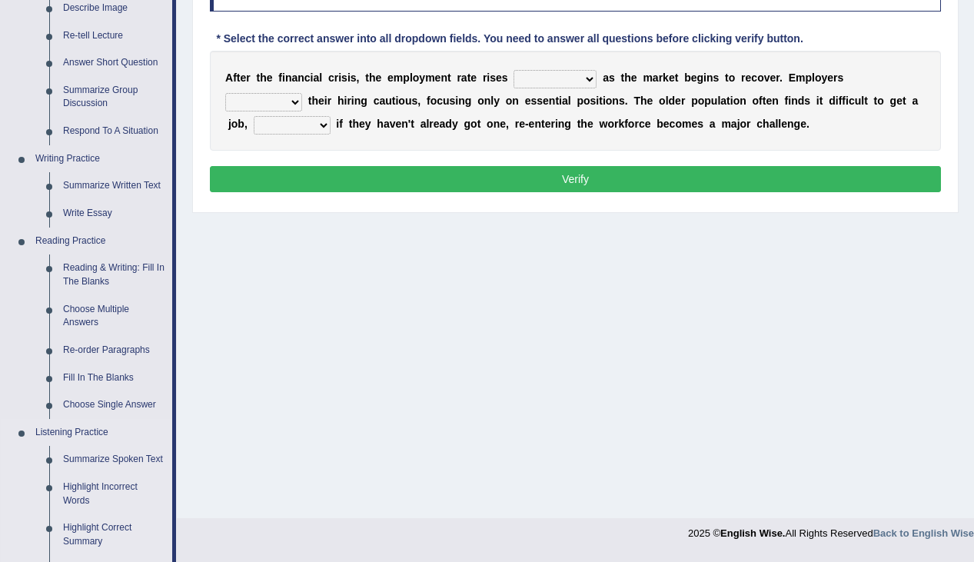
scroll to position [254, 0]
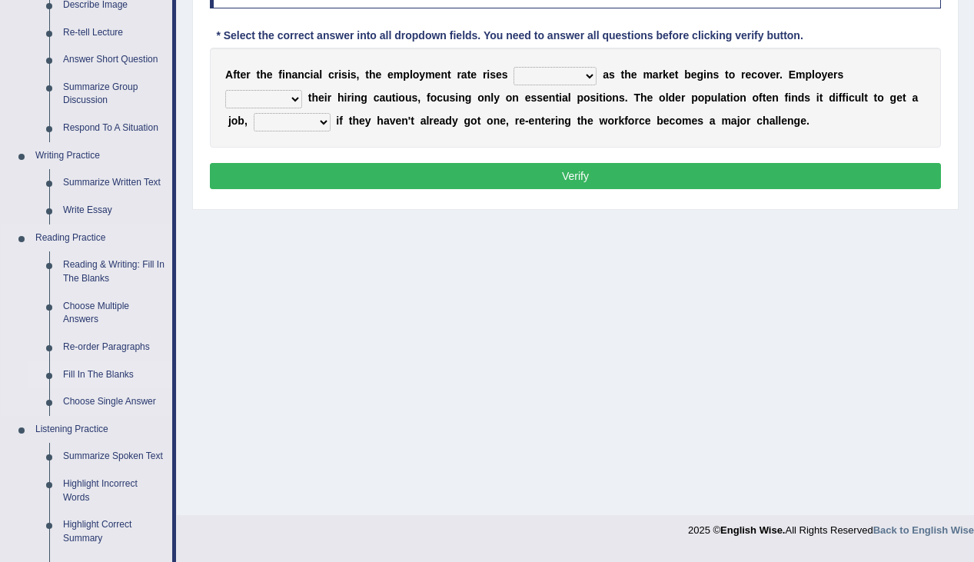
click at [99, 375] on link "Fill In The Blanks" at bounding box center [114, 375] width 116 height 28
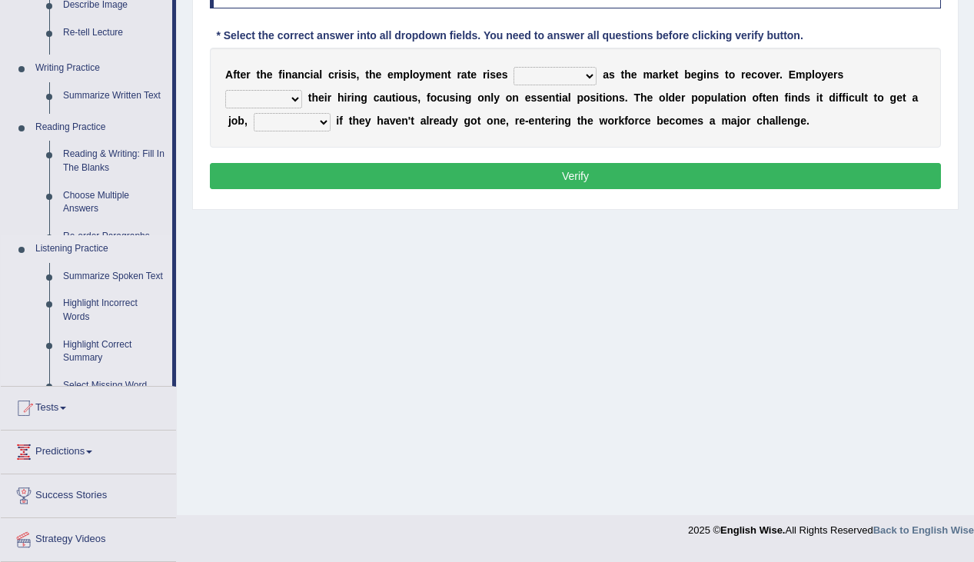
scroll to position [245, 0]
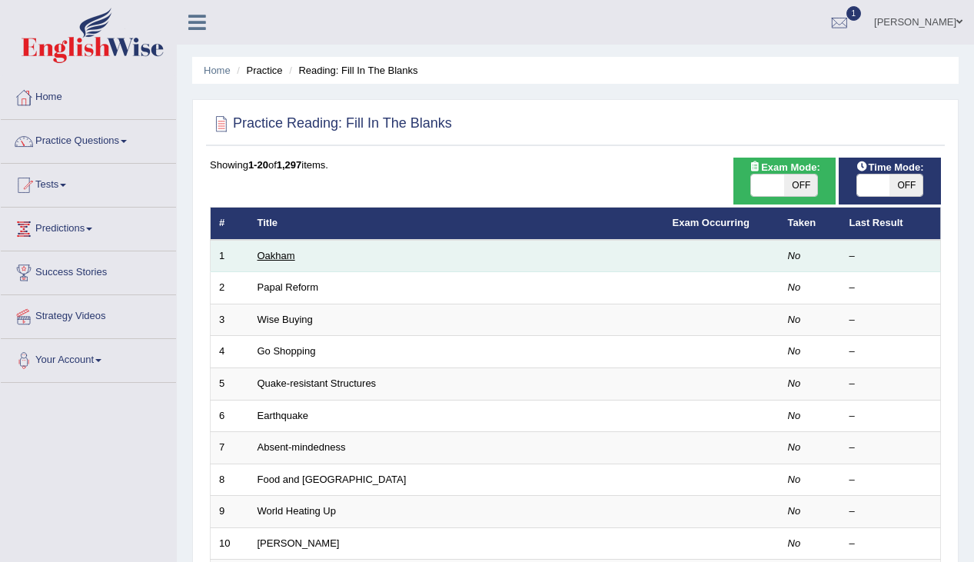
click at [258, 261] on link "Oakham" at bounding box center [276, 256] width 38 height 12
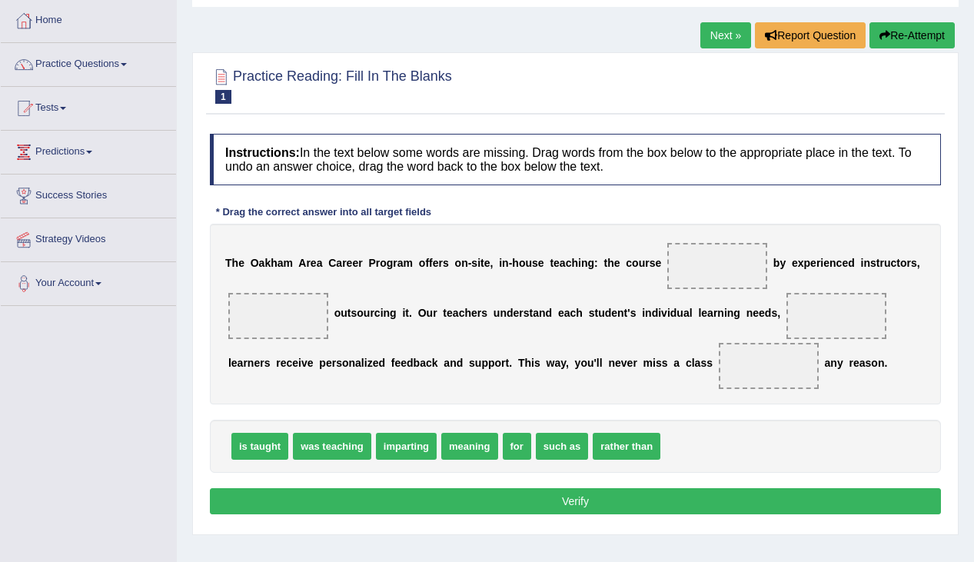
scroll to position [79, 0]
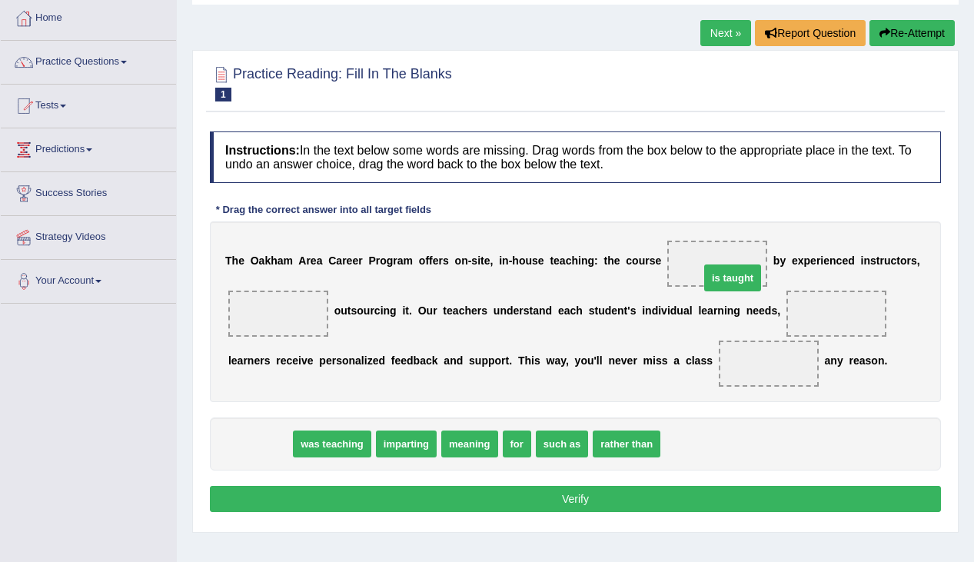
drag, startPoint x: 262, startPoint y: 441, endPoint x: 738, endPoint y: 273, distance: 504.5
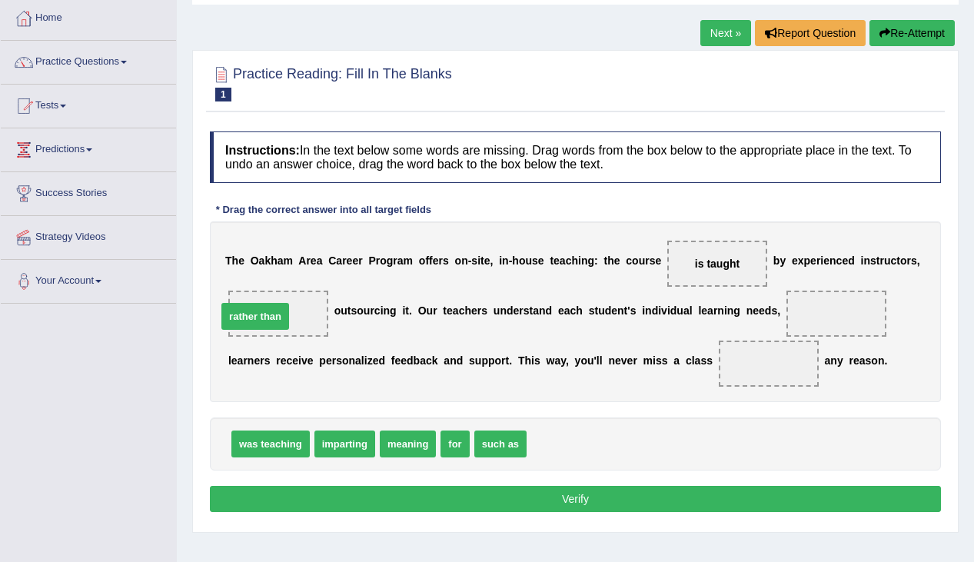
drag, startPoint x: 552, startPoint y: 450, endPoint x: 244, endPoint y: 322, distance: 334.2
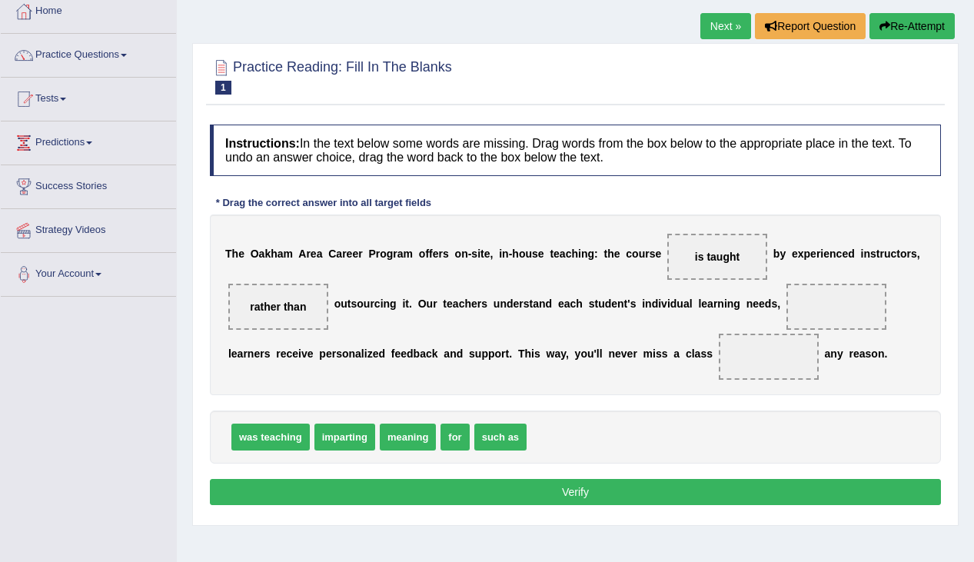
scroll to position [87, 0]
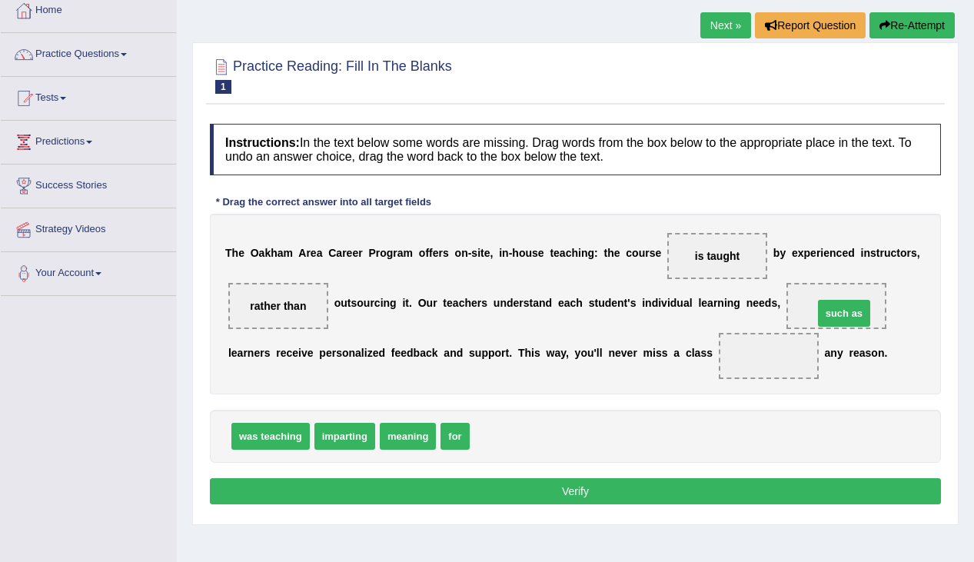
drag, startPoint x: 503, startPoint y: 440, endPoint x: 846, endPoint y: 317, distance: 364.8
drag, startPoint x: 458, startPoint y: 443, endPoint x: 781, endPoint y: 379, distance: 329.7
click at [681, 486] on button "Verify" at bounding box center [575, 491] width 731 height 26
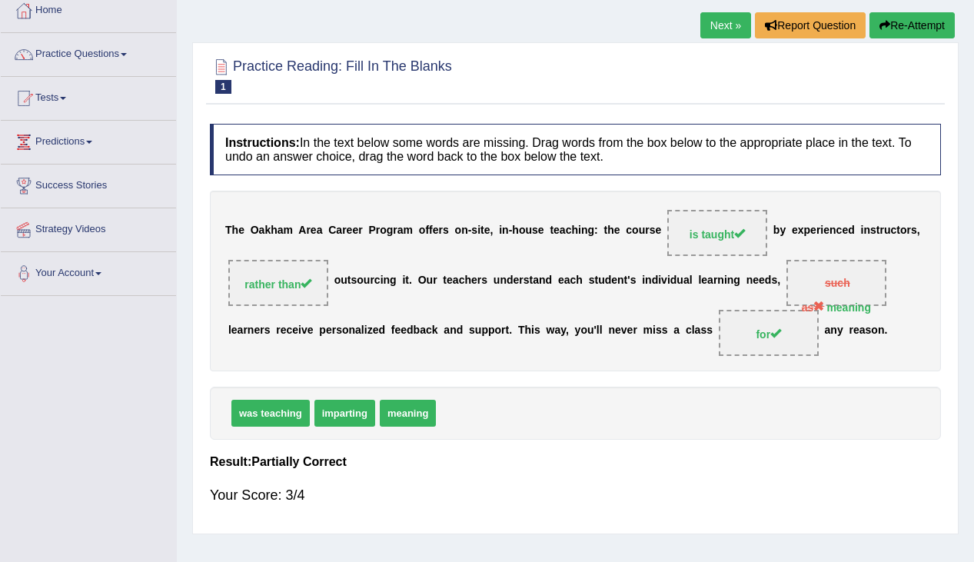
click at [848, 308] on div "T h e O [PERSON_NAME] C a r e e r P r o g r a m o f f e r s o n - s i t e , i n…" at bounding box center [575, 281] width 731 height 181
click at [403, 408] on span "meaning" at bounding box center [408, 413] width 56 height 27
click at [728, 26] on link "Next »" at bounding box center [725, 25] width 51 height 26
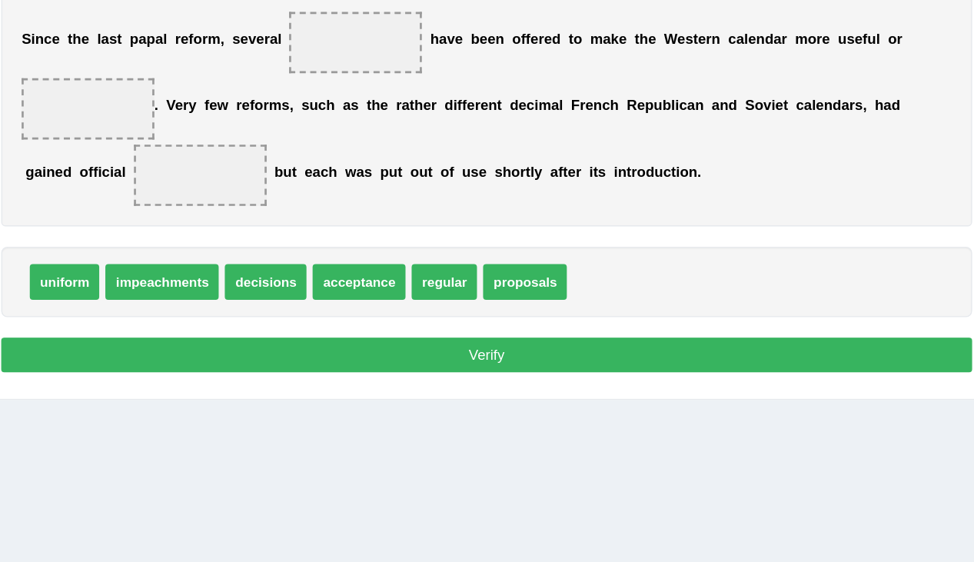
scroll to position [187, 0]
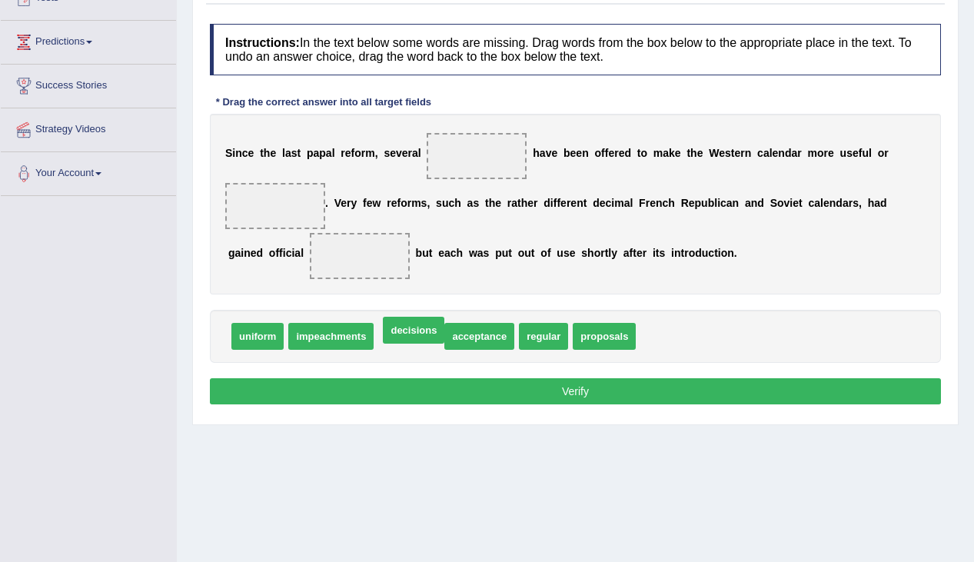
drag, startPoint x: 429, startPoint y: 324, endPoint x: 440, endPoint y: 309, distance: 18.1
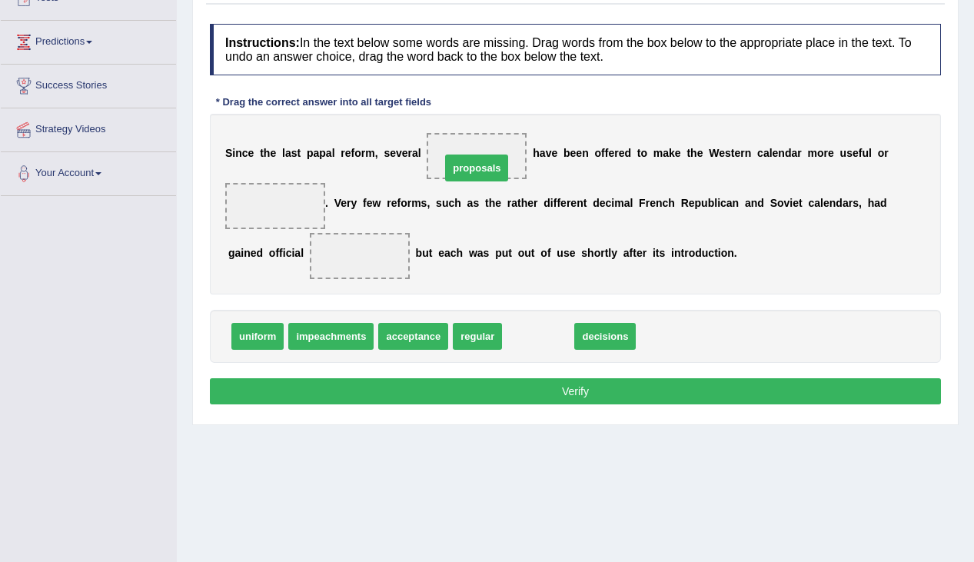
drag, startPoint x: 518, startPoint y: 344, endPoint x: 456, endPoint y: 176, distance: 179.2
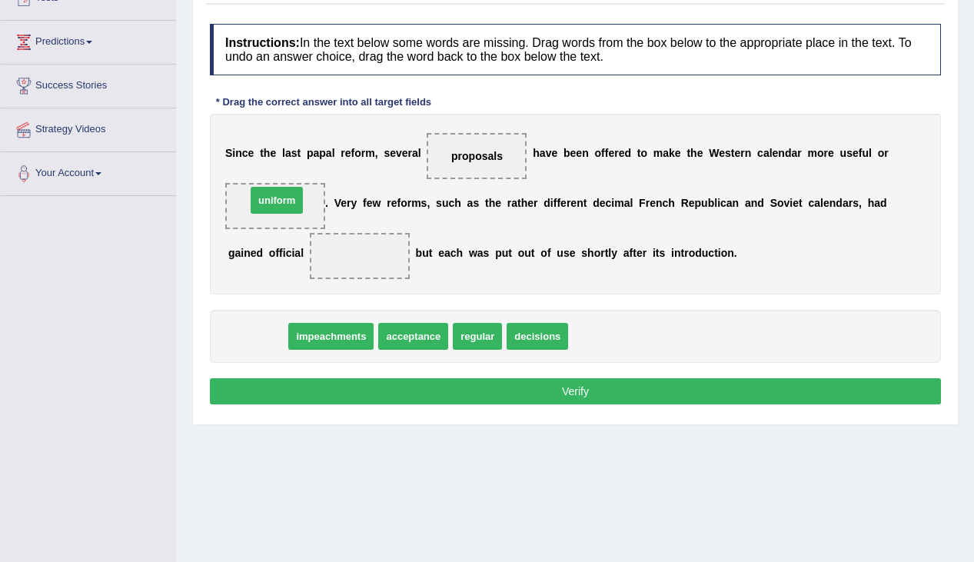
drag, startPoint x: 259, startPoint y: 337, endPoint x: 278, endPoint y: 201, distance: 137.4
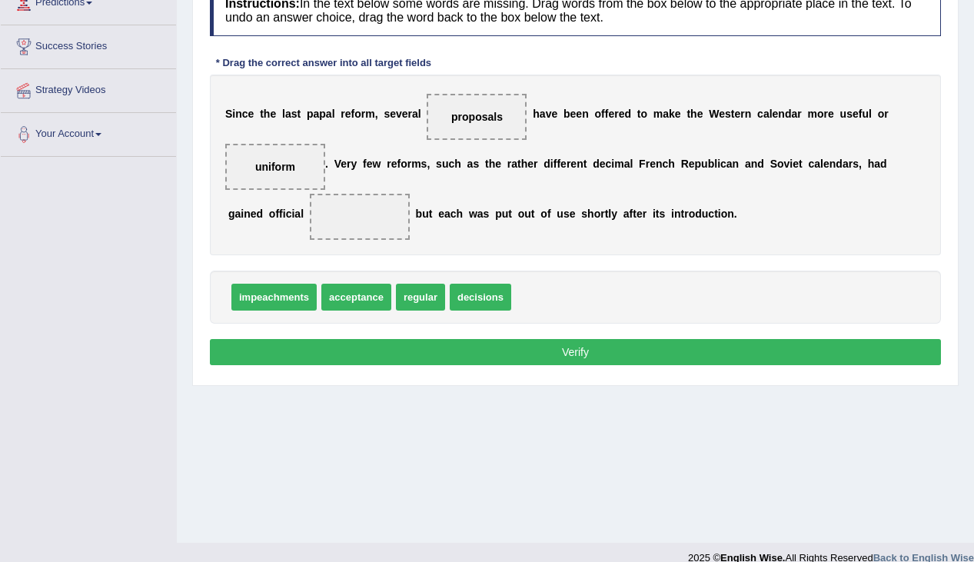
scroll to position [245, 0]
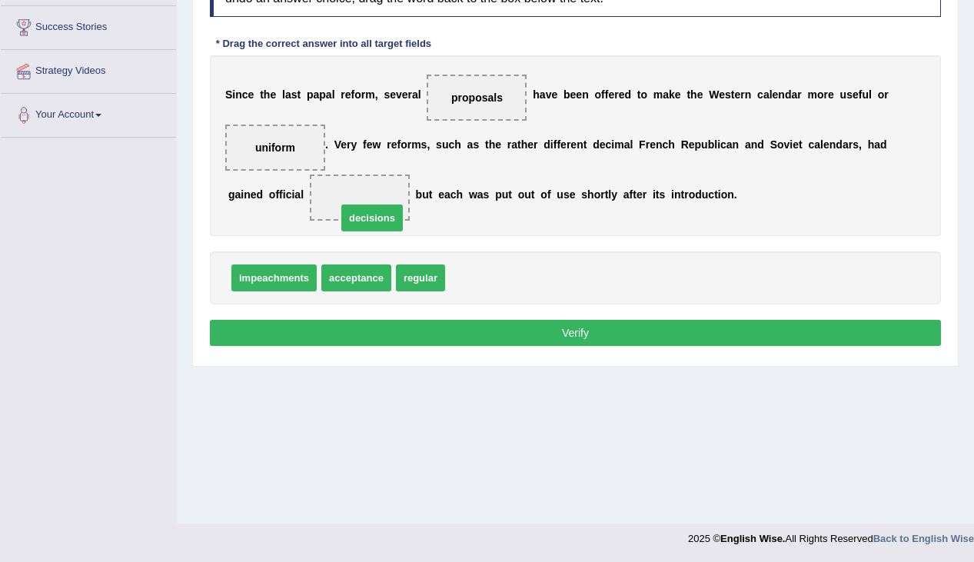
drag, startPoint x: 493, startPoint y: 286, endPoint x: 385, endPoint y: 226, distance: 123.8
click at [647, 271] on div "impeachments acceptance regular" at bounding box center [575, 277] width 731 height 53
click at [543, 338] on button "Verify" at bounding box center [575, 333] width 731 height 26
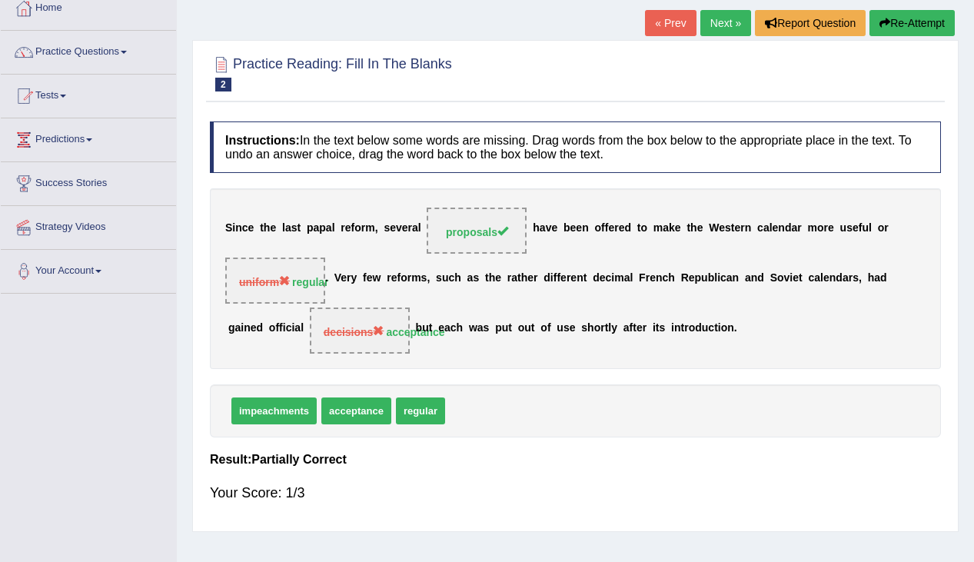
scroll to position [85, 0]
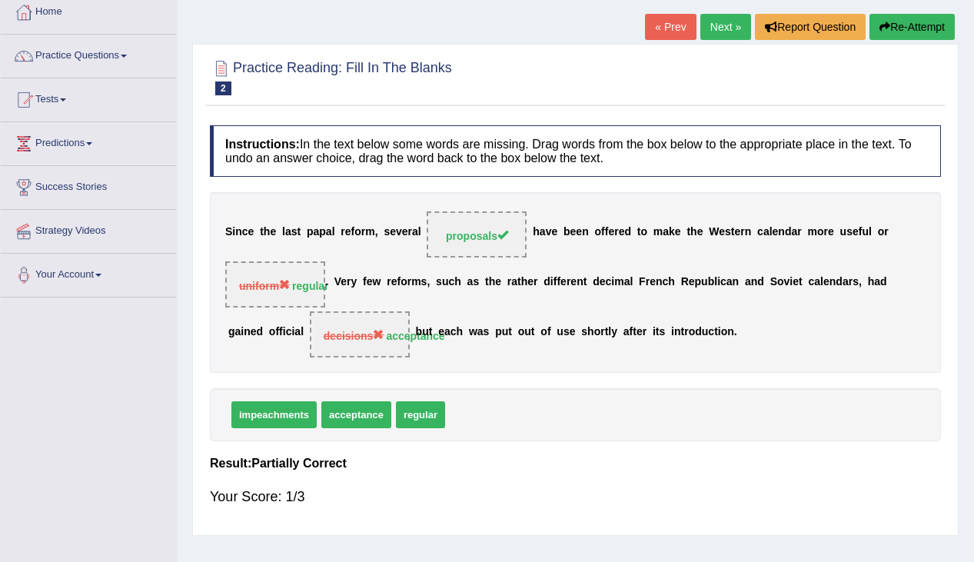
click at [710, 413] on div "impeachments acceptance regular" at bounding box center [575, 414] width 731 height 53
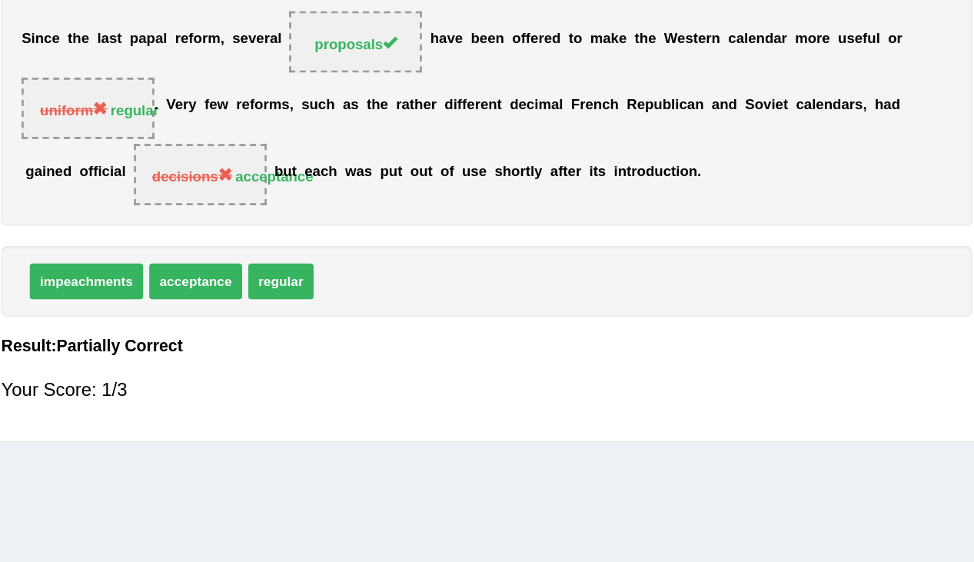
scroll to position [202, 0]
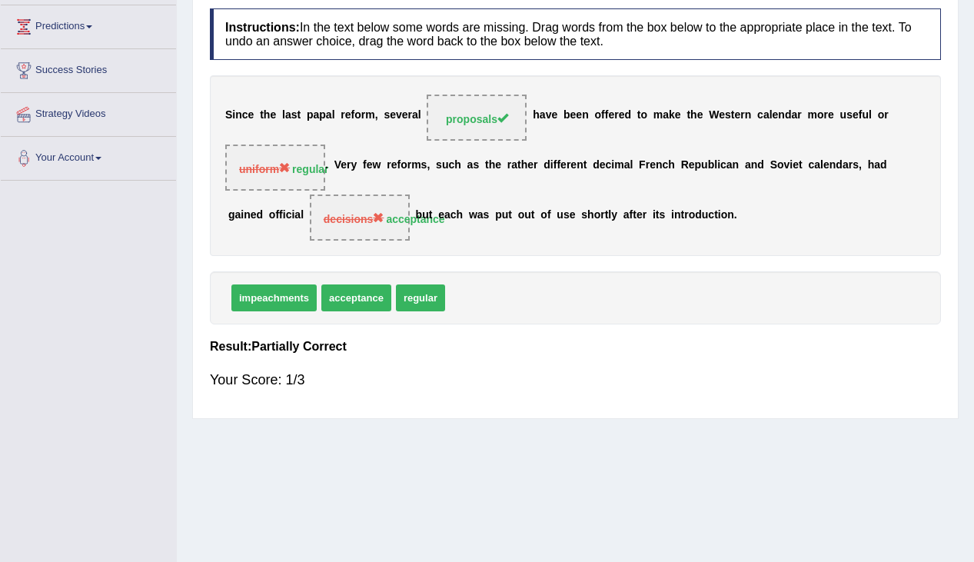
click at [741, 348] on h4 "Result:" at bounding box center [575, 347] width 731 height 14
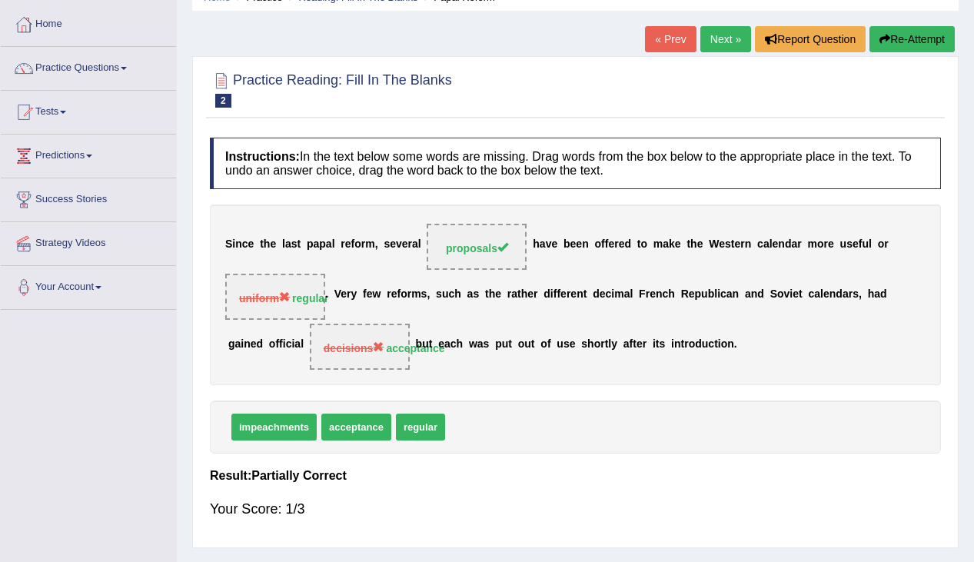
scroll to position [0, 0]
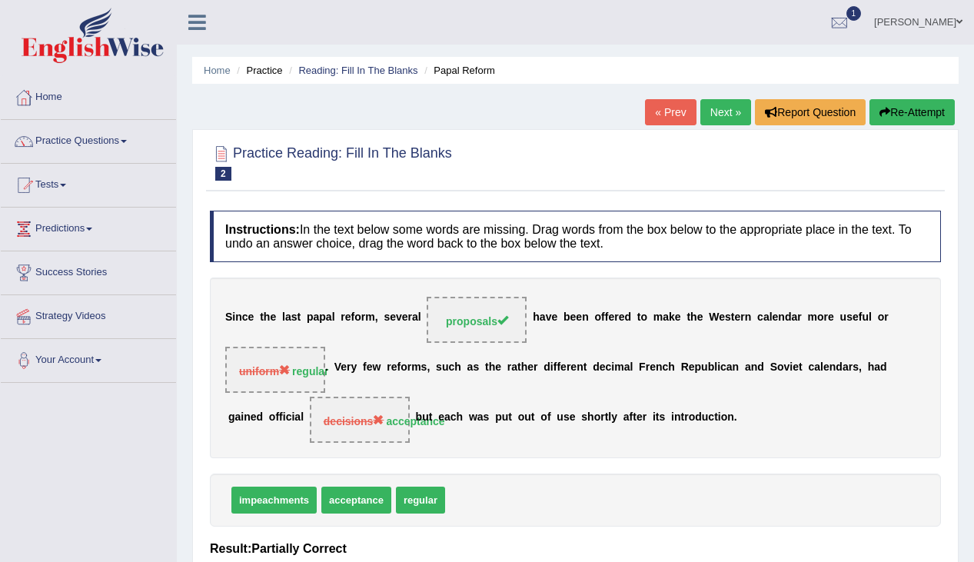
click at [712, 121] on link "Next »" at bounding box center [725, 112] width 51 height 26
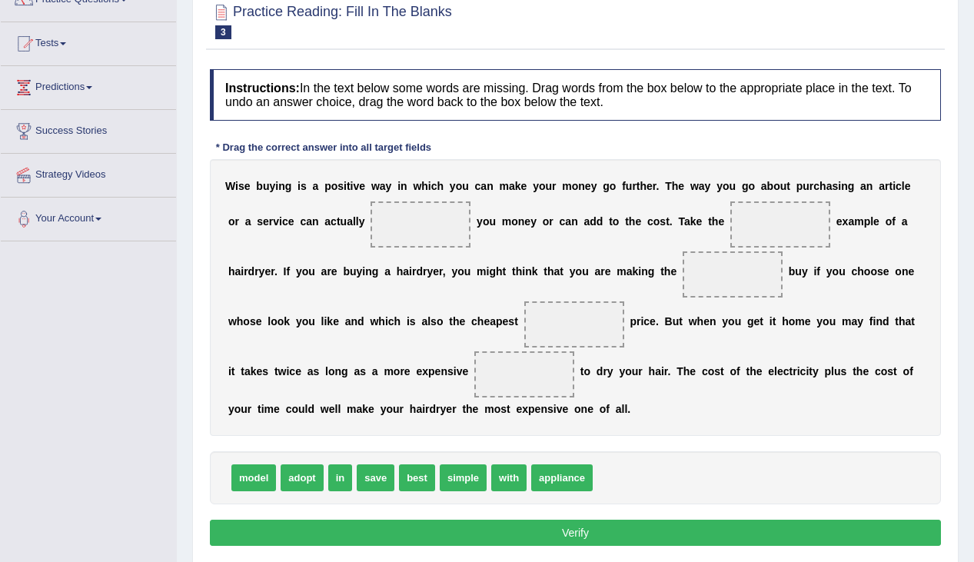
scroll to position [153, 0]
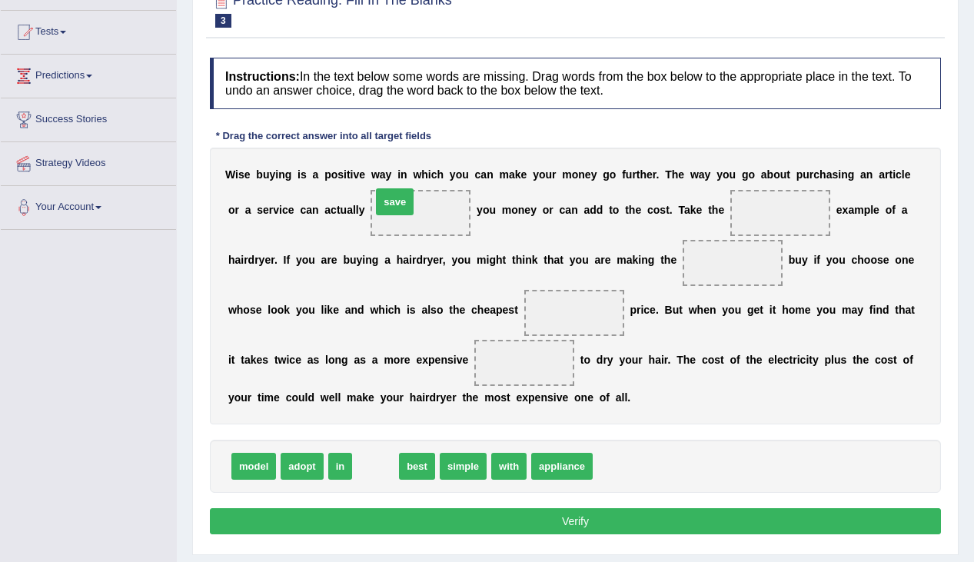
drag, startPoint x: 378, startPoint y: 467, endPoint x: 397, endPoint y: 203, distance: 265.0
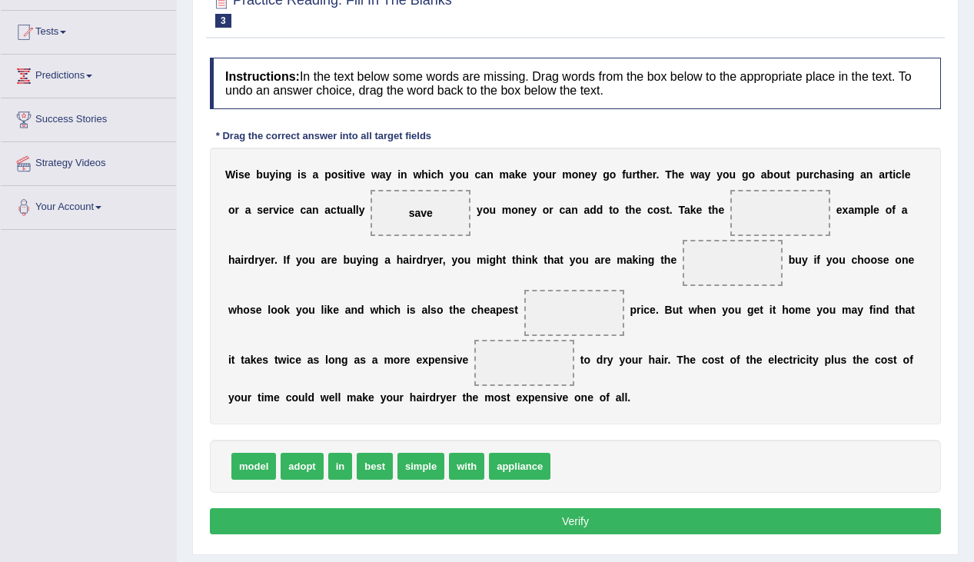
scroll to position [152, 0]
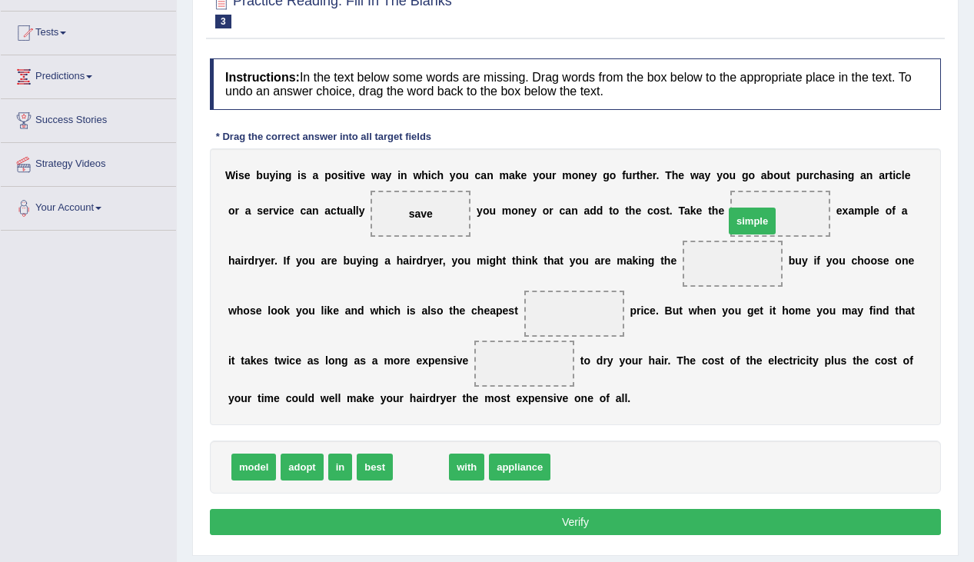
drag, startPoint x: 430, startPoint y: 466, endPoint x: 765, endPoint y: 214, distance: 419.7
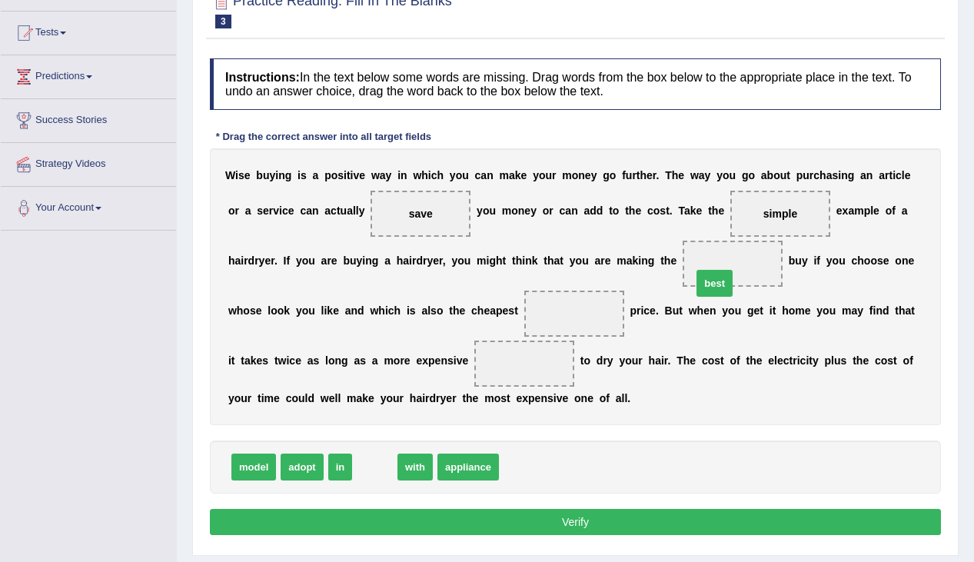
drag, startPoint x: 366, startPoint y: 477, endPoint x: 705, endPoint y: 294, distance: 386.1
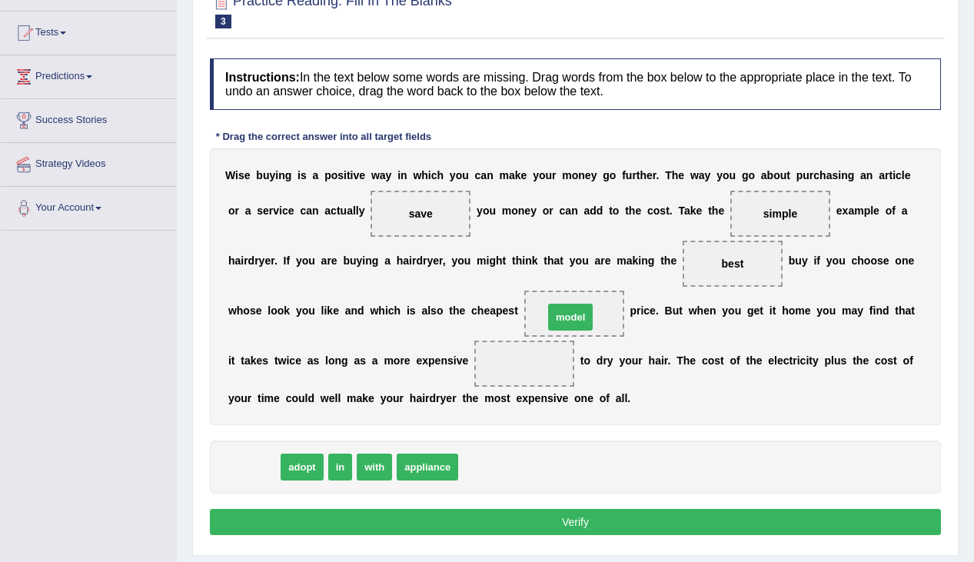
drag, startPoint x: 244, startPoint y: 471, endPoint x: 561, endPoint y: 321, distance: 350.3
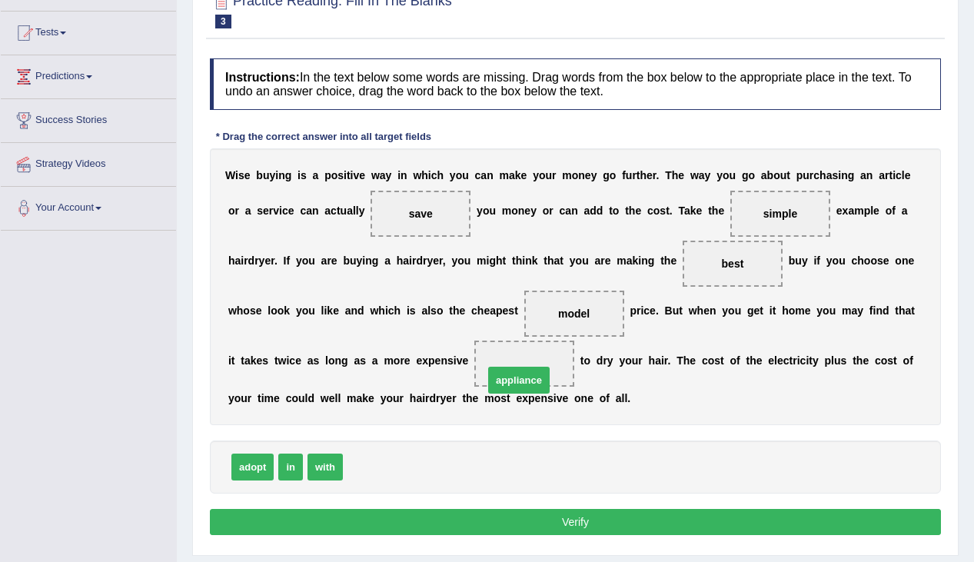
drag, startPoint x: 370, startPoint y: 472, endPoint x: 511, endPoint y: 383, distance: 166.7
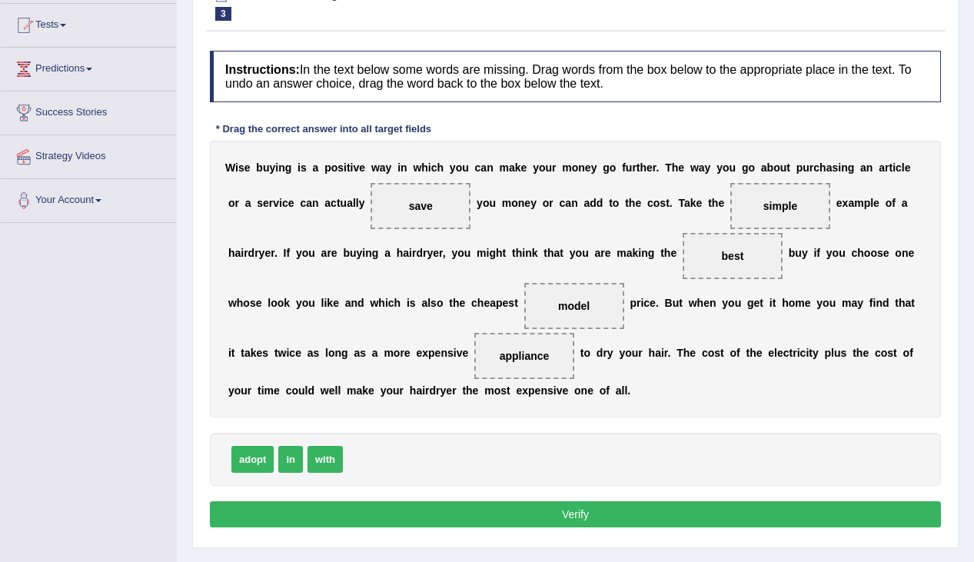
scroll to position [162, 0]
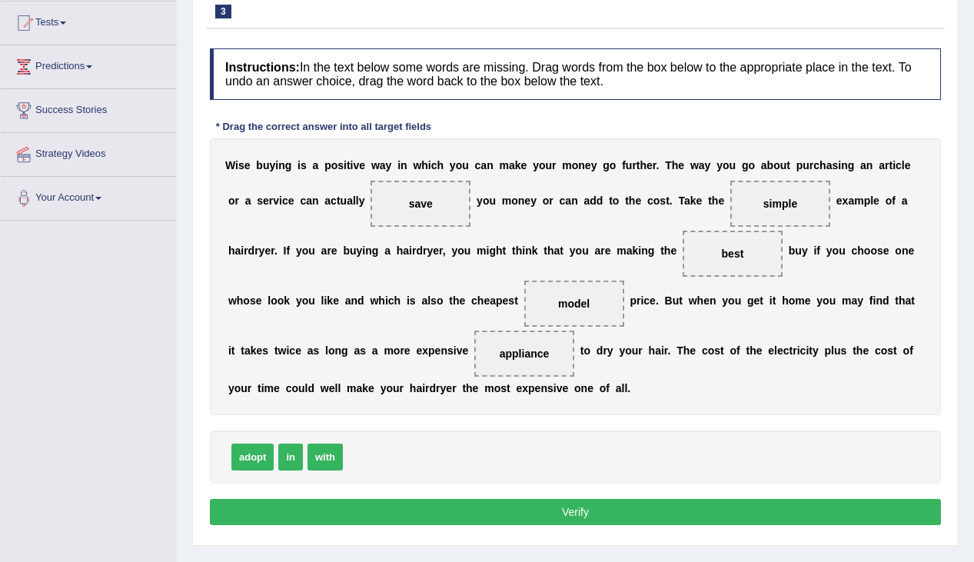
click at [715, 506] on button "Verify" at bounding box center [575, 512] width 731 height 26
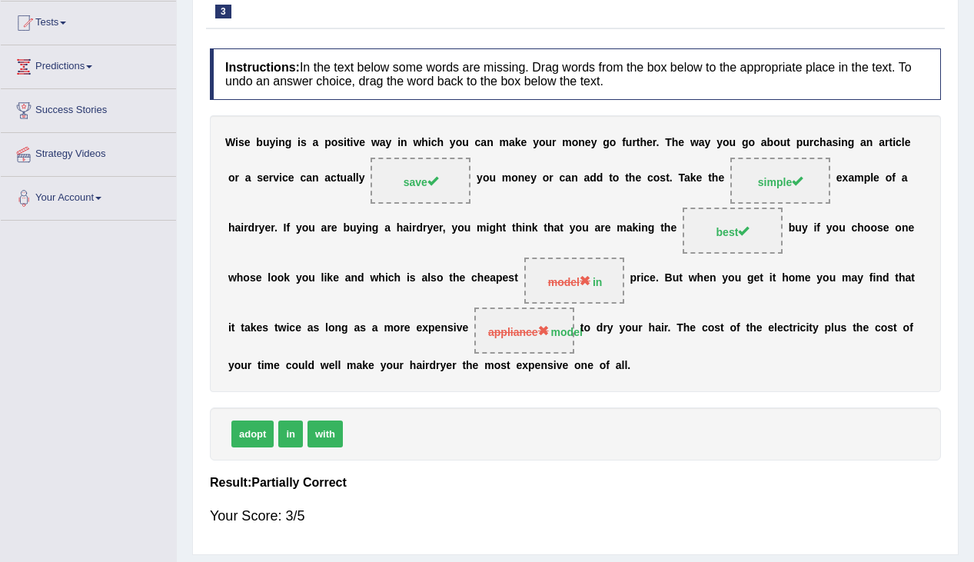
click at [731, 320] on div "W i s e b u y i n g i s a p o s i t i v e w a y i n w h i c h y o u c a n m a k…" at bounding box center [575, 253] width 731 height 277
click at [750, 302] on div "W i s e b u y i n g i s a p o s i t i v e w a y i n w h i c h y o u c a n m a k…" at bounding box center [575, 253] width 731 height 277
click at [641, 299] on div "W i s e b u y i n g i s a p o s i t i v e w a y i n w h i c h y o u c a n m a k…" at bounding box center [575, 253] width 731 height 277
click at [692, 295] on div "W i s e b u y i n g i s a p o s i t i v e w a y i n w h i c h y o u c a n m a k…" at bounding box center [575, 253] width 731 height 277
drag, startPoint x: 489, startPoint y: 287, endPoint x: 476, endPoint y: 284, distance: 13.4
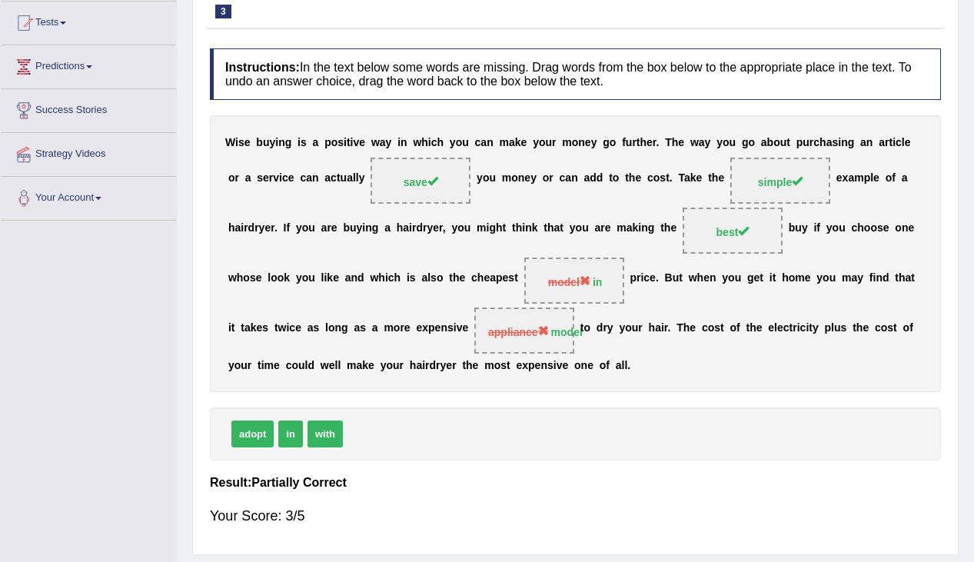
click at [476, 287] on div "W i s e b u y i n g i s a p o s i t i v e w a y i n w h i c h y o u c a n m a k…" at bounding box center [575, 253] width 731 height 277
click at [778, 323] on b "e" at bounding box center [780, 328] width 6 height 12
drag, startPoint x: 513, startPoint y: 333, endPoint x: 523, endPoint y: 347, distance: 17.1
click at [519, 370] on div "W i s e b u y i n g i s a p o s i t i v e w a y i n w h i c h y o u c a n m a k…" at bounding box center [575, 253] width 731 height 277
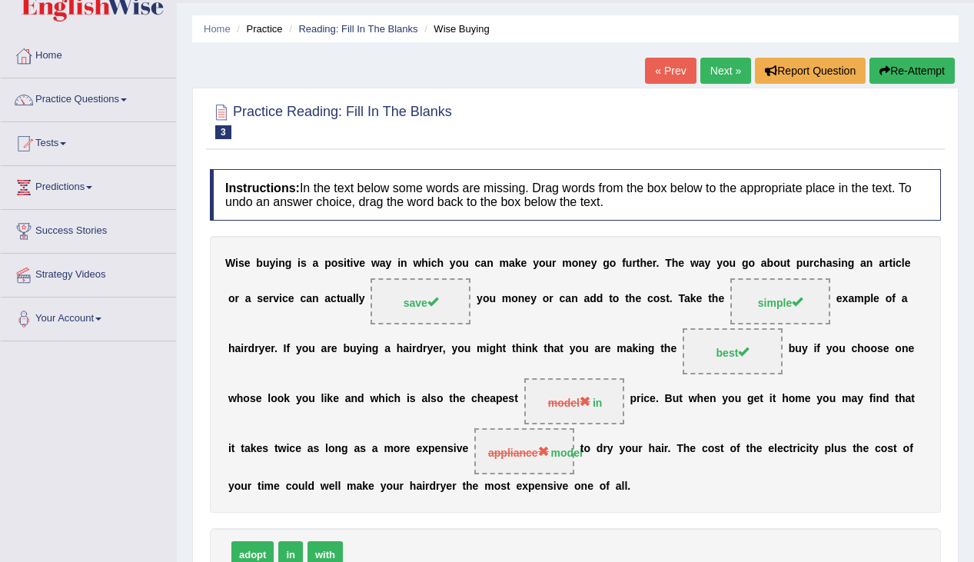
scroll to position [0, 0]
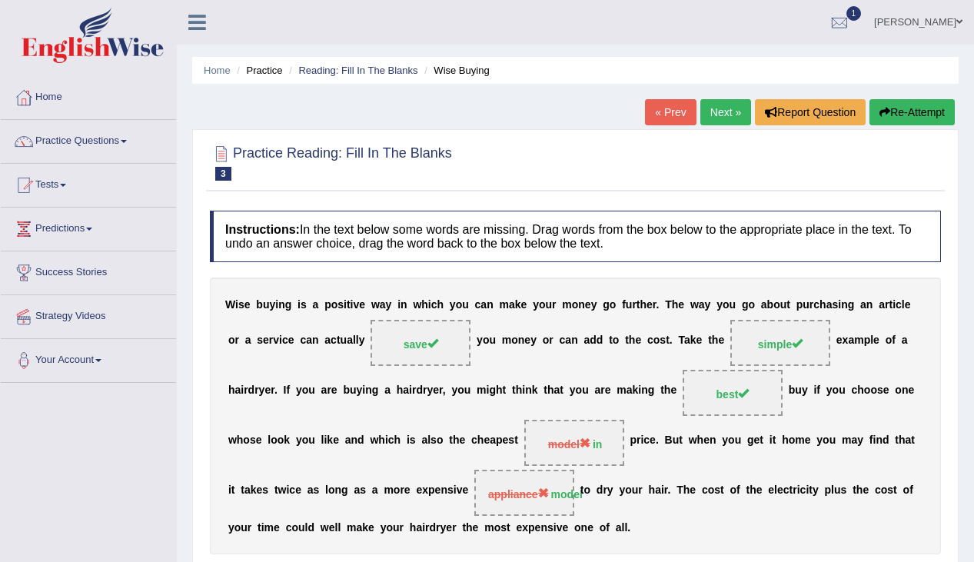
click at [735, 111] on link "Next »" at bounding box center [725, 112] width 51 height 26
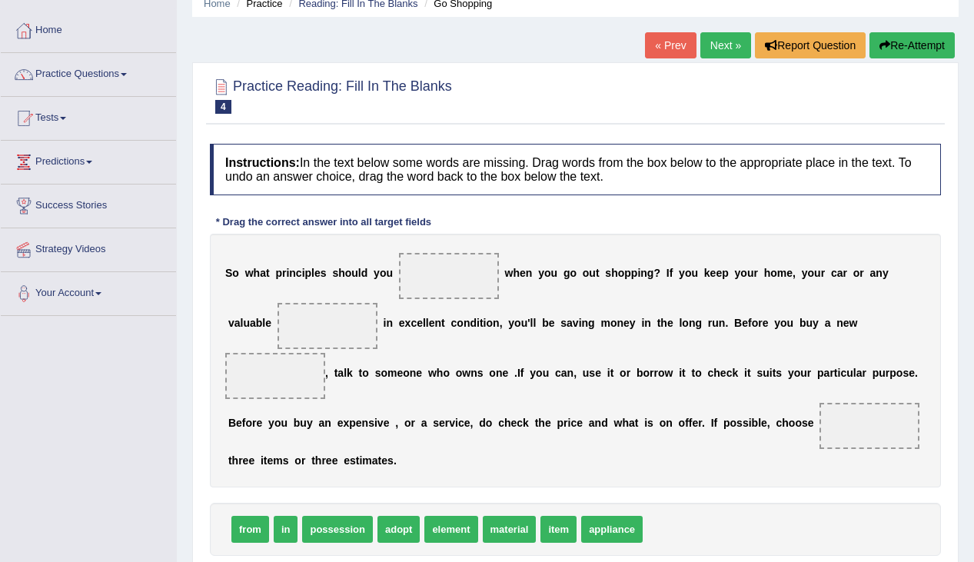
scroll to position [98, 0]
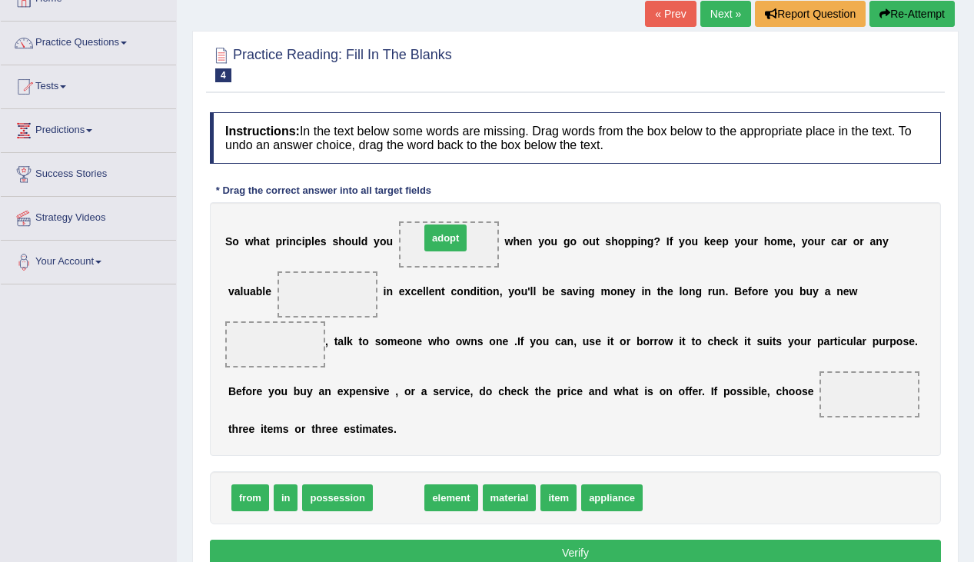
drag, startPoint x: 402, startPoint y: 504, endPoint x: 451, endPoint y: 241, distance: 267.4
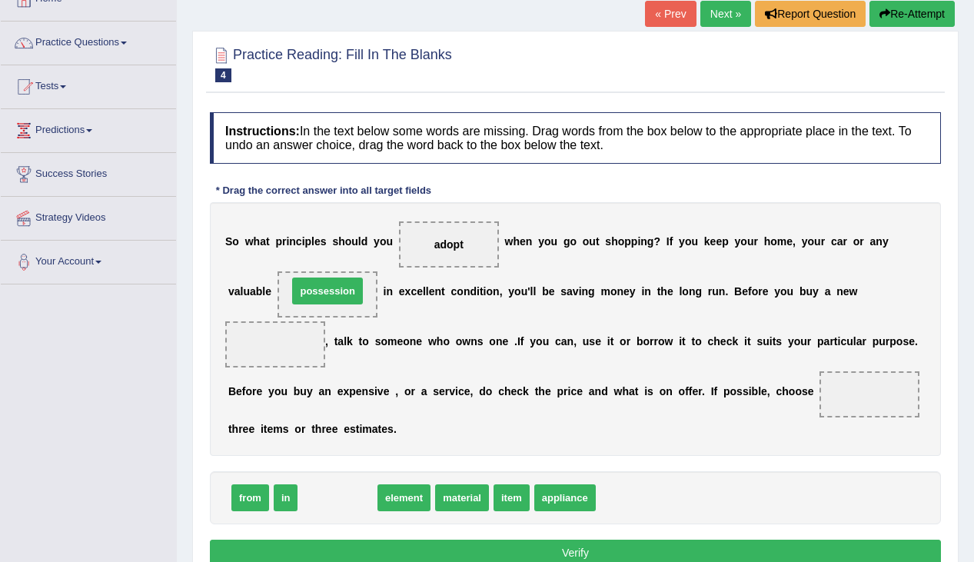
drag, startPoint x: 337, startPoint y: 499, endPoint x: 327, endPoint y: 292, distance: 207.7
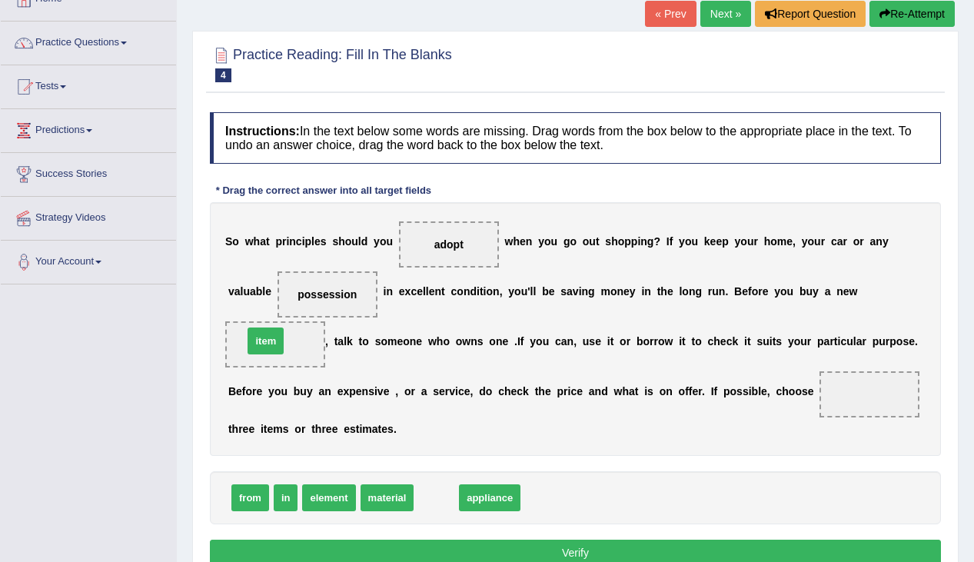
drag, startPoint x: 441, startPoint y: 497, endPoint x: 270, endPoint y: 340, distance: 231.7
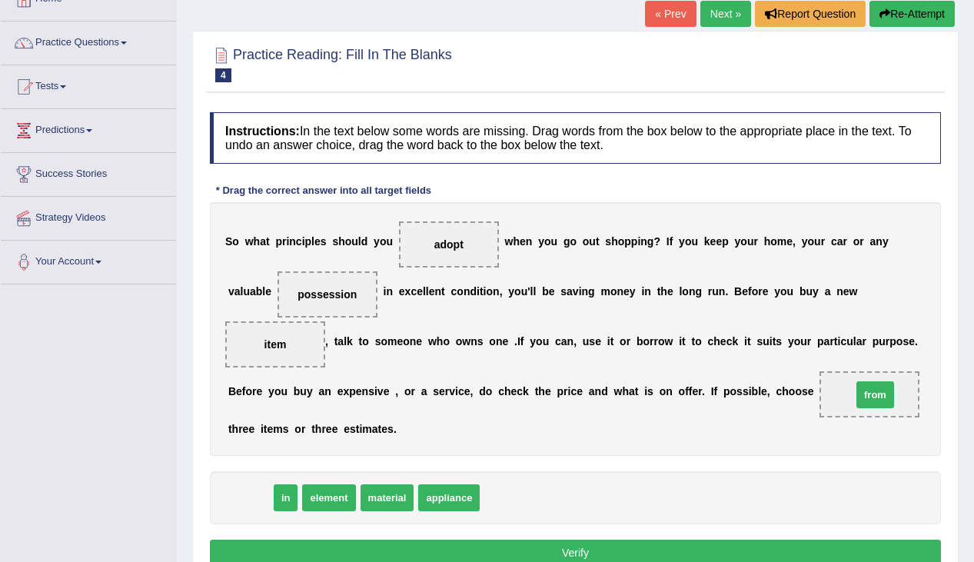
drag, startPoint x: 238, startPoint y: 504, endPoint x: 863, endPoint y: 402, distance: 633.0
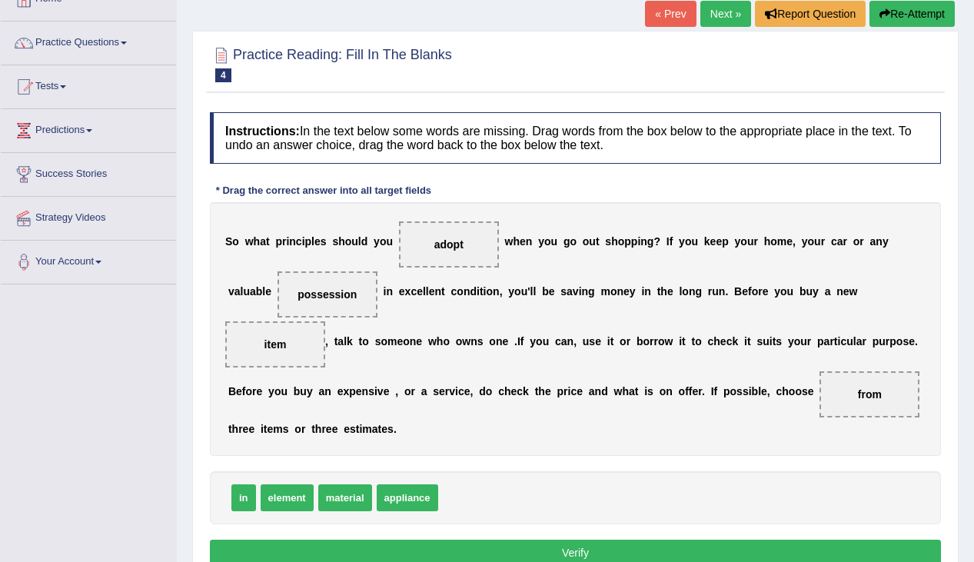
click at [578, 462] on div "Instructions: In the text below some words are missing. Drag words from the box…" at bounding box center [575, 341] width 738 height 473
click at [729, 468] on div "Instructions: In the text below some words are missing. Drag words from the box…" at bounding box center [575, 341] width 738 height 473
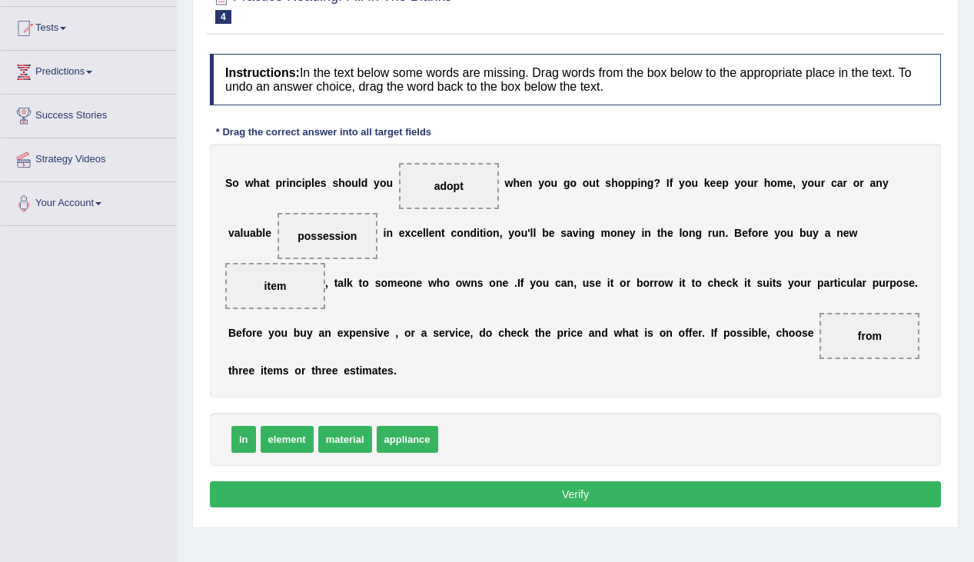
click at [721, 497] on button "Verify" at bounding box center [575, 494] width 731 height 26
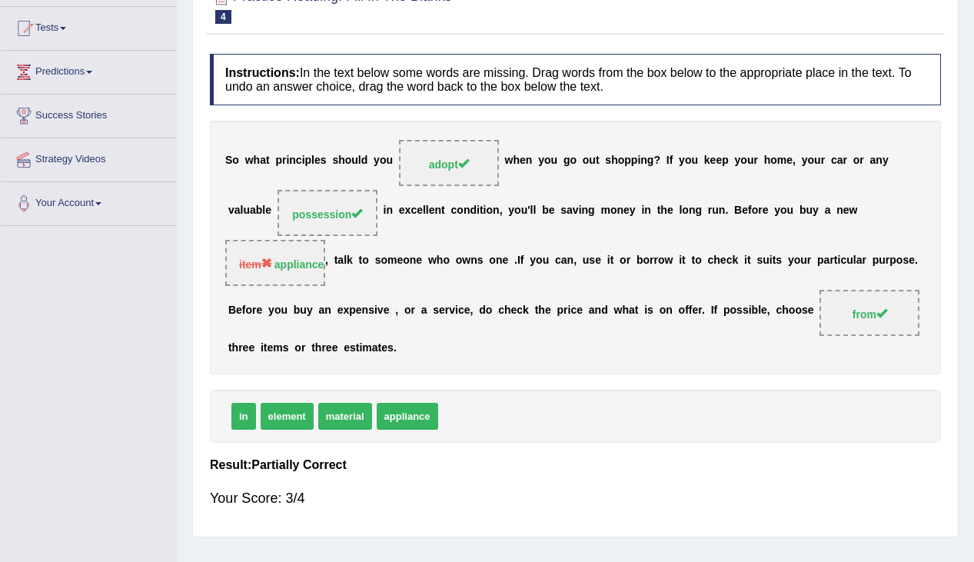
scroll to position [158, 0]
click at [304, 271] on span "item appliance" at bounding box center [275, 262] width 100 height 46
